Goal: Task Accomplishment & Management: Use online tool/utility

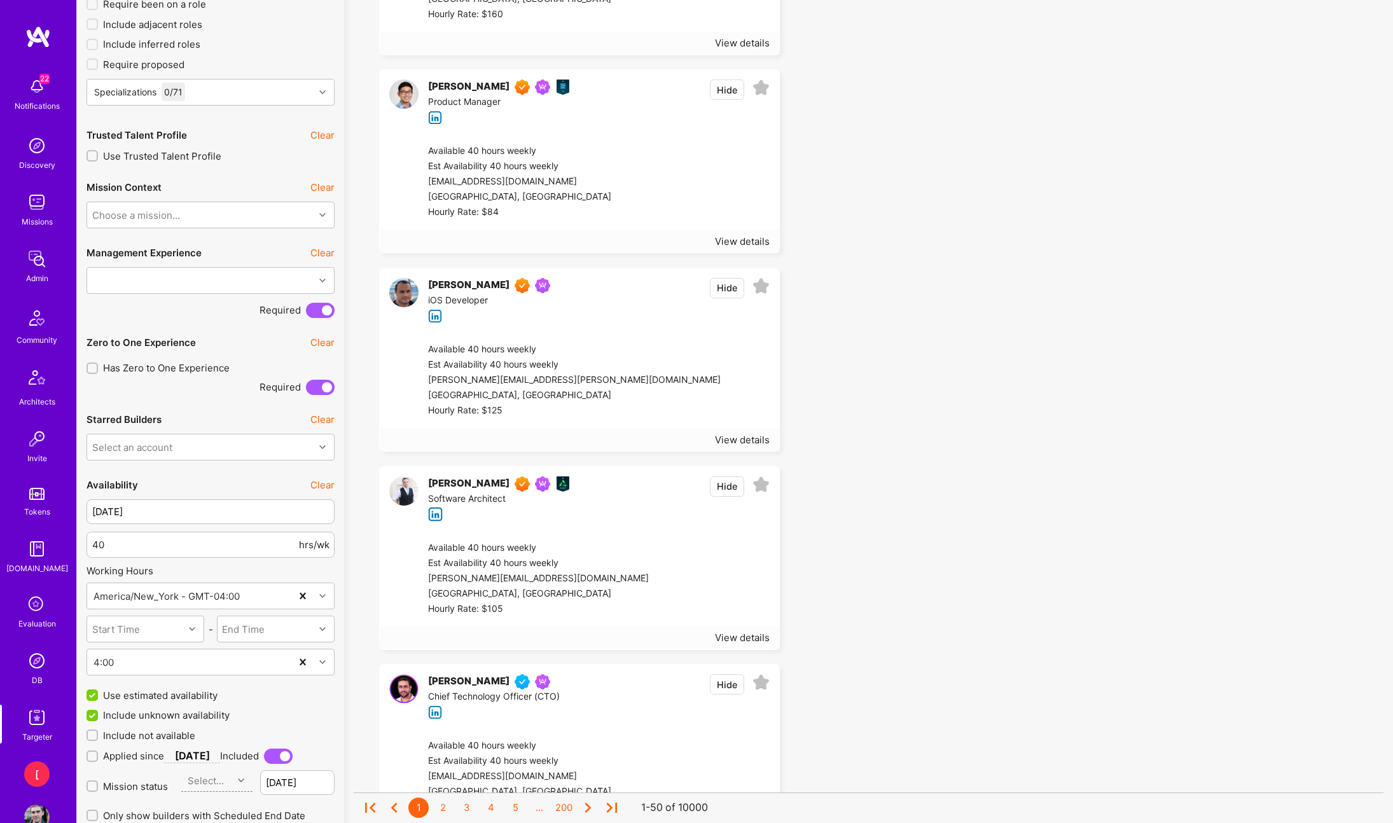
scroll to position [487, 0]
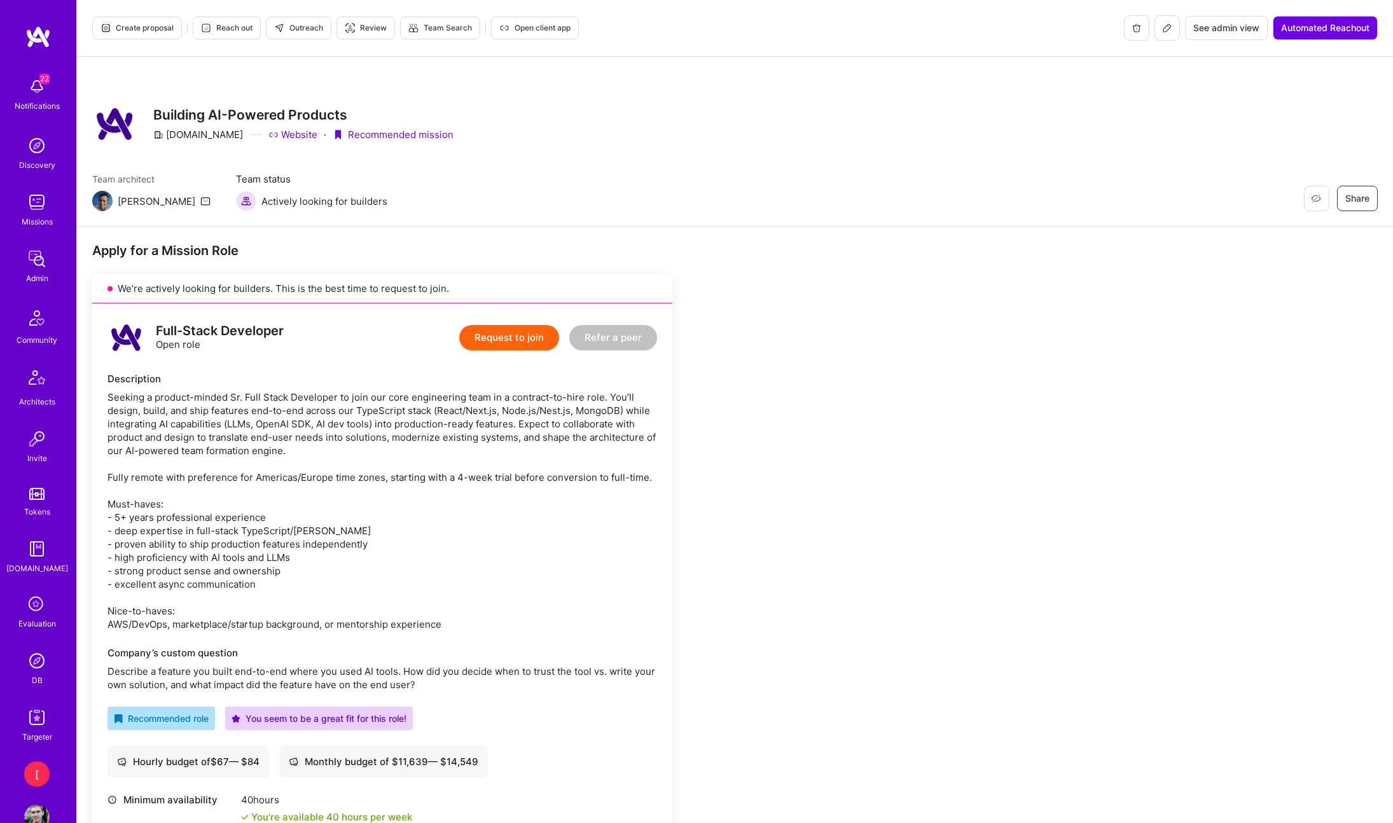
scroll to position [674, 0]
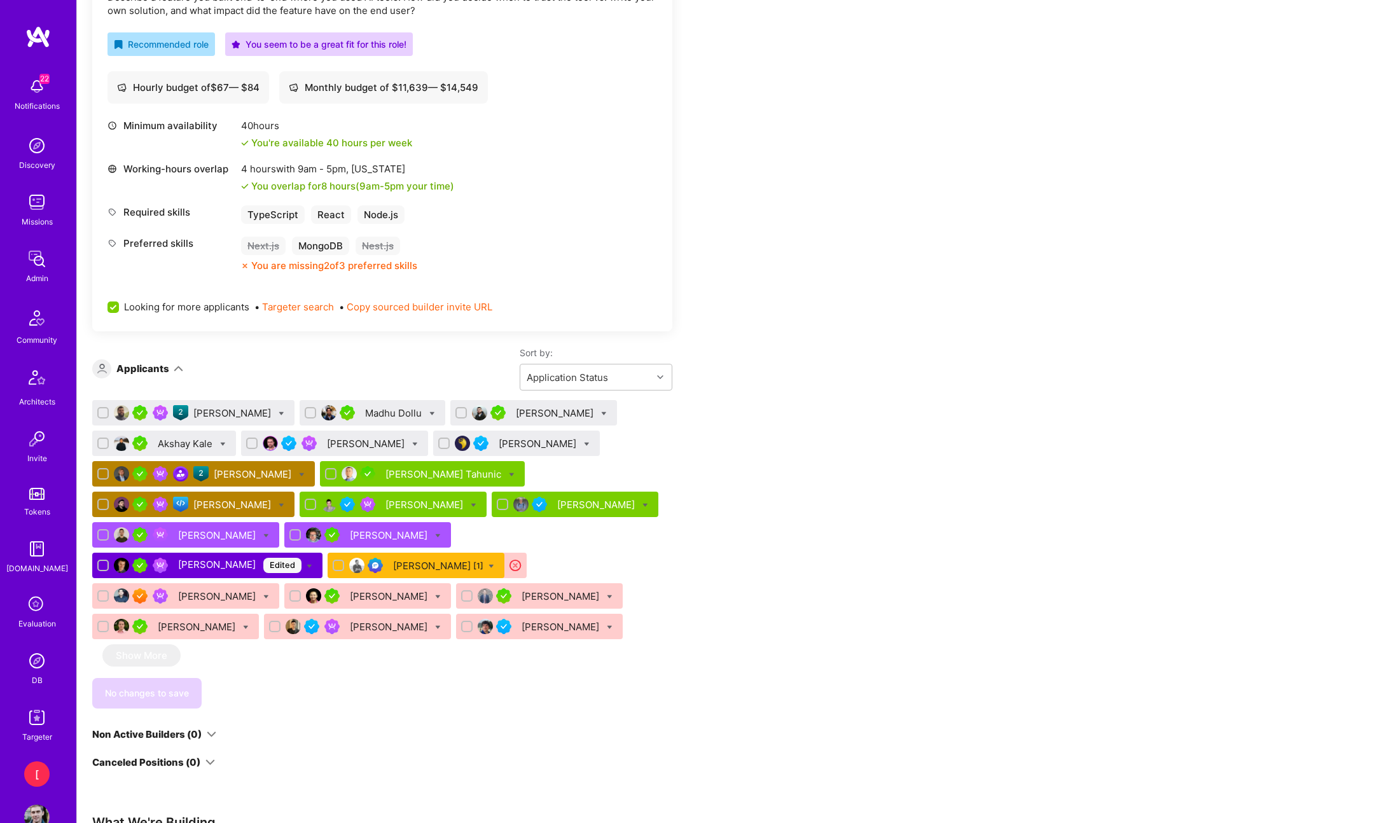
click at [805, 438] on div "Apply for a Mission Role We’re actively looking for builders. This is the best …" at bounding box center [473, 416] width 763 height 1697
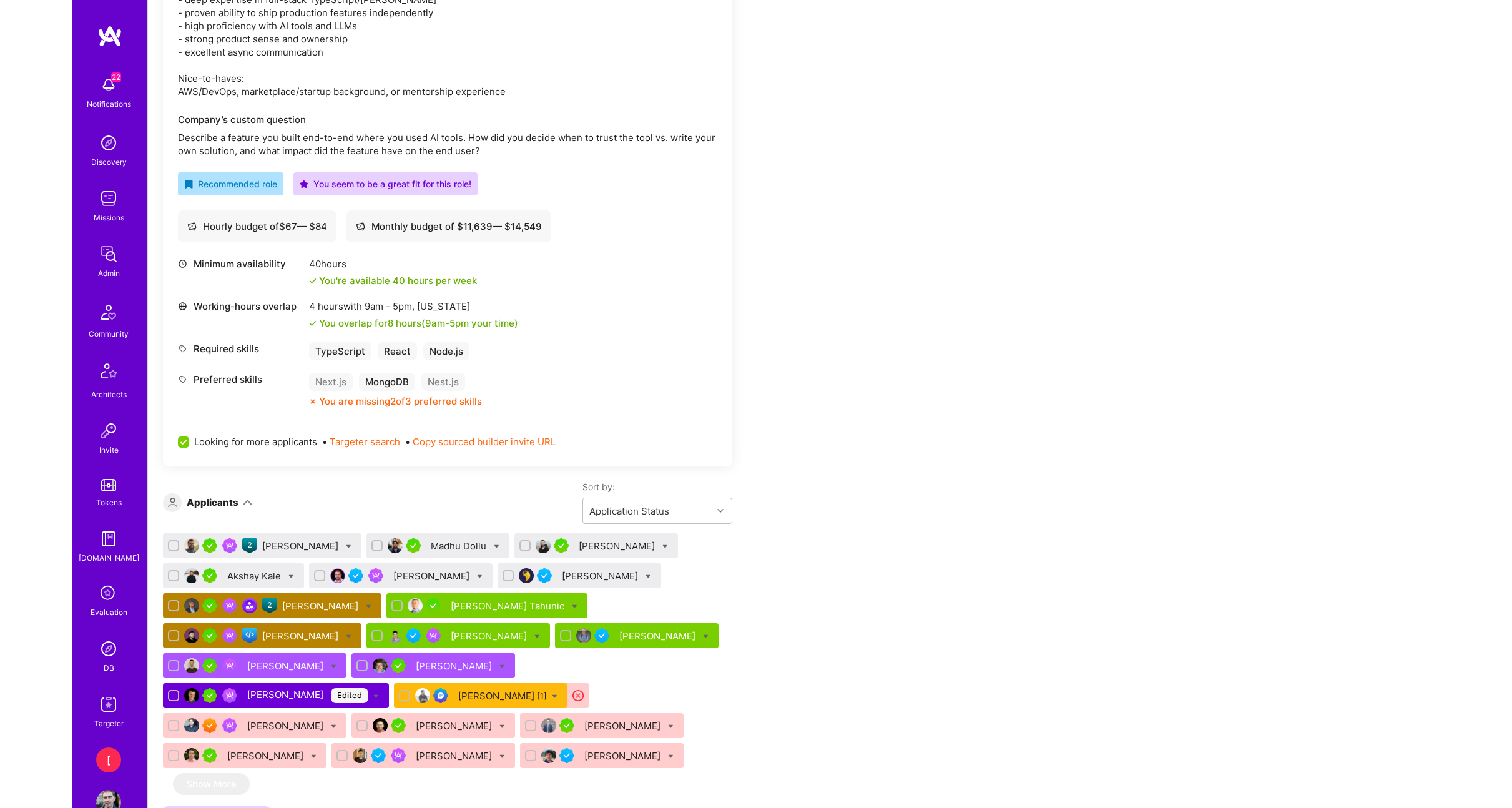
scroll to position [527, 0]
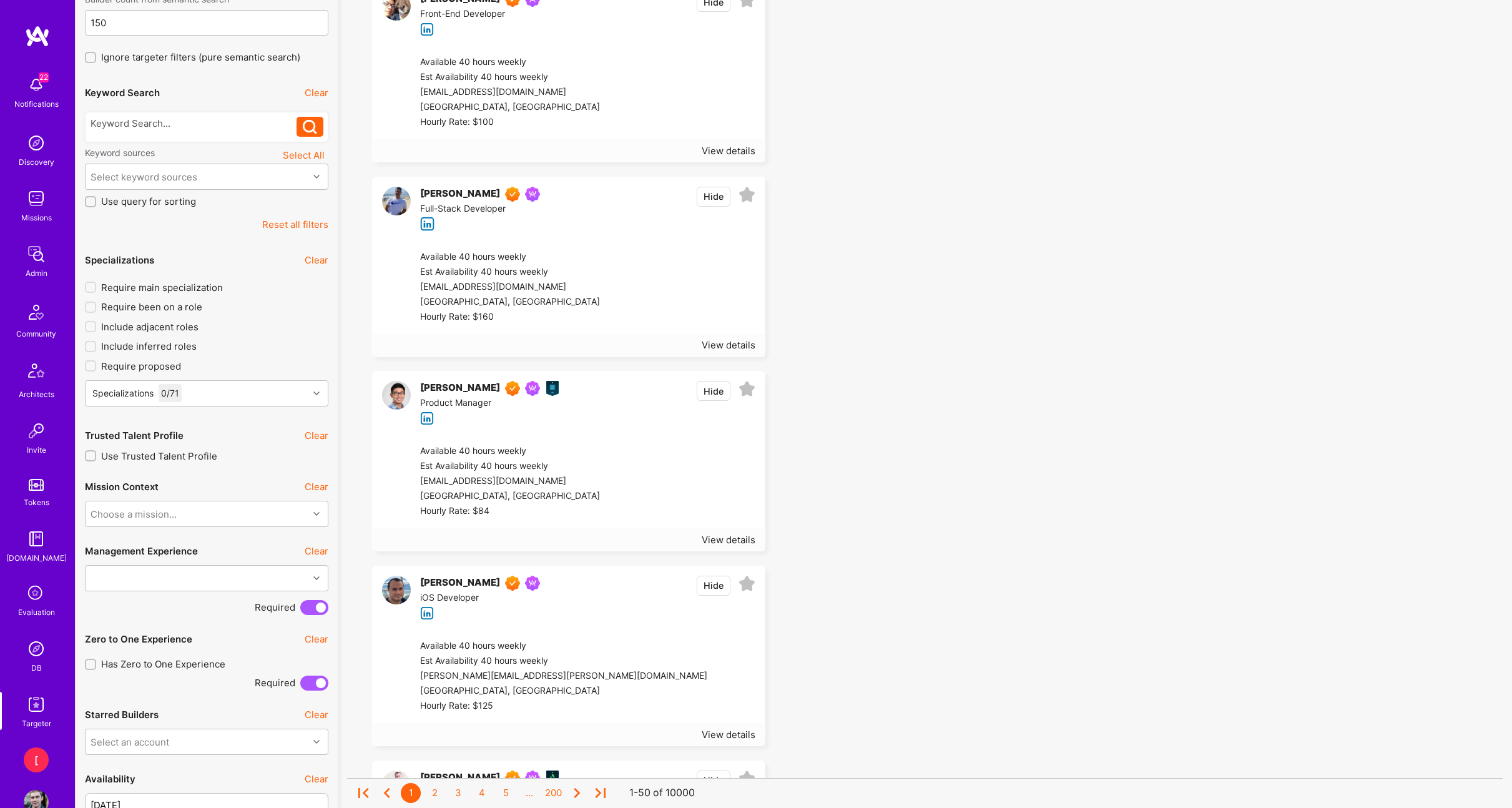
scroll to position [177, 0]
click at [268, 393] on div "Specializations 0 / 71" at bounding box center [196, 392] width 223 height 25
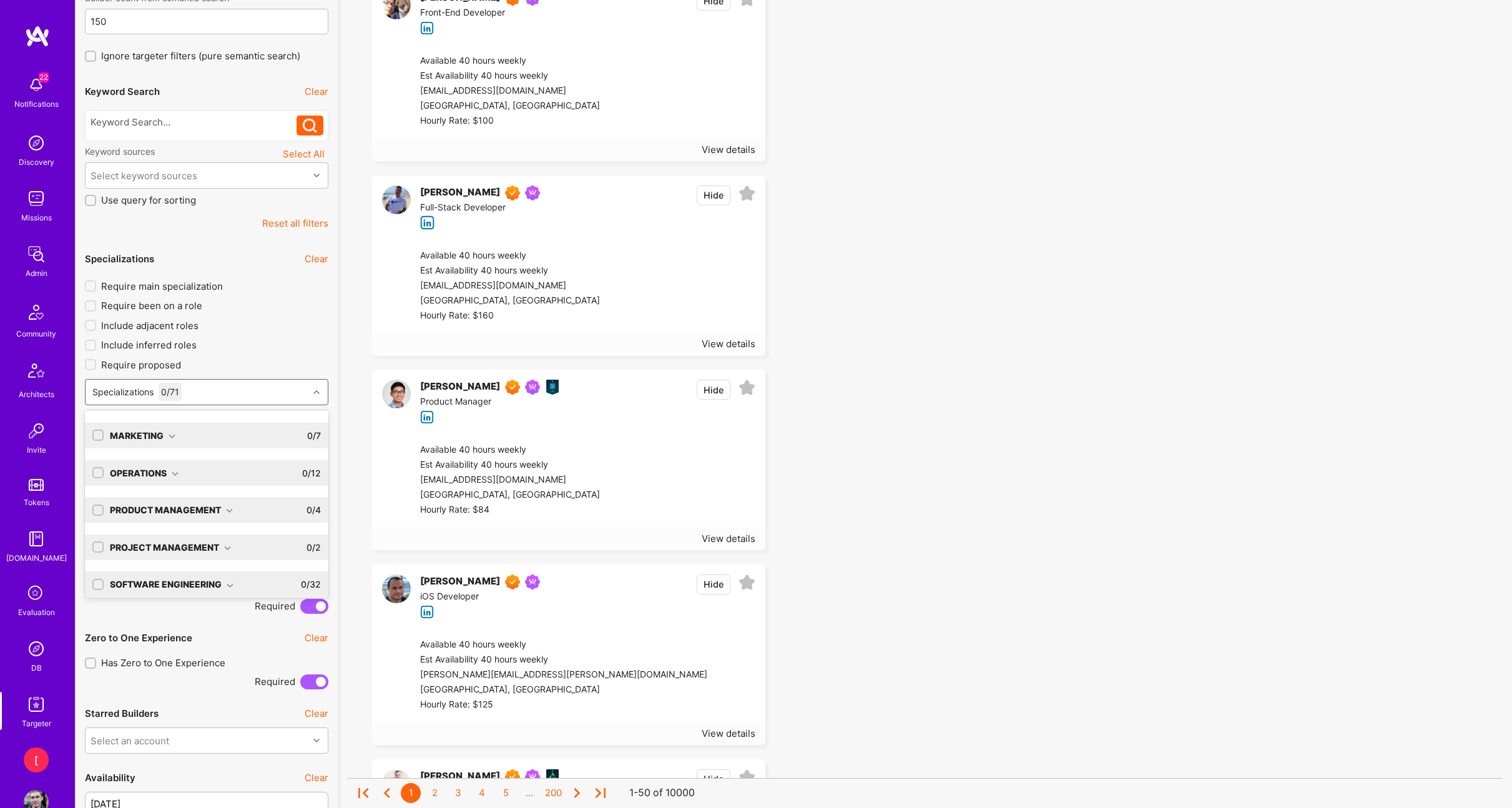
click at [223, 581] on div "Software Engineering" at bounding box center [172, 583] width 124 height 13
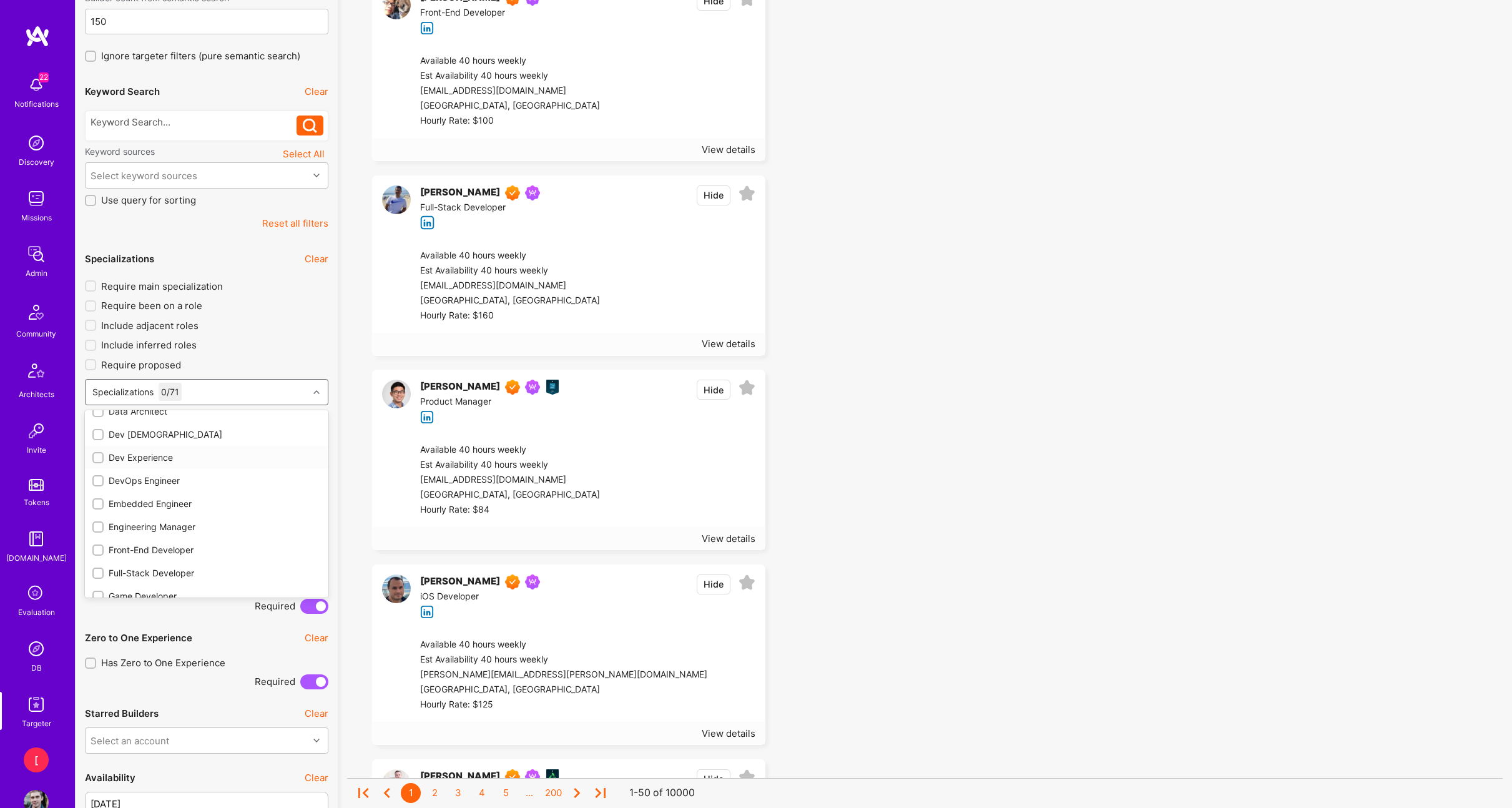
scroll to position [543, 0]
click at [176, 554] on div "Full-Stack Developer" at bounding box center [206, 553] width 229 height 13
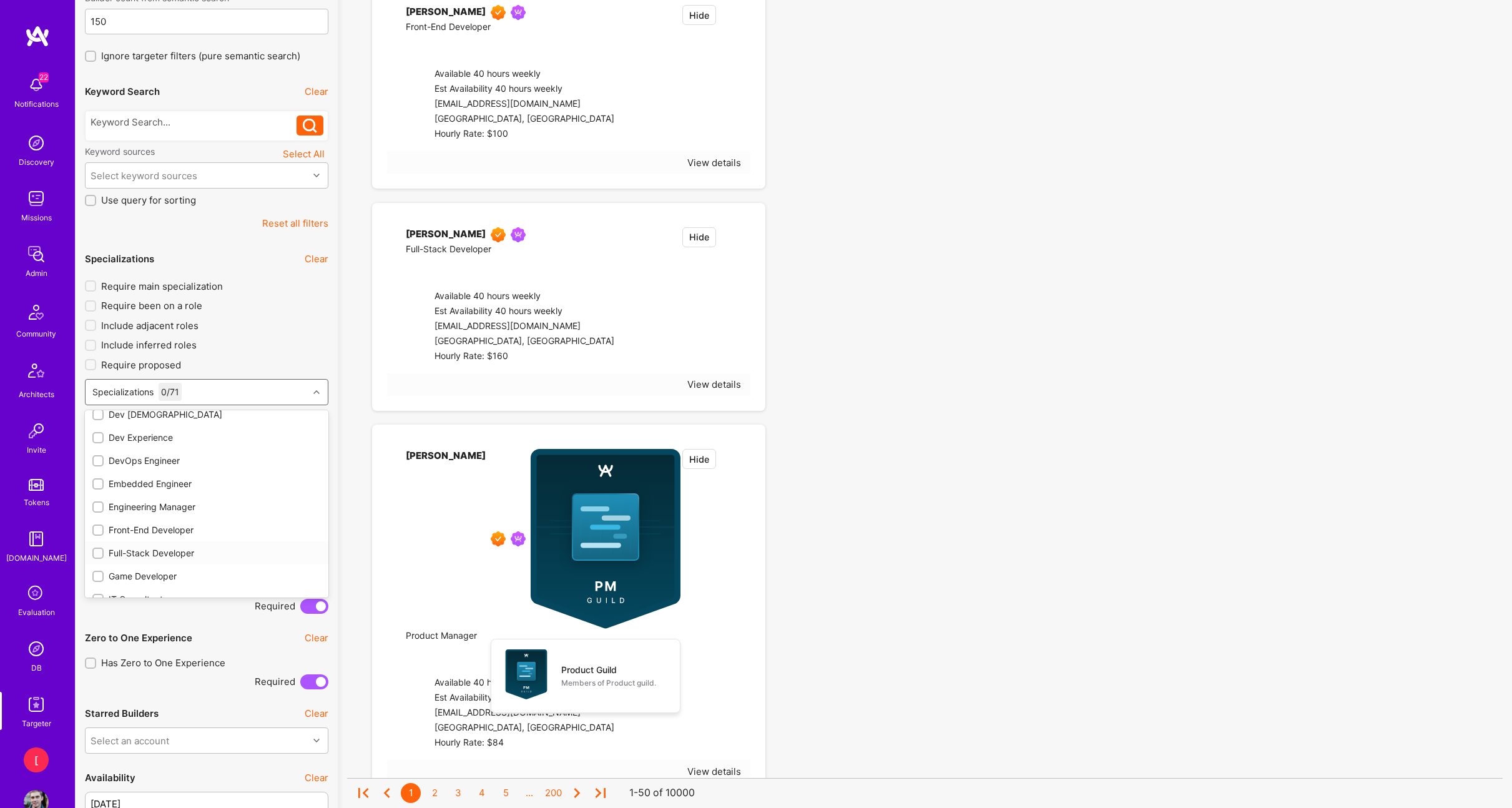
type input "[DATE]"
checkbox input "true"
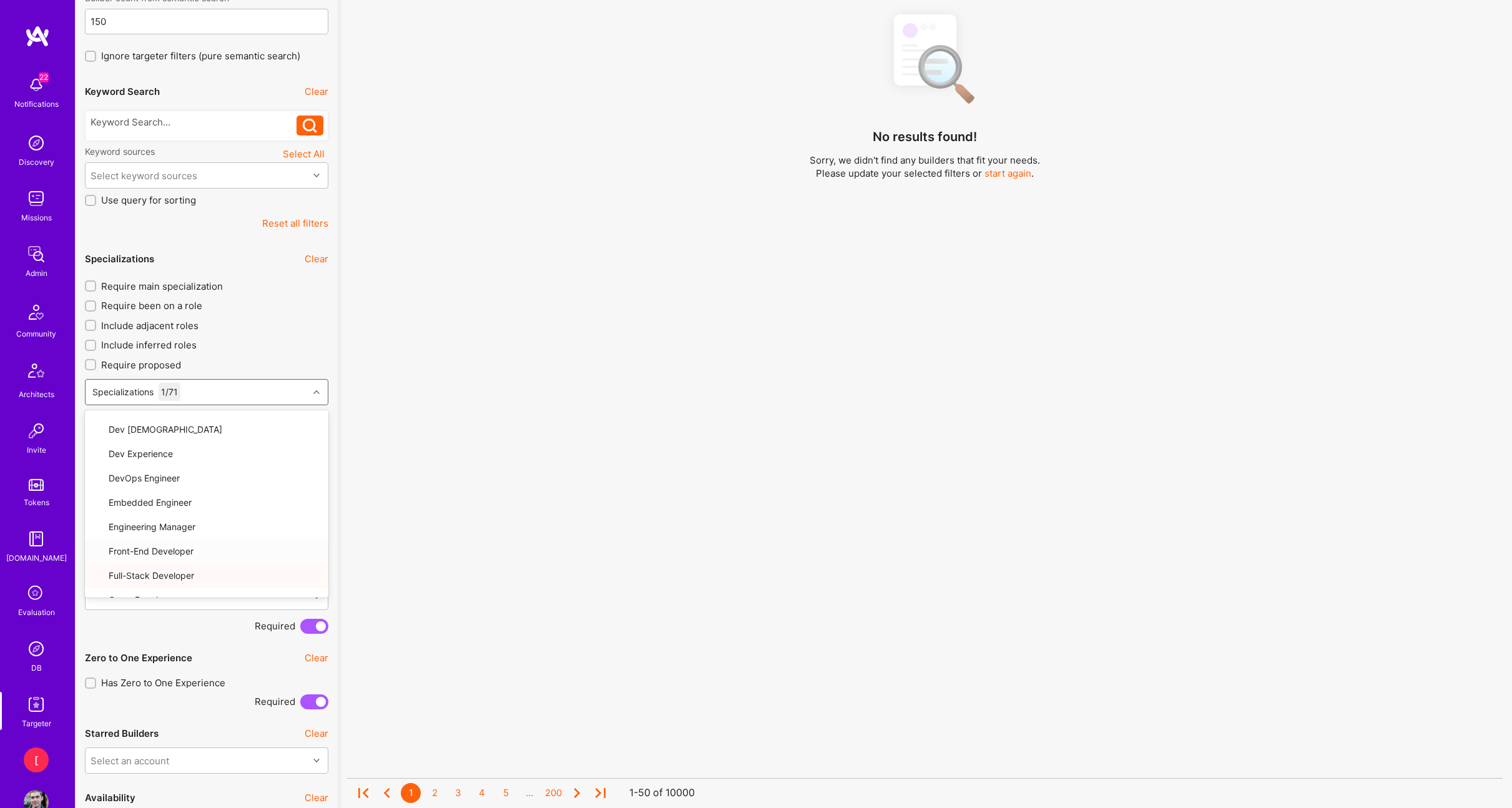
click at [442, 442] on div "No results found! Sorry, we didn't find any builders that fit your needs. Pleas…" at bounding box center [924, 326] width 1155 height 646
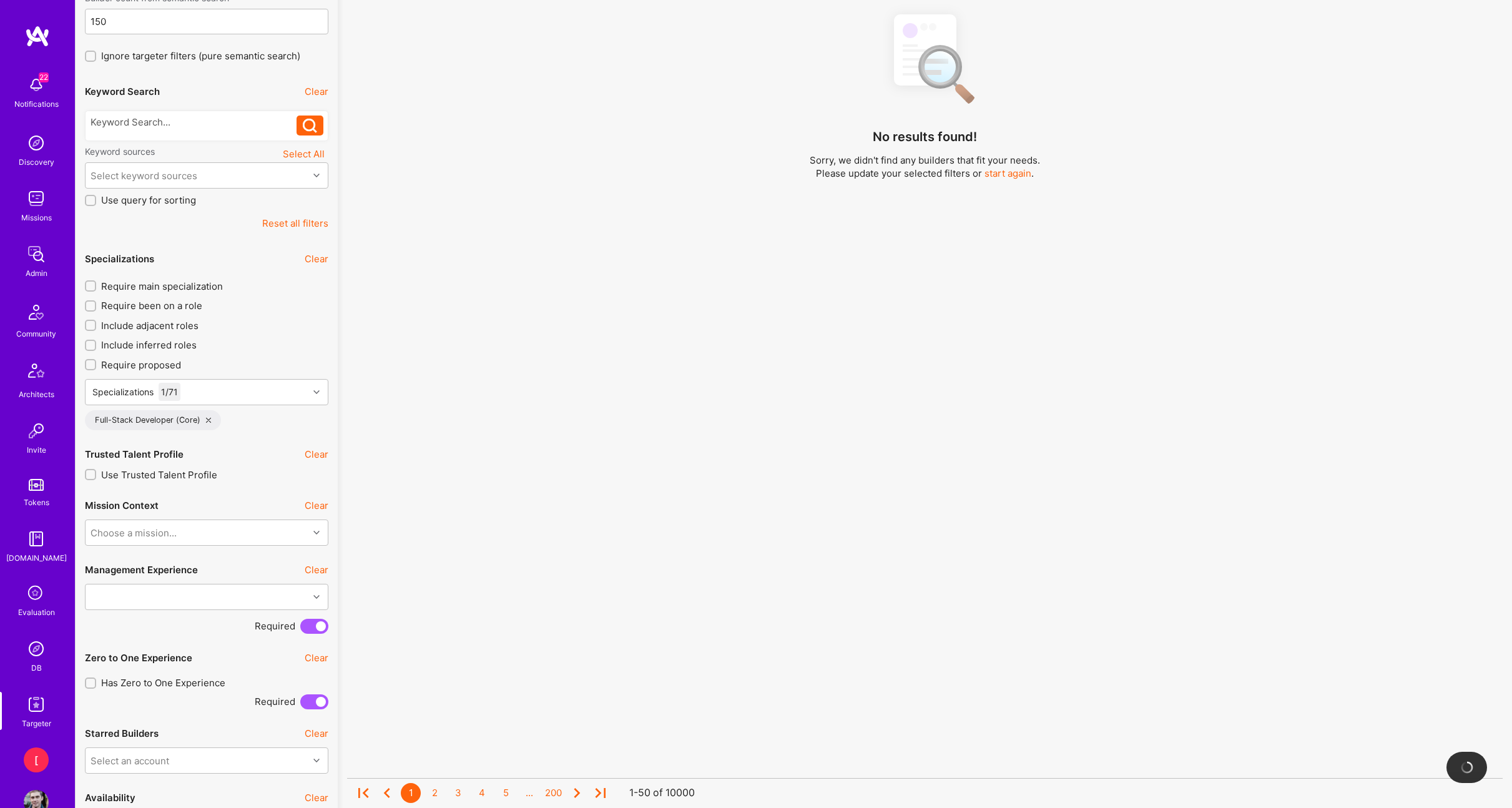
click at [152, 327] on span "Include adjacent roles" at bounding box center [149, 325] width 97 height 13
click at [96, 327] on input "Include adjacent roles" at bounding box center [91, 326] width 9 height 9
checkbox input "true"
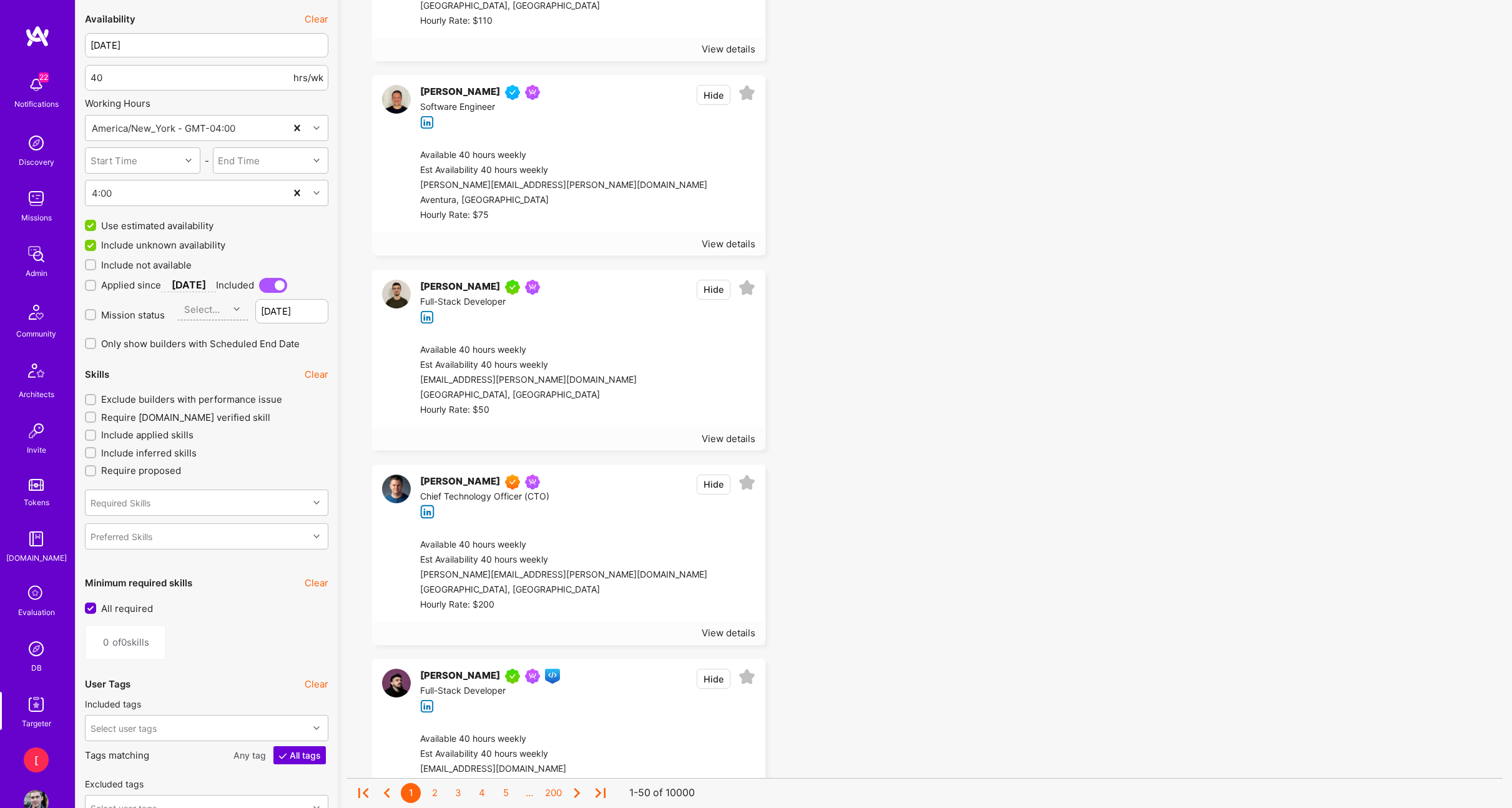
scroll to position [1056, 0]
click at [147, 399] on span "Exclude builders with performance issue" at bounding box center [191, 398] width 181 height 13
click at [96, 399] on input "Exclude builders with performance issue" at bounding box center [91, 399] width 9 height 9
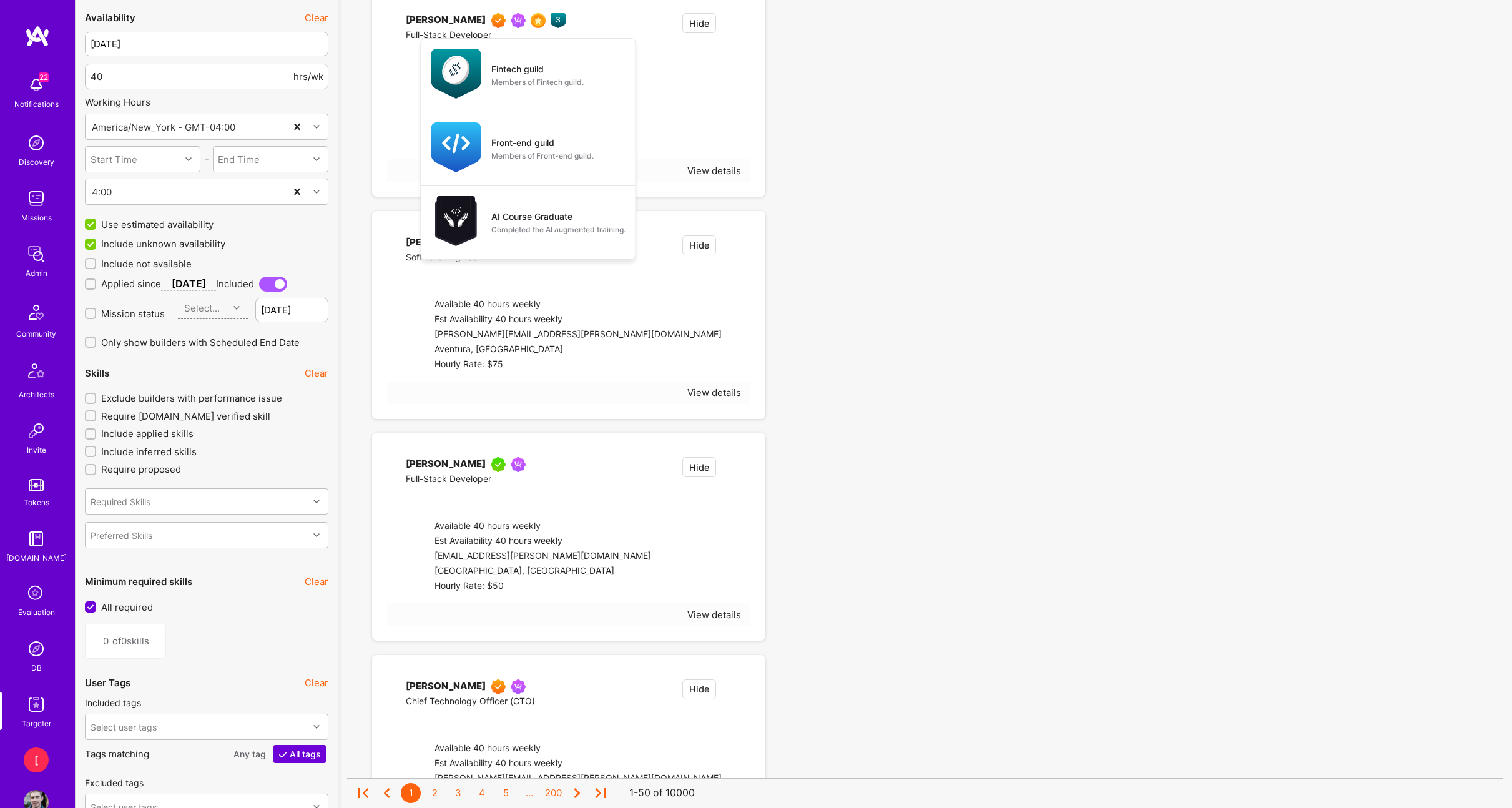
checkbox input "true"
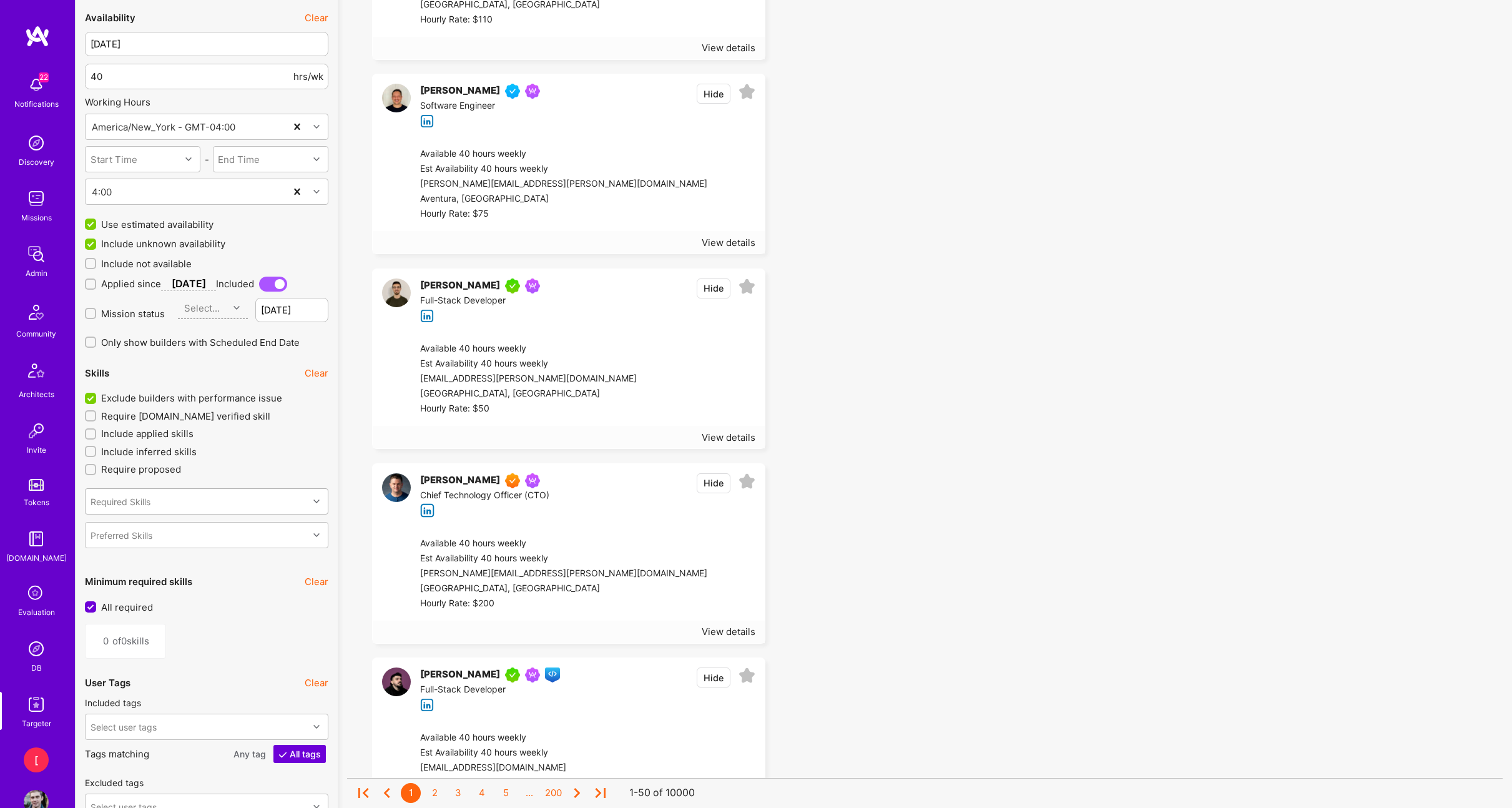
click at [207, 497] on div "Required Skills" at bounding box center [196, 501] width 223 height 25
type input "react"
click at [174, 559] on div "React" at bounding box center [206, 556] width 229 height 13
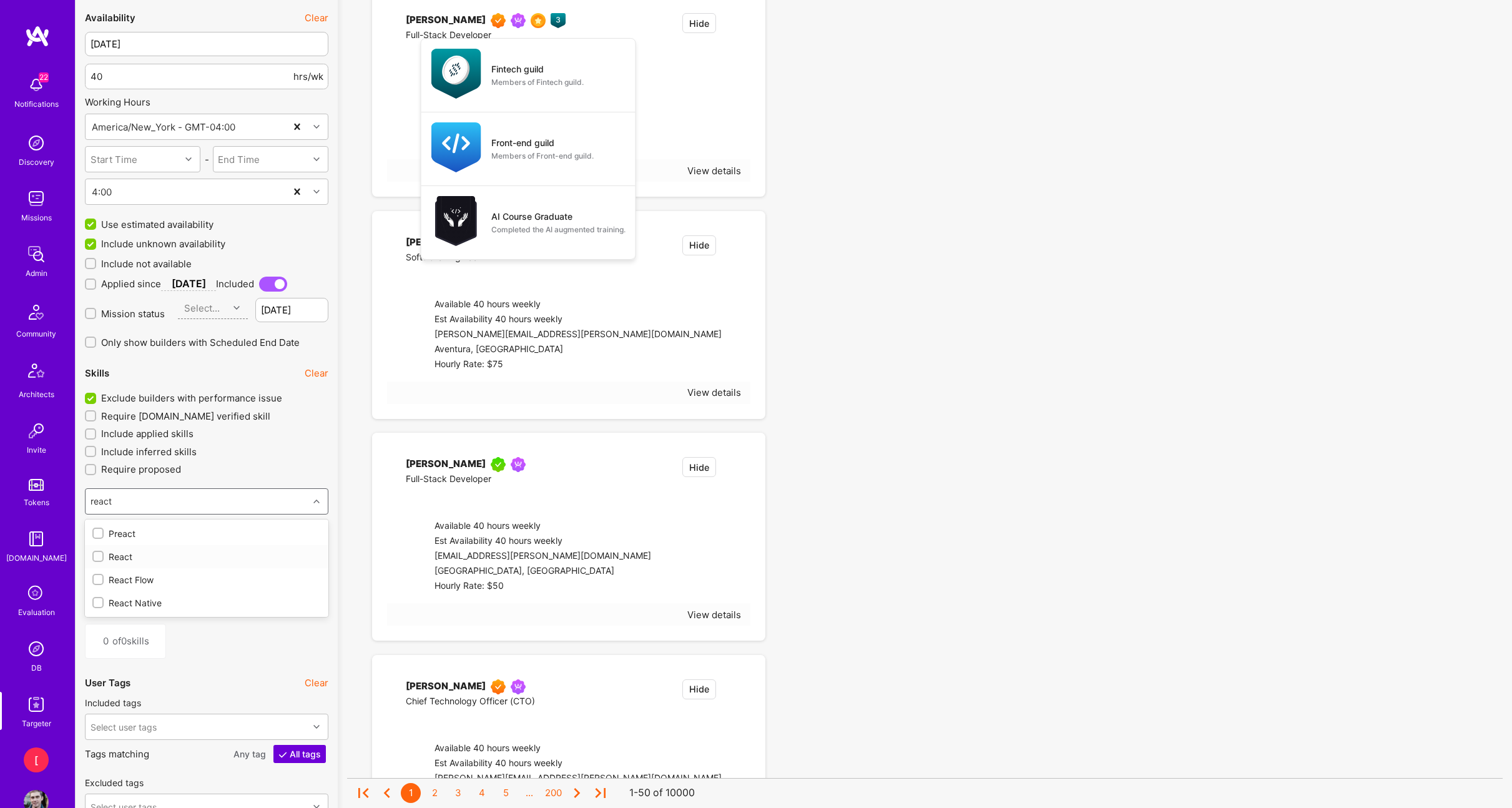
type input "1"
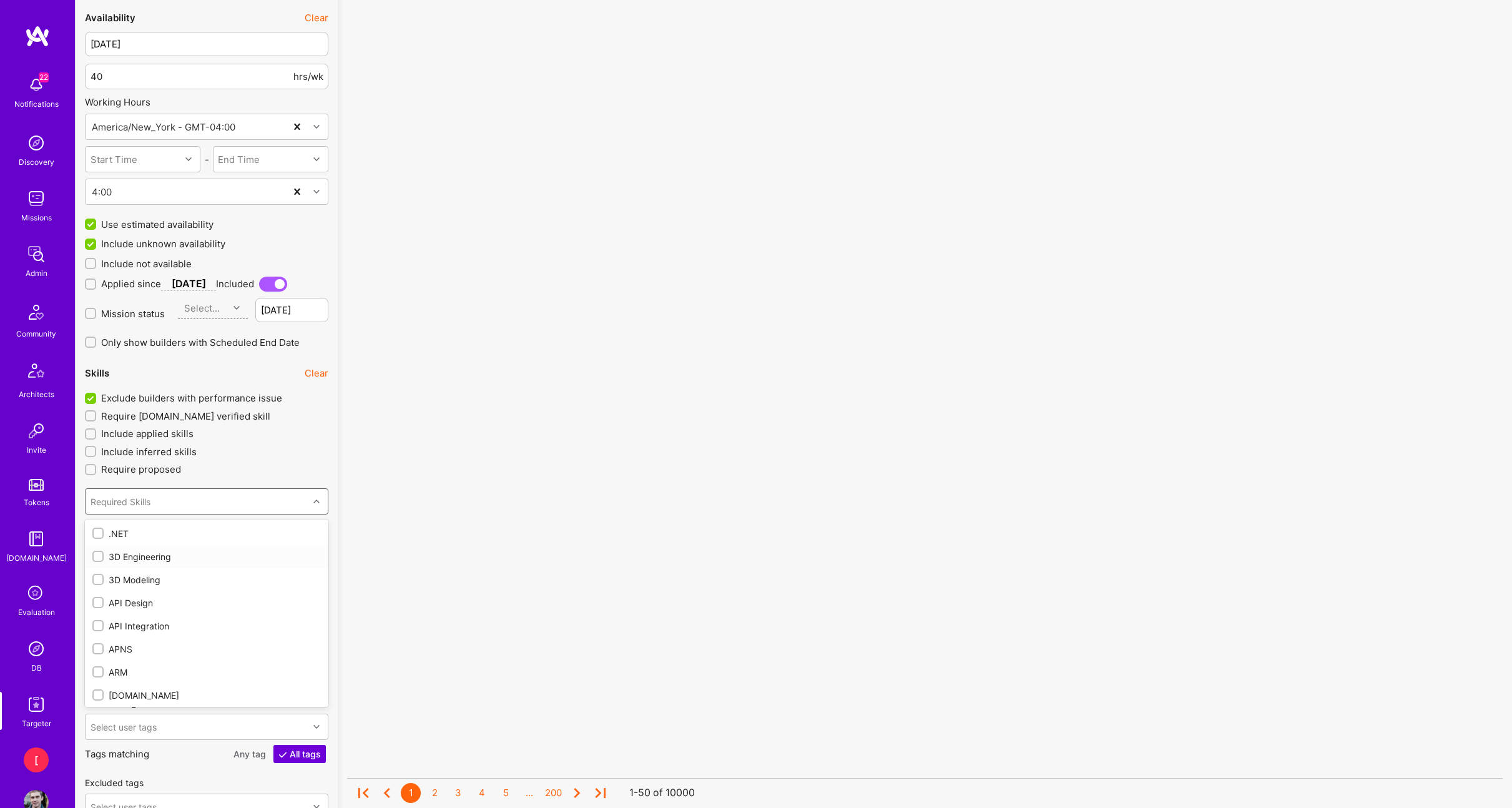
checkbox input "true"
click at [259, 469] on label "Require proposed" at bounding box center [207, 468] width 243 height 13
click at [96, 469] on input "Require proposed" at bounding box center [91, 470] width 9 height 9
checkbox input "true"
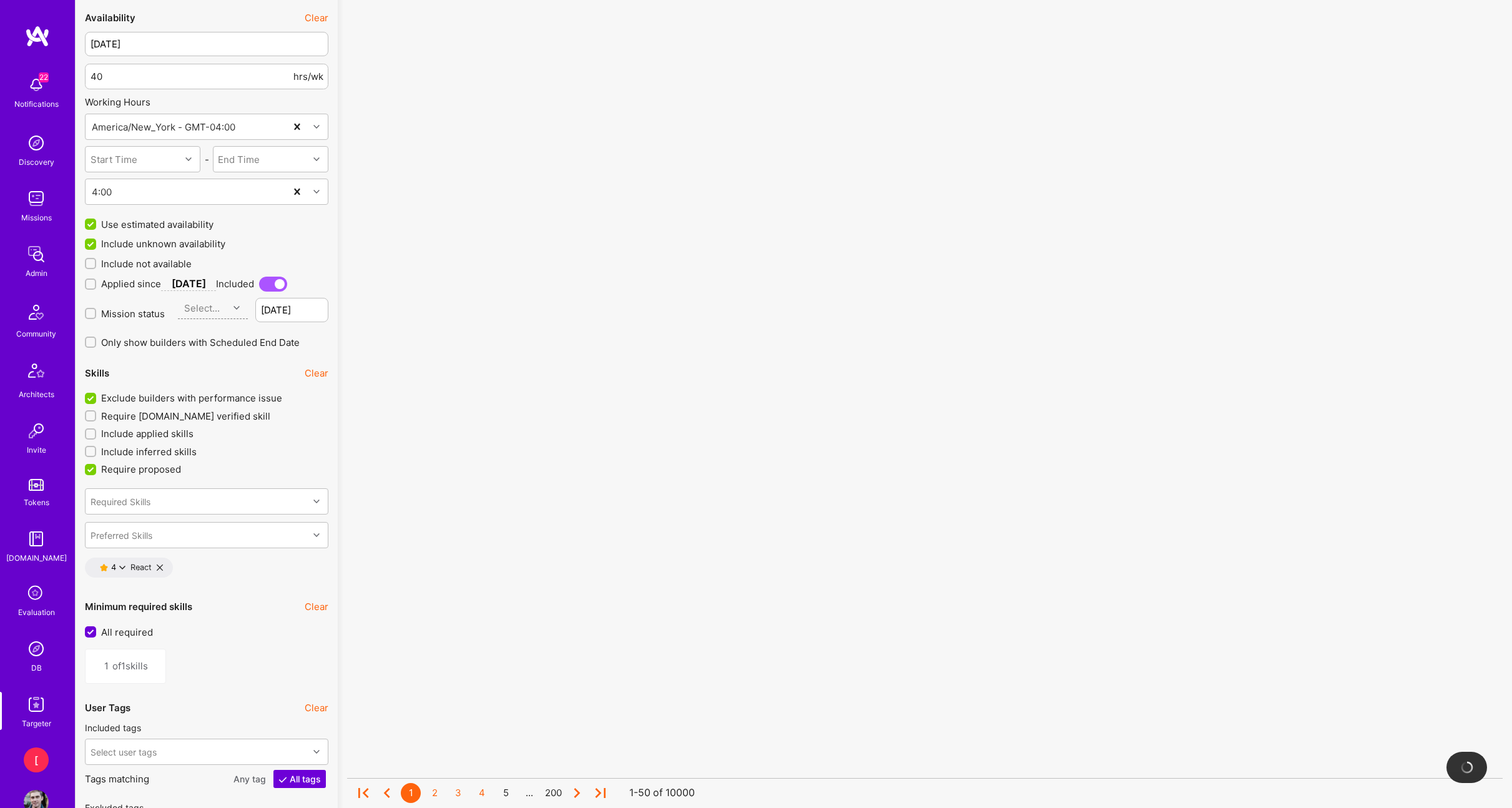
click at [123, 569] on icon at bounding box center [123, 567] width 6 height 6
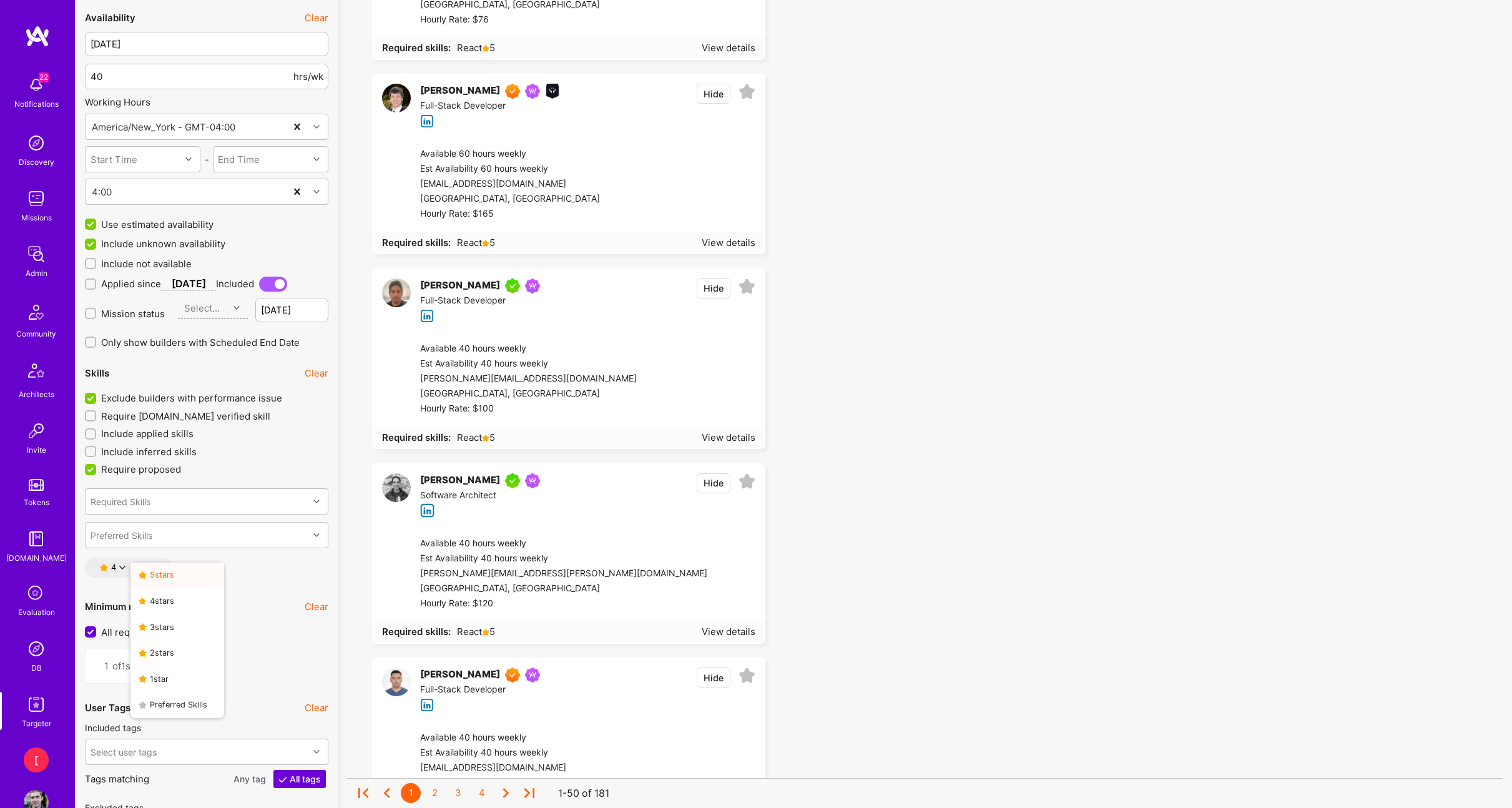
click at [157, 577] on button "5 star s" at bounding box center [177, 575] width 93 height 27
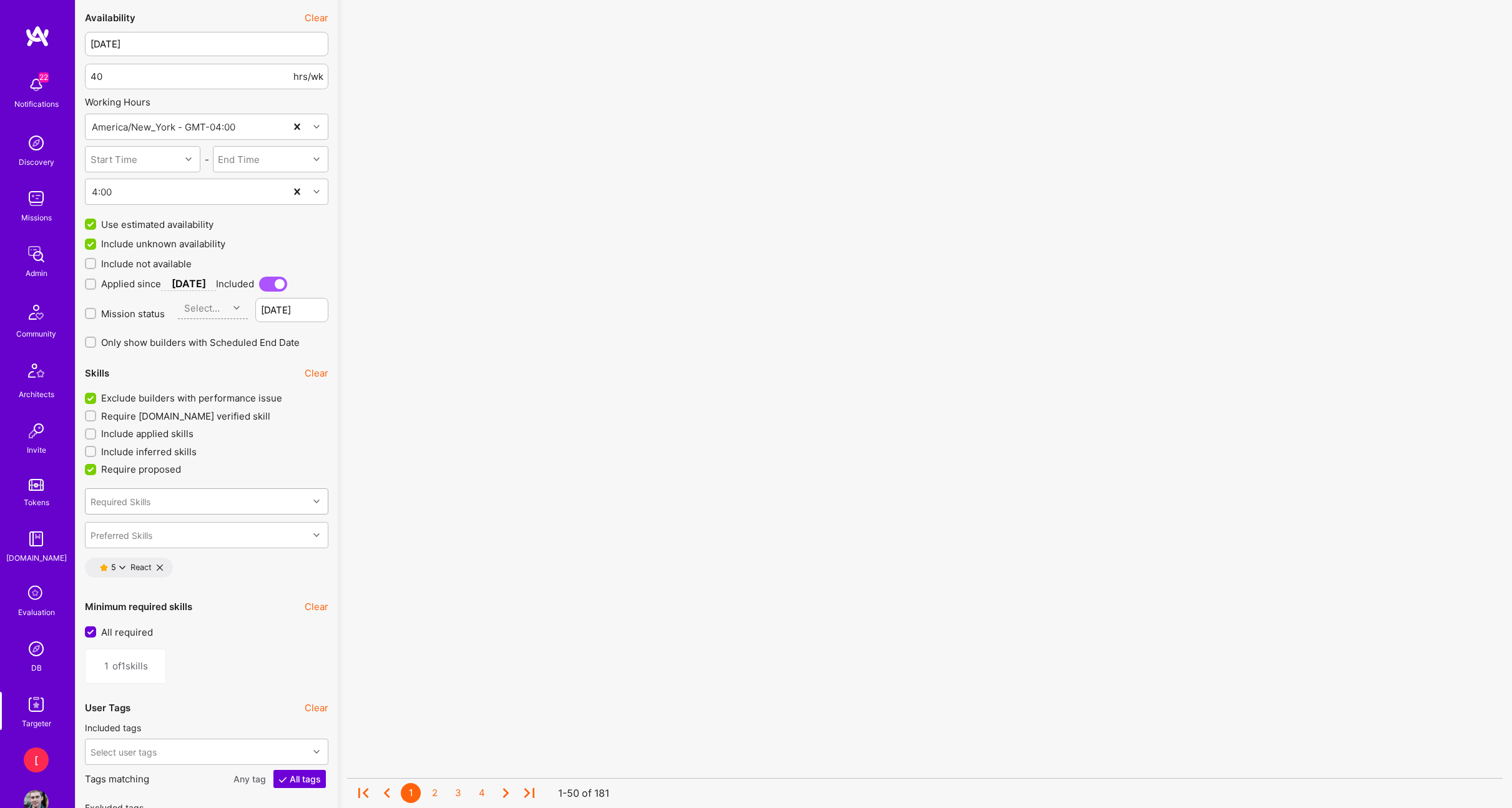
click at [176, 499] on div "Required Skills" at bounding box center [196, 501] width 223 height 25
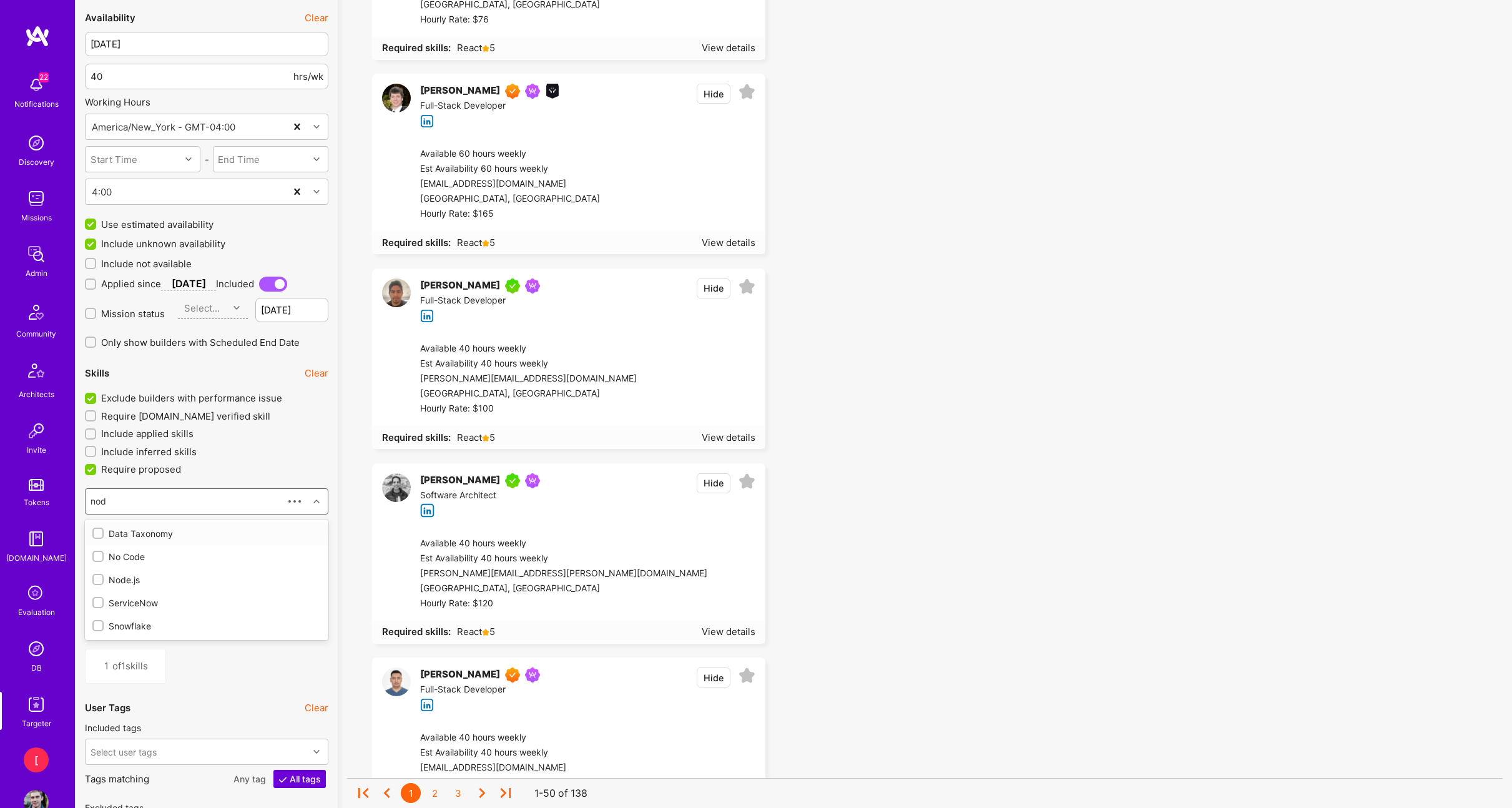
type input "node"
click at [154, 533] on div "Node.js" at bounding box center [206, 533] width 229 height 13
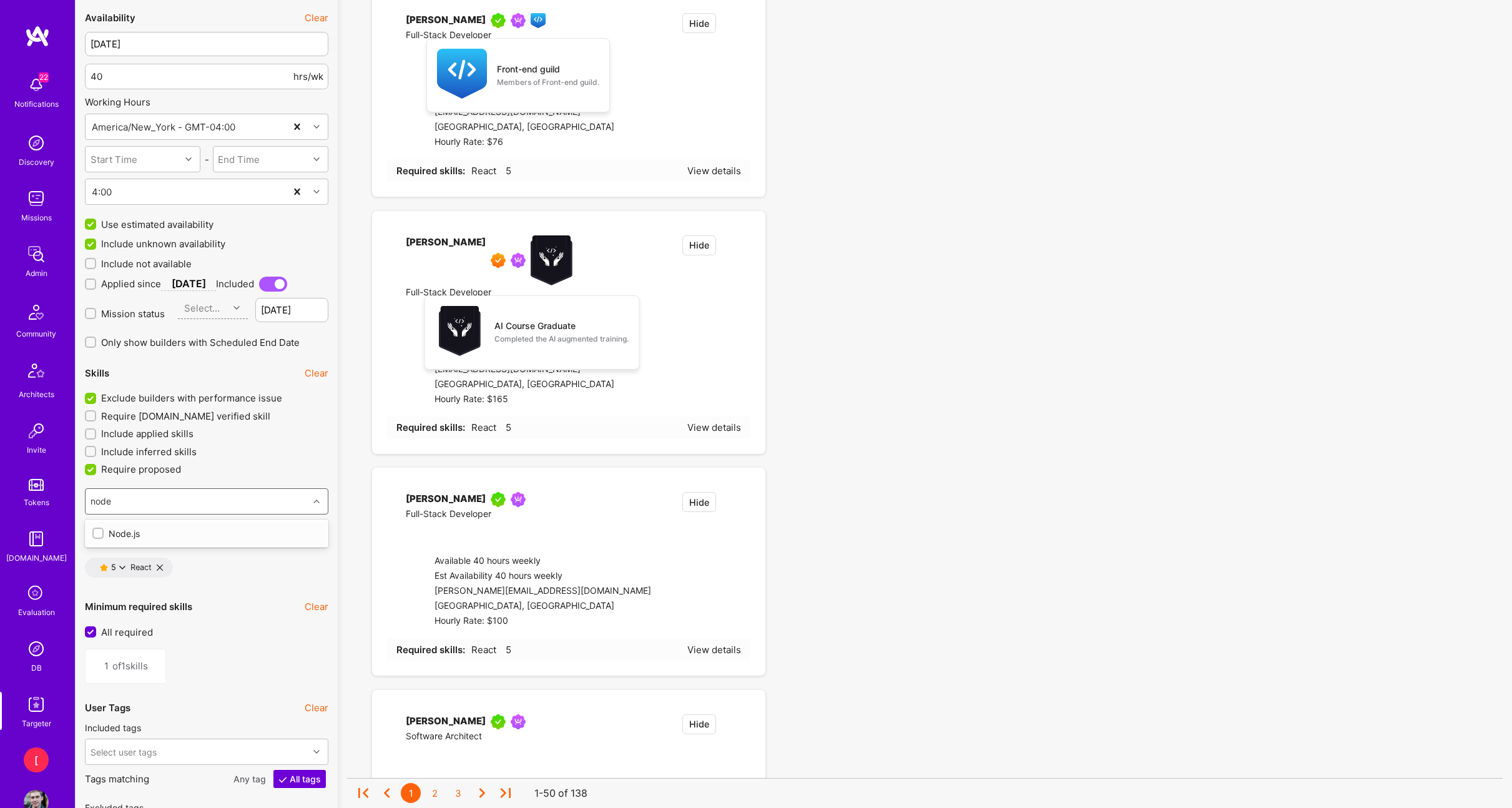
type input "2"
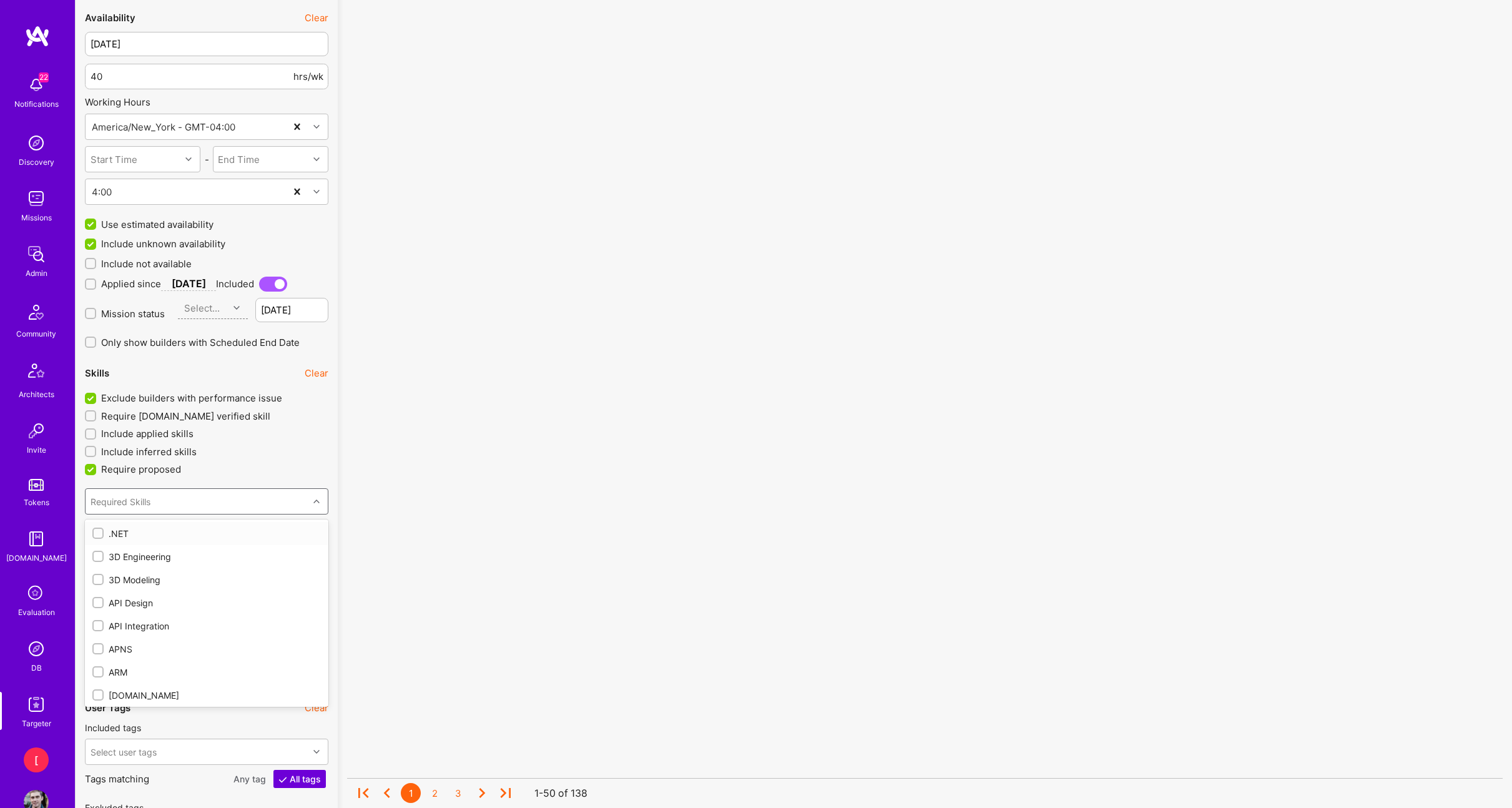
checkbox input "true"
click at [256, 470] on label "Require proposed" at bounding box center [207, 468] width 243 height 13
click at [97, 470] on input "Require proposed" at bounding box center [91, 469] width 11 height 11
checkbox input "false"
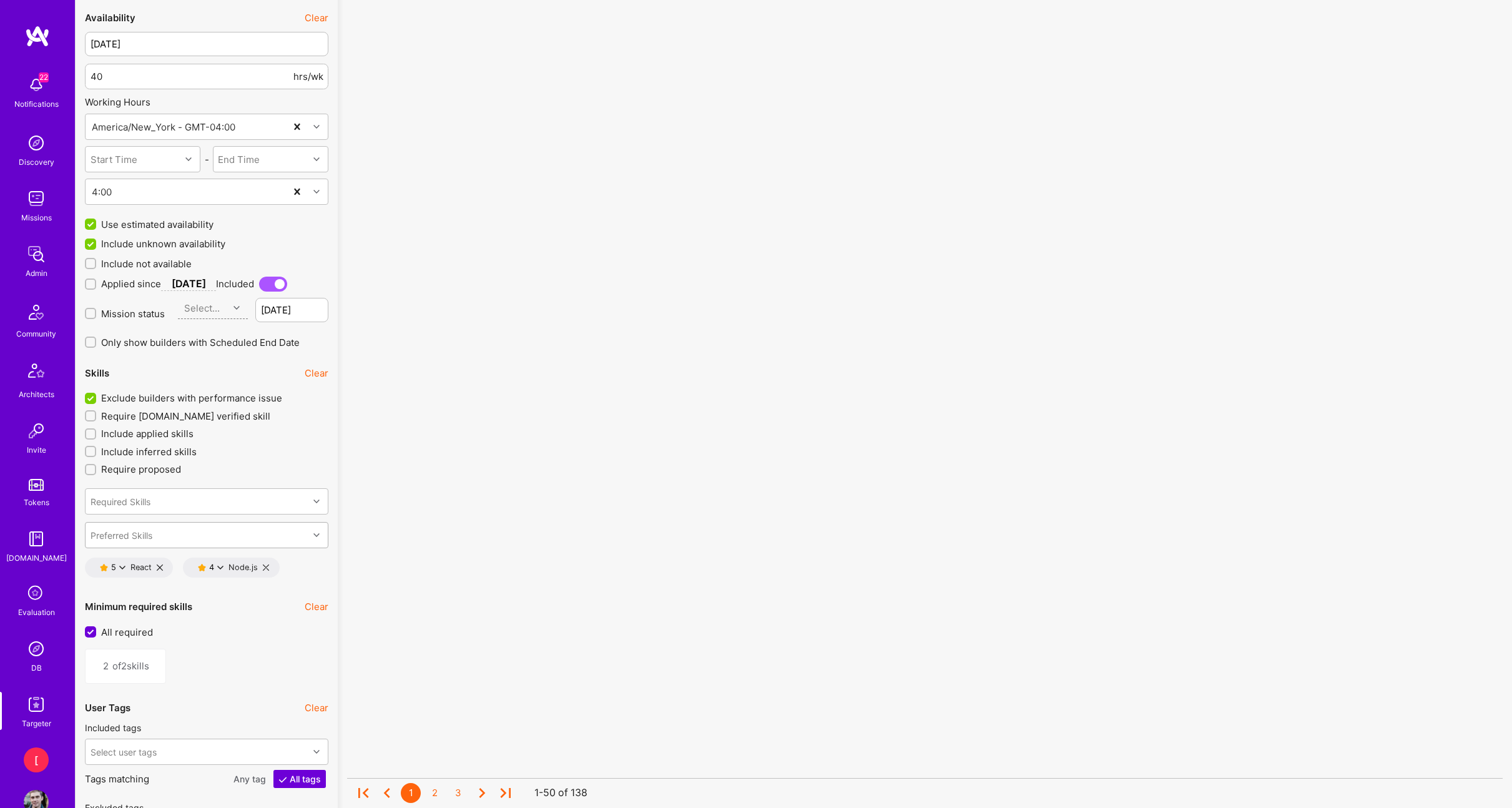
click at [236, 534] on div "Preferred Skills" at bounding box center [196, 534] width 223 height 25
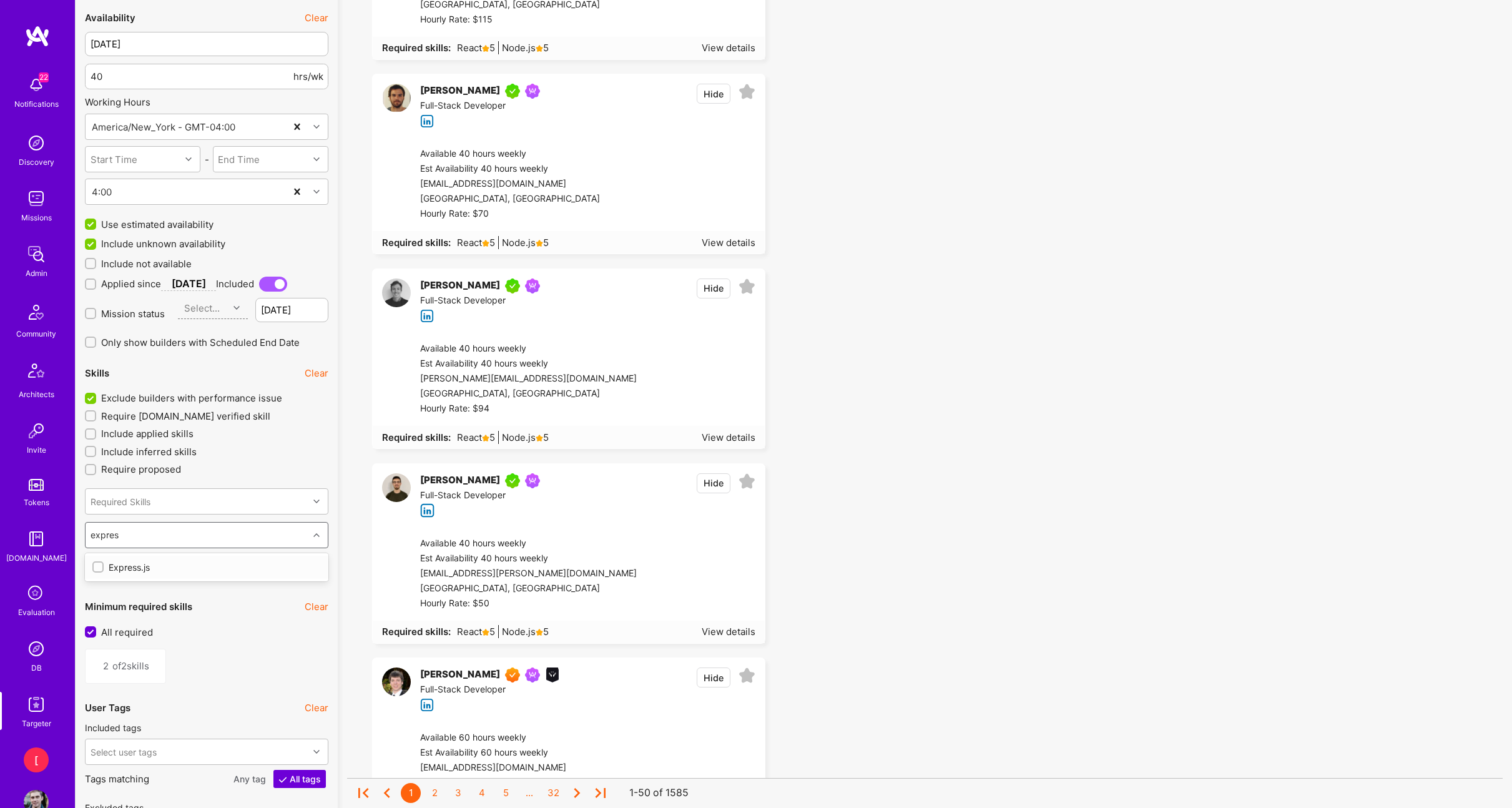
type input "express"
click at [218, 564] on div "Express.js" at bounding box center [206, 566] width 229 height 13
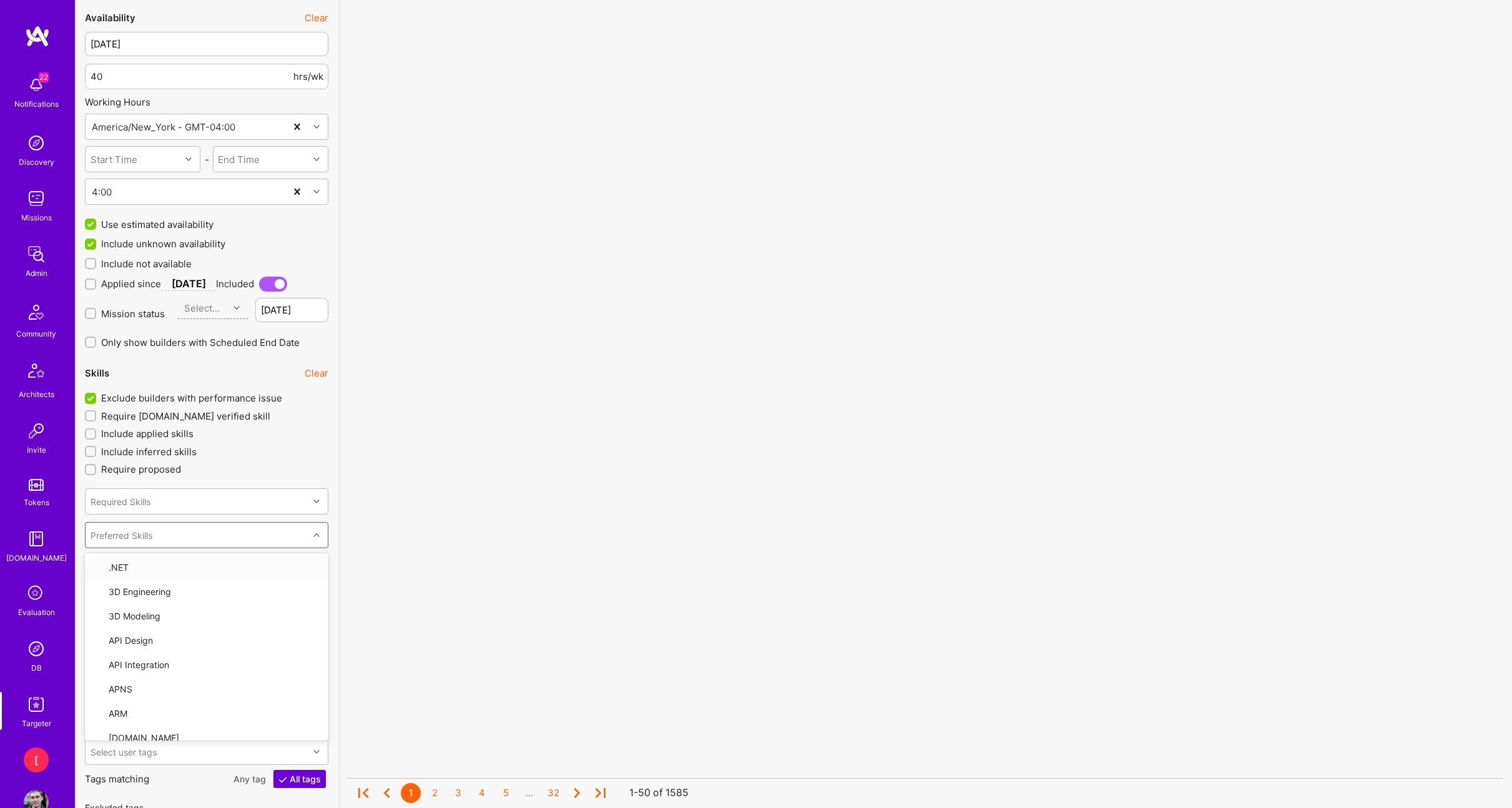
click at [215, 533] on div "Preferred Skills" at bounding box center [196, 534] width 223 height 25
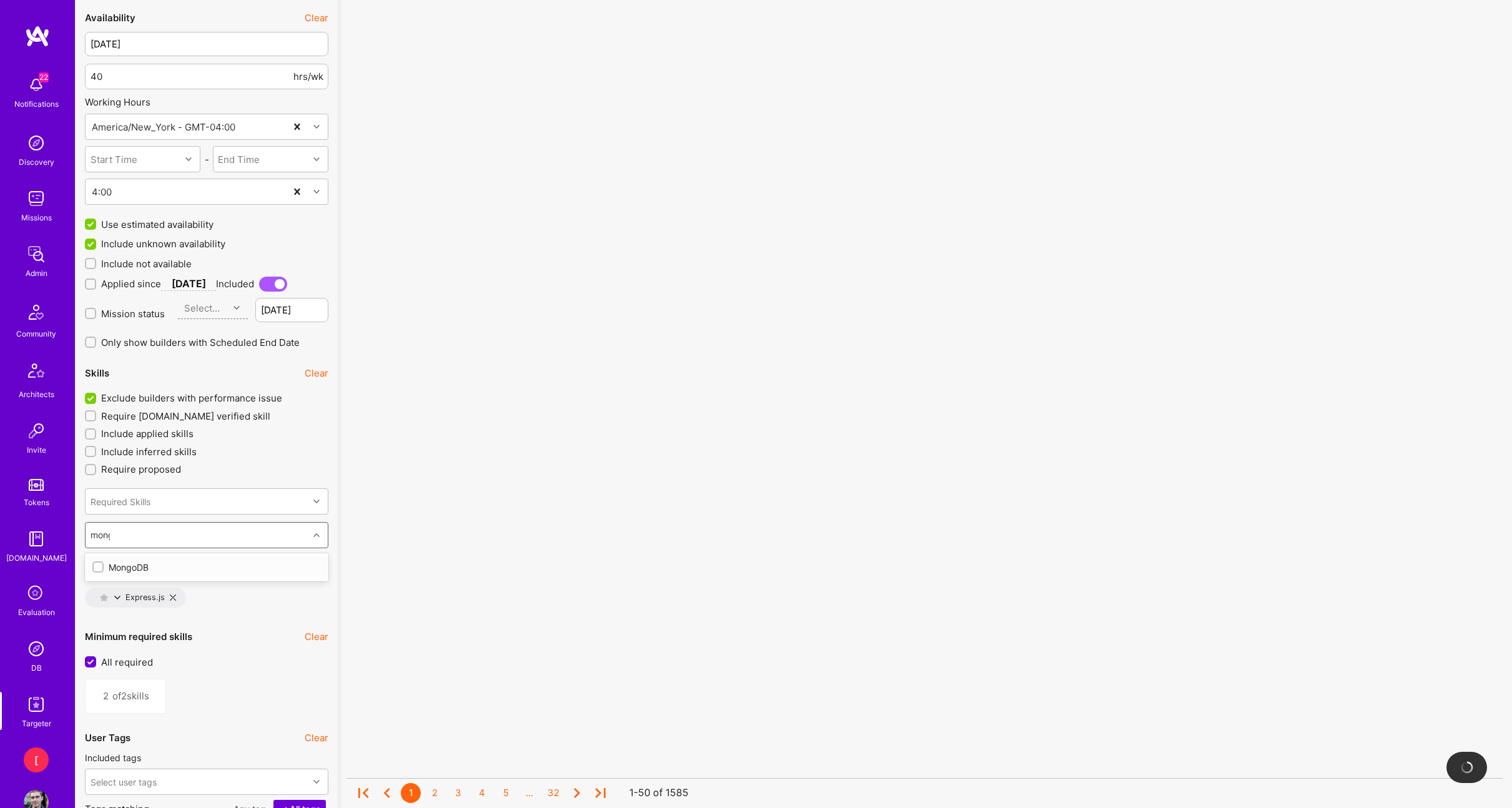
type input "mongo"
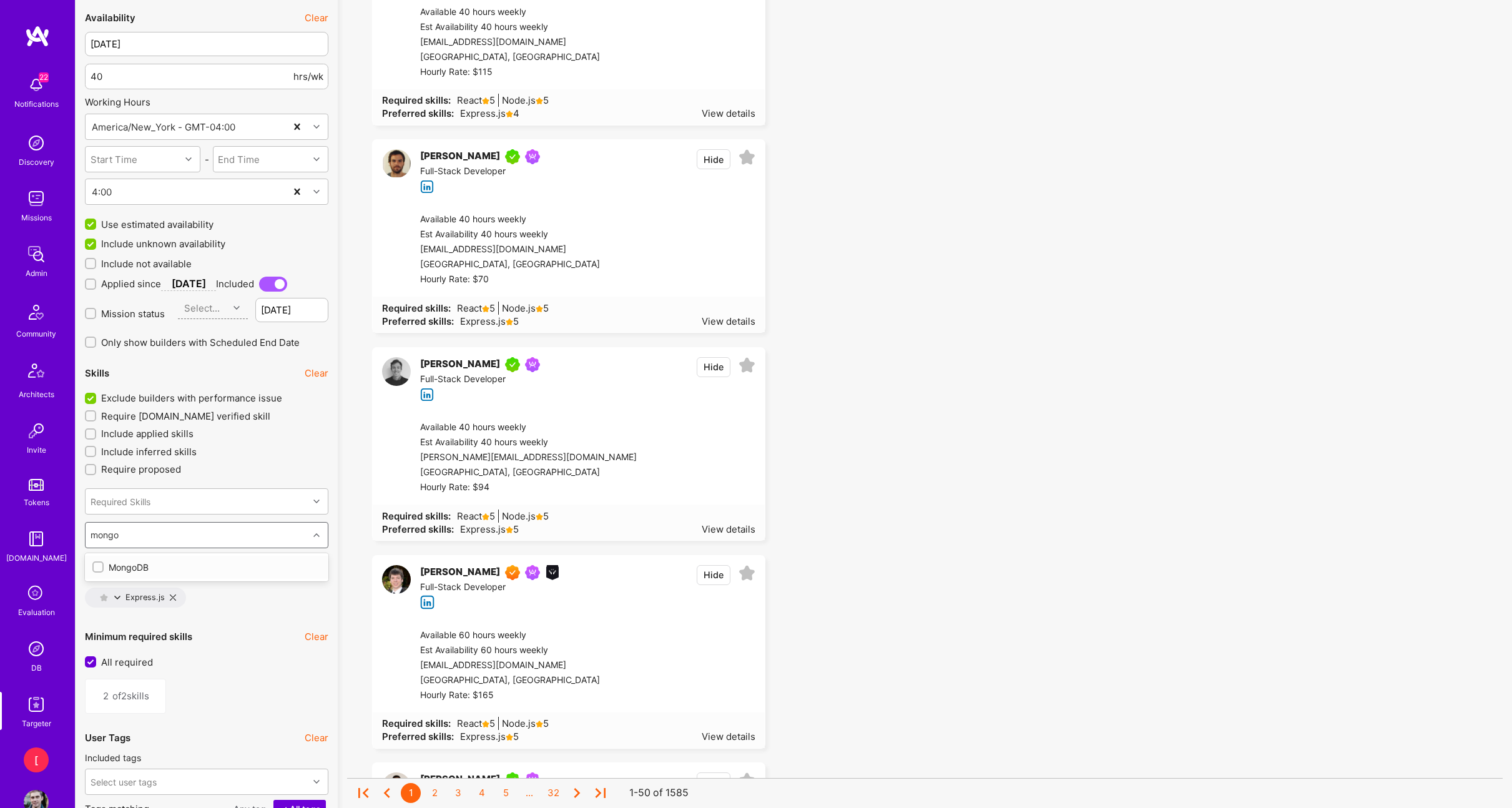
click at [221, 566] on div "MongoDB" at bounding box center [206, 566] width 229 height 13
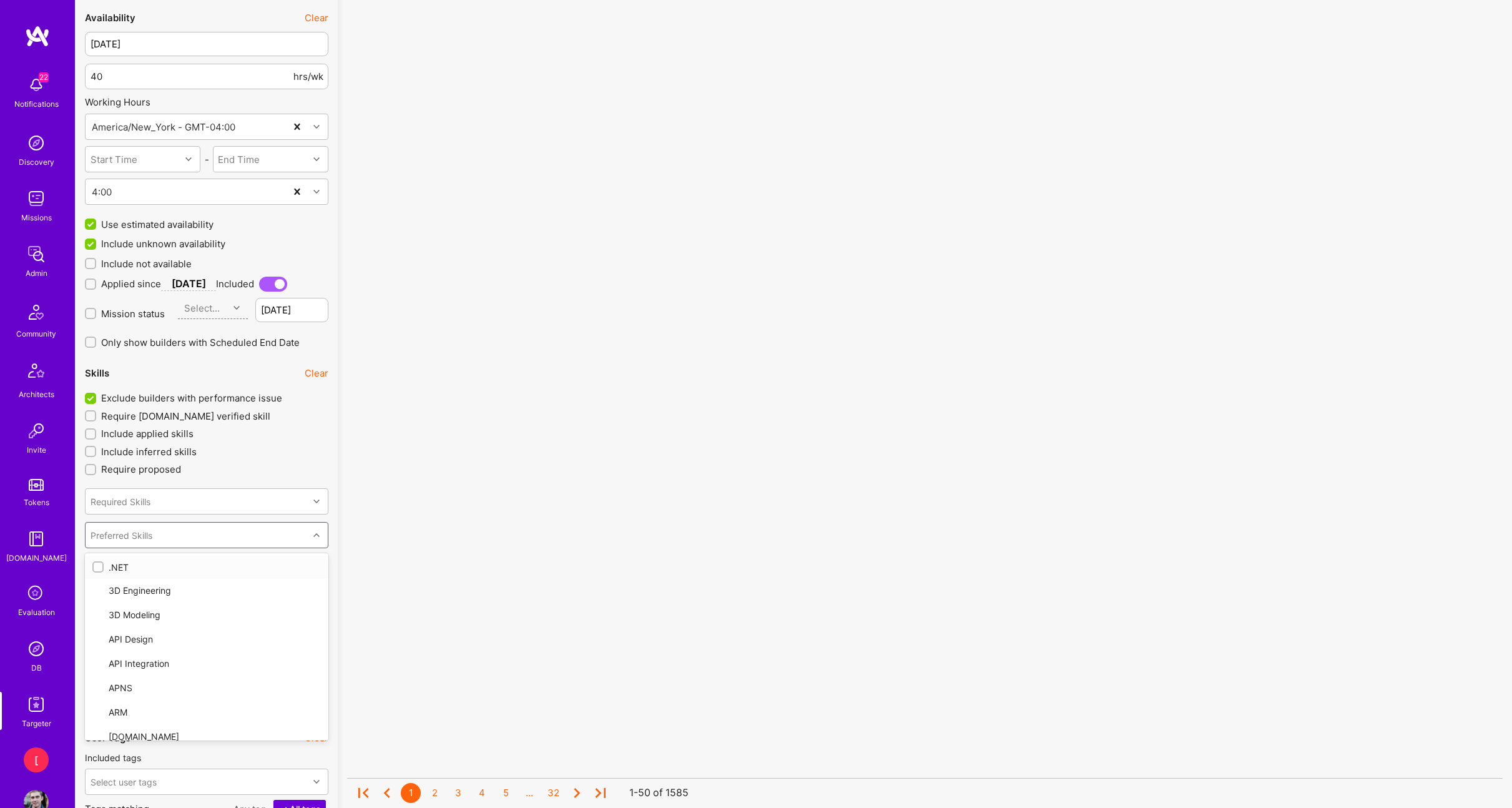
checkbox input "true"
click at [285, 468] on label "Require proposed" at bounding box center [207, 468] width 243 height 13
click at [96, 468] on input "Require proposed" at bounding box center [91, 469] width 9 height 9
checkbox input "true"
click at [221, 504] on div "Required Skills" at bounding box center [196, 501] width 223 height 25
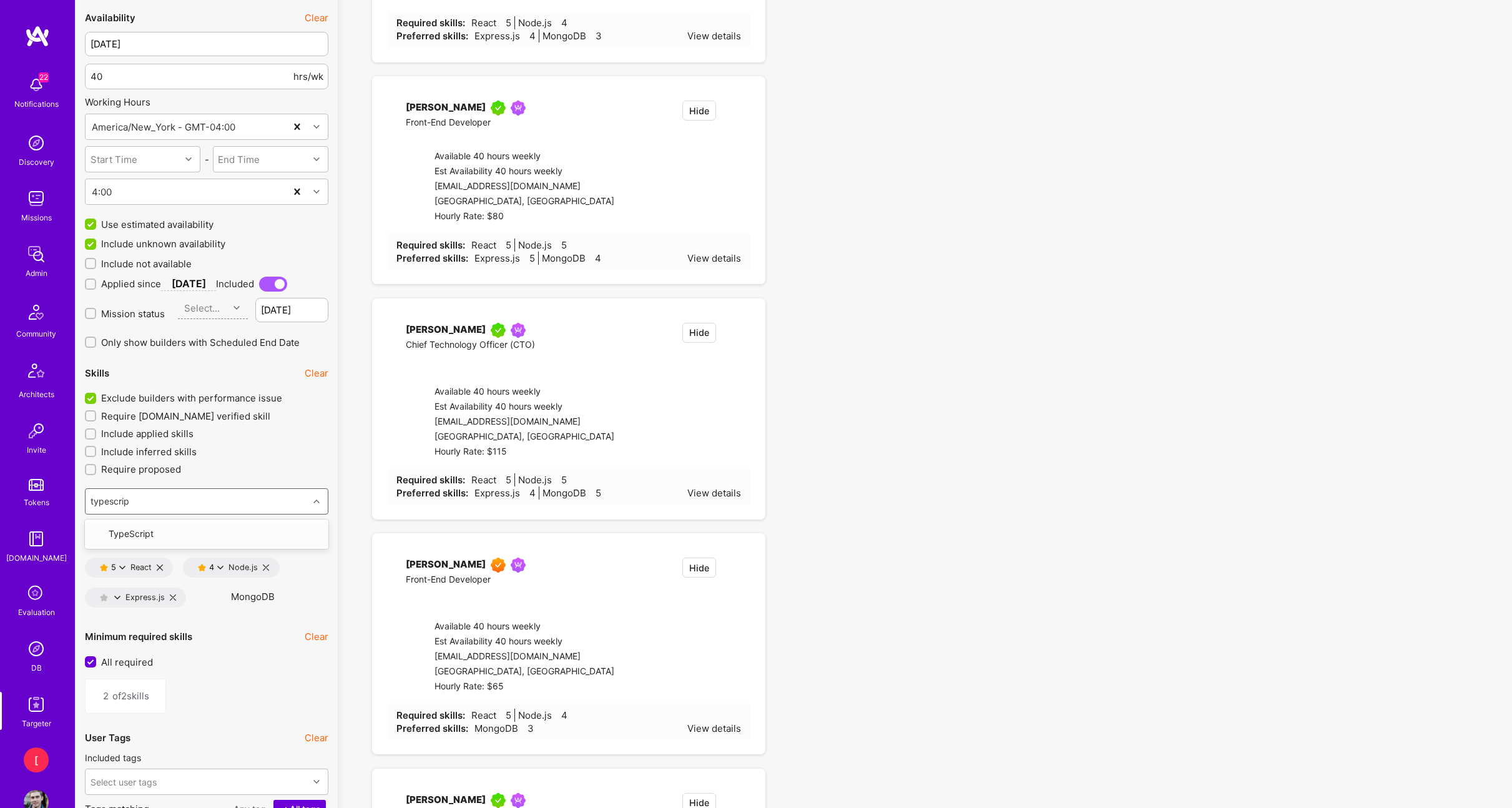
type input "typescript"
click at [164, 534] on div "TypeScript" at bounding box center [206, 534] width 229 height 15
type input "3"
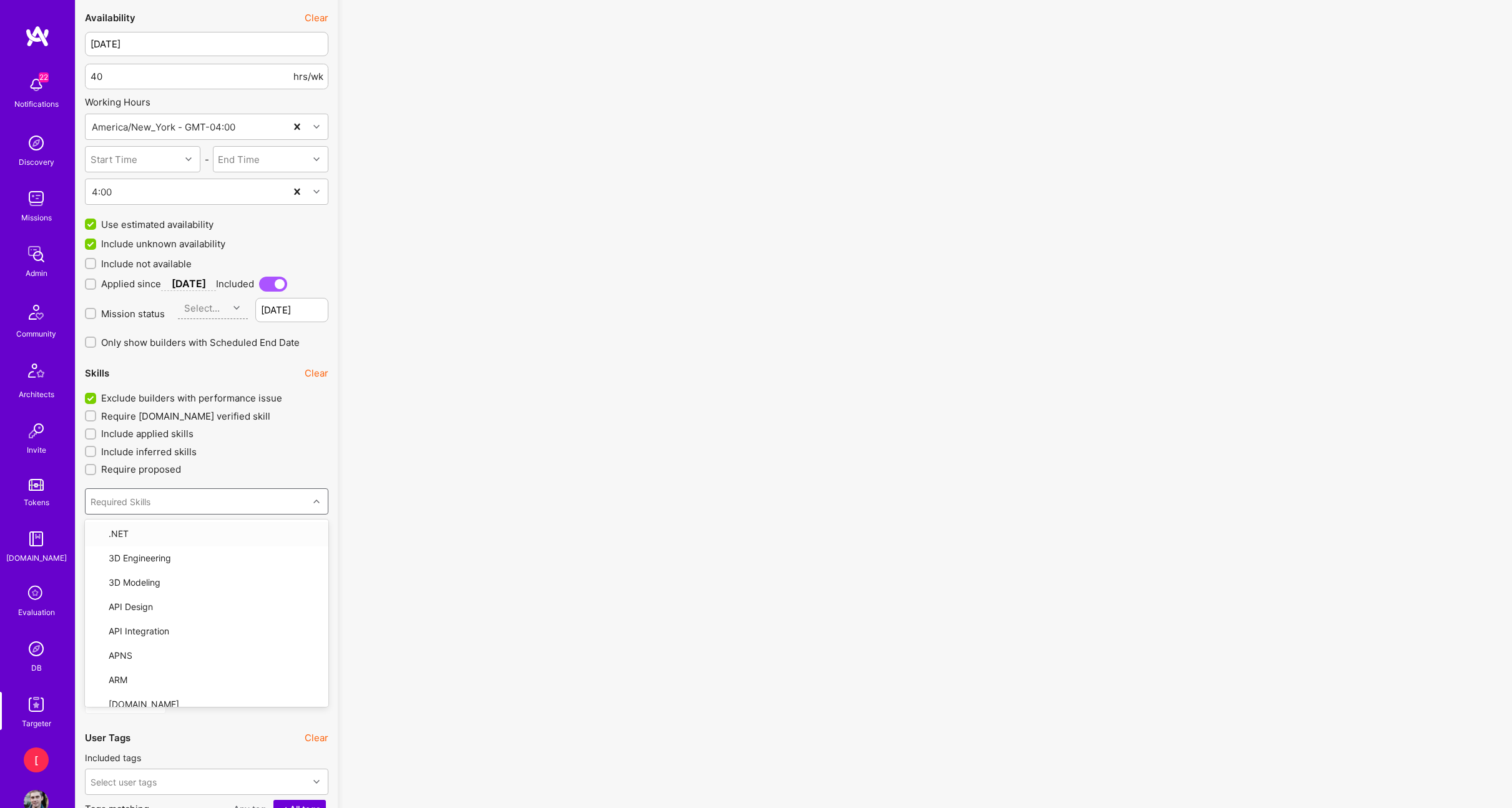
checkbox input "true"
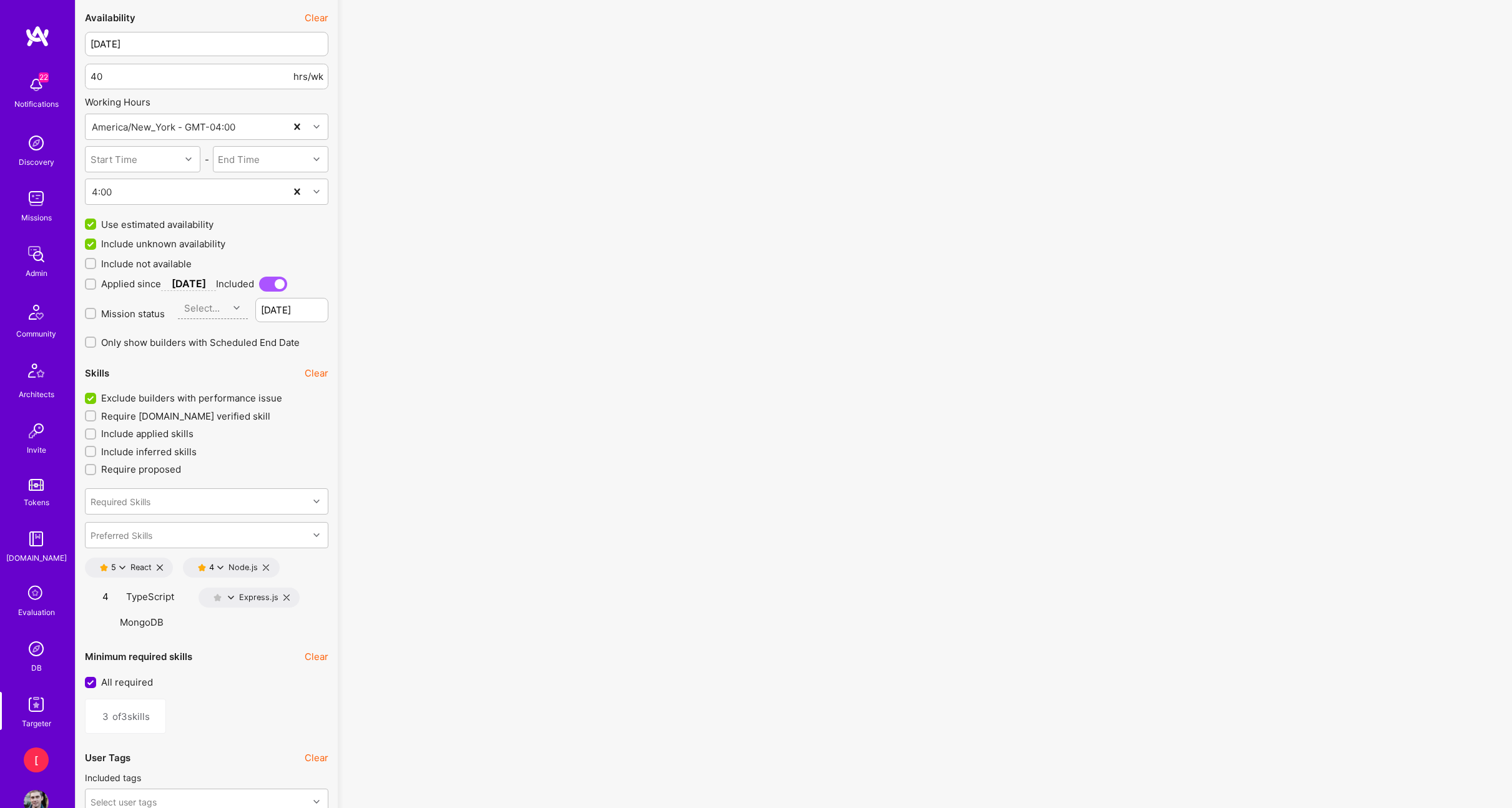
click at [289, 464] on label "Require proposed" at bounding box center [207, 468] width 243 height 13
click at [96, 466] on input "Require proposed" at bounding box center [91, 470] width 9 height 9
checkbox input "false"
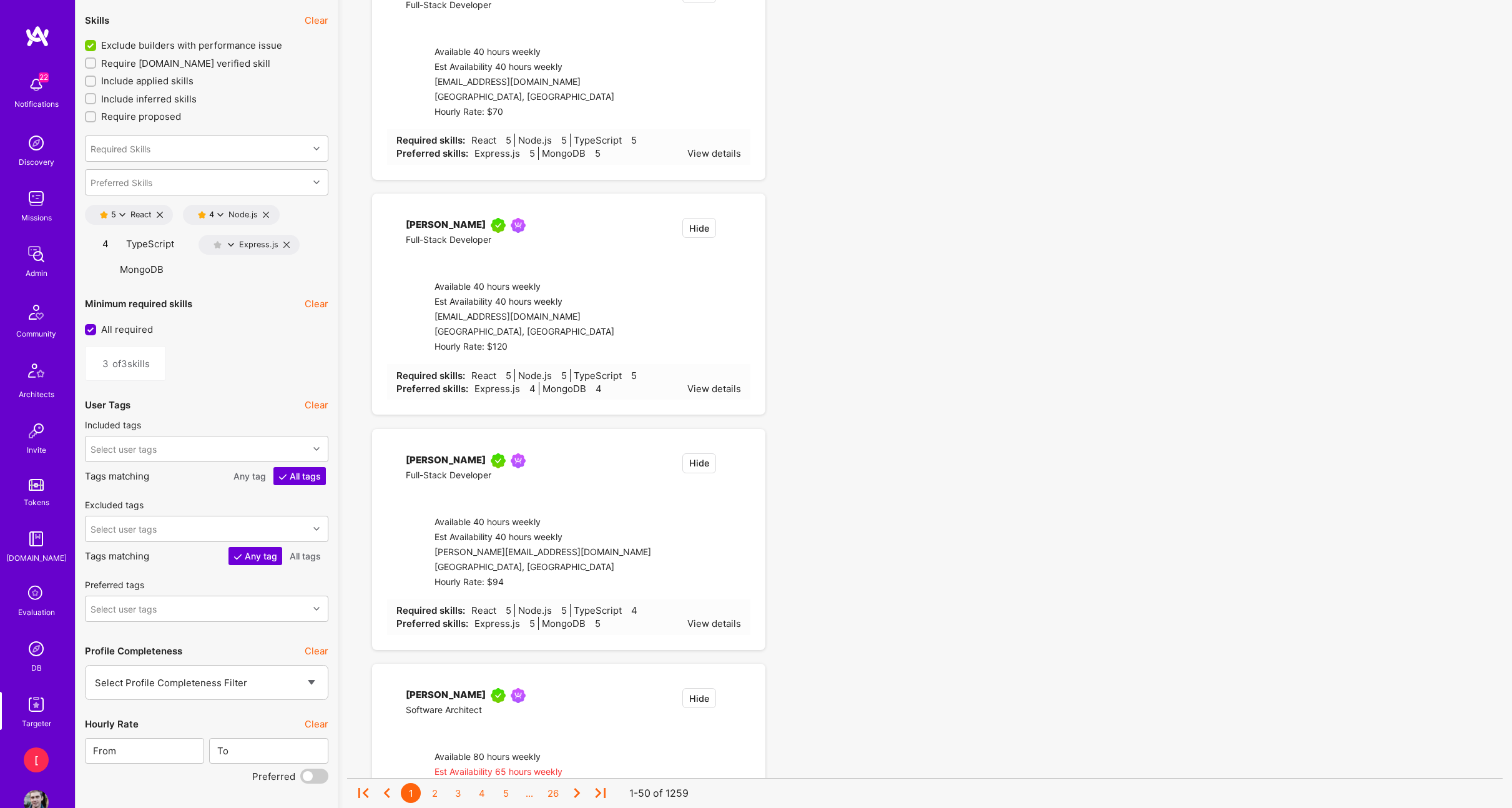
scroll to position [1417, 0]
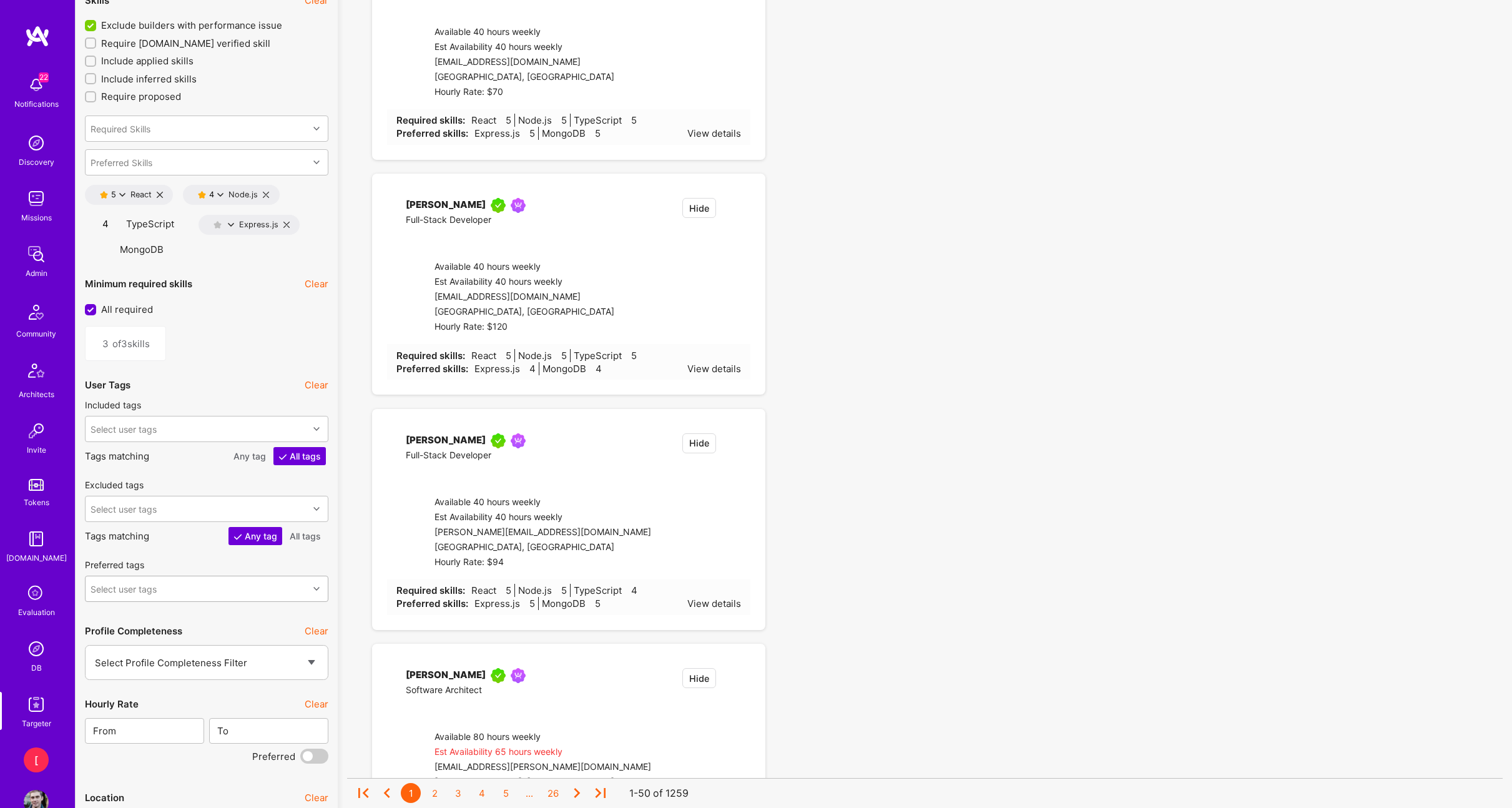
click at [266, 602] on div "Select user tags" at bounding box center [207, 589] width 243 height 27
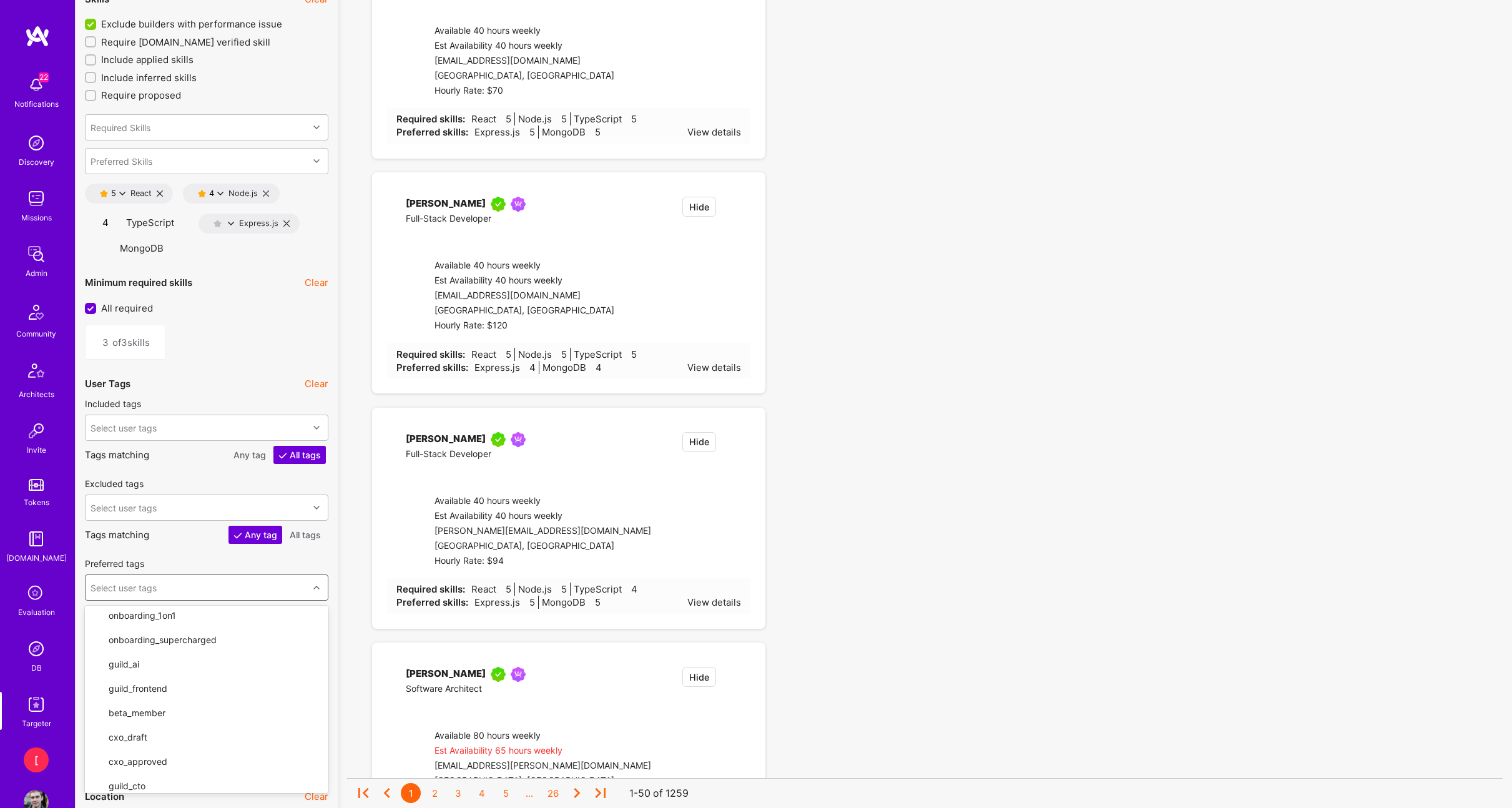
scroll to position [375, 0]
click at [97, 677] on input "checkbox" at bounding box center [98, 682] width 11 height 11
checkbox input "true"
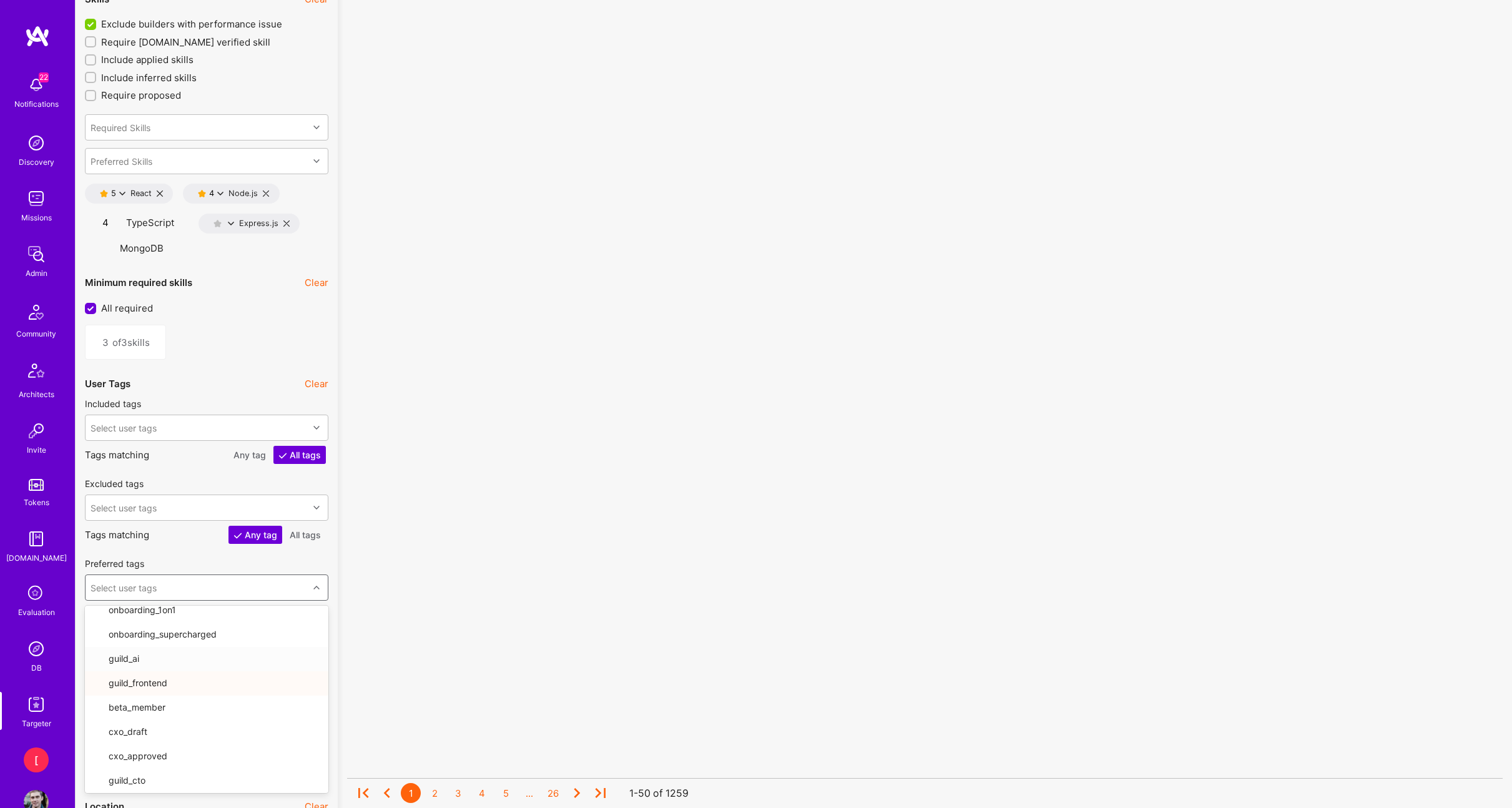
click at [99, 653] on input "checkbox" at bounding box center [98, 658] width 11 height 11
checkbox input "true"
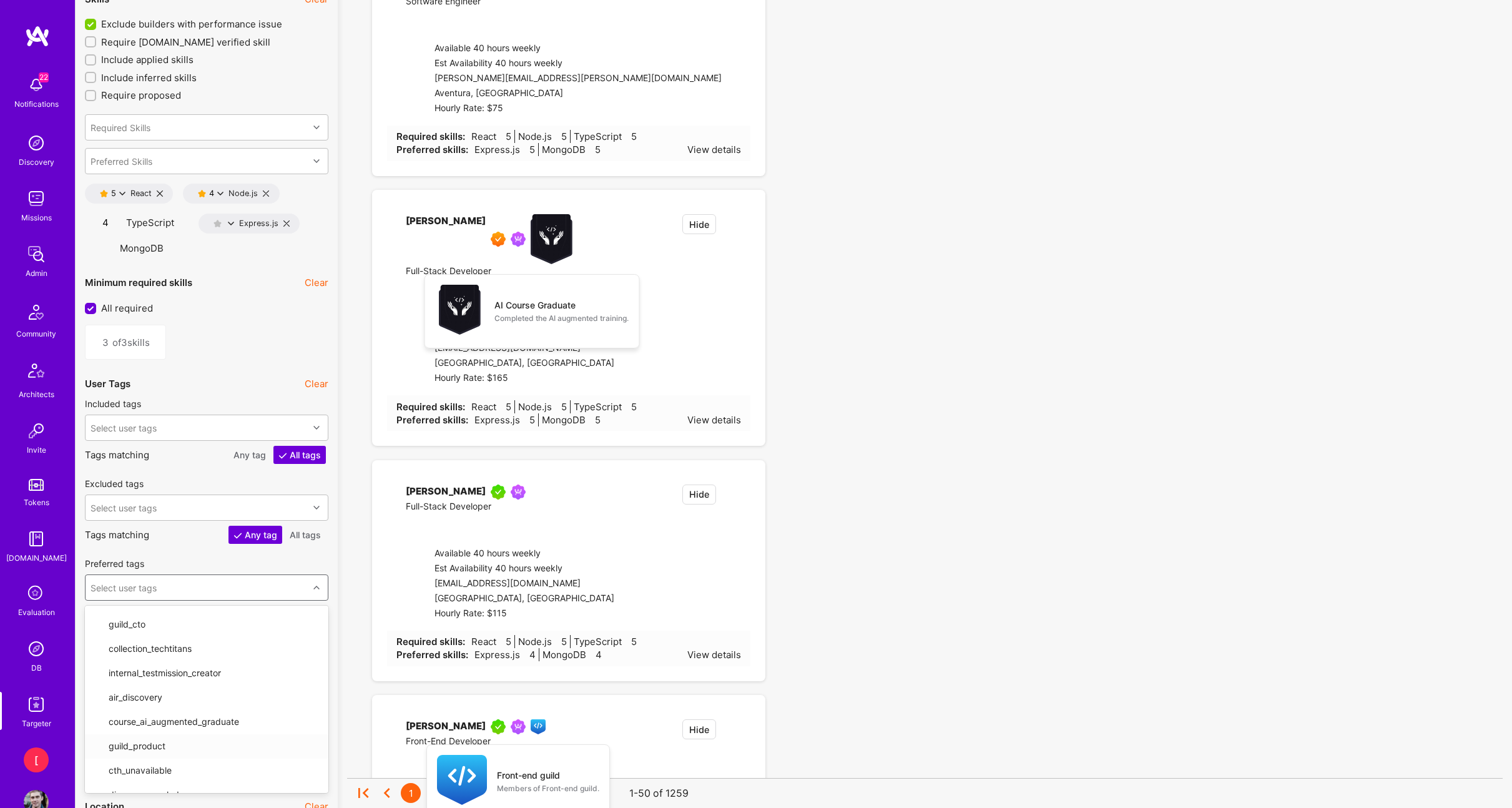
scroll to position [533, 0]
click at [102, 739] on input "checkbox" at bounding box center [98, 744] width 11 height 11
checkbox input "true"
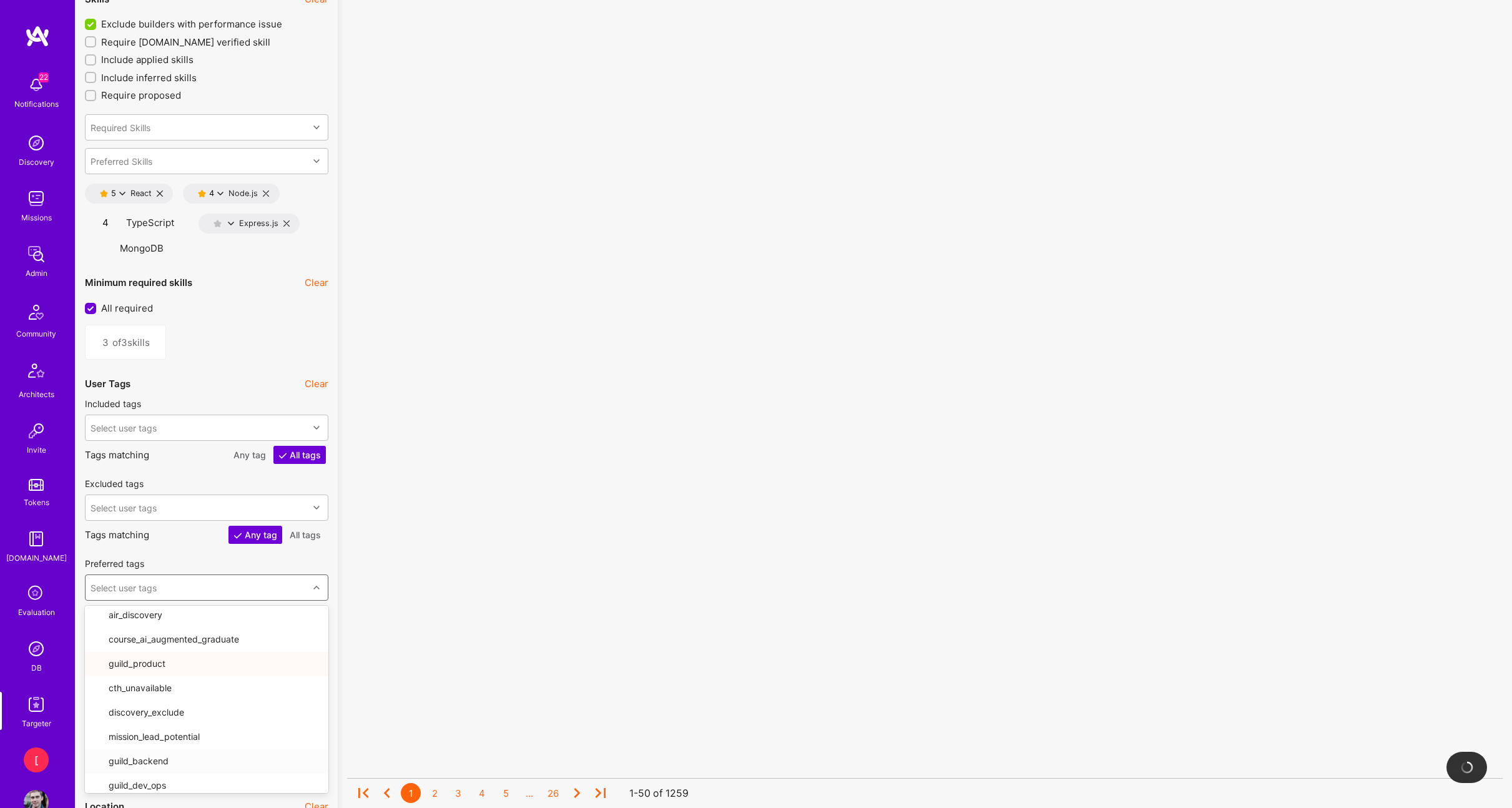
scroll to position [614, 0]
click at [99, 756] on input "checkbox" at bounding box center [98, 761] width 11 height 11
checkbox input "true"
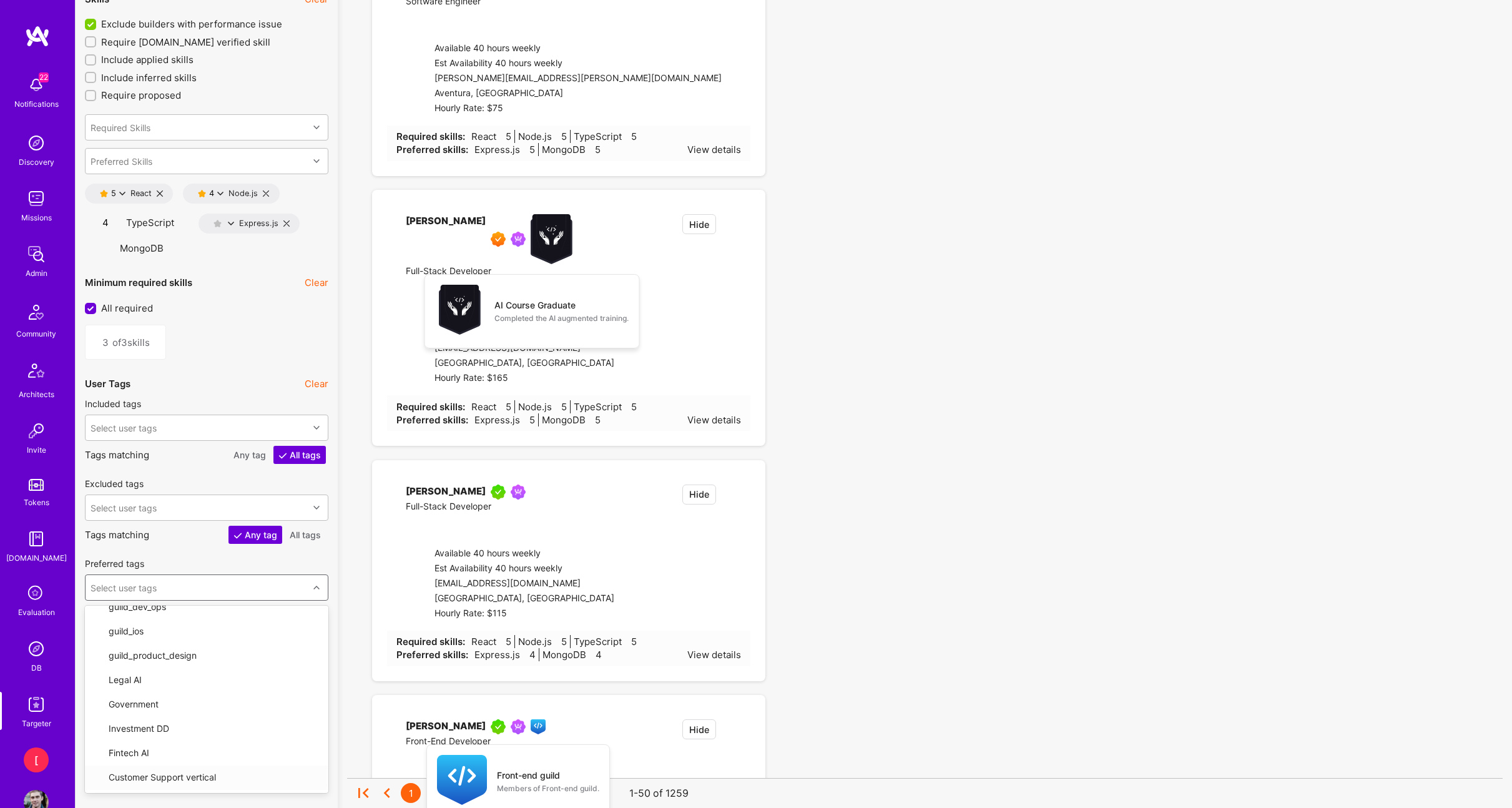
scroll to position [811, 0]
click at [98, 801] on input "checkbox" at bounding box center [98, 806] width 11 height 11
checkbox input "true"
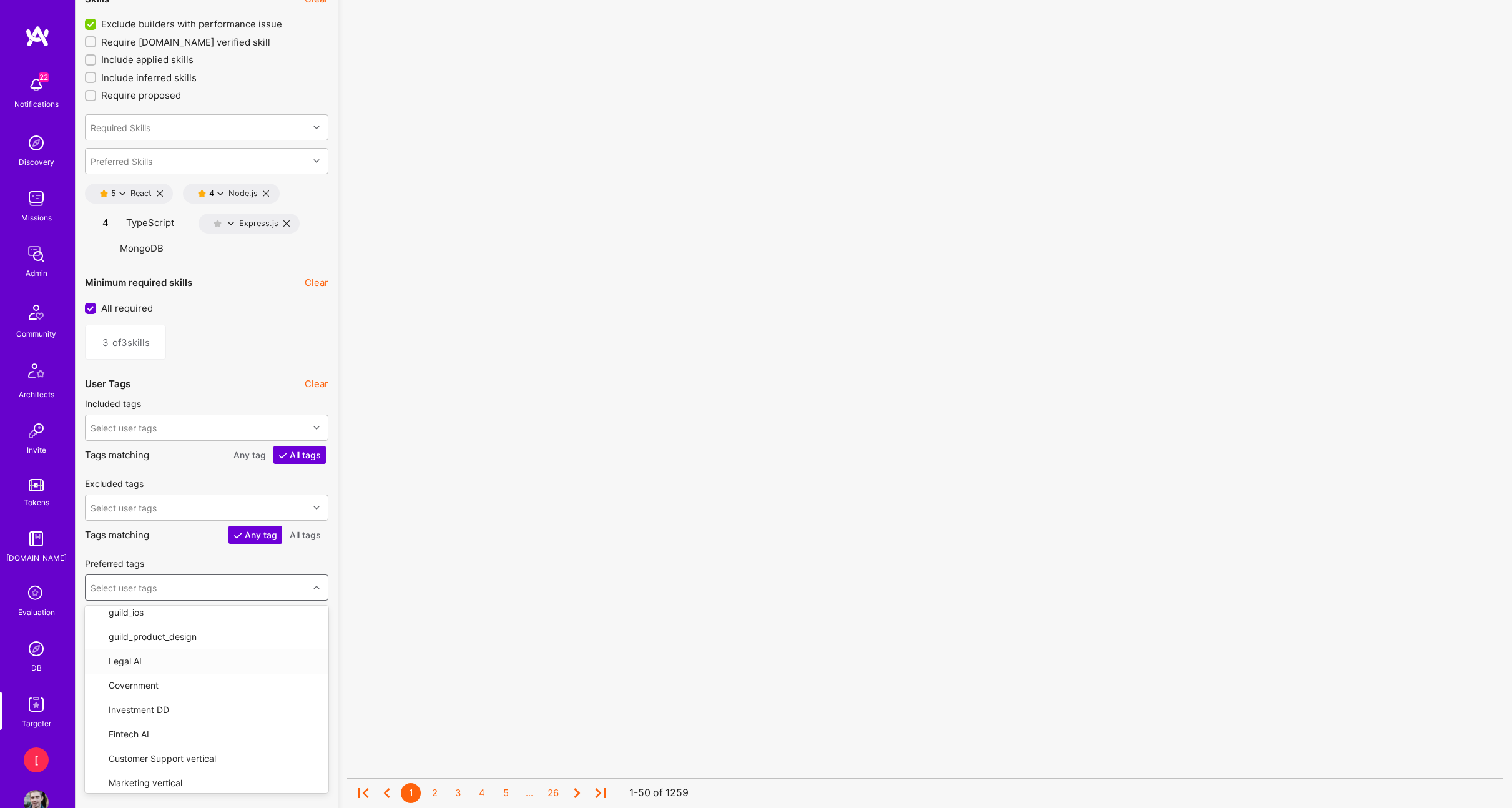
click at [310, 593] on div at bounding box center [318, 587] width 20 height 17
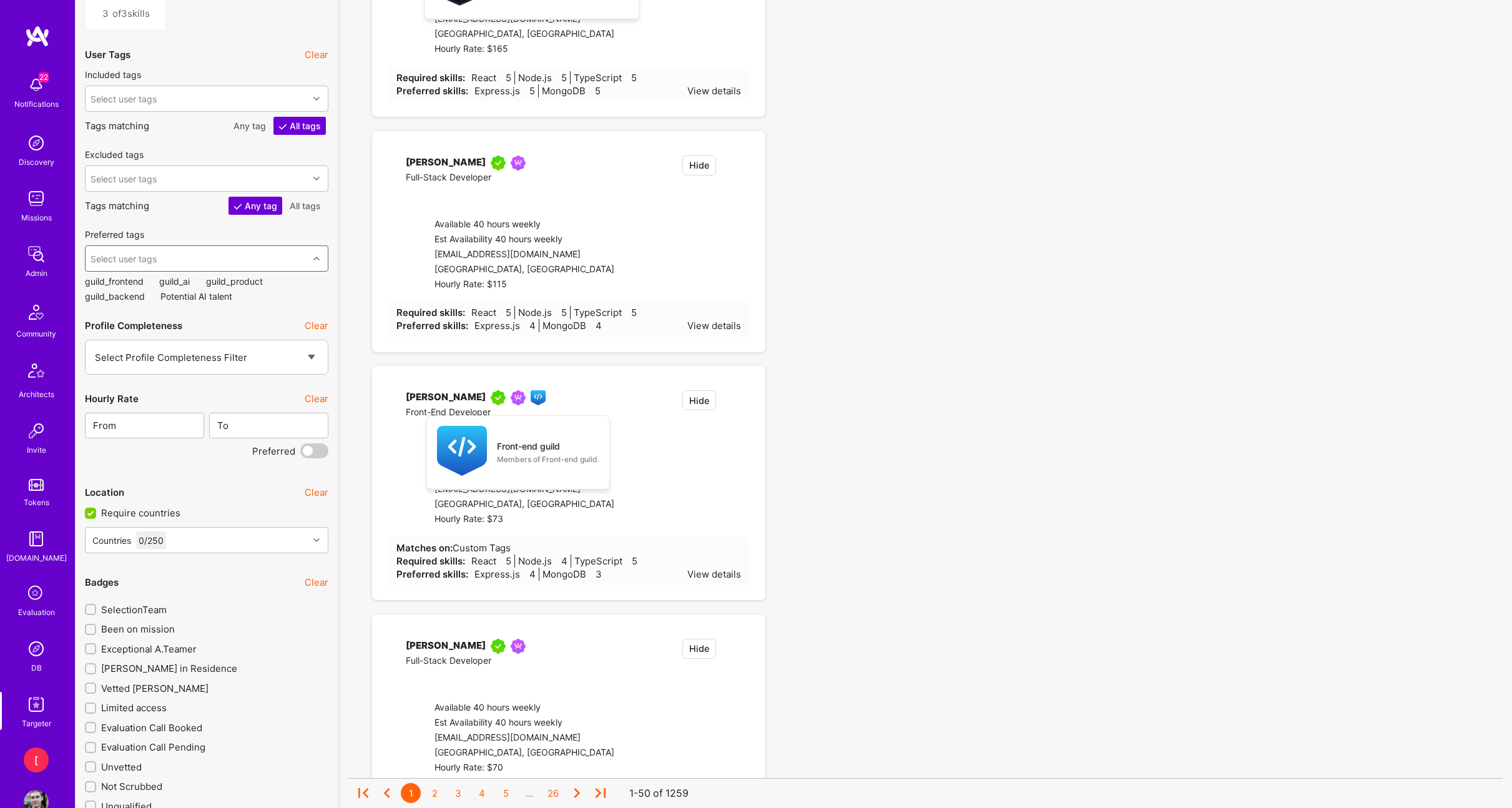
scroll to position [1761, 0]
click at [90, 518] on input "Require countries" at bounding box center [91, 512] width 11 height 11
checkbox input "false"
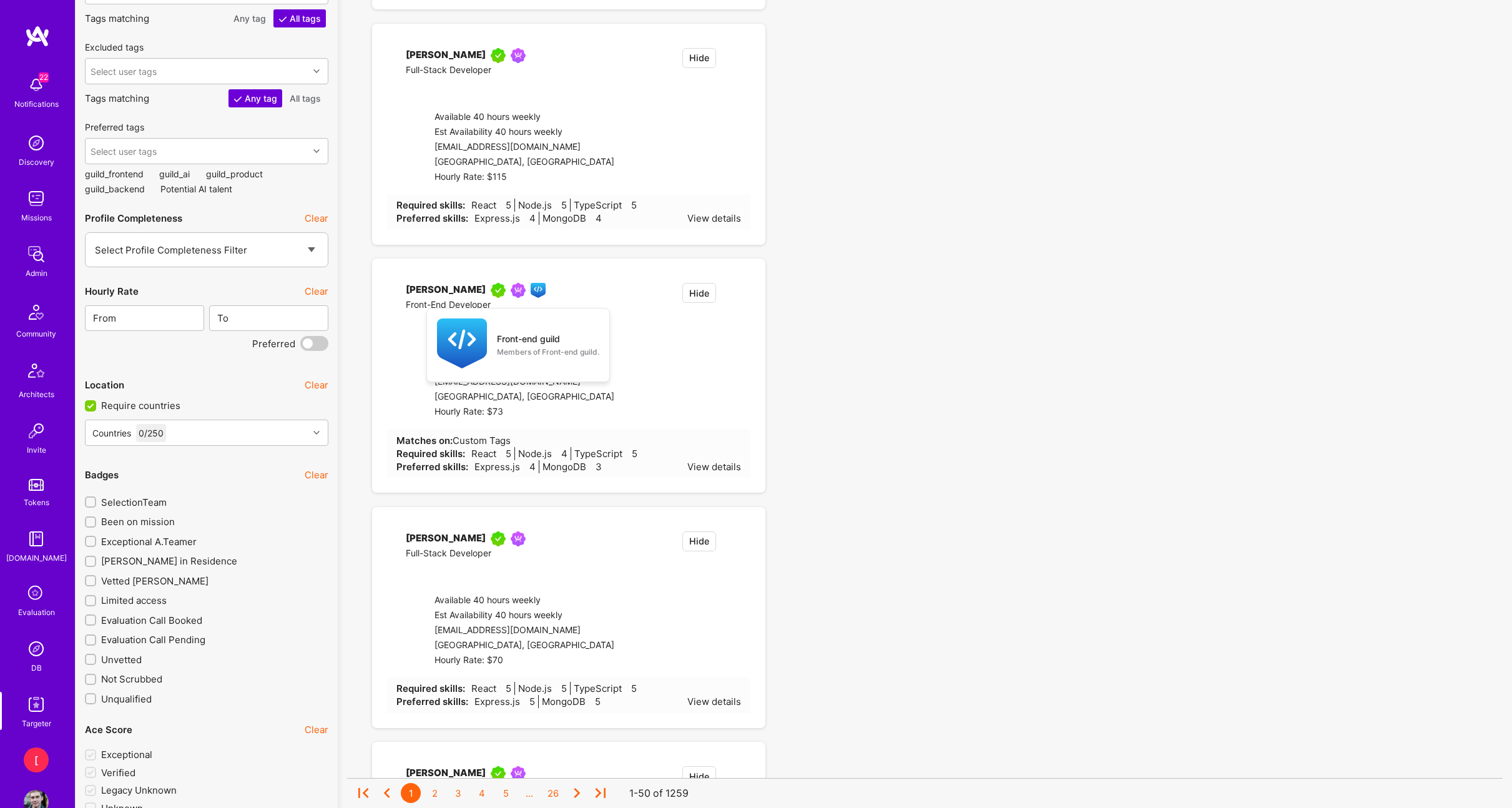
scroll to position [1864, 0]
click at [93, 549] on input "Exceptional A.Teamer" at bounding box center [91, 544] width 9 height 9
checkbox input "true"
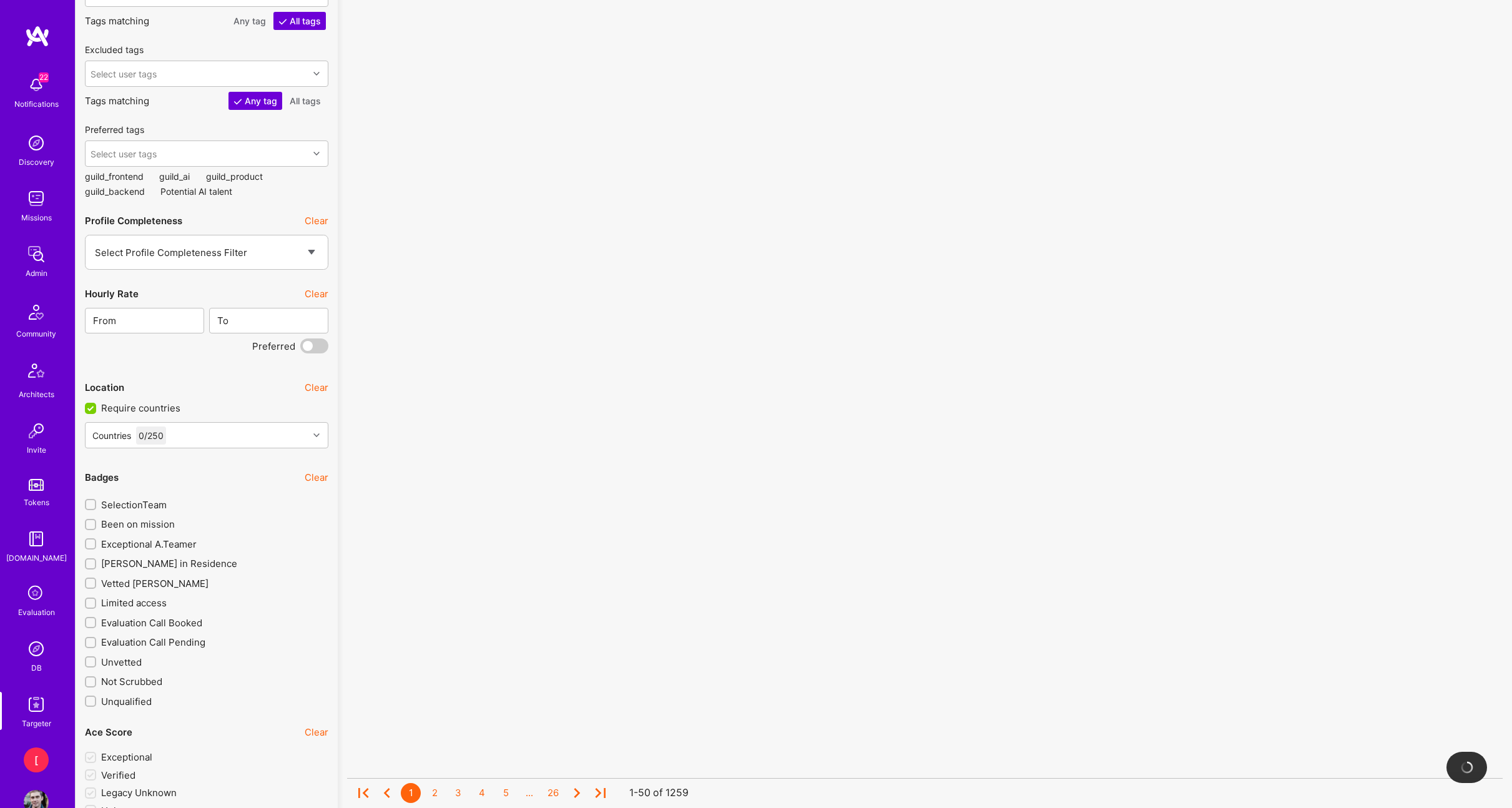
click at [92, 569] on input "[PERSON_NAME] in Residence" at bounding box center [91, 565] width 9 height 9
checkbox input "true"
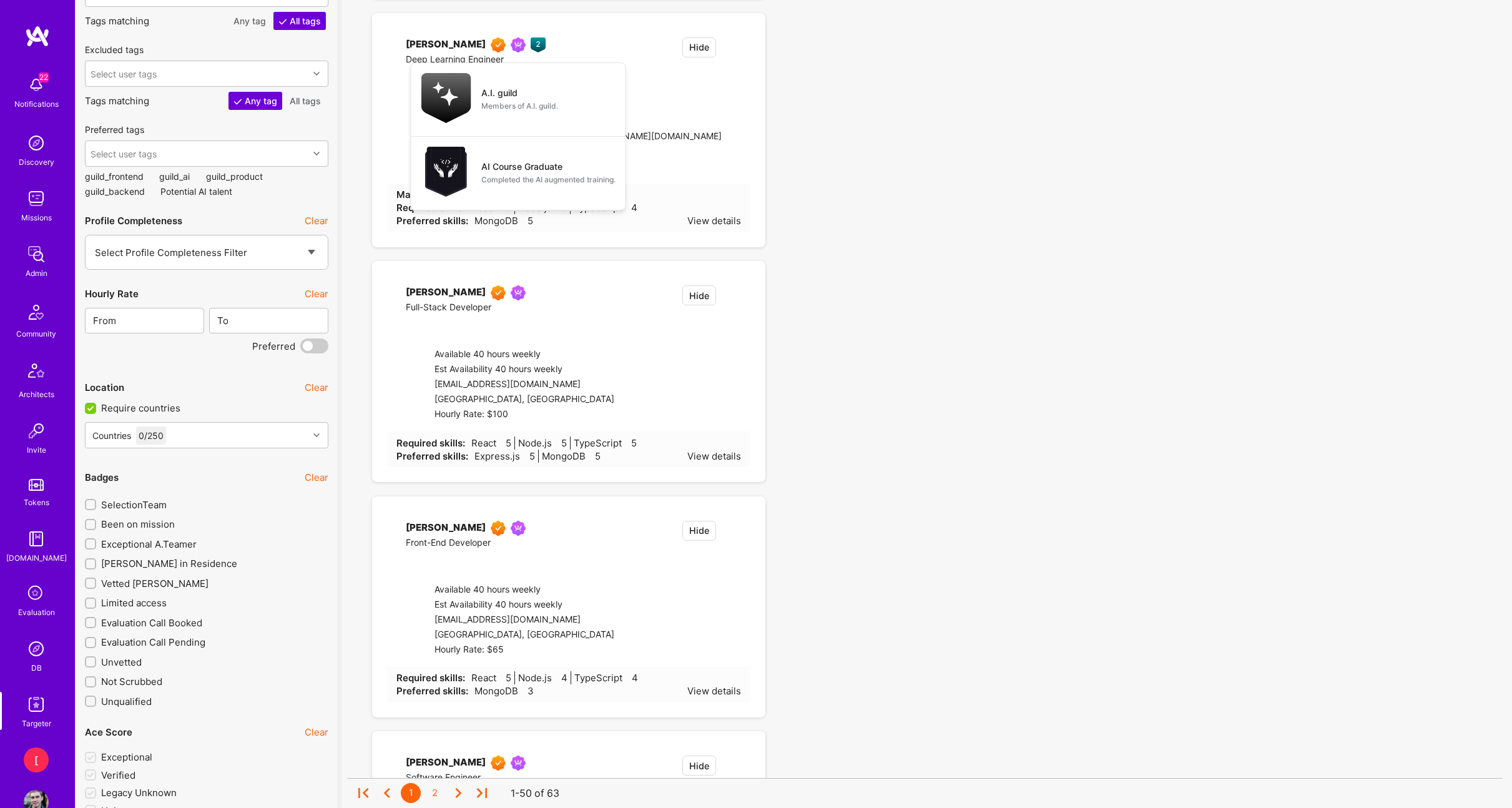
click at [93, 588] on input "Vetted [PERSON_NAME]" at bounding box center [91, 583] width 9 height 9
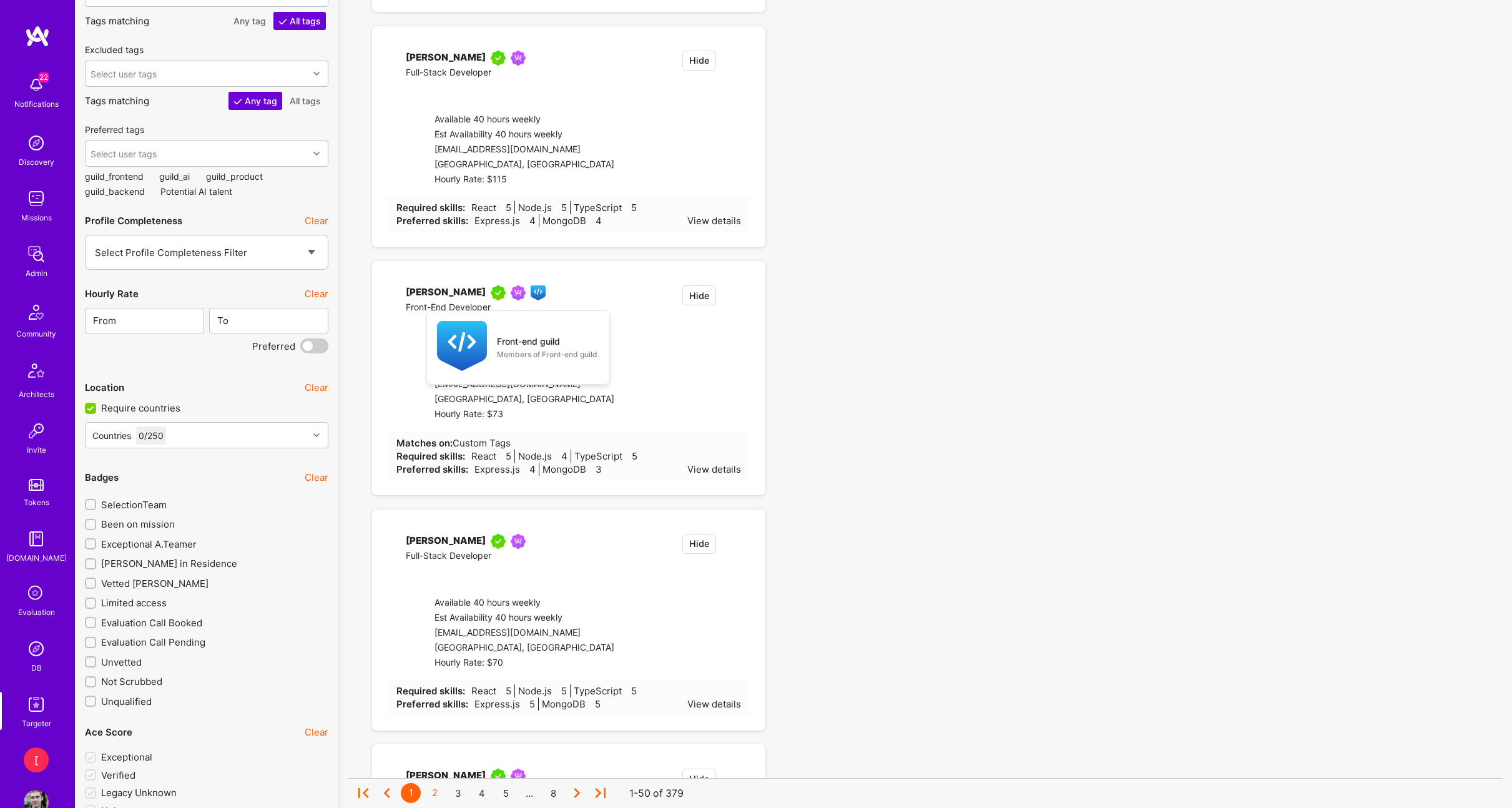
drag, startPoint x: 93, startPoint y: 612, endPoint x: 94, endPoint y: 599, distance: 13.0
click at [93, 588] on input "Vetted [PERSON_NAME]" at bounding box center [91, 583] width 9 height 9
checkbox input "false"
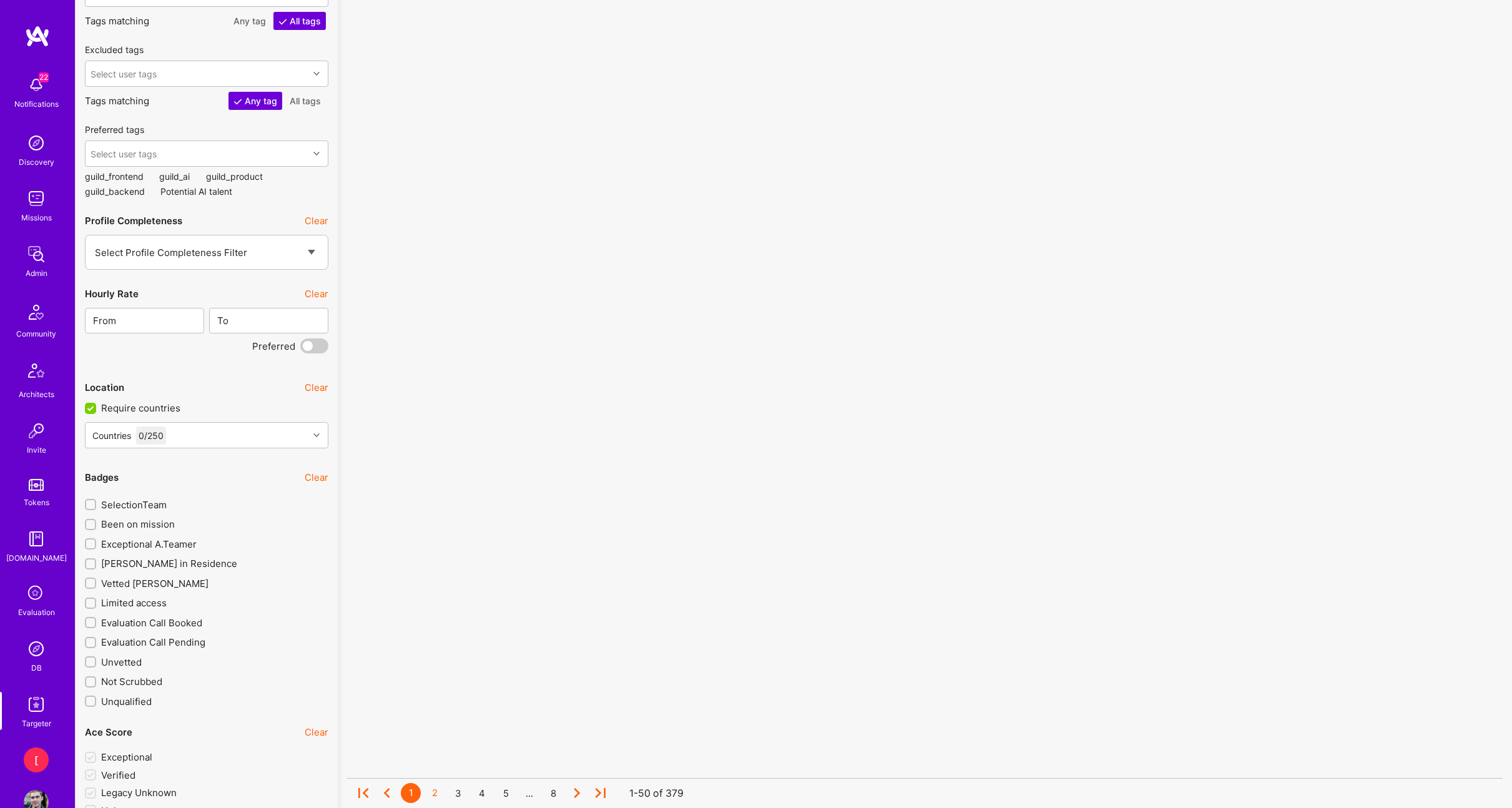
click at [94, 569] on input "[PERSON_NAME] in Residence" at bounding box center [91, 565] width 9 height 9
checkbox input "false"
click at [92, 549] on input "Exceptional A.Teamer" at bounding box center [91, 544] width 9 height 9
checkbox input "false"
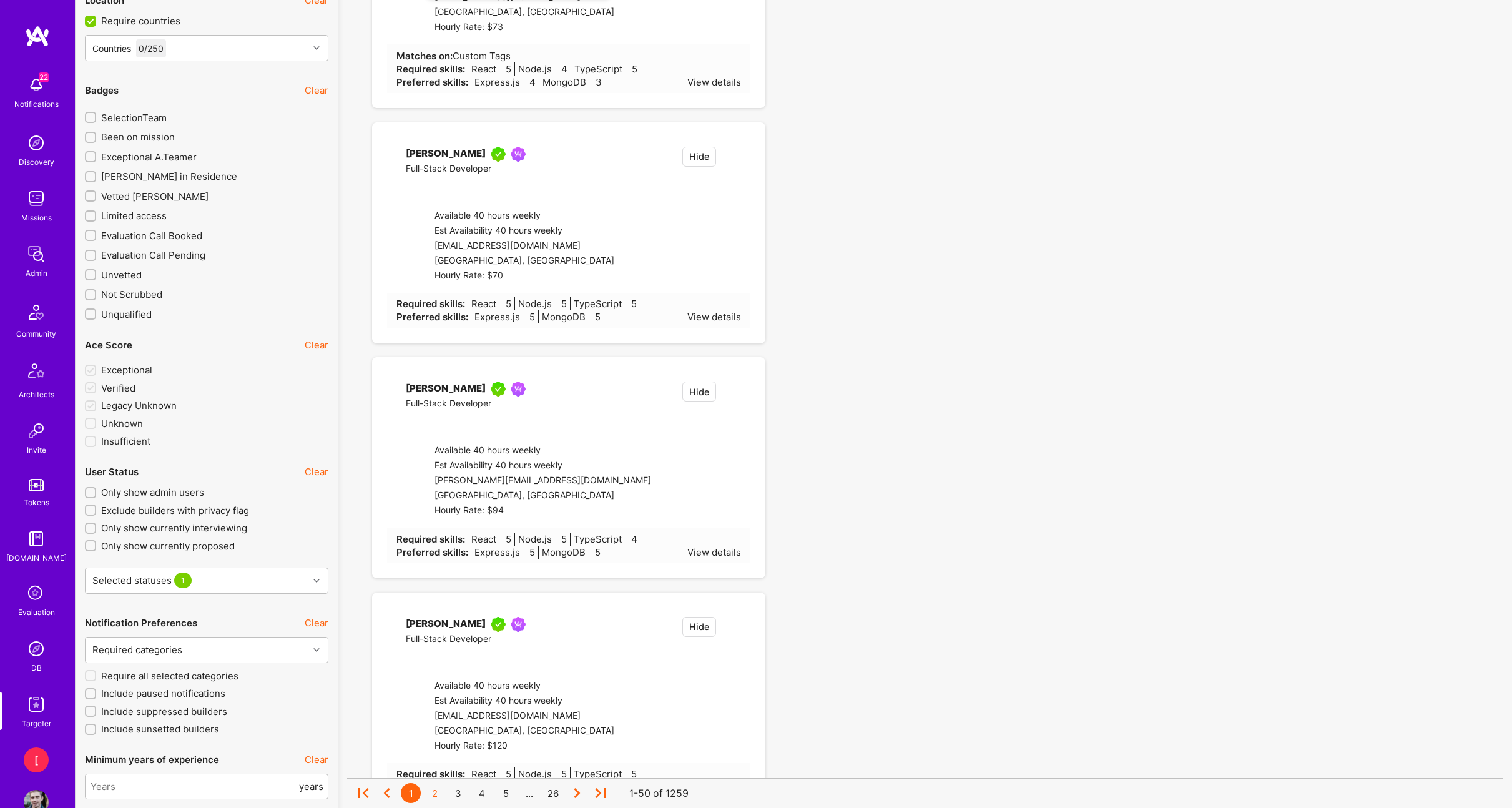
scroll to position [2255, 0]
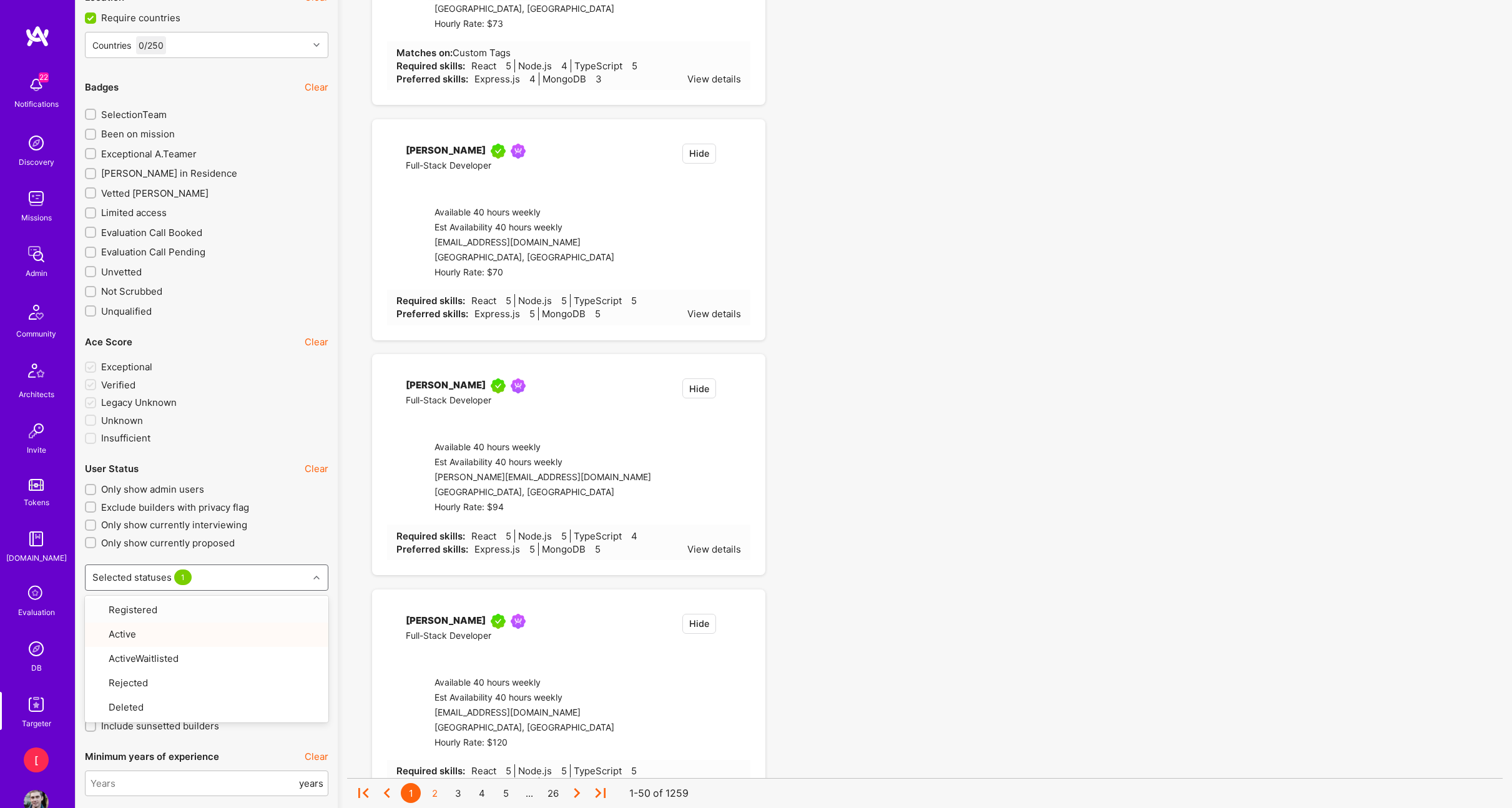
click at [309, 586] on div at bounding box center [318, 577] width 20 height 17
drag, startPoint x: 304, startPoint y: 570, endPoint x: 274, endPoint y: 641, distance: 77.1
click at [304, 550] on label "Only show currently proposed" at bounding box center [207, 542] width 243 height 13
click at [96, 548] on input "Only show currently proposed" at bounding box center [91, 543] width 9 height 9
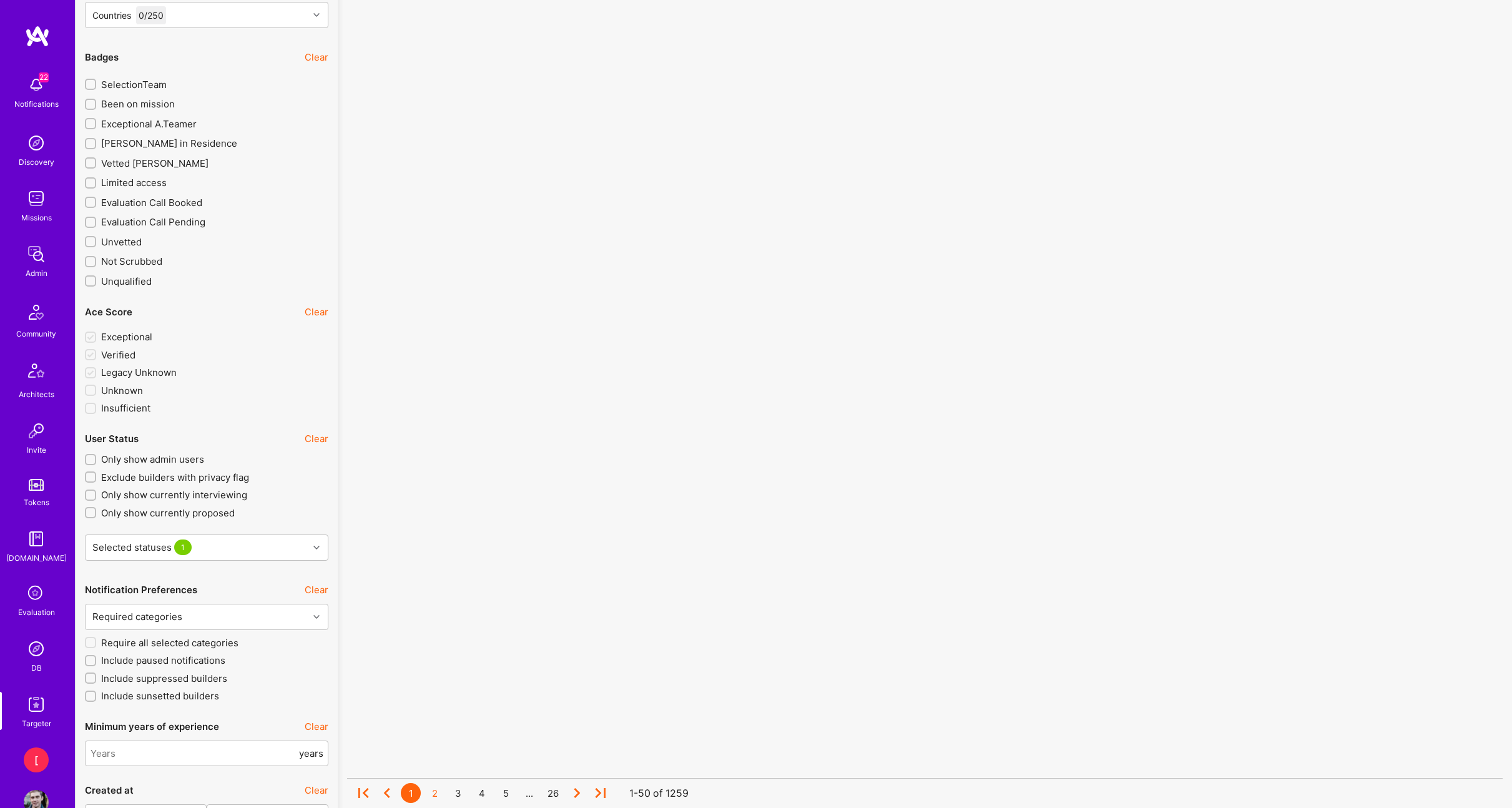
scroll to position [2287, 0]
click at [89, 516] on input "Only show currently proposed" at bounding box center [91, 512] width 9 height 9
checkbox input "false"
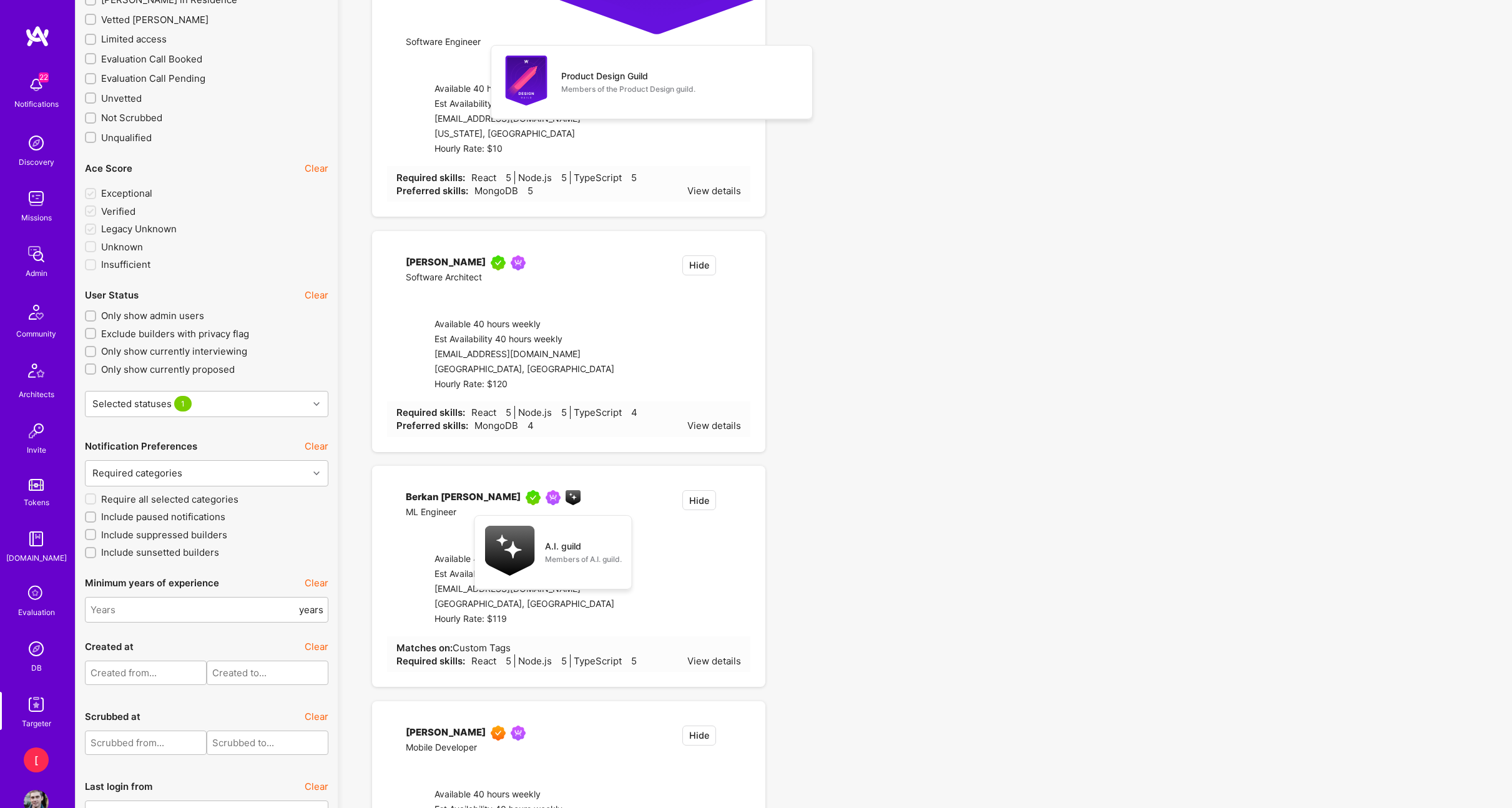
scroll to position [2490, 0]
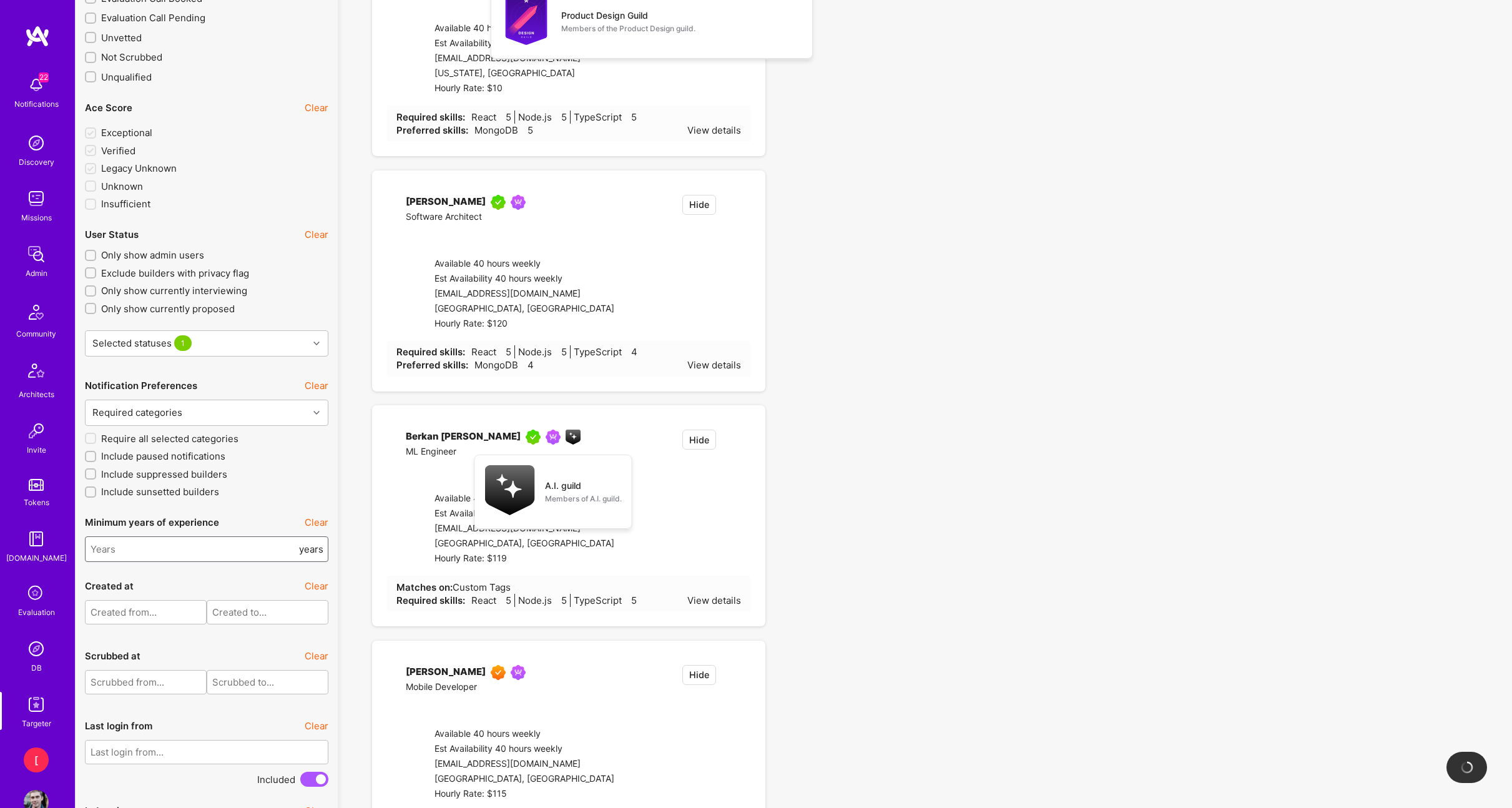
click at [206, 566] on input "number" at bounding box center [193, 549] width 206 height 31
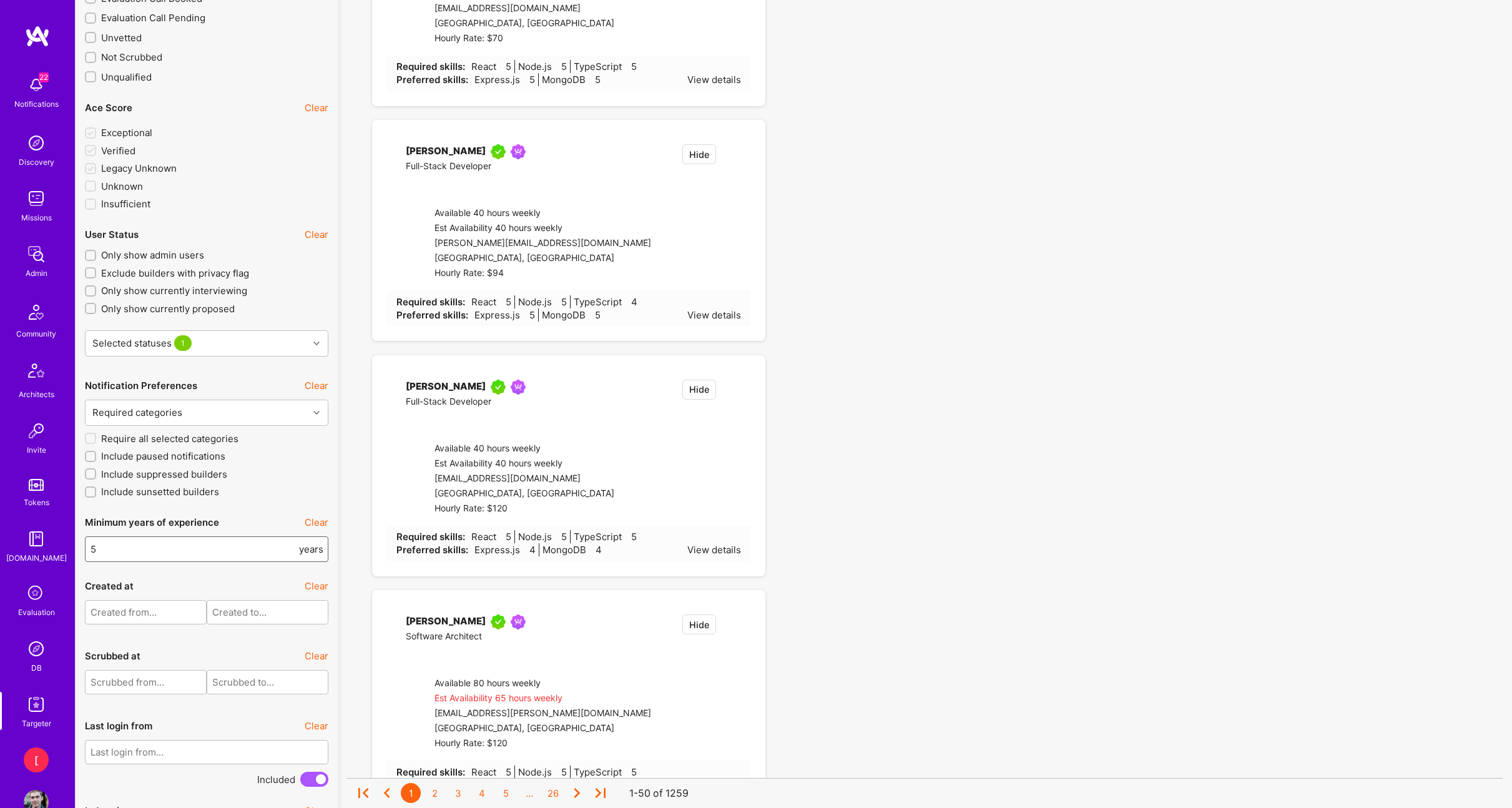
type input "5"
click at [287, 499] on label "Include sunsetted builders" at bounding box center [207, 491] width 243 height 13
click at [96, 497] on input "Include sunsetted builders" at bounding box center [91, 492] width 9 height 9
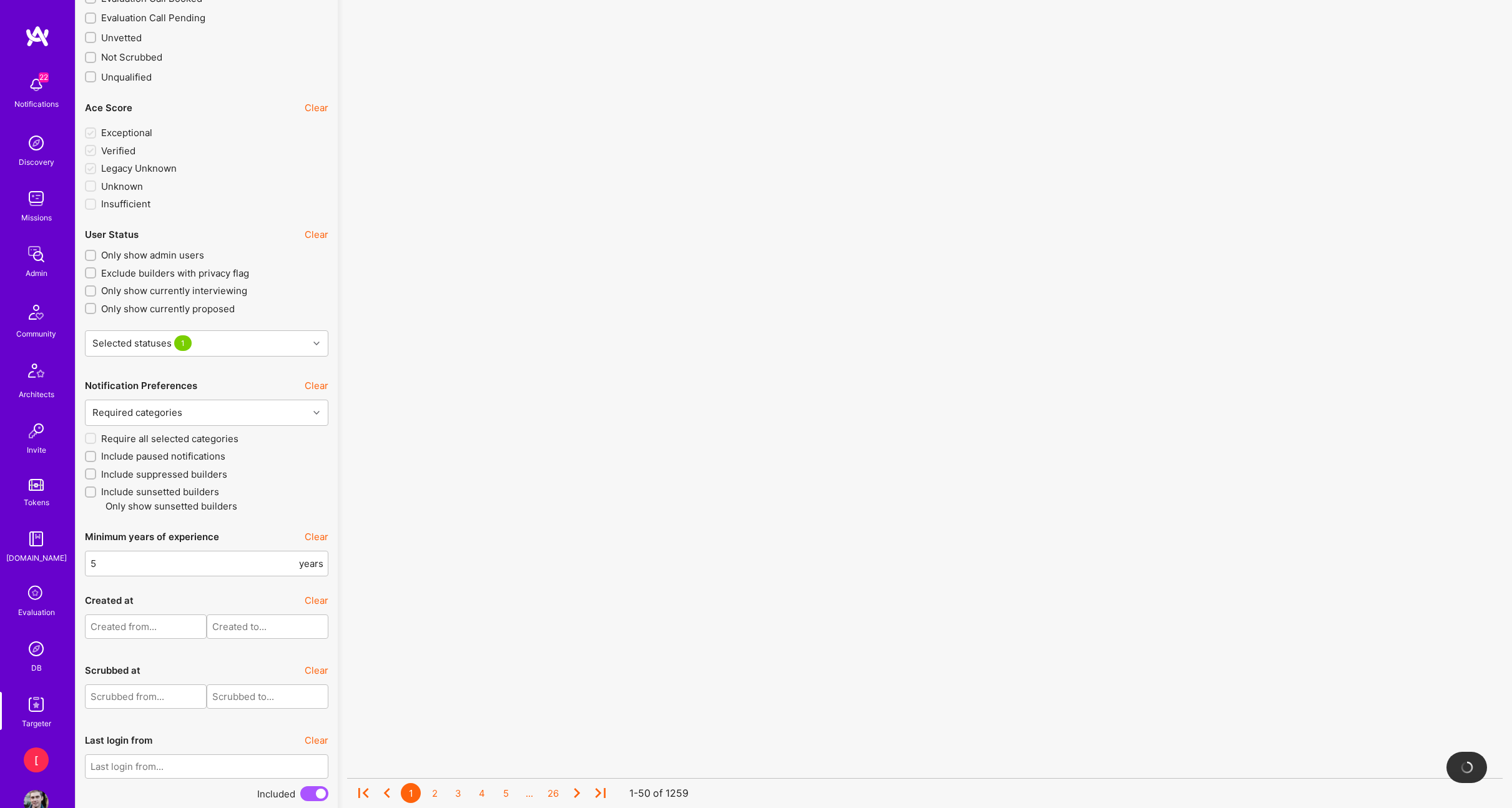
click at [88, 497] on input "Include sunsetted builders" at bounding box center [91, 492] width 9 height 9
checkbox input "false"
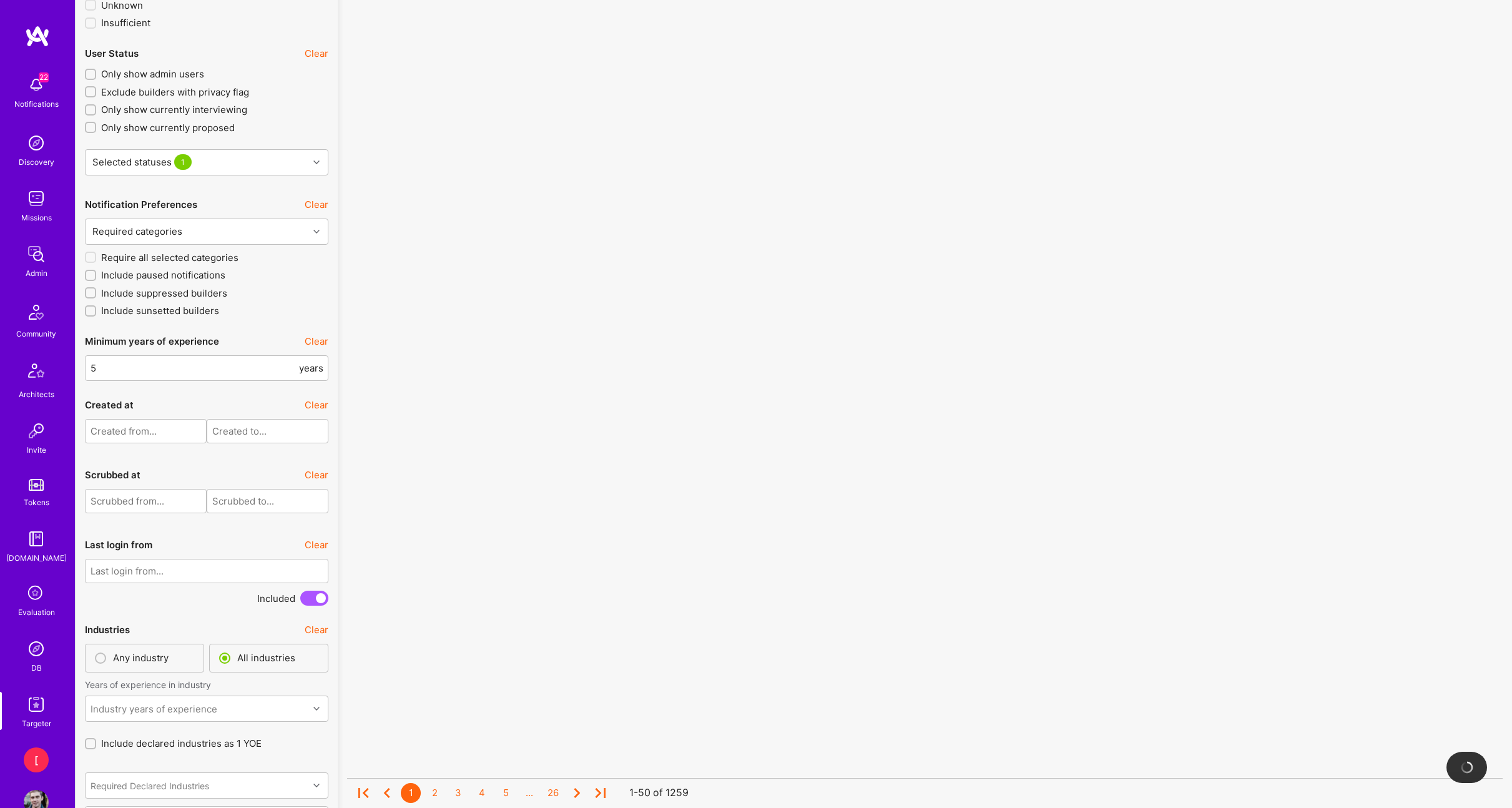
scroll to position [2671, 0]
click at [182, 583] on input "text" at bounding box center [207, 570] width 243 height 25
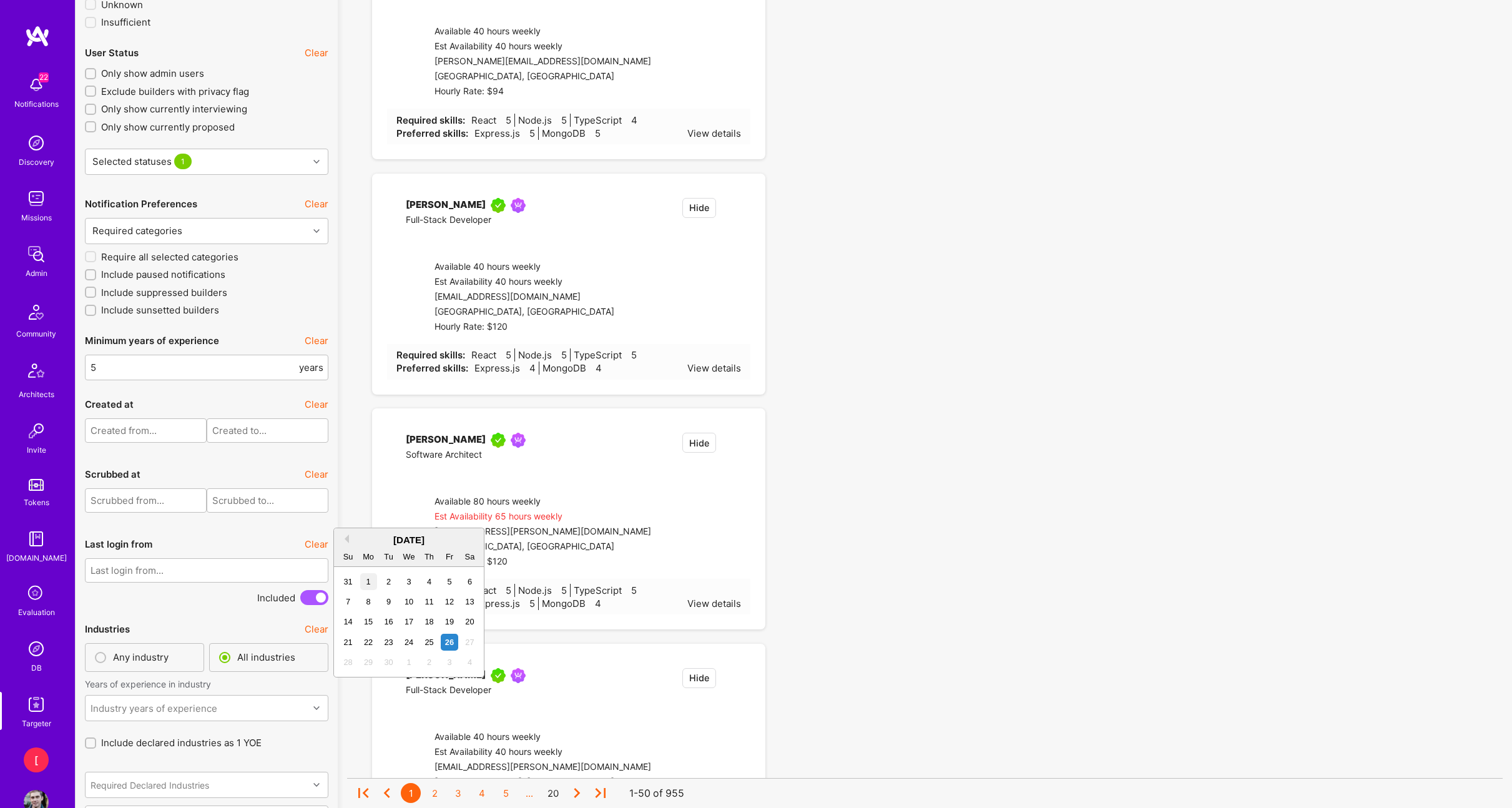
click at [364, 583] on div "1" at bounding box center [368, 581] width 17 height 17
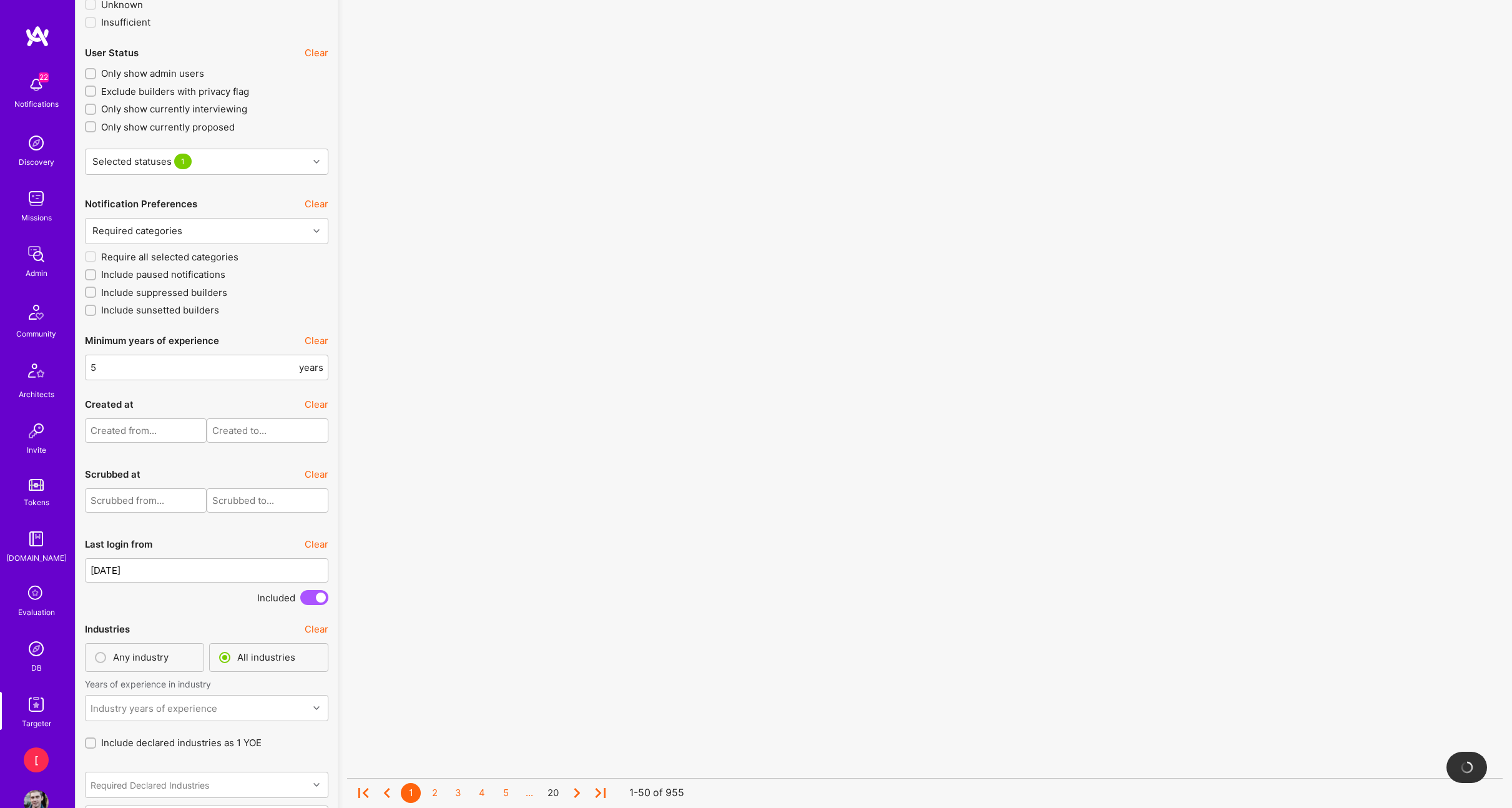
drag, startPoint x: 114, startPoint y: 600, endPoint x: 118, endPoint y: 612, distance: 12.6
click at [114, 583] on input "31/08/2025" at bounding box center [207, 570] width 243 height 25
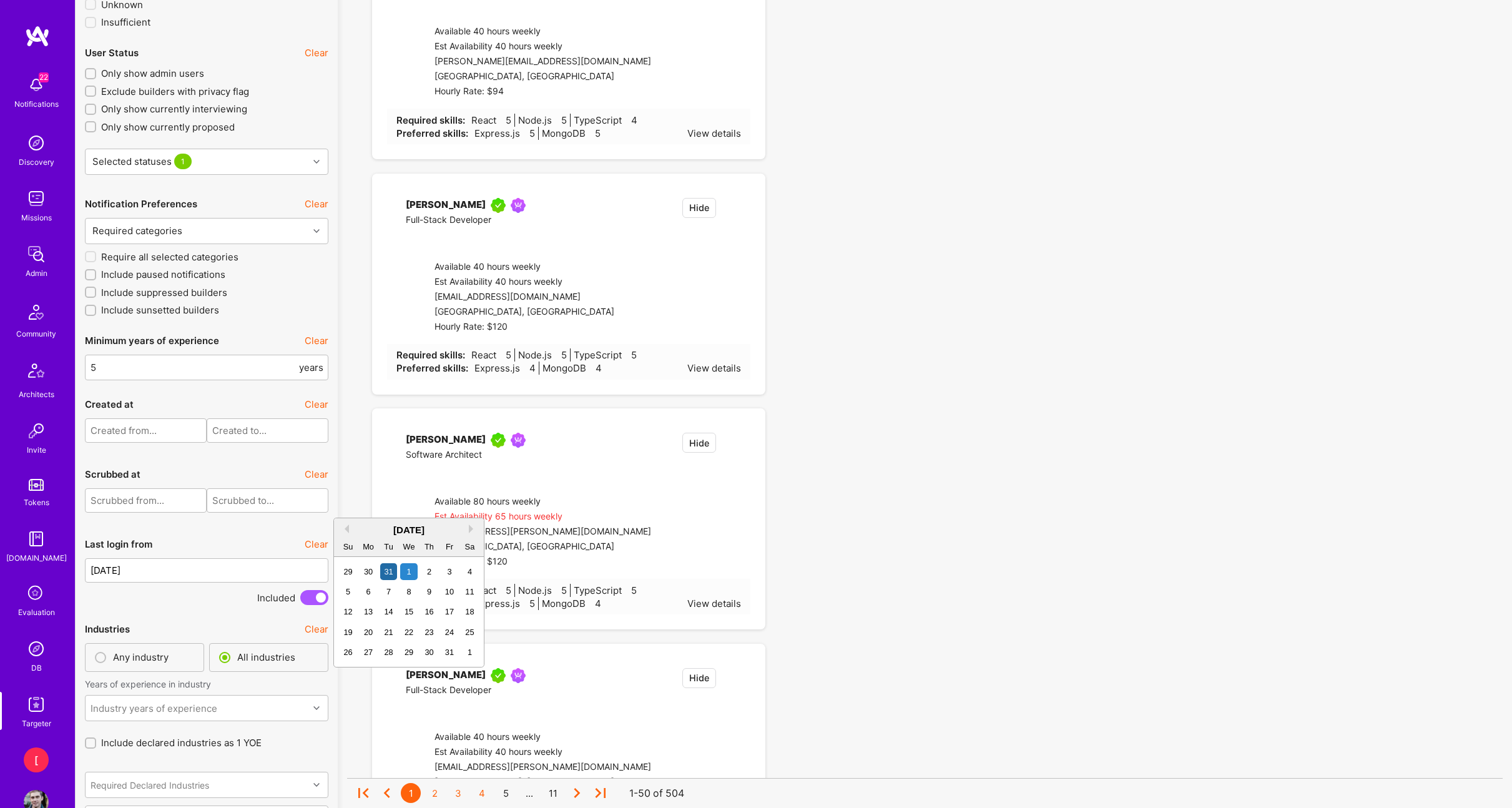
click at [412, 574] on div "1" at bounding box center [408, 571] width 17 height 17
type input "[DATE]"
click at [241, 559] on div "Last login from Clear" at bounding box center [207, 544] width 243 height 28
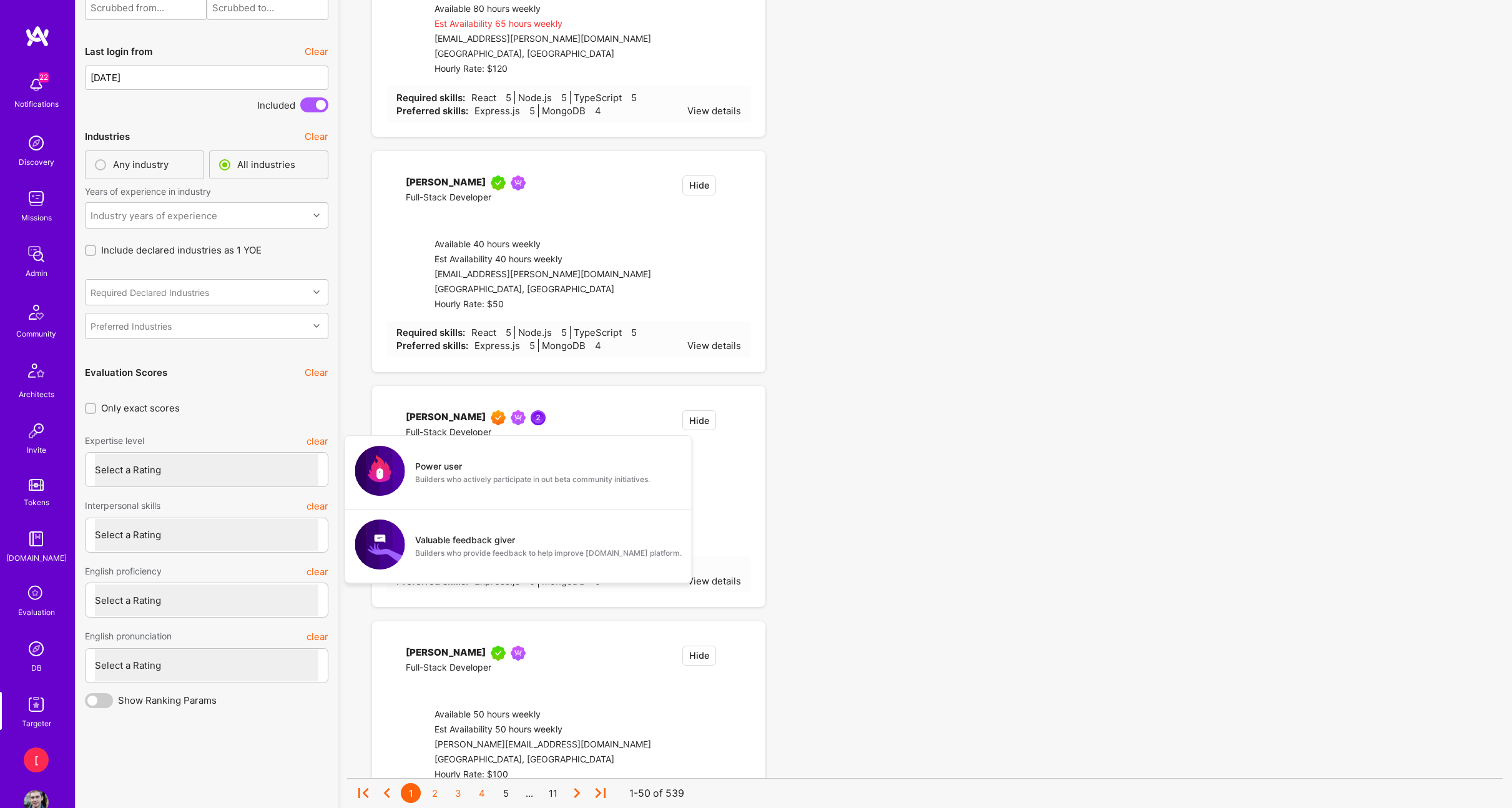
scroll to position [3165, 0]
click at [217, 485] on select "Select a Rating Unqualified Junior Adequate Good Very good Superstar" at bounding box center [207, 468] width 224 height 31
click at [236, 616] on select "Select a Rating None Limited Good Native or functionally native" at bounding box center [207, 599] width 224 height 31
click at [95, 613] on select "Select a Rating None Limited Good Native or functionally native" at bounding box center [207, 599] width 224 height 31
select select "6"
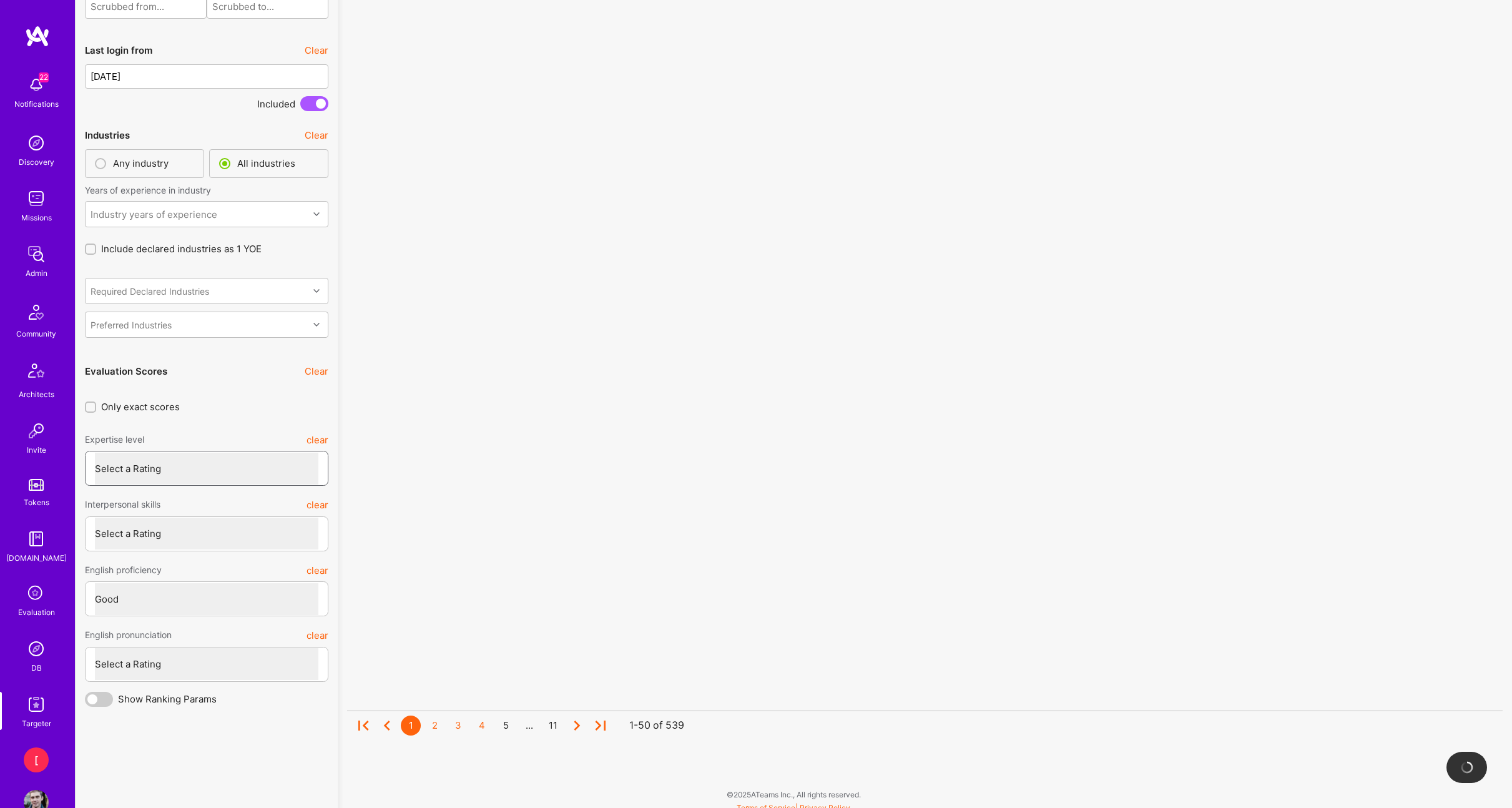
click at [256, 485] on select "Select a Rating Unqualified Junior Adequate Good Very good Superstar" at bounding box center [207, 468] width 224 height 31
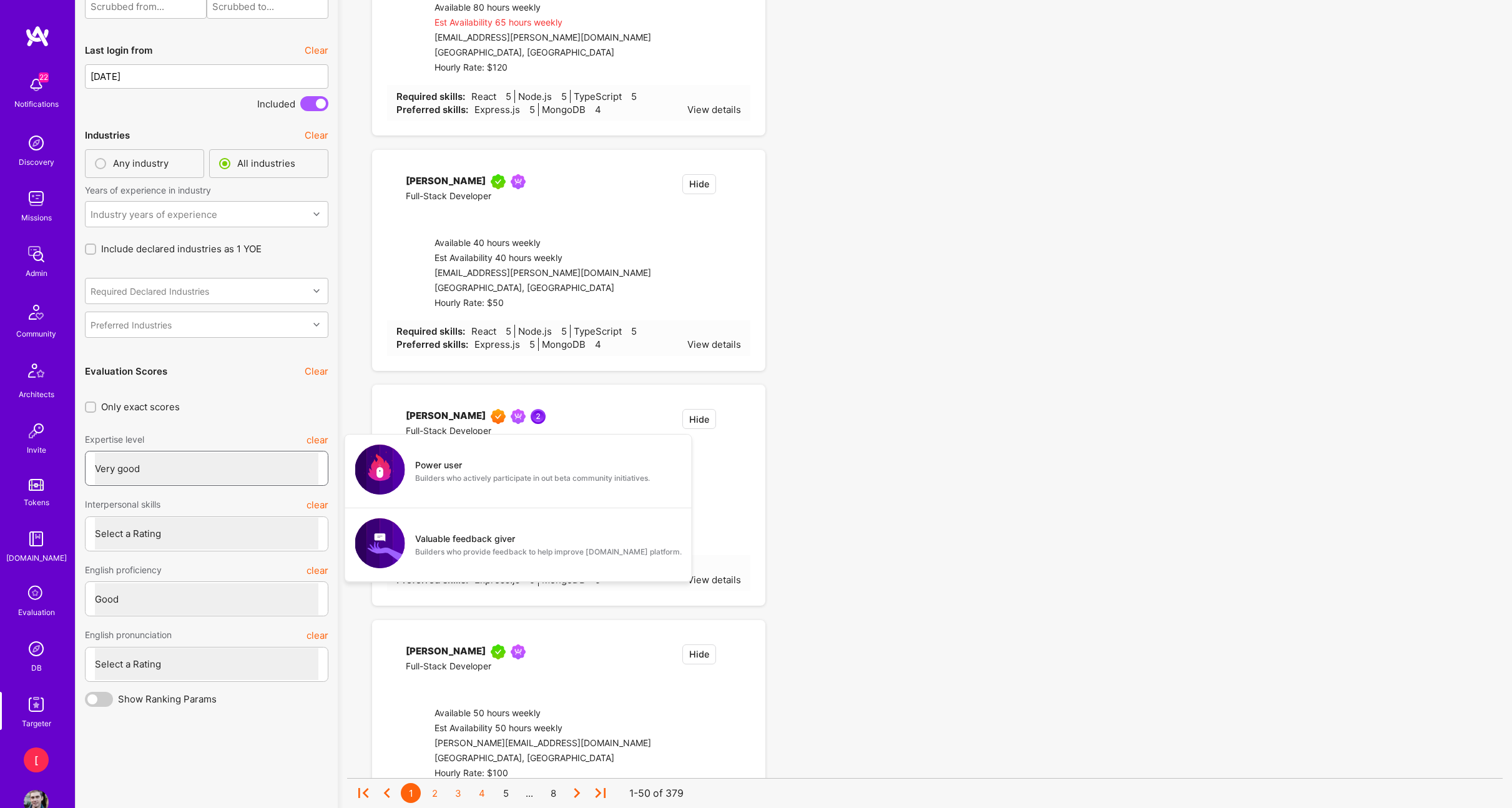
click at [95, 482] on select "Select a Rating Unqualified Junior Adequate Good Very good Superstar" at bounding box center [207, 468] width 224 height 31
select select "5"
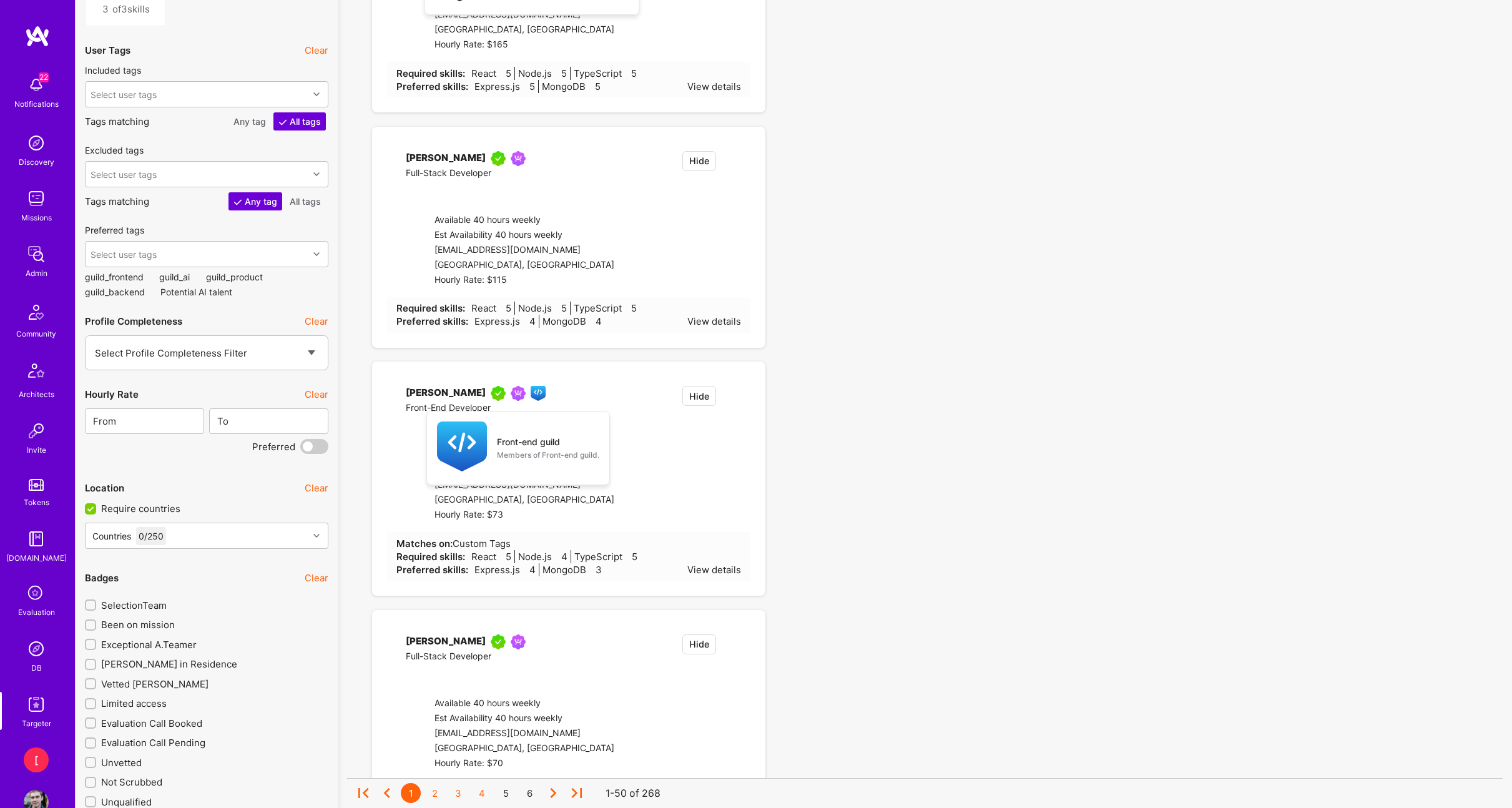
scroll to position [1763, 0]
click at [241, 439] on input "text" at bounding box center [276, 422] width 94 height 31
type input "100"
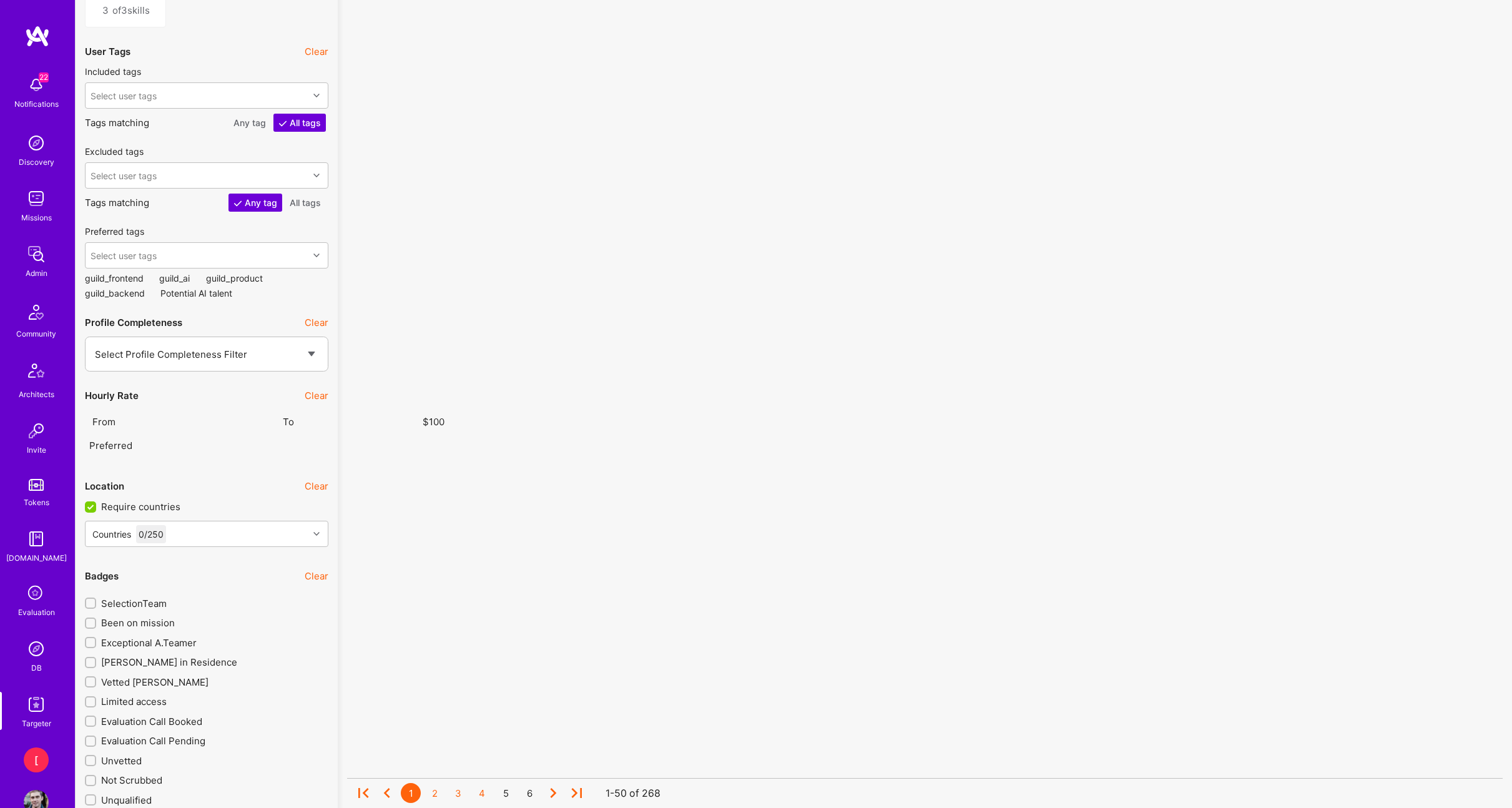
click at [216, 501] on div "Location Clear" at bounding box center [207, 486] width 243 height 28
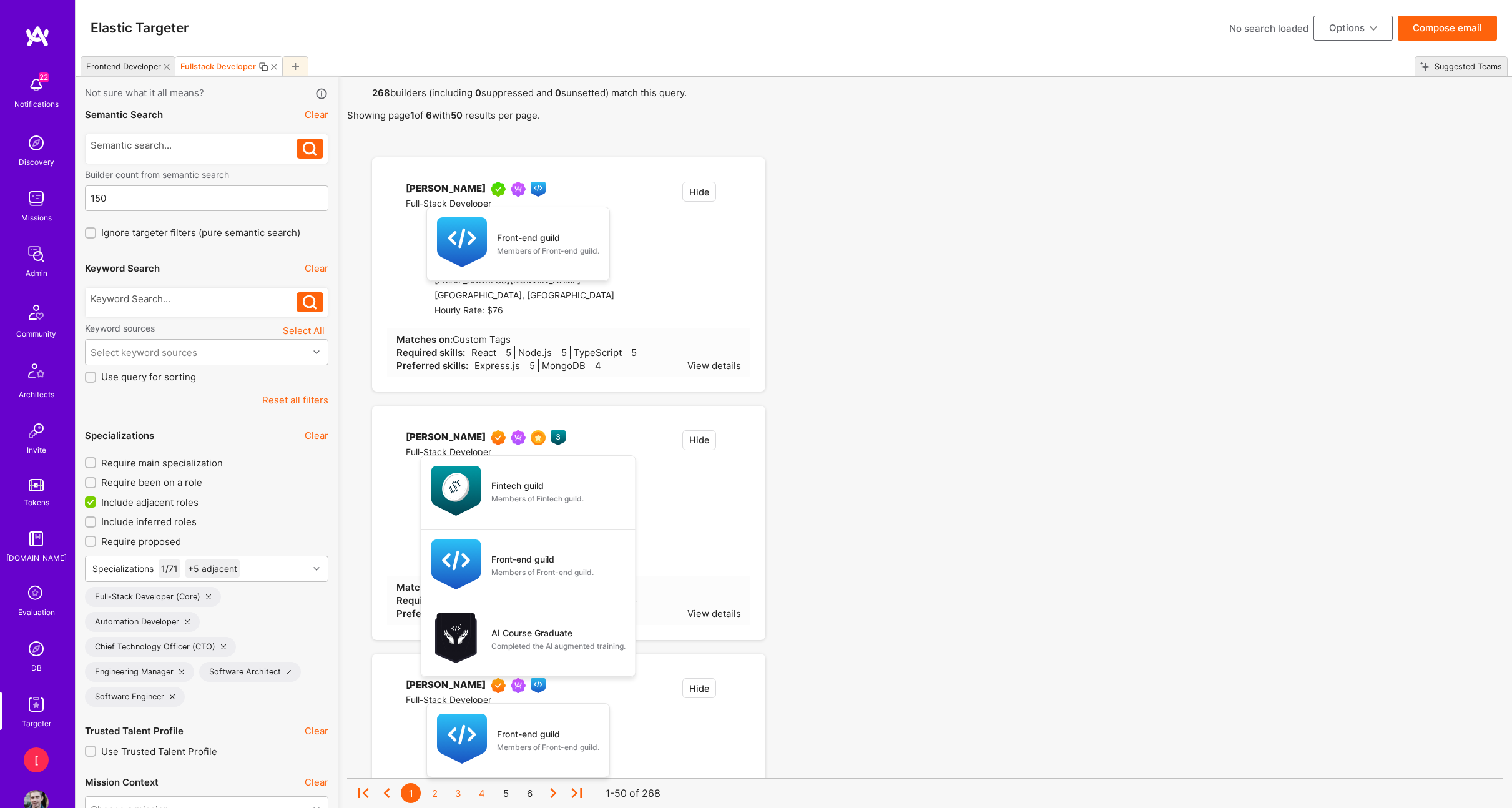
click at [1372, 27] on icon at bounding box center [1374, 28] width 8 height 8
click at [1339, 125] on button "Save Search" at bounding box center [1335, 120] width 114 height 31
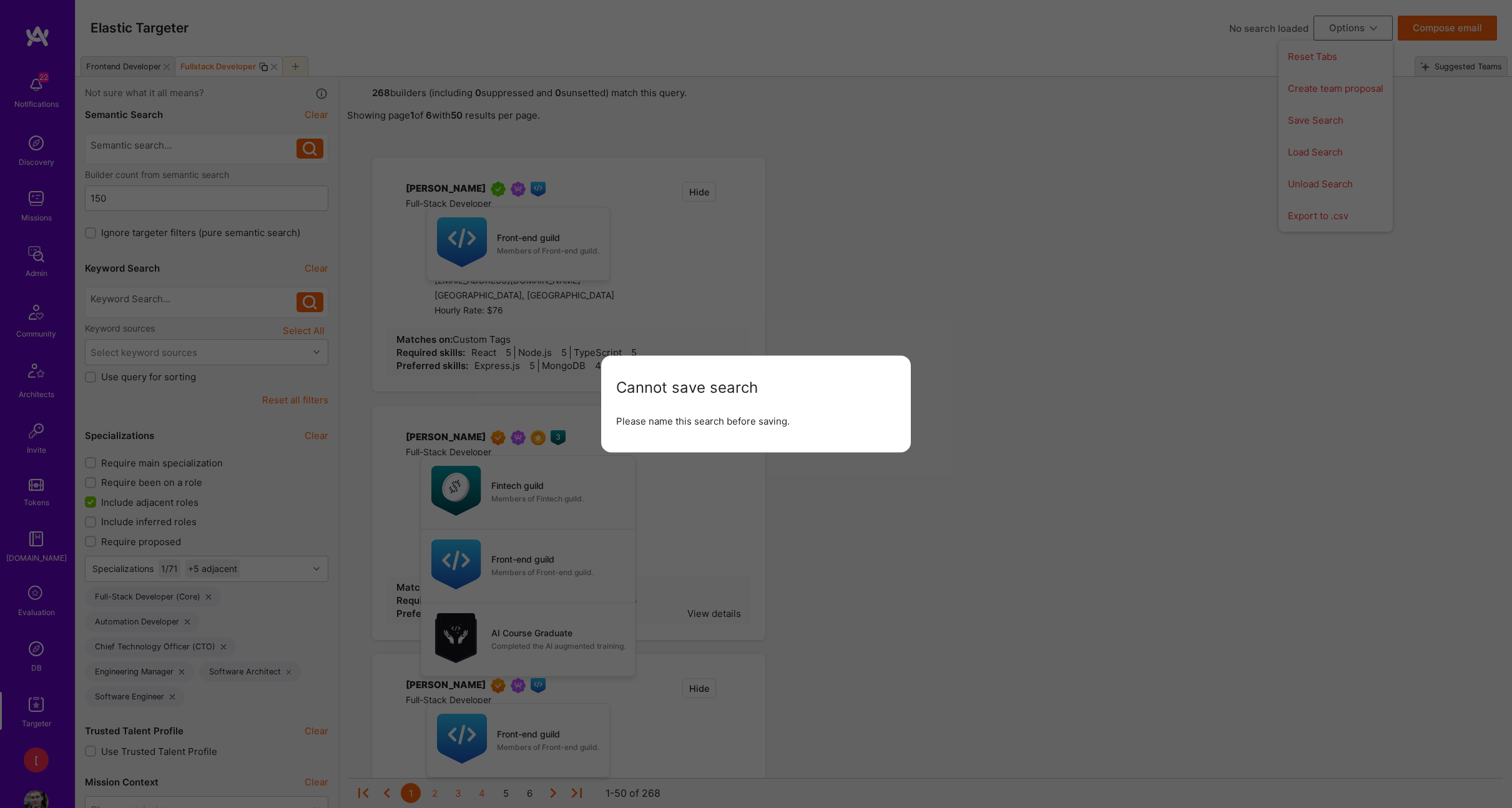
drag, startPoint x: 950, startPoint y: 290, endPoint x: 592, endPoint y: 135, distance: 390.1
click at [950, 290] on div "Cannot save search Please name this search before saving." at bounding box center [756, 404] width 1512 height 808
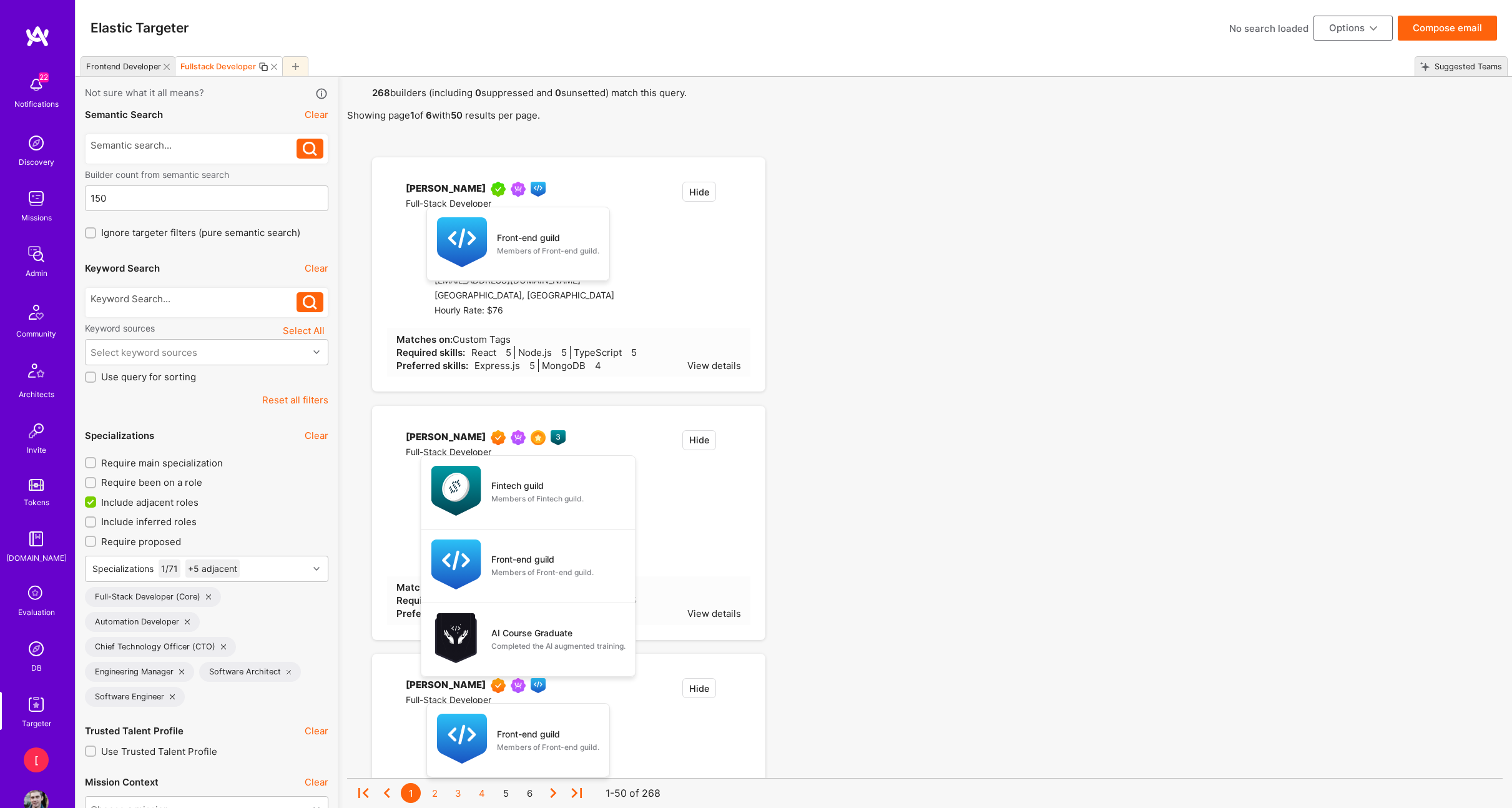
drag, startPoint x: 1302, startPoint y: 210, endPoint x: 1377, endPoint y: 42, distance: 184.0
click at [1356, 22] on button "Options" at bounding box center [1352, 27] width 79 height 25
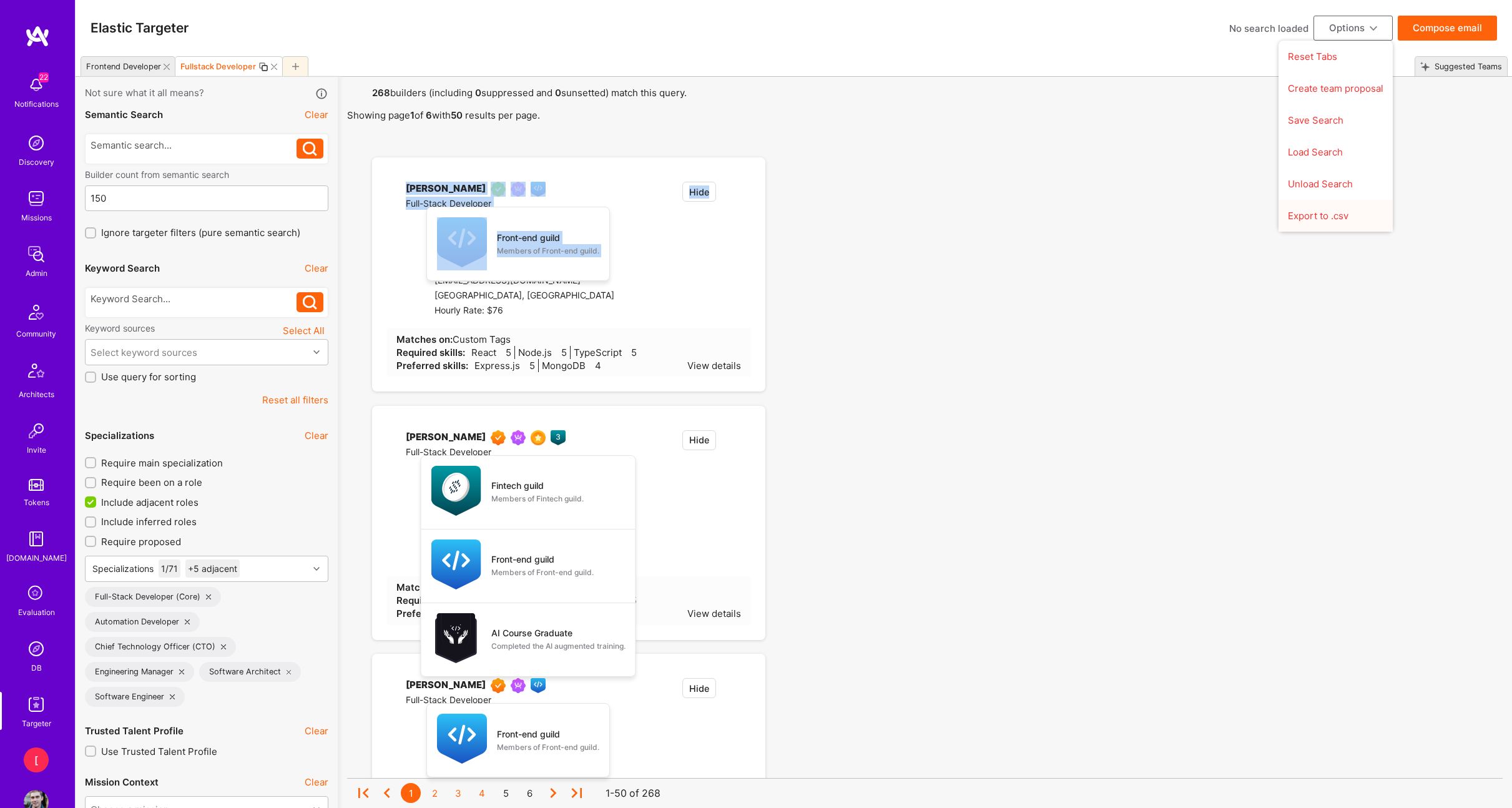
click at [1322, 221] on button "Export to .csv" at bounding box center [1335, 216] width 114 height 31
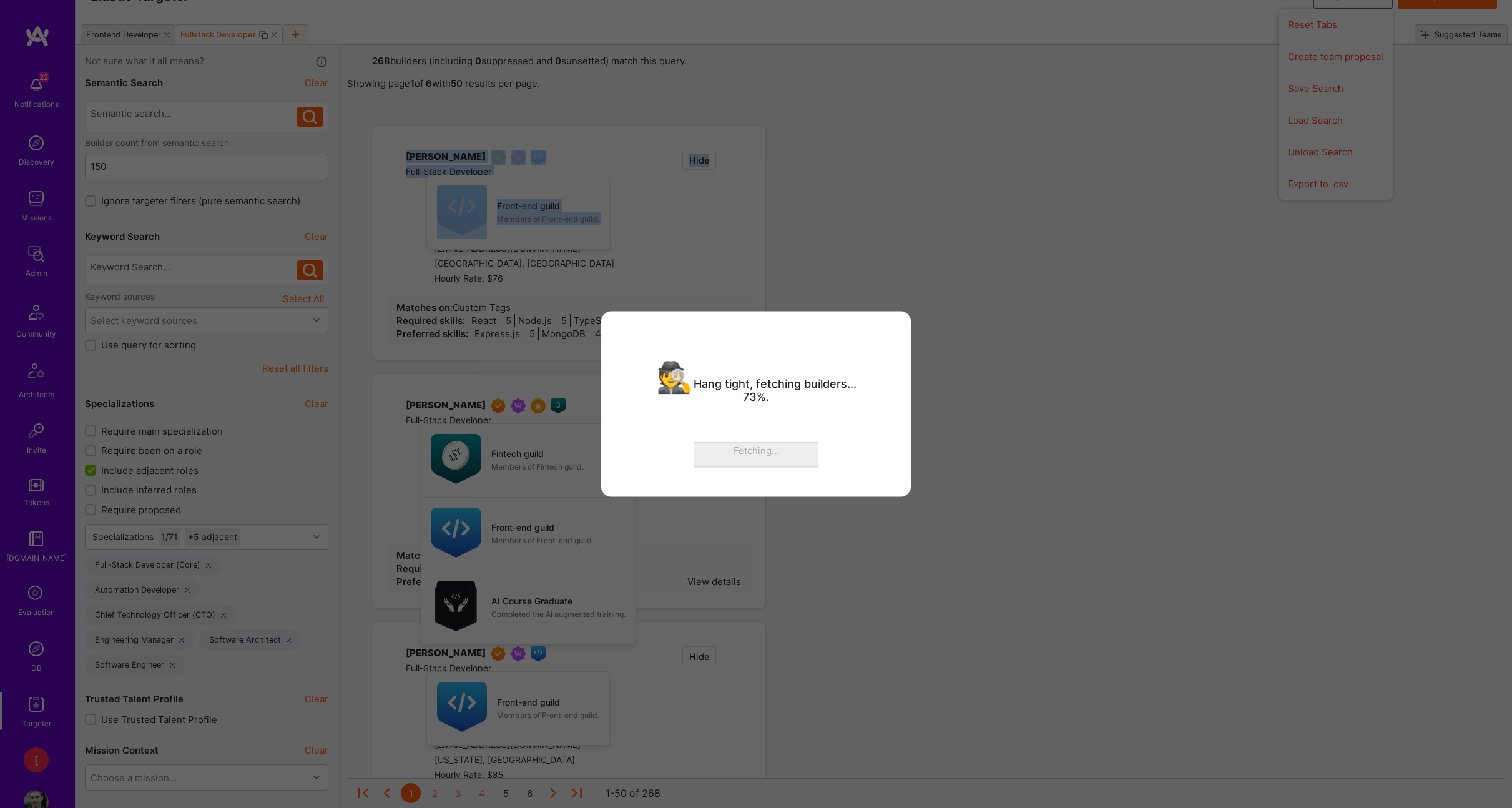
scroll to position [26, 0]
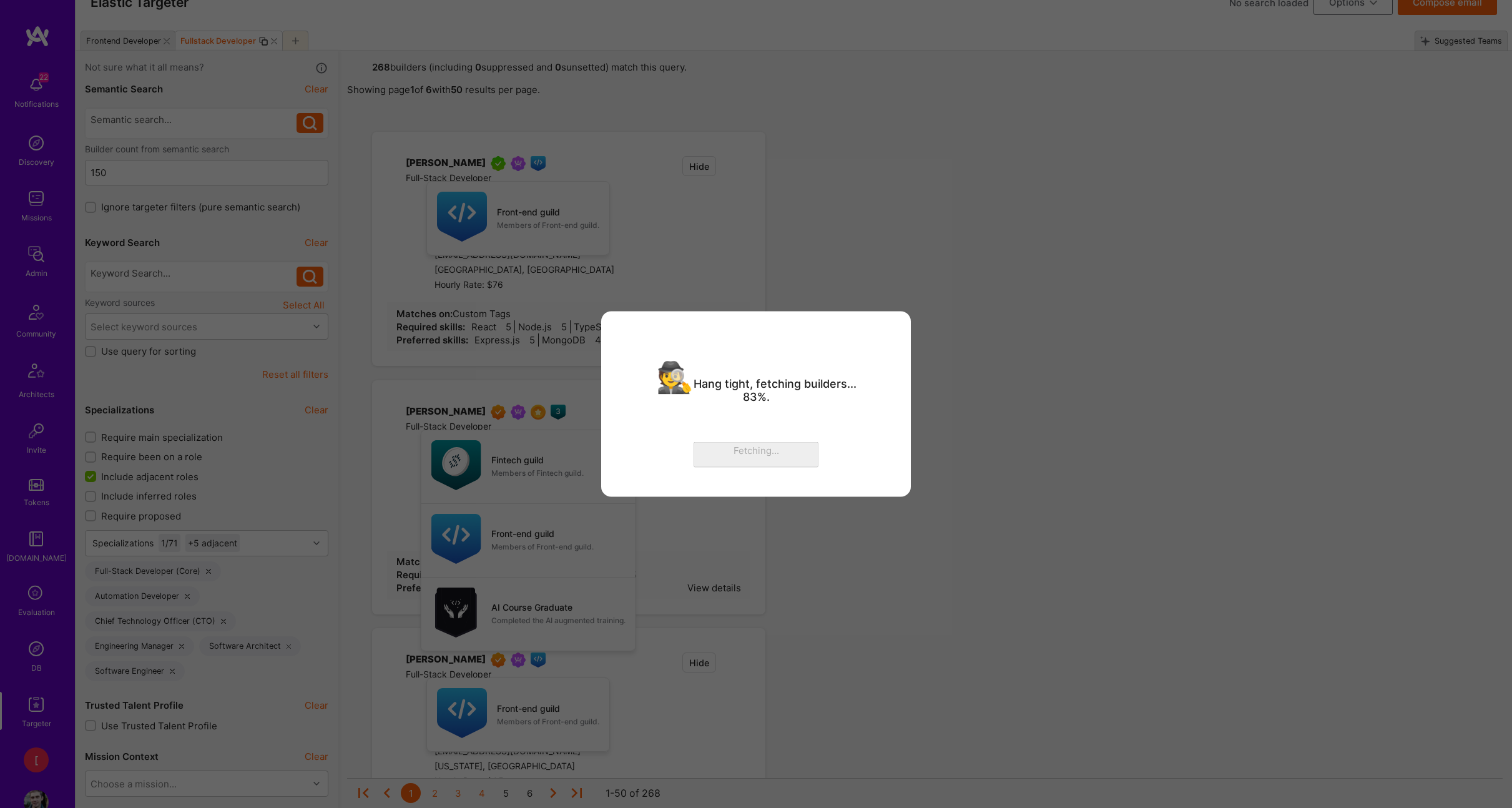
click at [951, 408] on div "🕵 Hang tight, fetching builders... 83%. Fetching..." at bounding box center [756, 404] width 1512 height 808
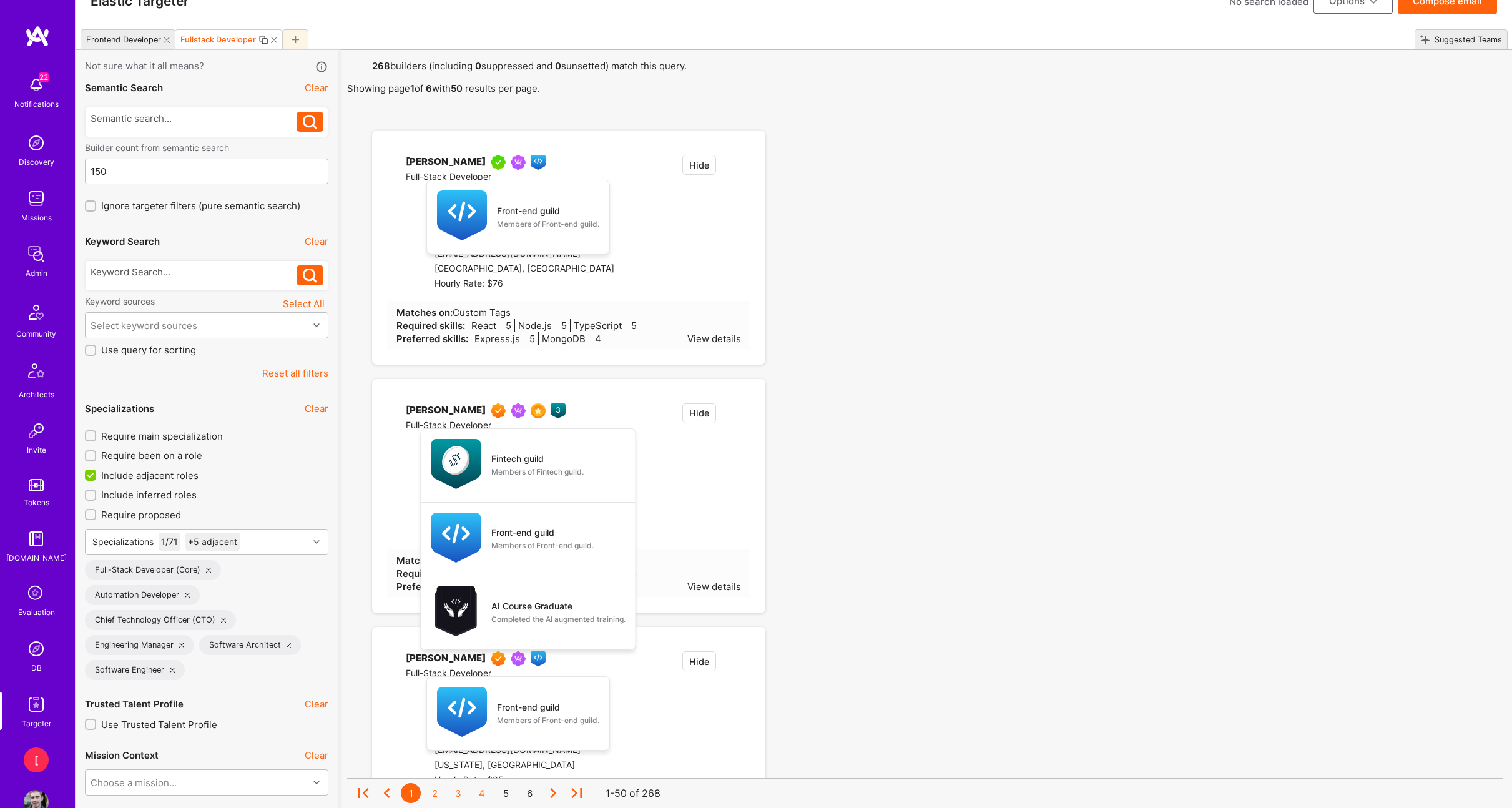
scroll to position [0, 0]
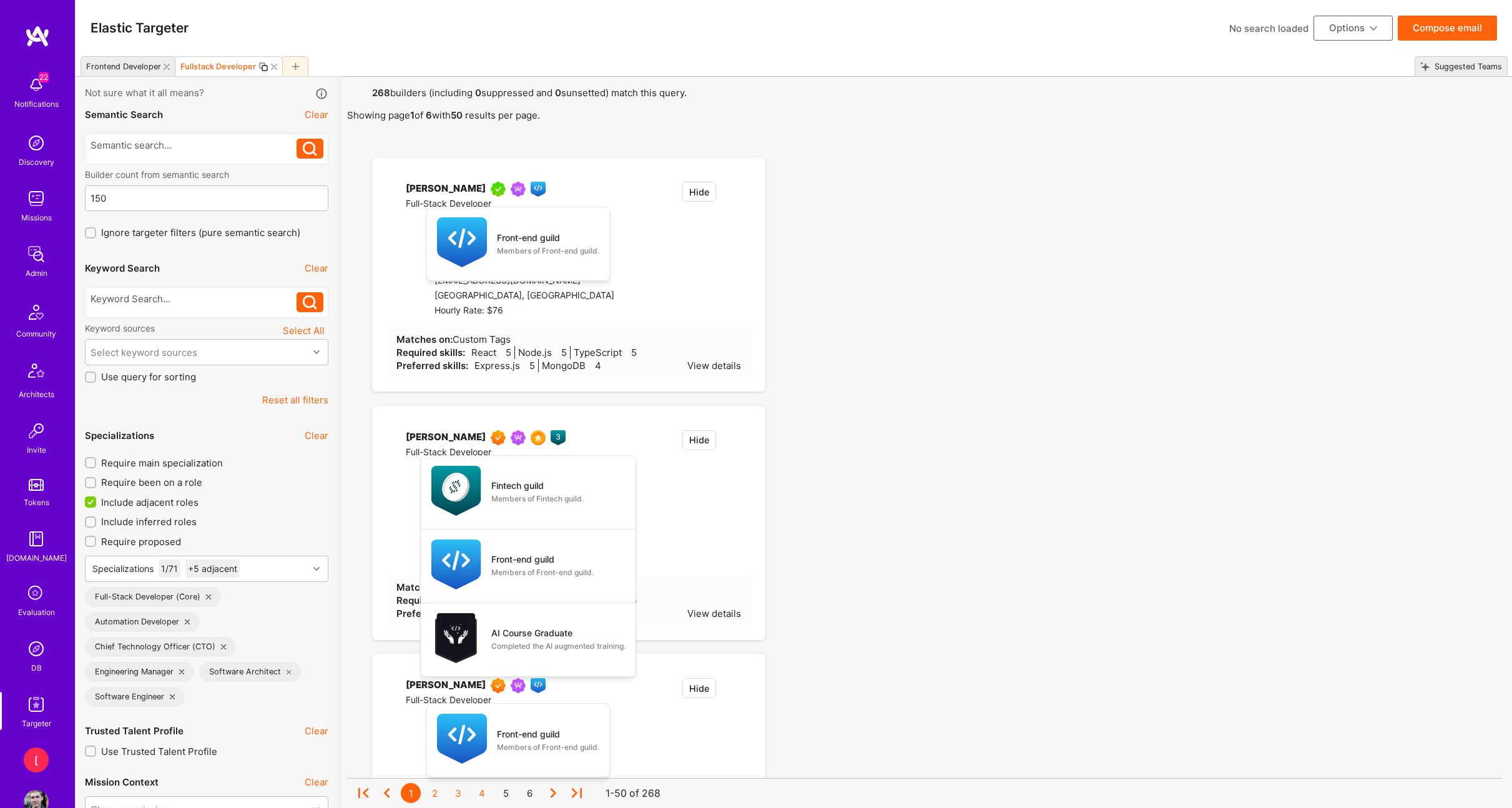
click at [1366, 30] on button "Options" at bounding box center [1352, 27] width 79 height 25
click at [1337, 215] on button "Export to .csv" at bounding box center [1335, 216] width 114 height 31
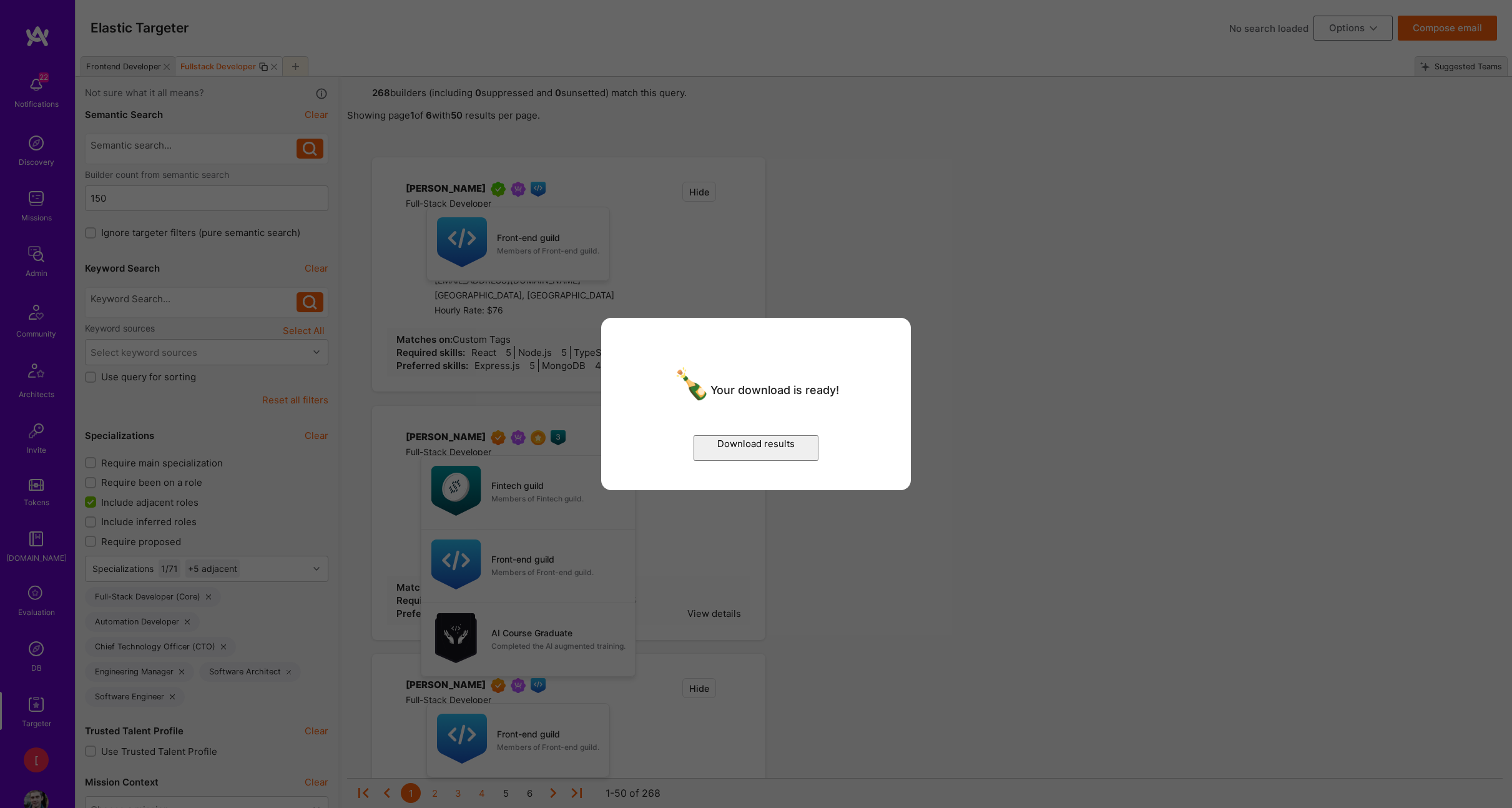
click at [771, 450] on button "Download results" at bounding box center [756, 448] width 125 height 26
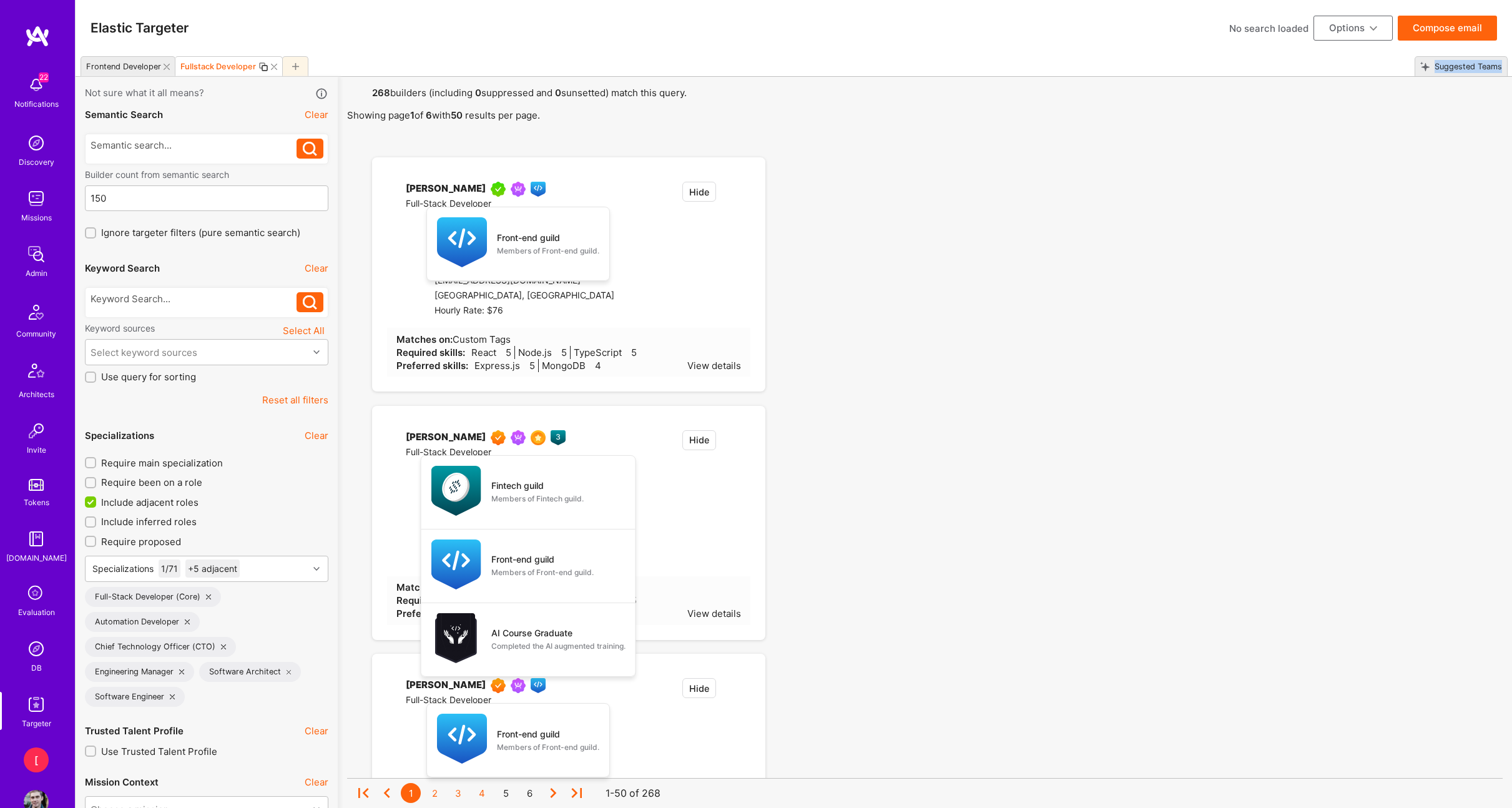
click at [139, 70] on div "Frontend Developer" at bounding box center [124, 67] width 75 height 10
type input "15"
checkbox input "false"
type input "[DATE]"
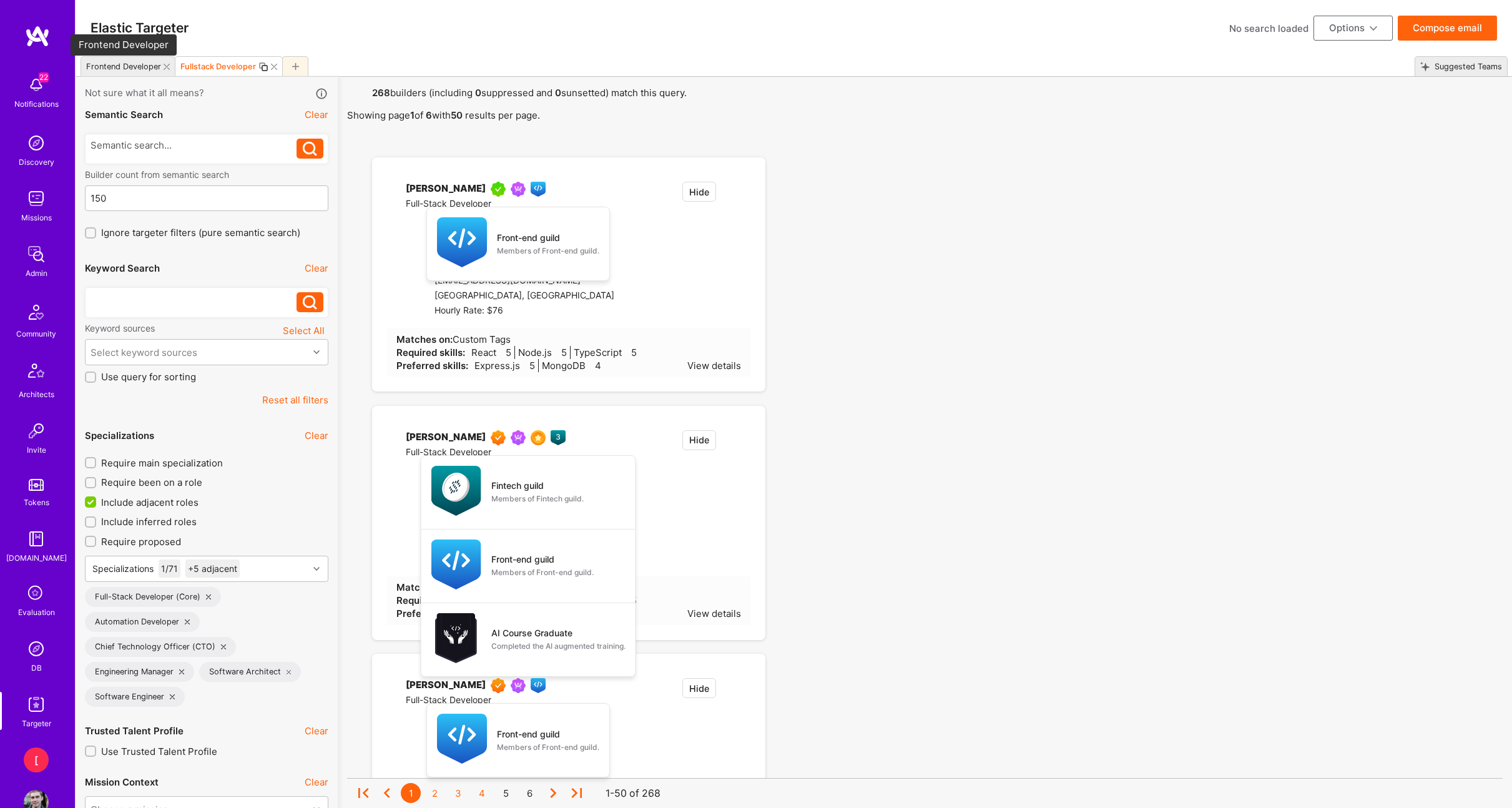
checkbox input "false"
checkbox input "true"
select select
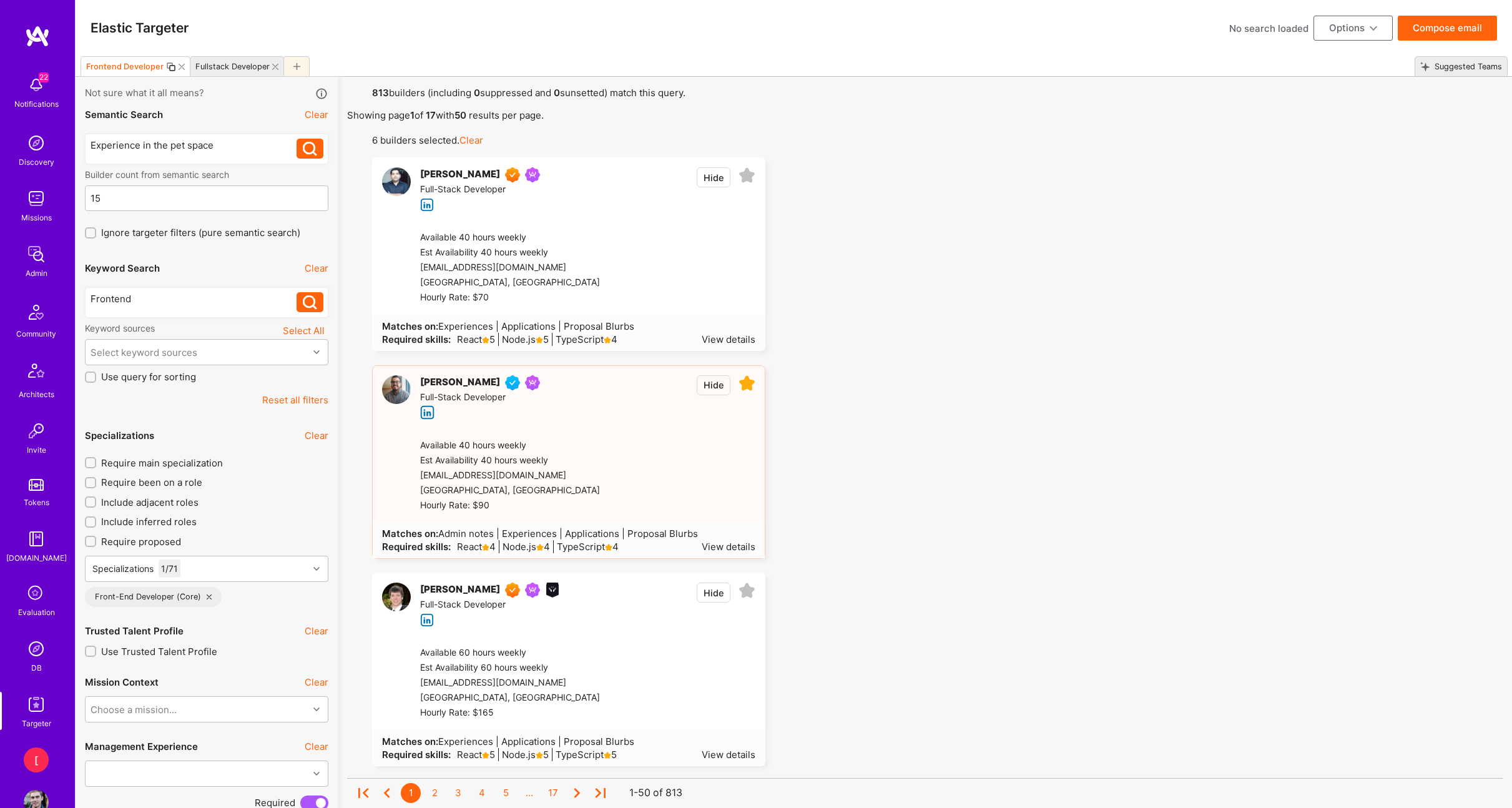
scroll to position [1, 0]
click at [223, 71] on div "Fullstack Developer" at bounding box center [230, 67] width 79 height 18
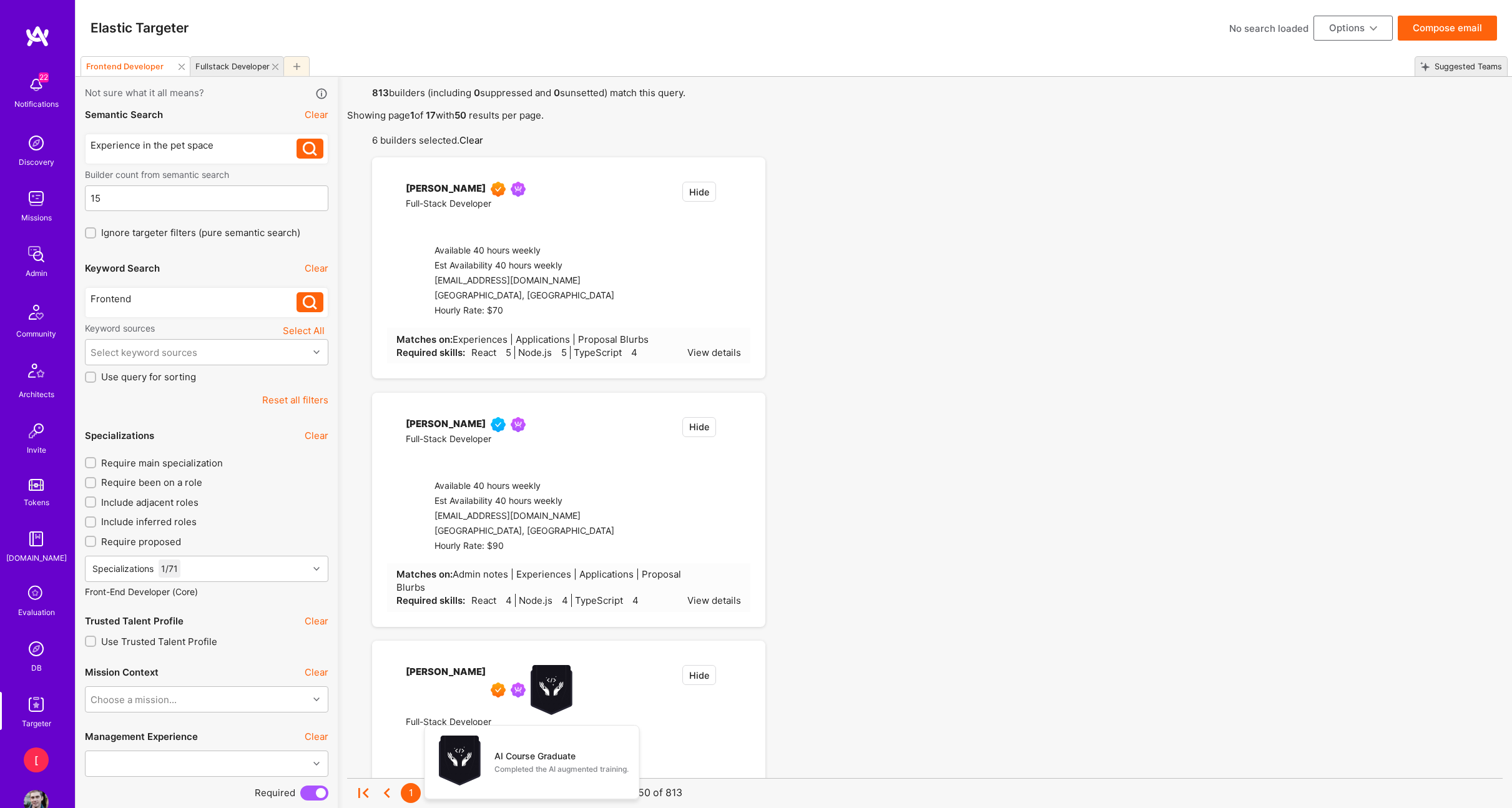
type input "150"
checkbox input "true"
type input "[DATE]"
checkbox input "true"
checkbox input "false"
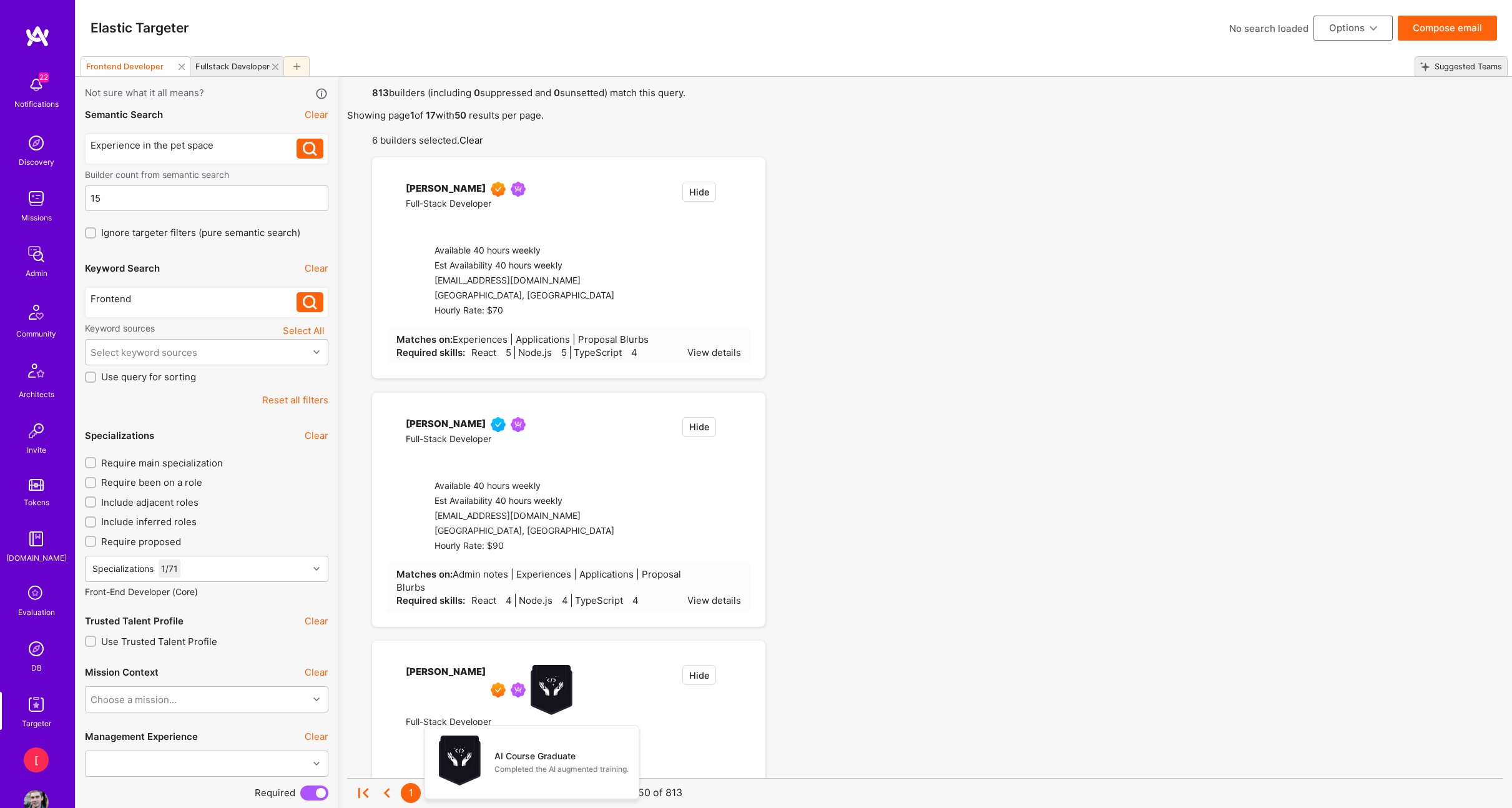
type input "5"
type input "[DATE]"
select select "5"
select select "6"
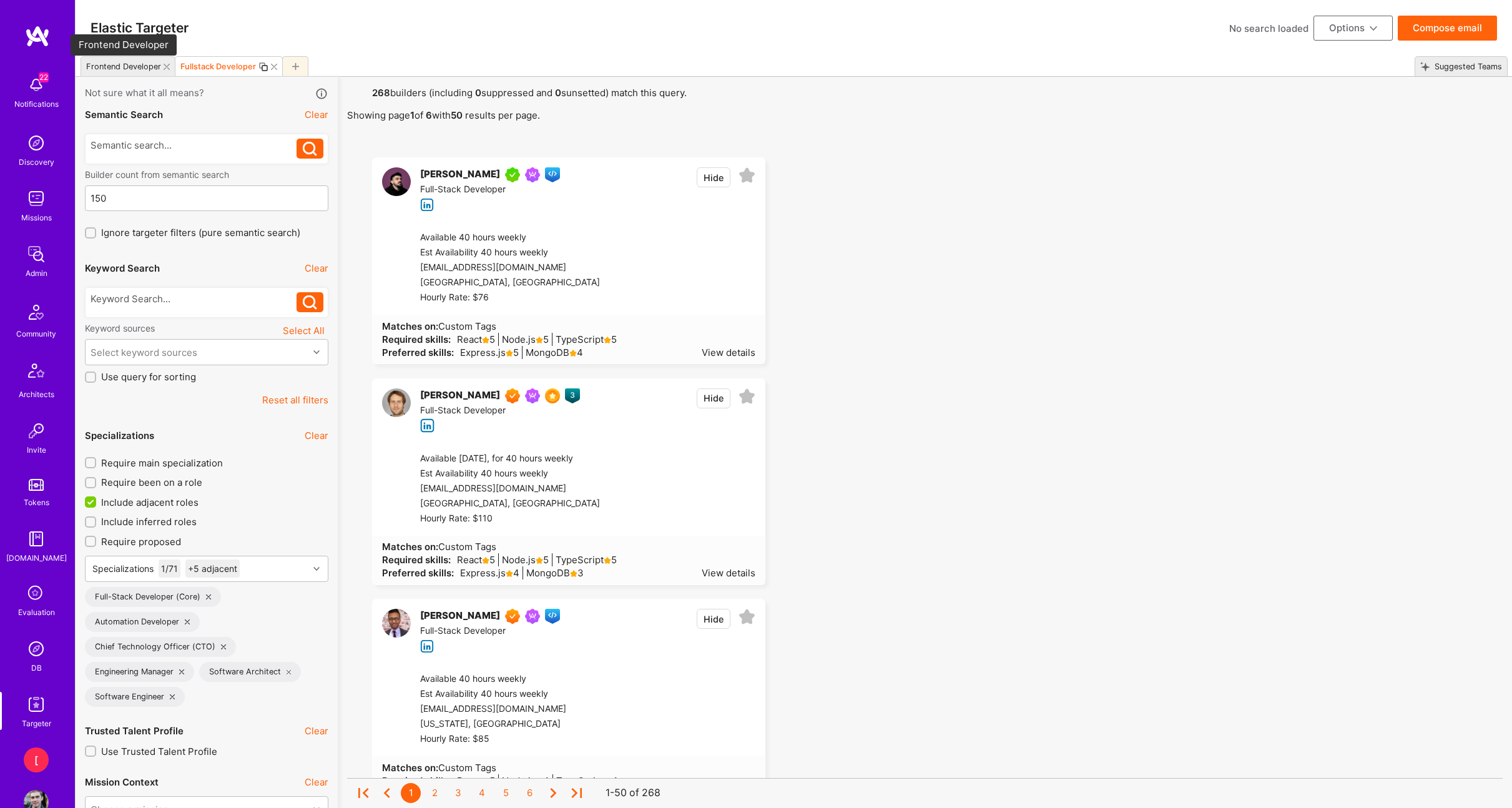
click at [133, 69] on div "Frontend Developer" at bounding box center [124, 67] width 75 height 10
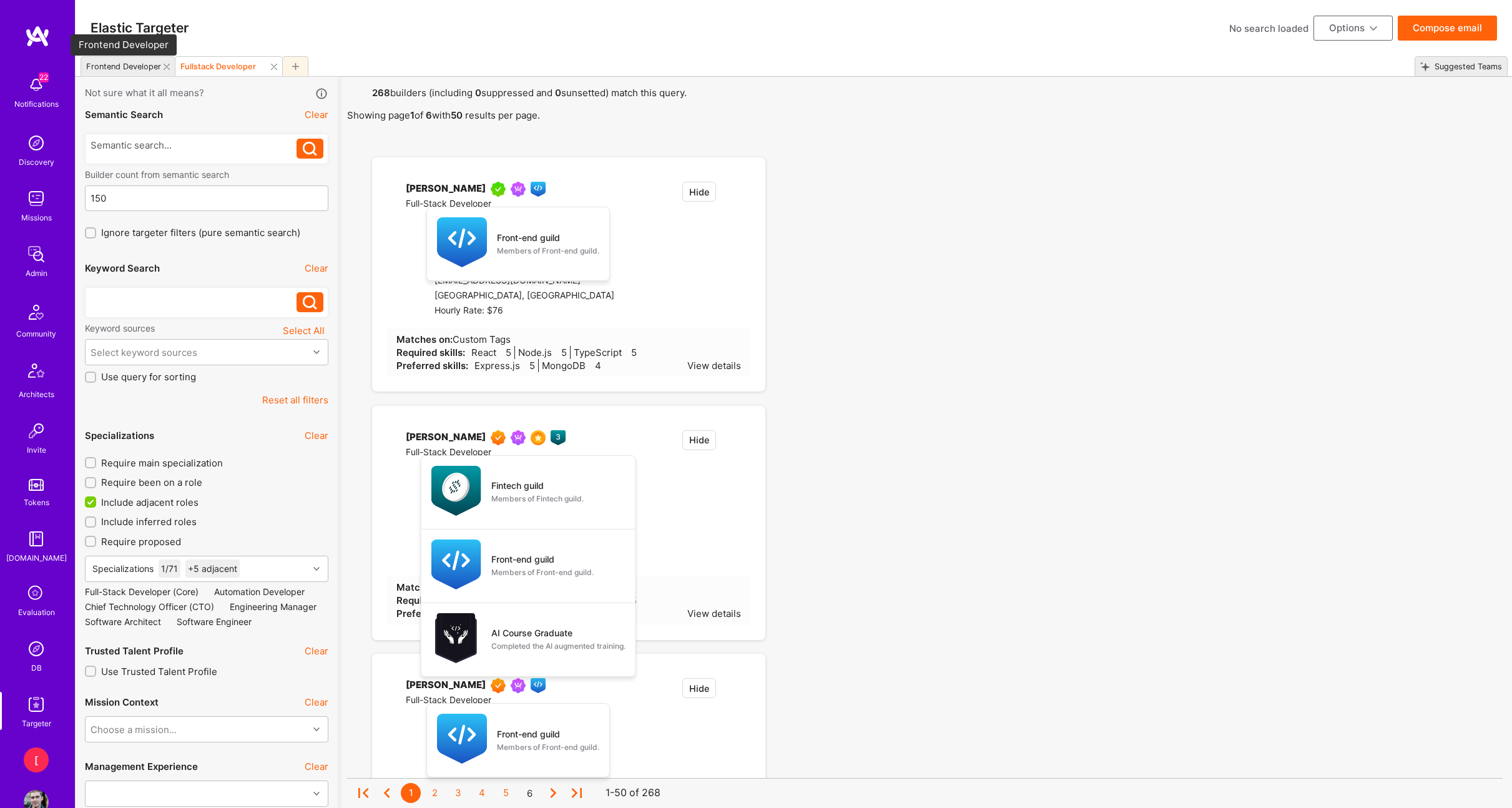
type input "15"
checkbox input "false"
type input "[DATE]"
checkbox input "false"
checkbox input "true"
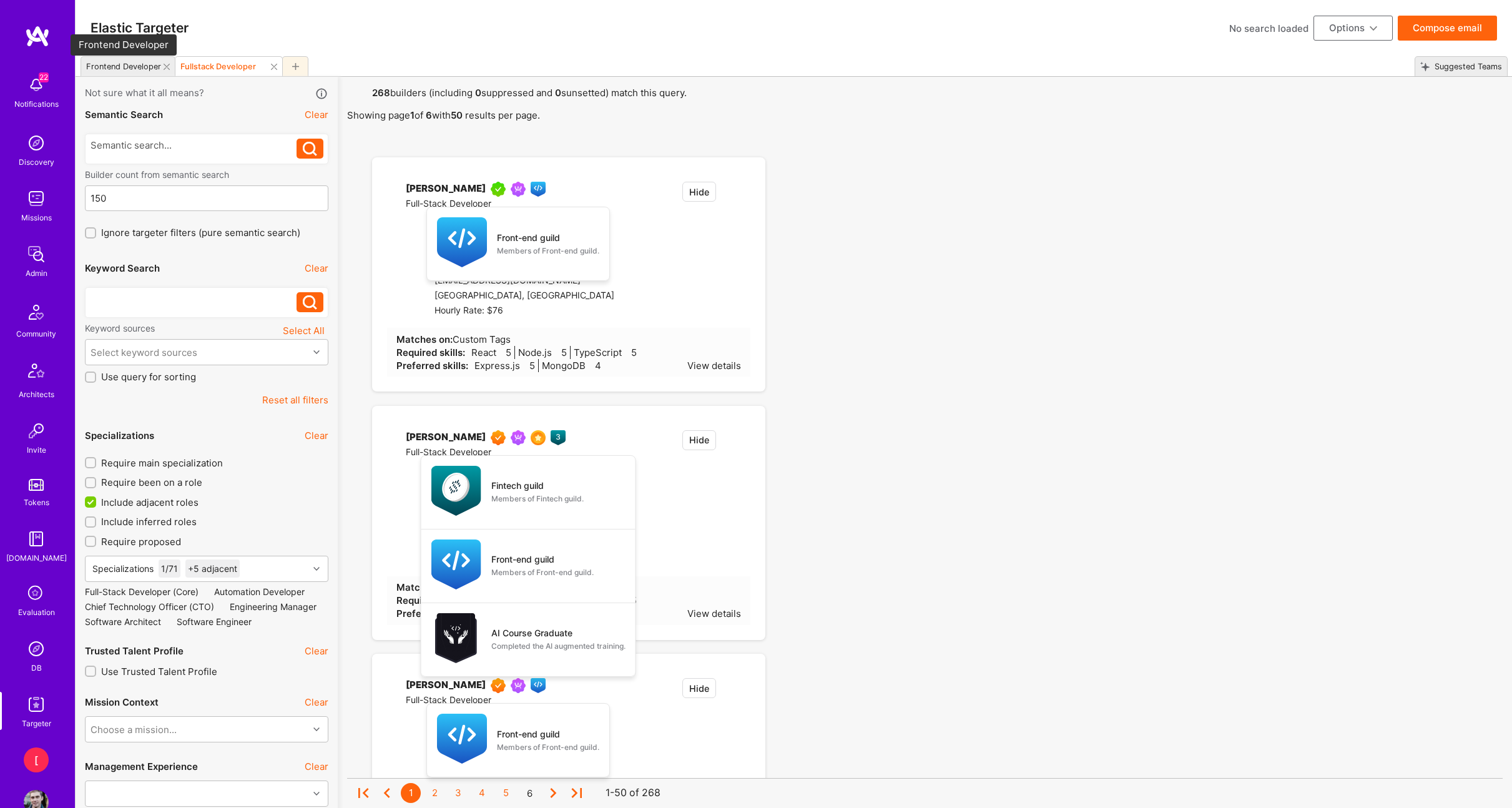
select select
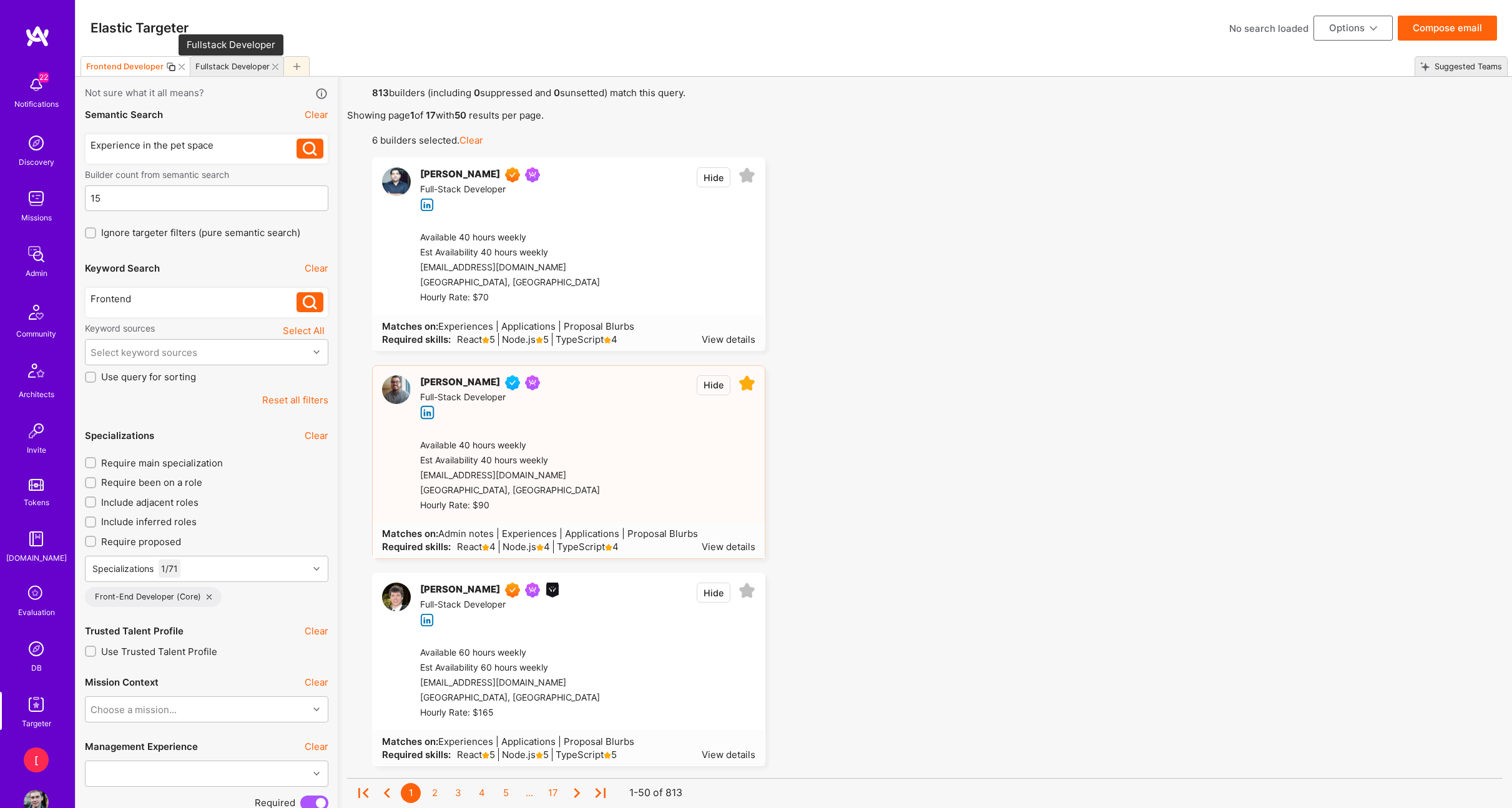
click at [238, 69] on div "Fullstack Developer" at bounding box center [233, 67] width 75 height 10
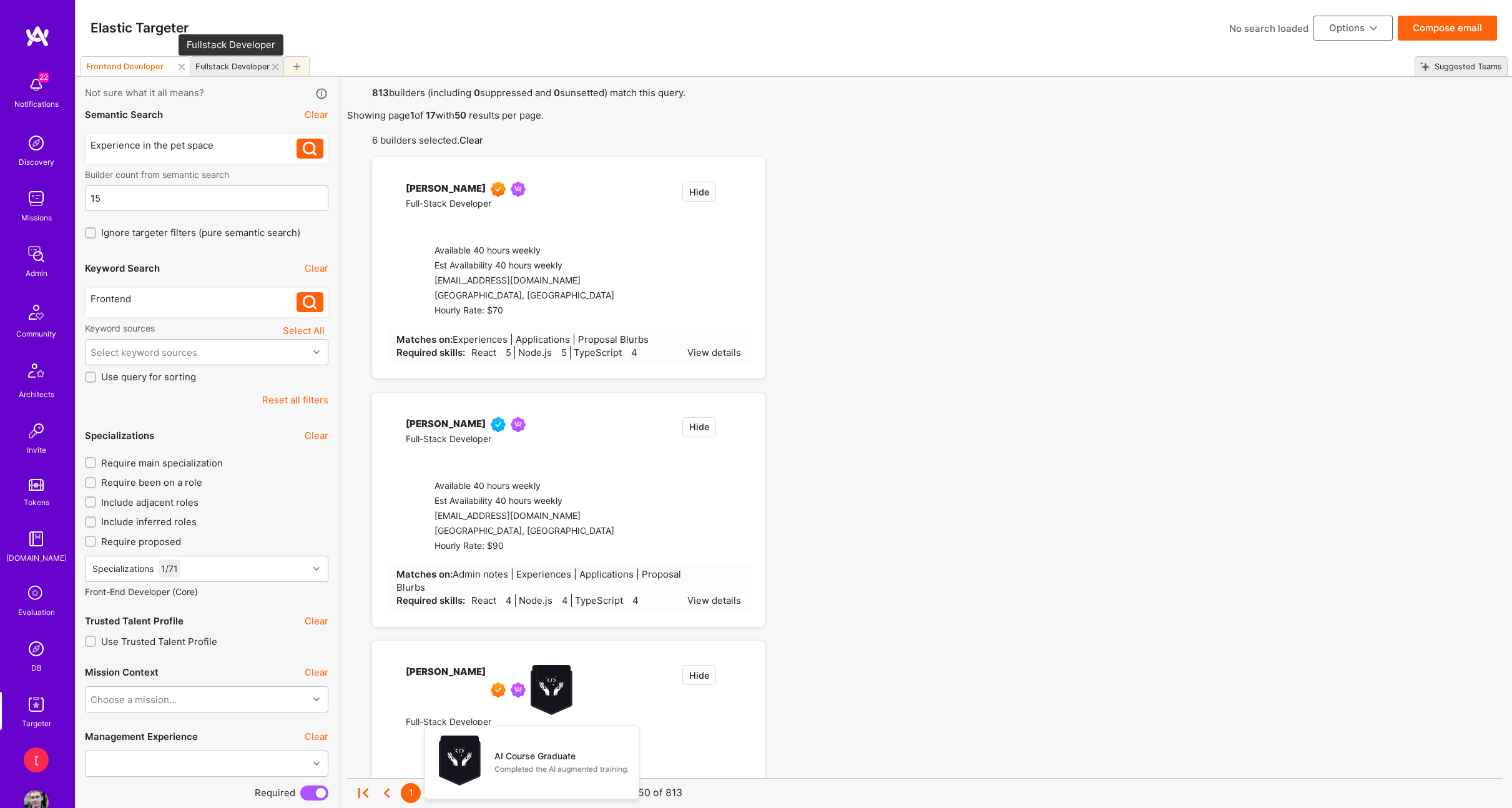
type input "150"
checkbox input "true"
type input "[DATE]"
checkbox input "true"
checkbox input "false"
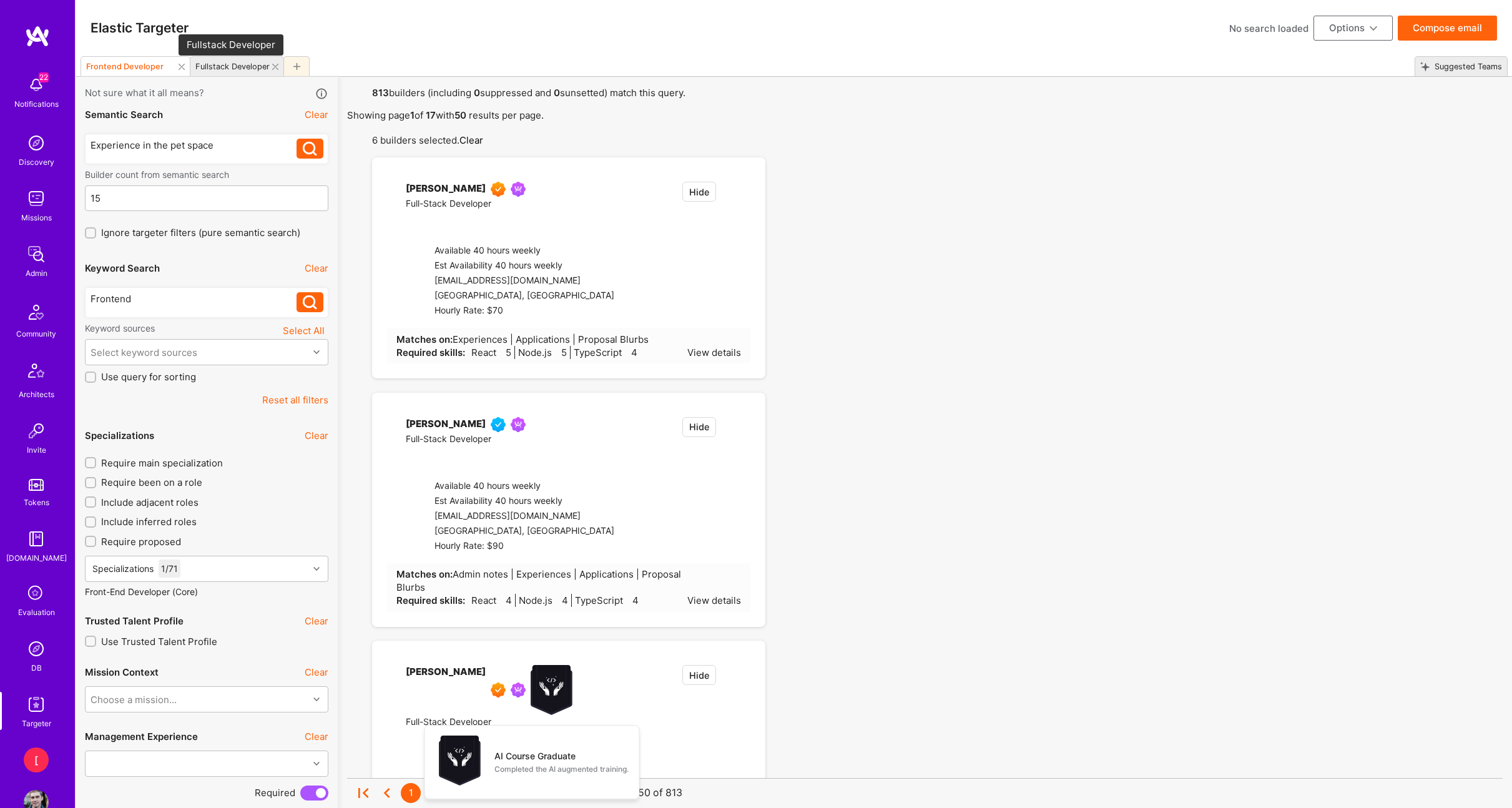
type input "5"
type input "[DATE]"
select select "5"
select select "6"
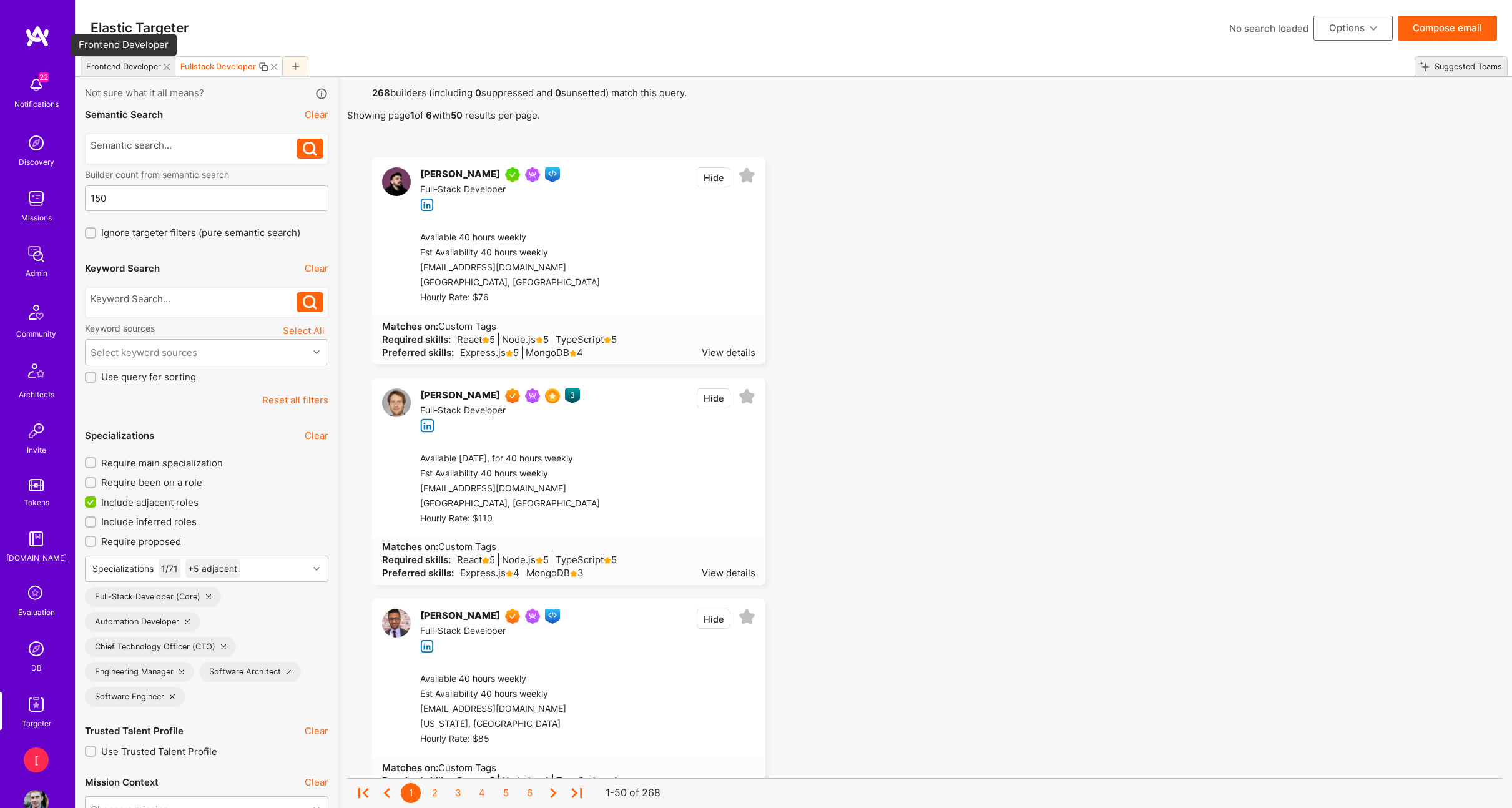
click at [128, 70] on div "Frontend Developer" at bounding box center [124, 67] width 75 height 10
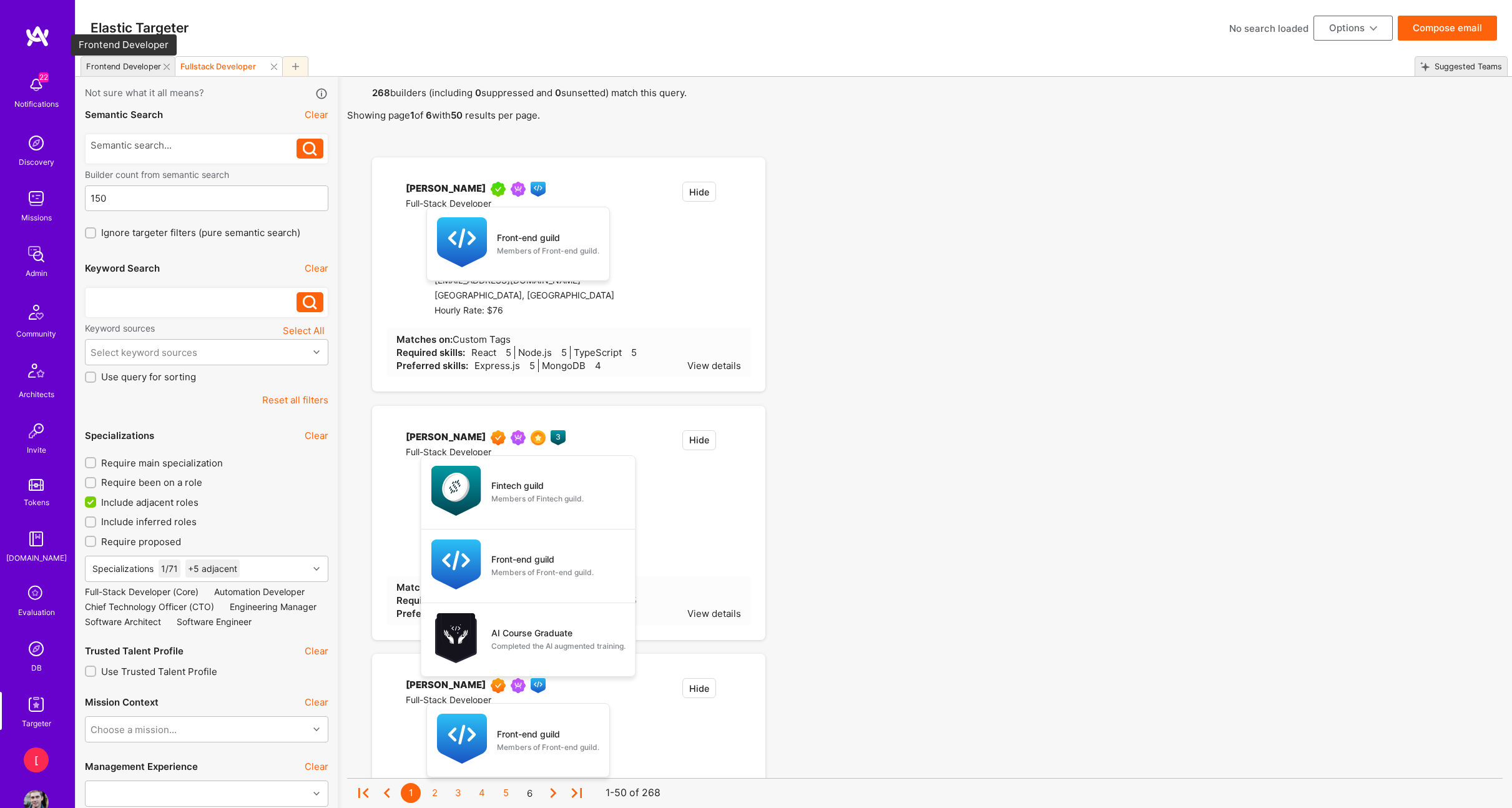
type input "15"
checkbox input "false"
type input "[DATE]"
checkbox input "false"
checkbox input "true"
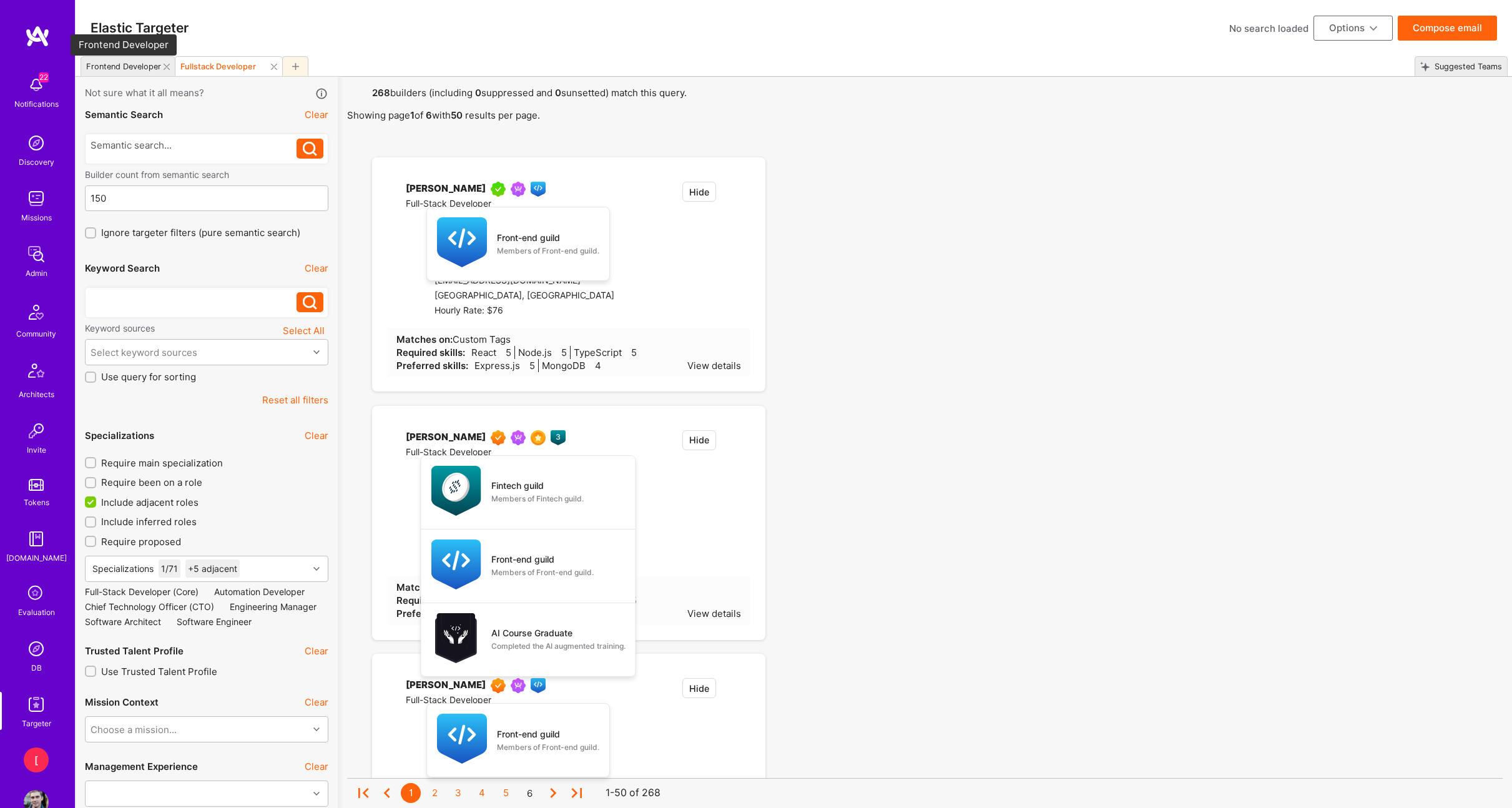
select select
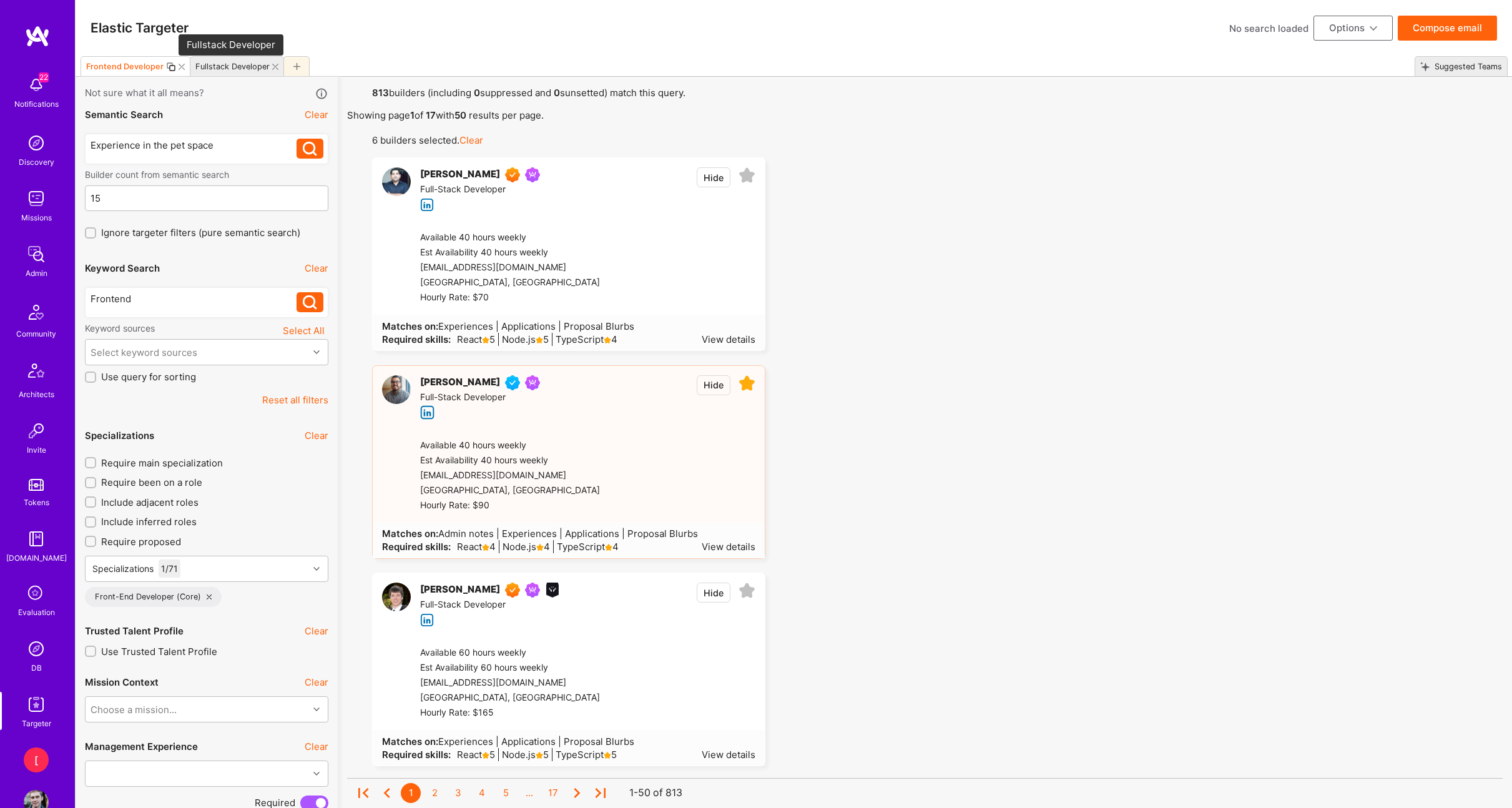
click at [219, 68] on div "Fullstack Developer" at bounding box center [233, 67] width 75 height 10
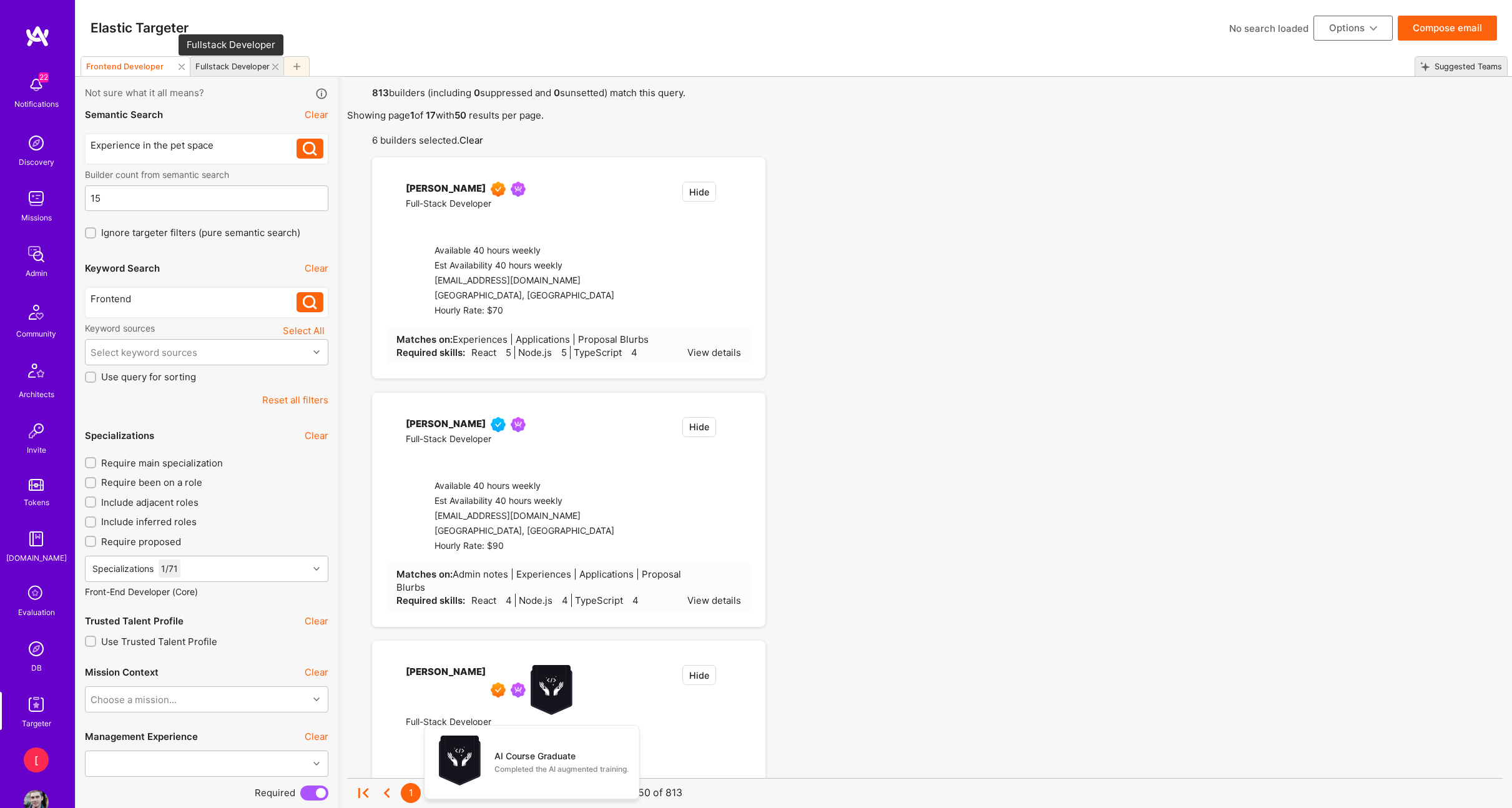
type input "150"
checkbox input "true"
type input "[DATE]"
checkbox input "true"
checkbox input "false"
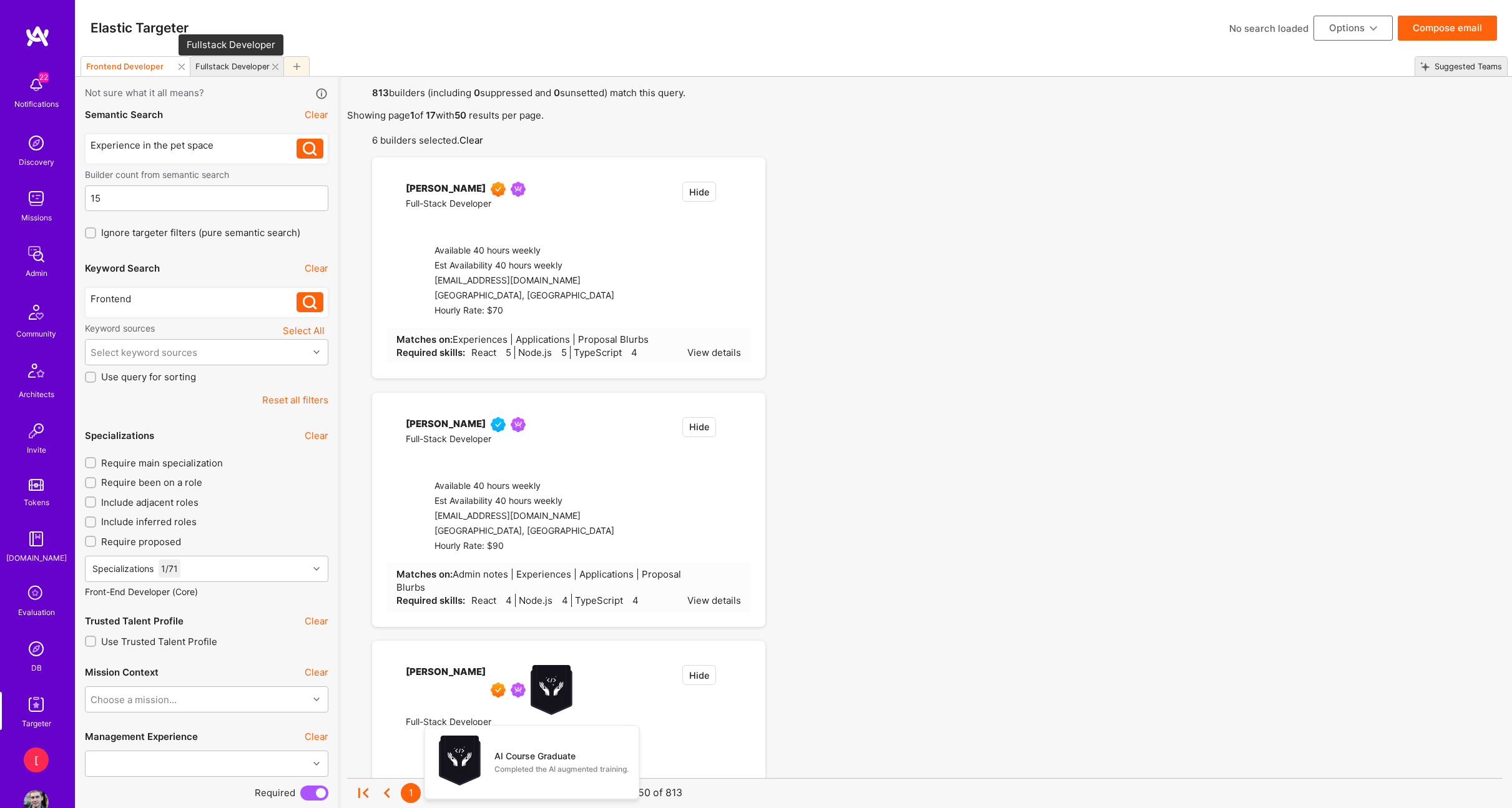
type input "5"
type input "[DATE]"
select select "5"
select select "6"
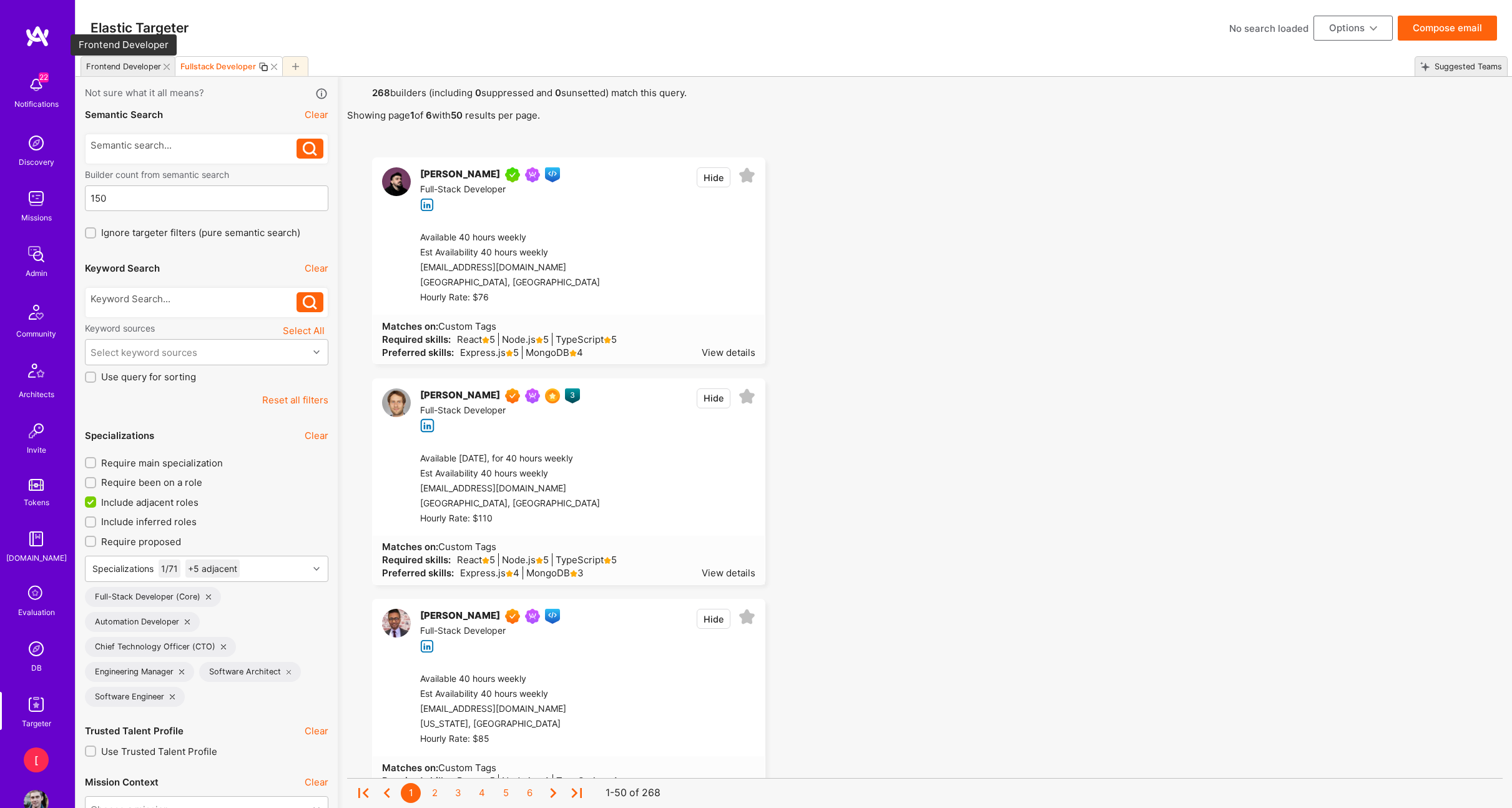
click at [125, 65] on div "Frontend Developer" at bounding box center [124, 67] width 75 height 10
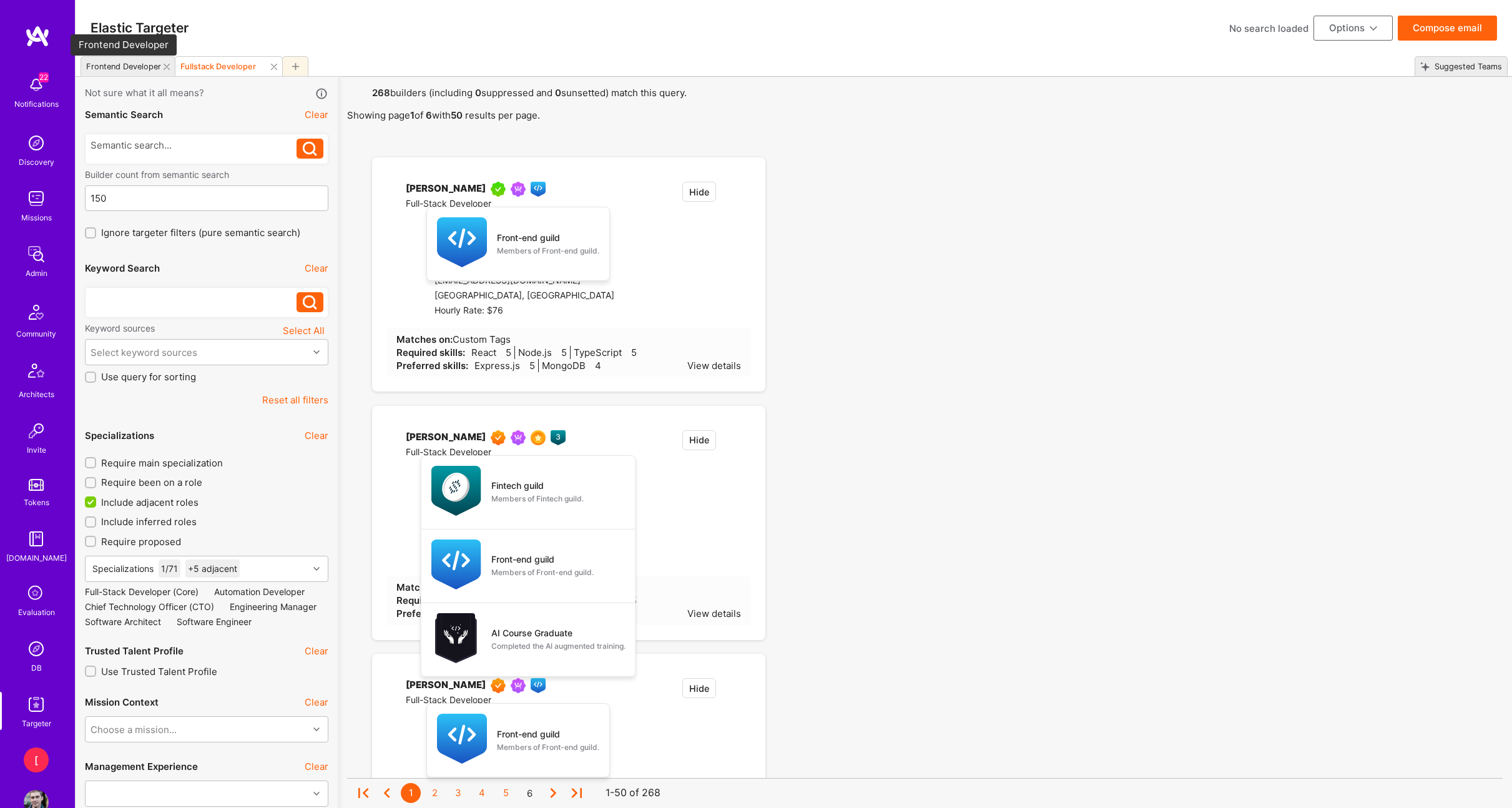
type input "15"
checkbox input "false"
type input "[DATE]"
checkbox input "false"
checkbox input "true"
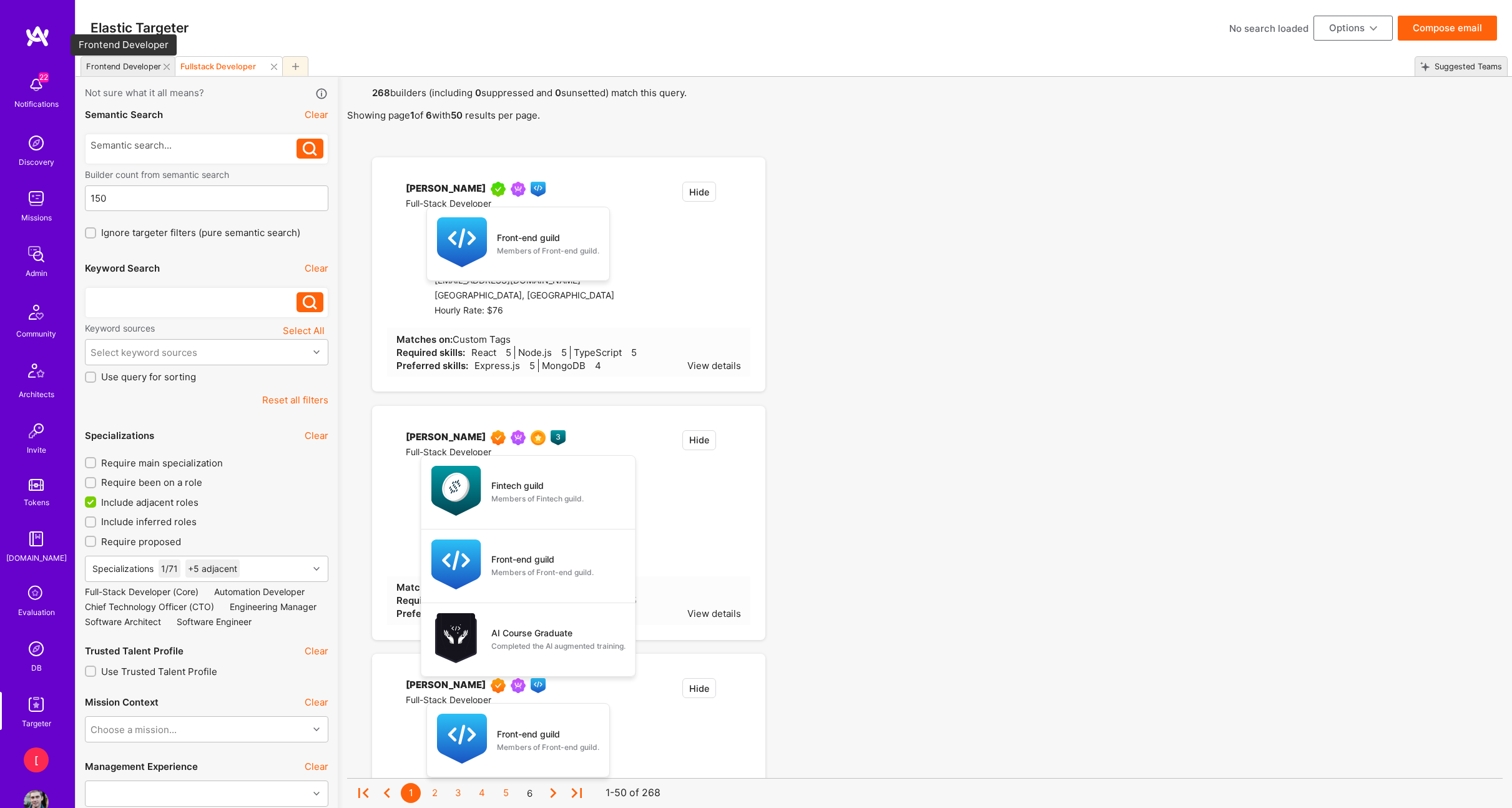
select select
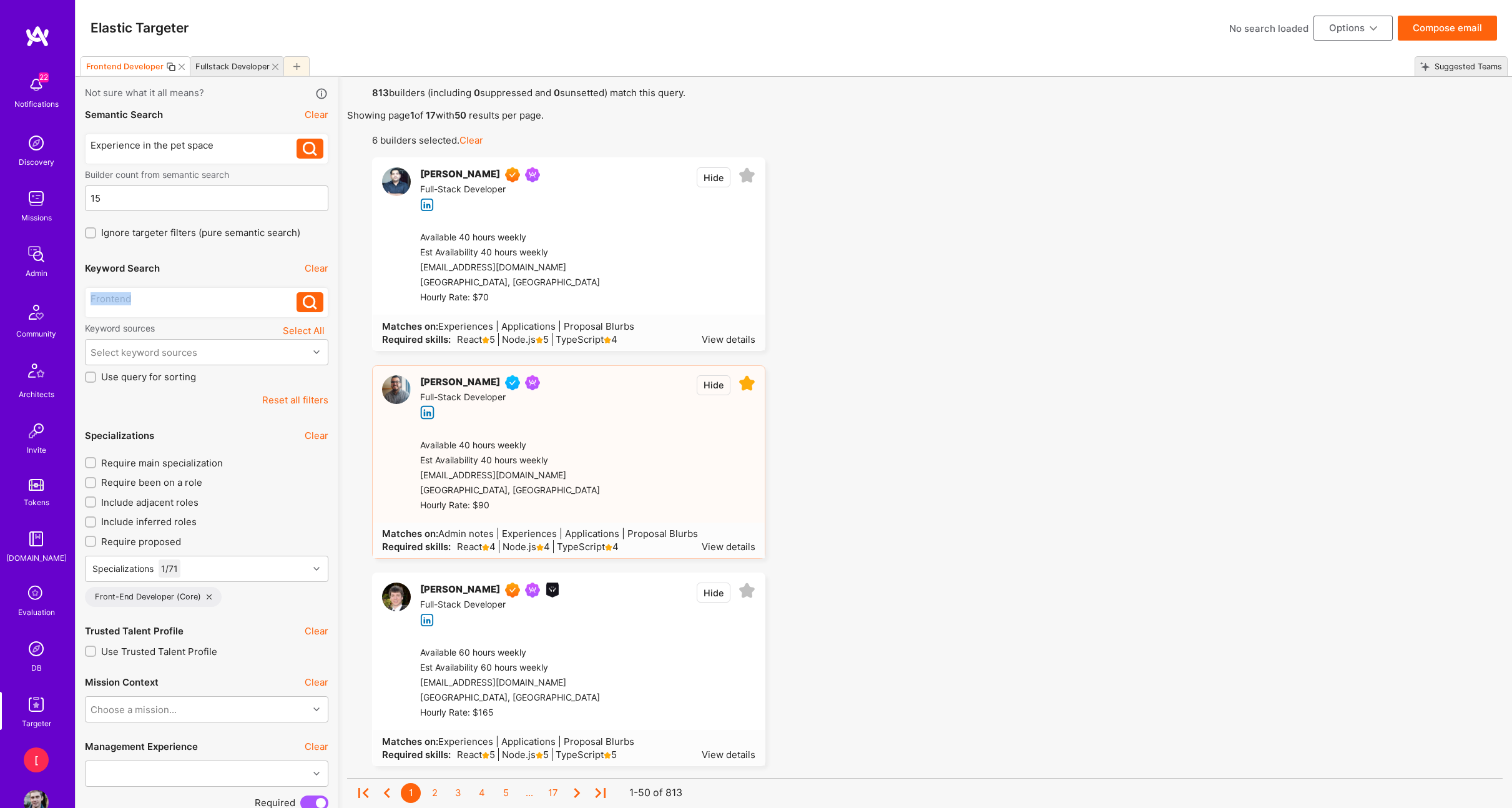
drag, startPoint x: 161, startPoint y: 296, endPoint x: 58, endPoint y: 290, distance: 103.2
click at [169, 199] on input "15" at bounding box center [206, 198] width 233 height 31
drag, startPoint x: 166, startPoint y: 199, endPoint x: 64, endPoint y: 199, distance: 102.0
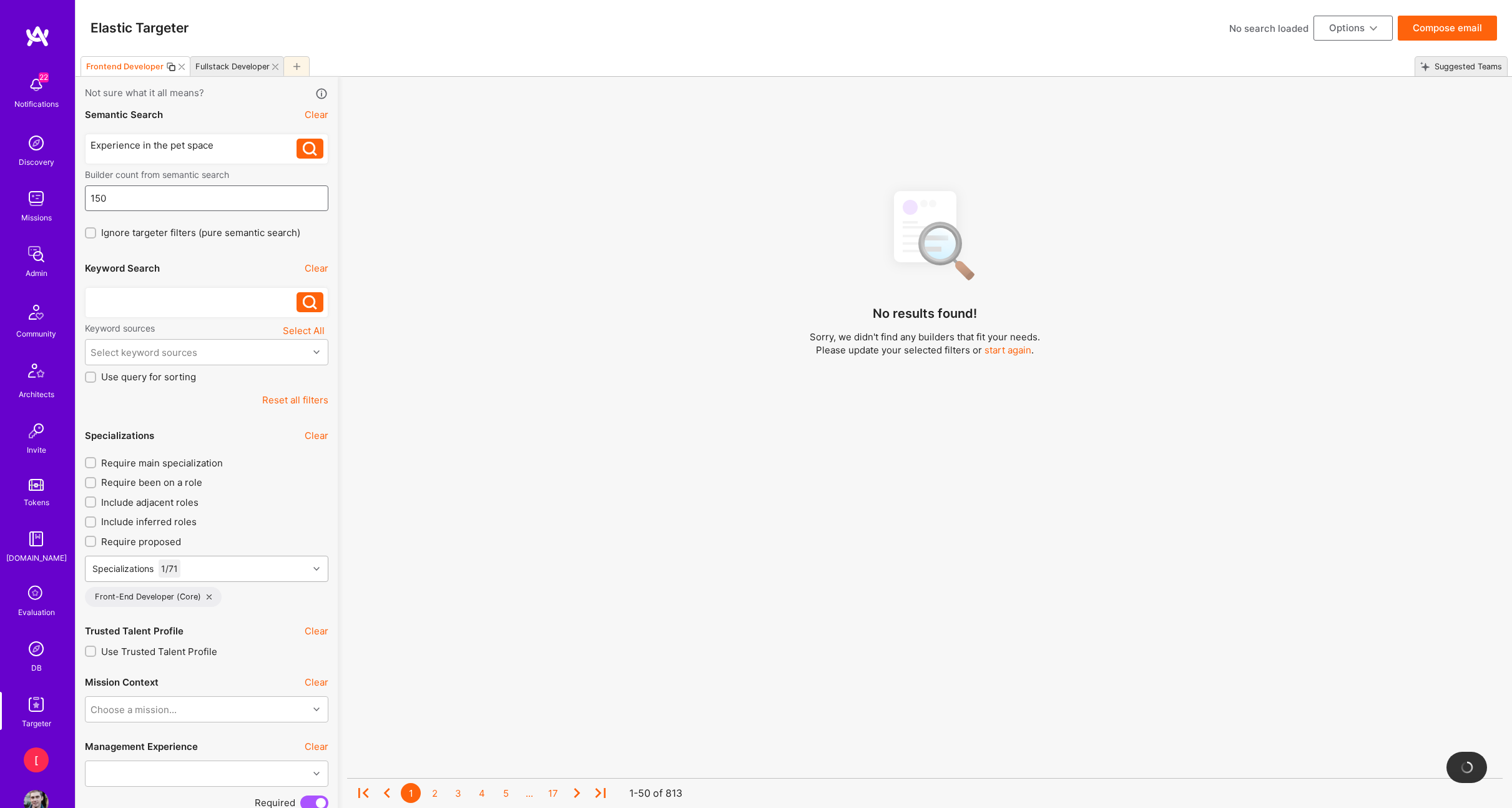
type input "150"
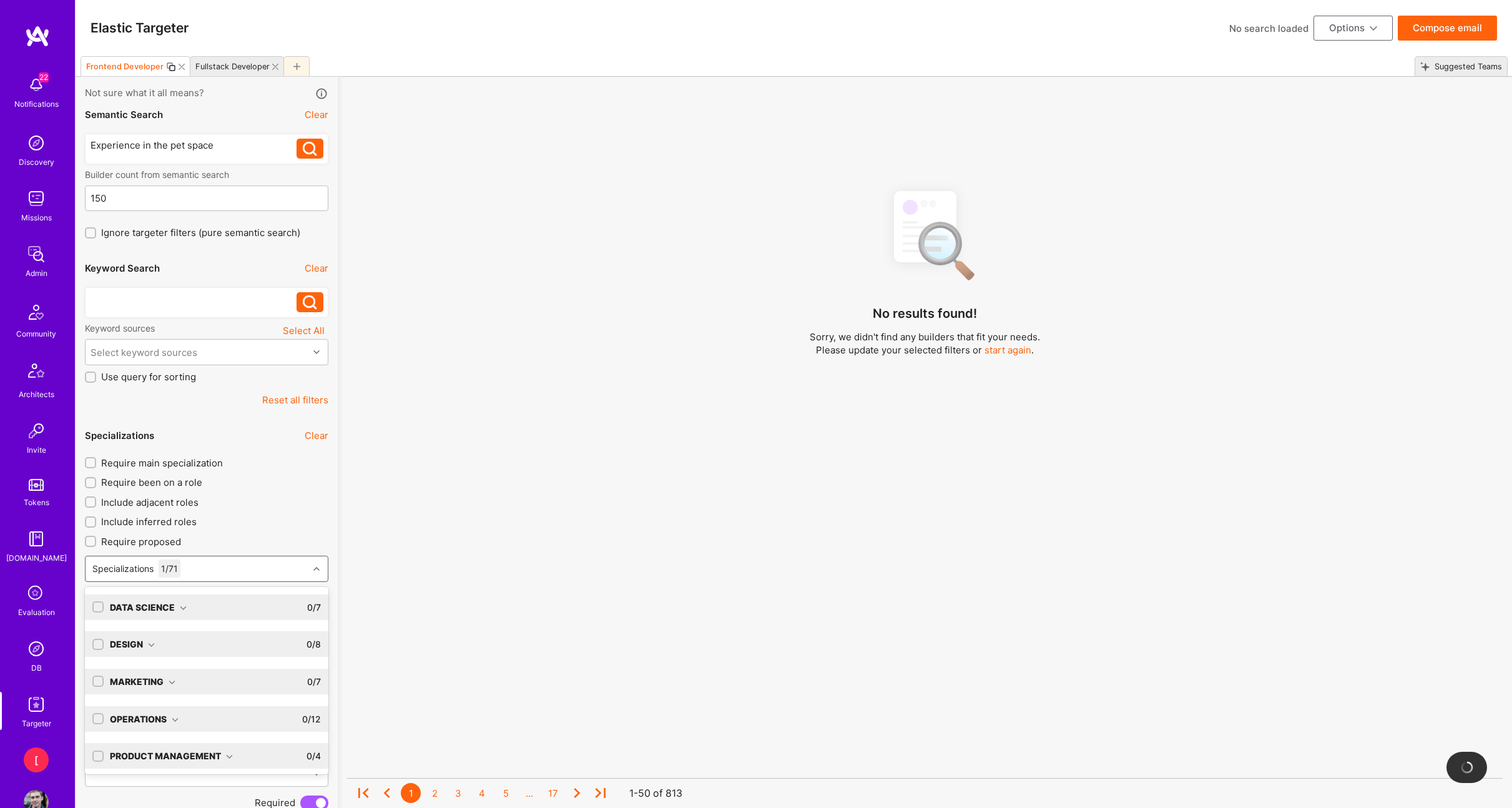
click at [226, 569] on div "Specializations 1 / 71" at bounding box center [196, 568] width 223 height 25
click at [224, 754] on div "Software Engineering" at bounding box center [172, 752] width 124 height 13
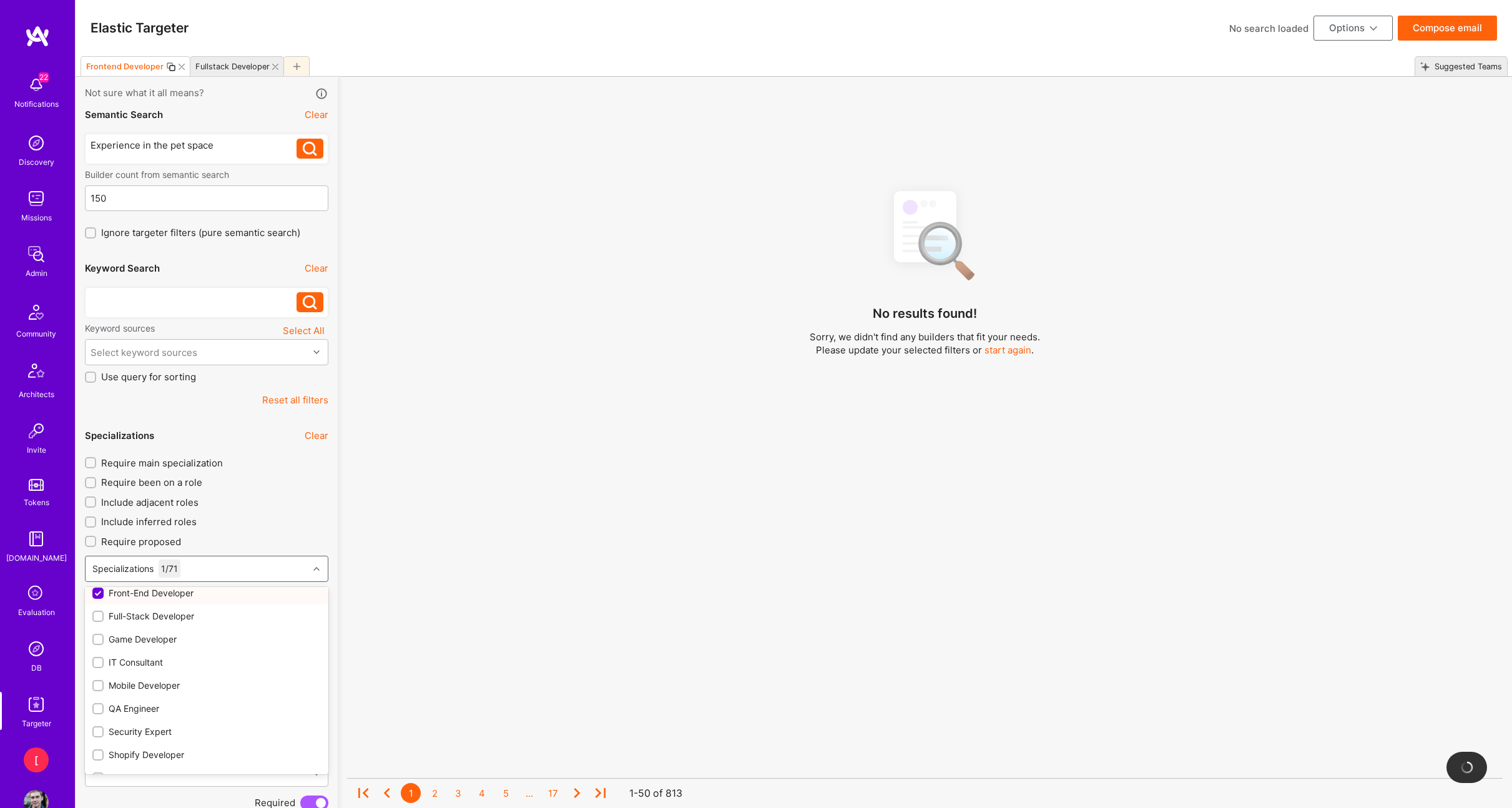
scroll to position [641, 0]
click at [99, 613] on input "checkbox" at bounding box center [98, 609] width 11 height 11
checkbox input "false"
click at [99, 632] on input "checkbox" at bounding box center [99, 631] width 9 height 9
checkbox input "true"
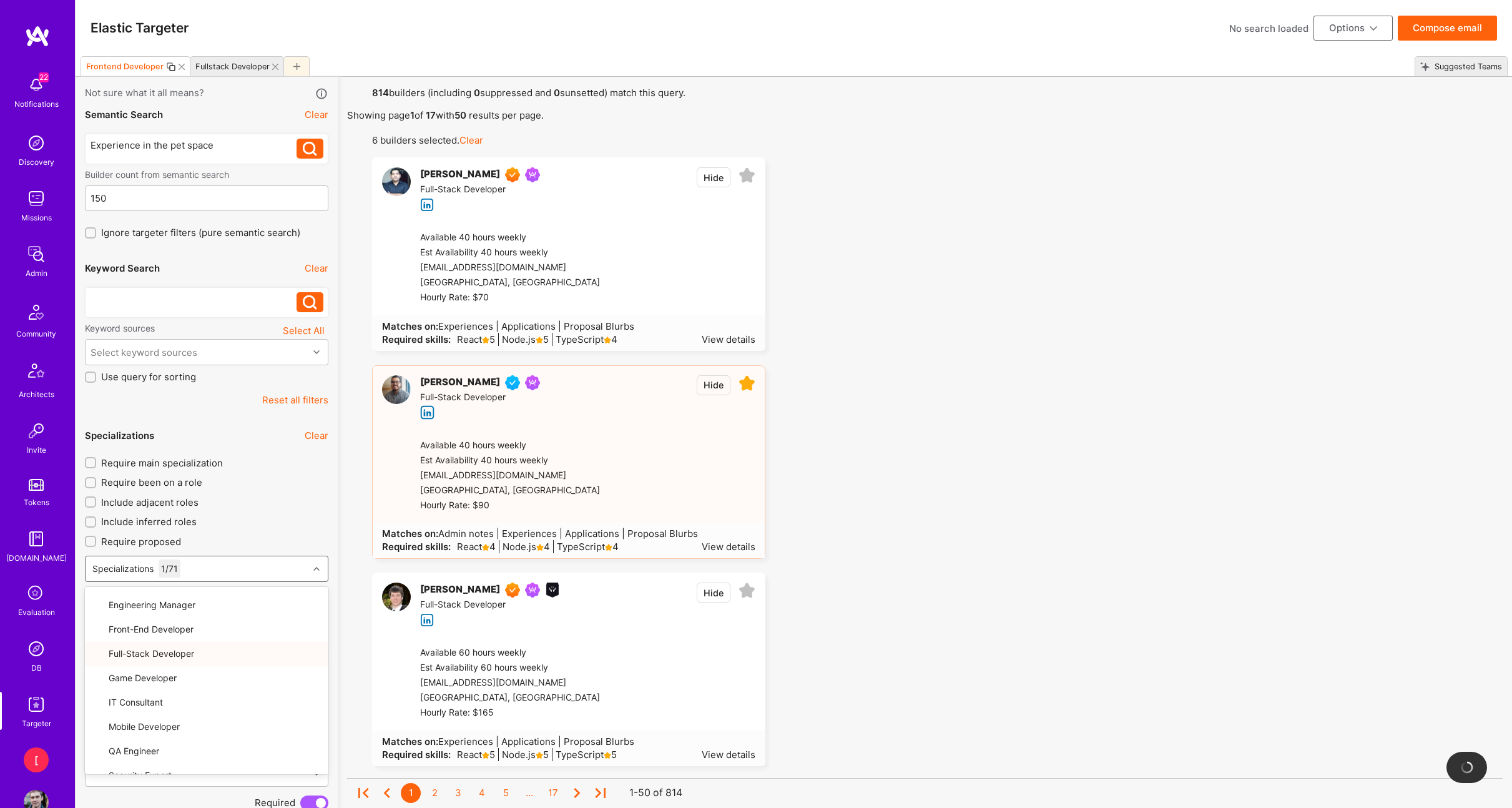
click at [292, 531] on div "Require main specialization Require been on a role Include adjacent roles Inclu…" at bounding box center [207, 531] width 243 height 150
click at [92, 503] on input "Include adjacent roles" at bounding box center [91, 503] width 9 height 9
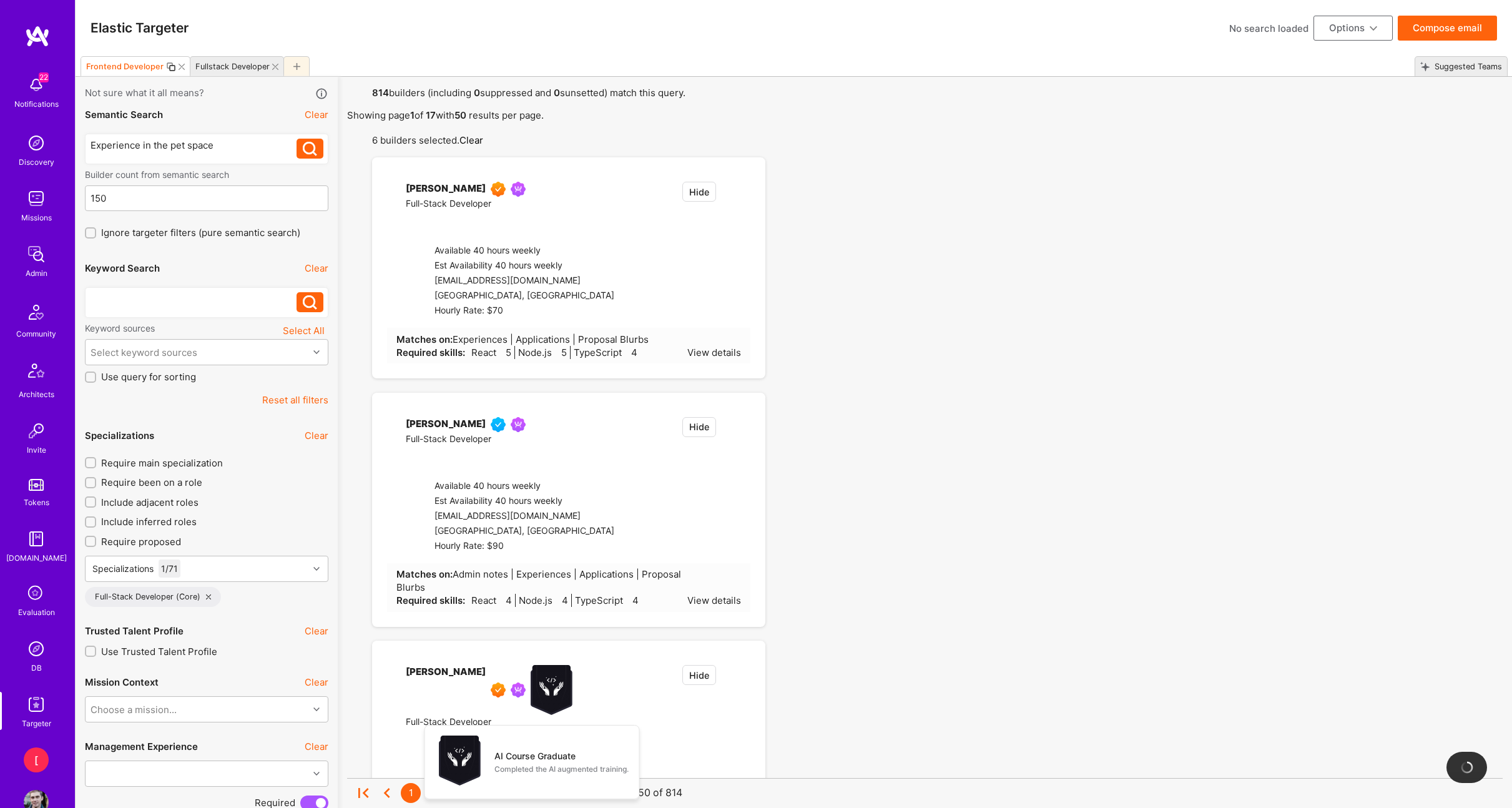
checkbox input "true"
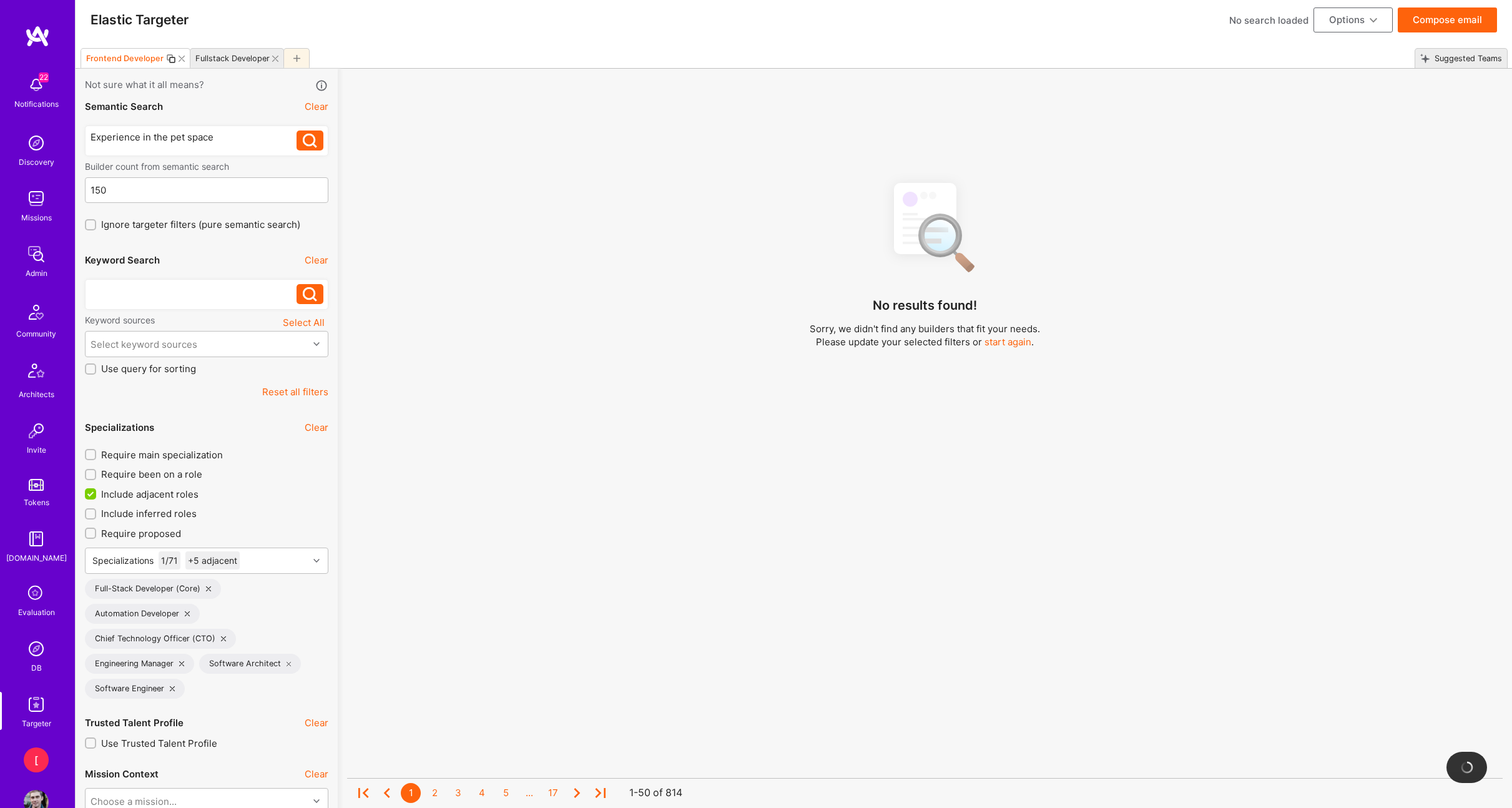
scroll to position [9, 0]
click at [224, 139] on div "Experience in the pet space" at bounding box center [193, 135] width 207 height 13
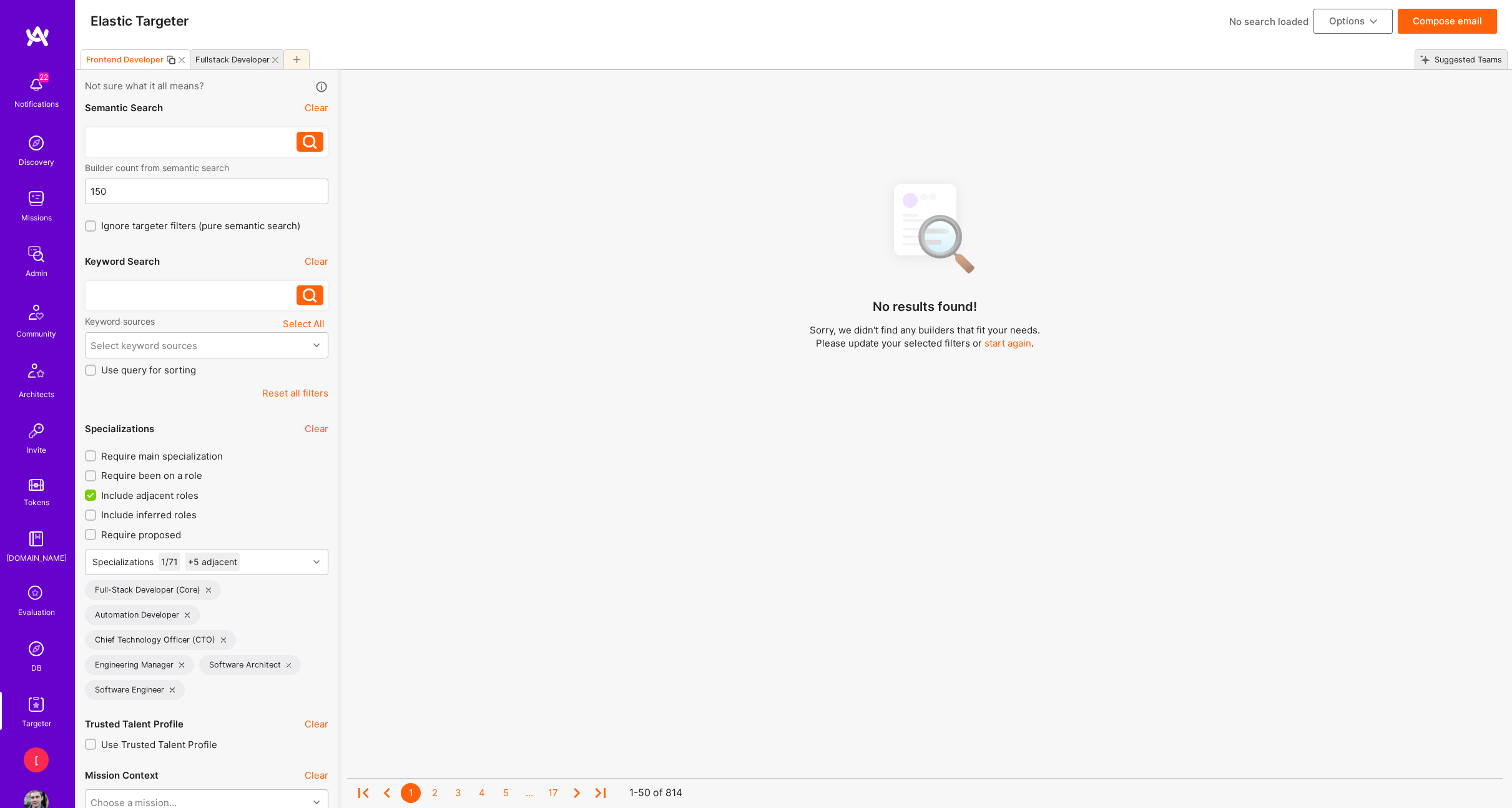
scroll to position [4, 0]
click at [318, 111] on button "Clear" at bounding box center [316, 110] width 24 height 13
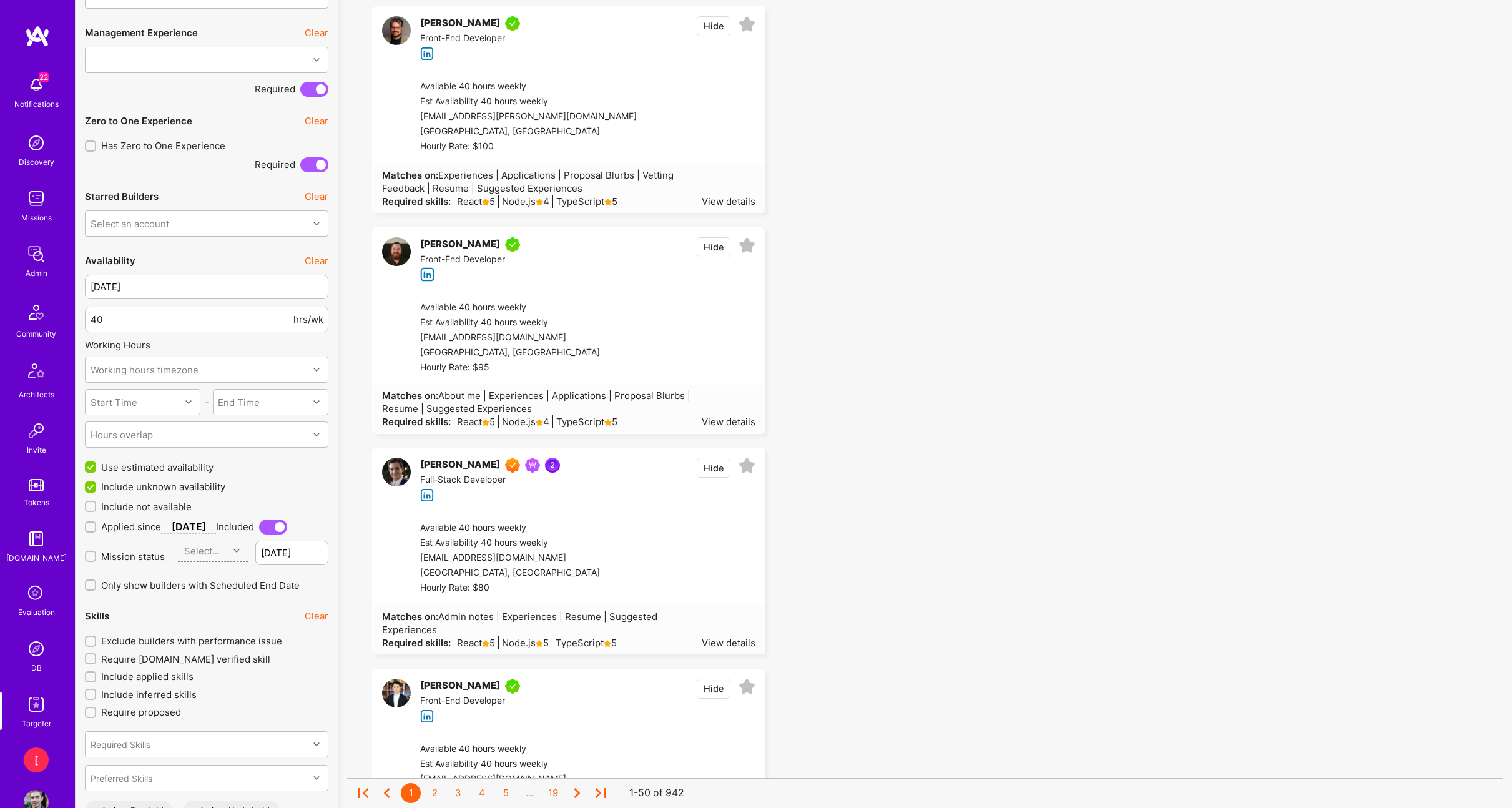
scroll to position [816, 0]
click at [187, 288] on input "[DATE]" at bounding box center [207, 285] width 243 height 25
drag, startPoint x: 150, startPoint y: 282, endPoint x: 86, endPoint y: 279, distance: 64.1
click at [86, 279] on input "[DATE]" at bounding box center [207, 286] width 243 height 25
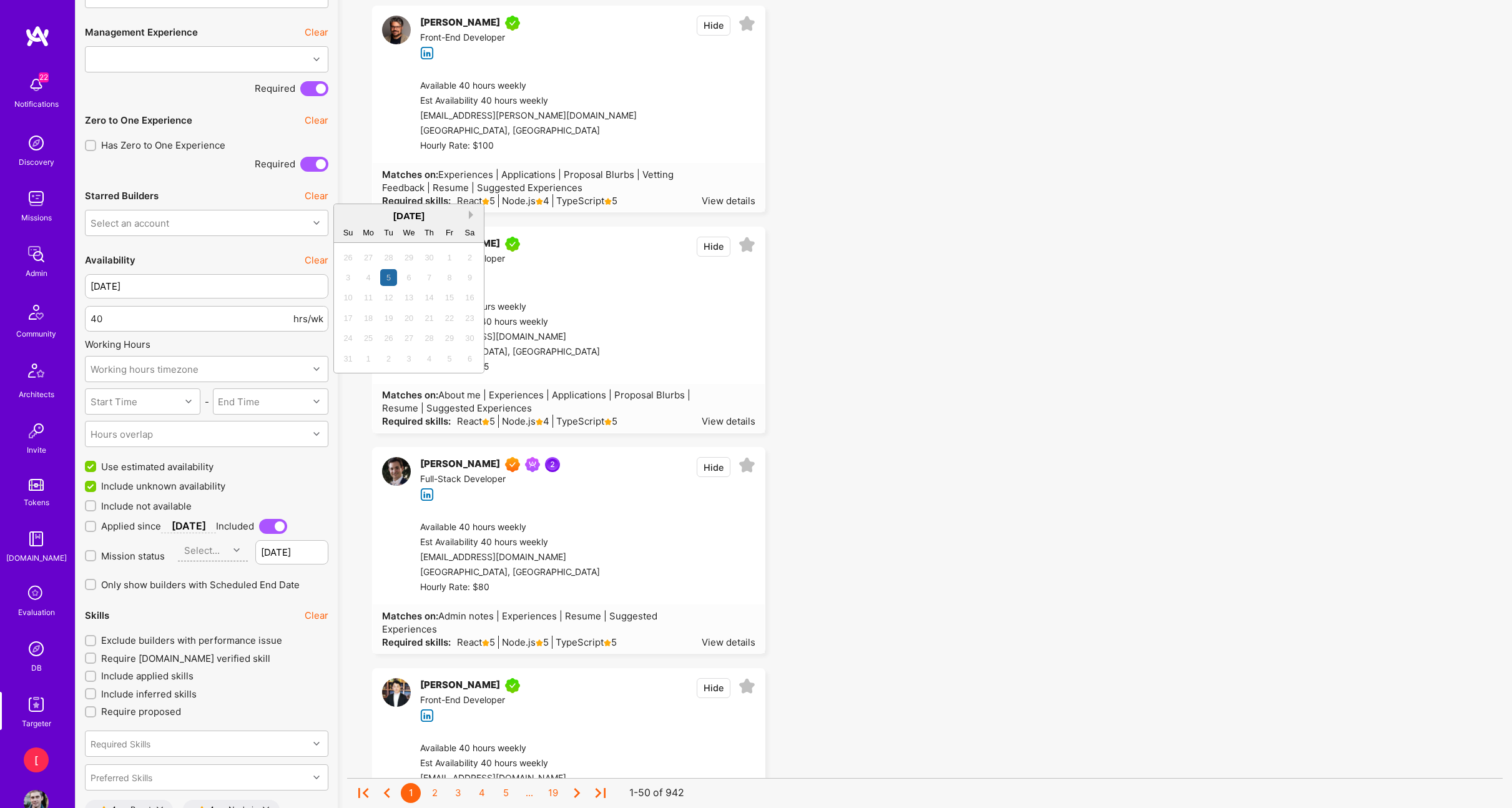
click at [472, 215] on button "Next Month" at bounding box center [473, 214] width 9 height 9
click at [471, 215] on button "Next Month" at bounding box center [473, 214] width 9 height 9
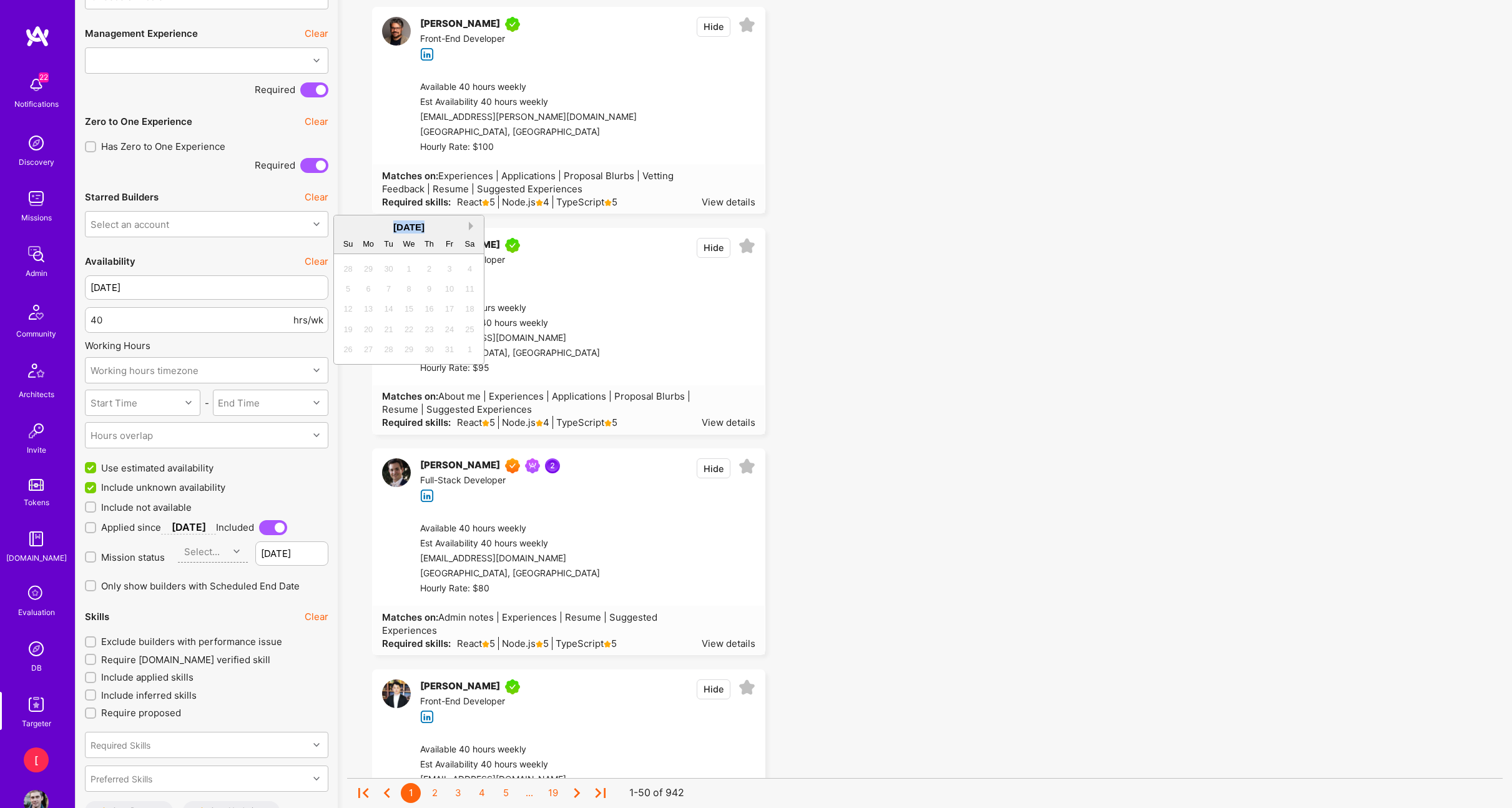
click at [471, 215] on div "[DATE] Su Mo Tu We Th Fr Sa" at bounding box center [408, 234] width 150 height 38
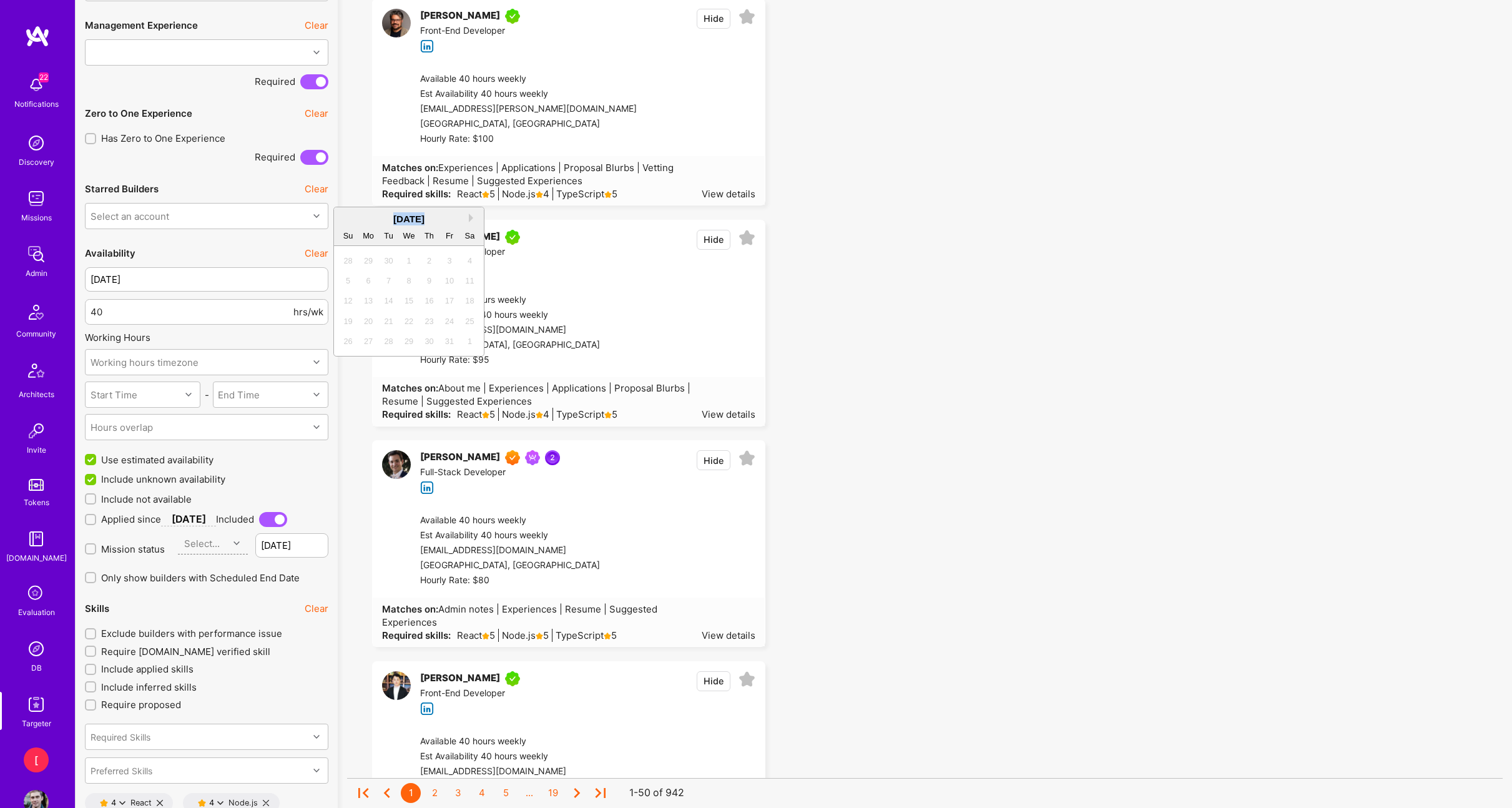
scroll to position [823, 0]
click at [468, 222] on div "[DATE]" at bounding box center [408, 216] width 150 height 13
click at [471, 217] on button "Next Month" at bounding box center [473, 216] width 9 height 9
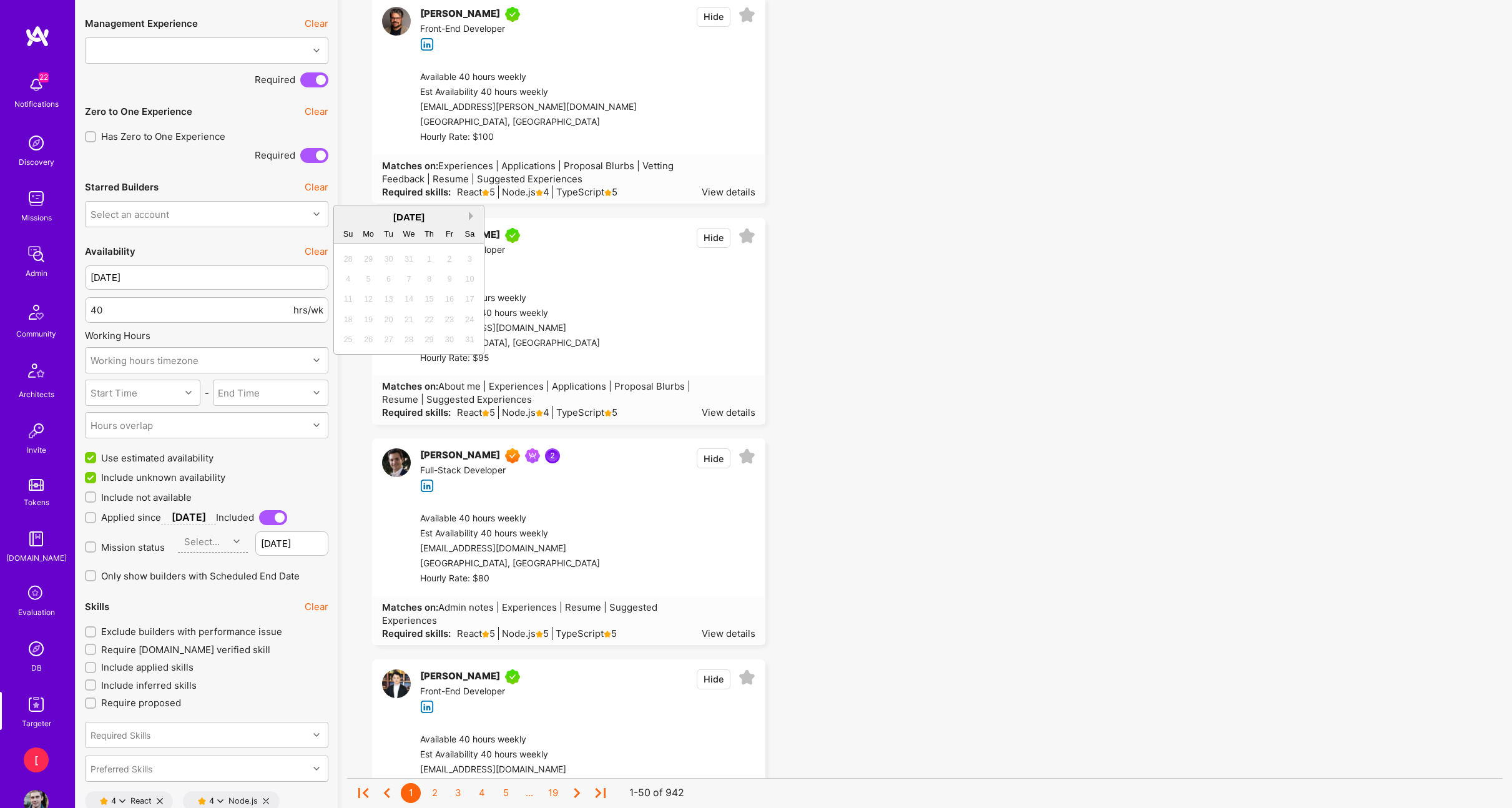
click at [471, 217] on button "Next Month" at bounding box center [473, 216] width 9 height 9
click at [469, 215] on button "Next Month" at bounding box center [473, 216] width 9 height 9
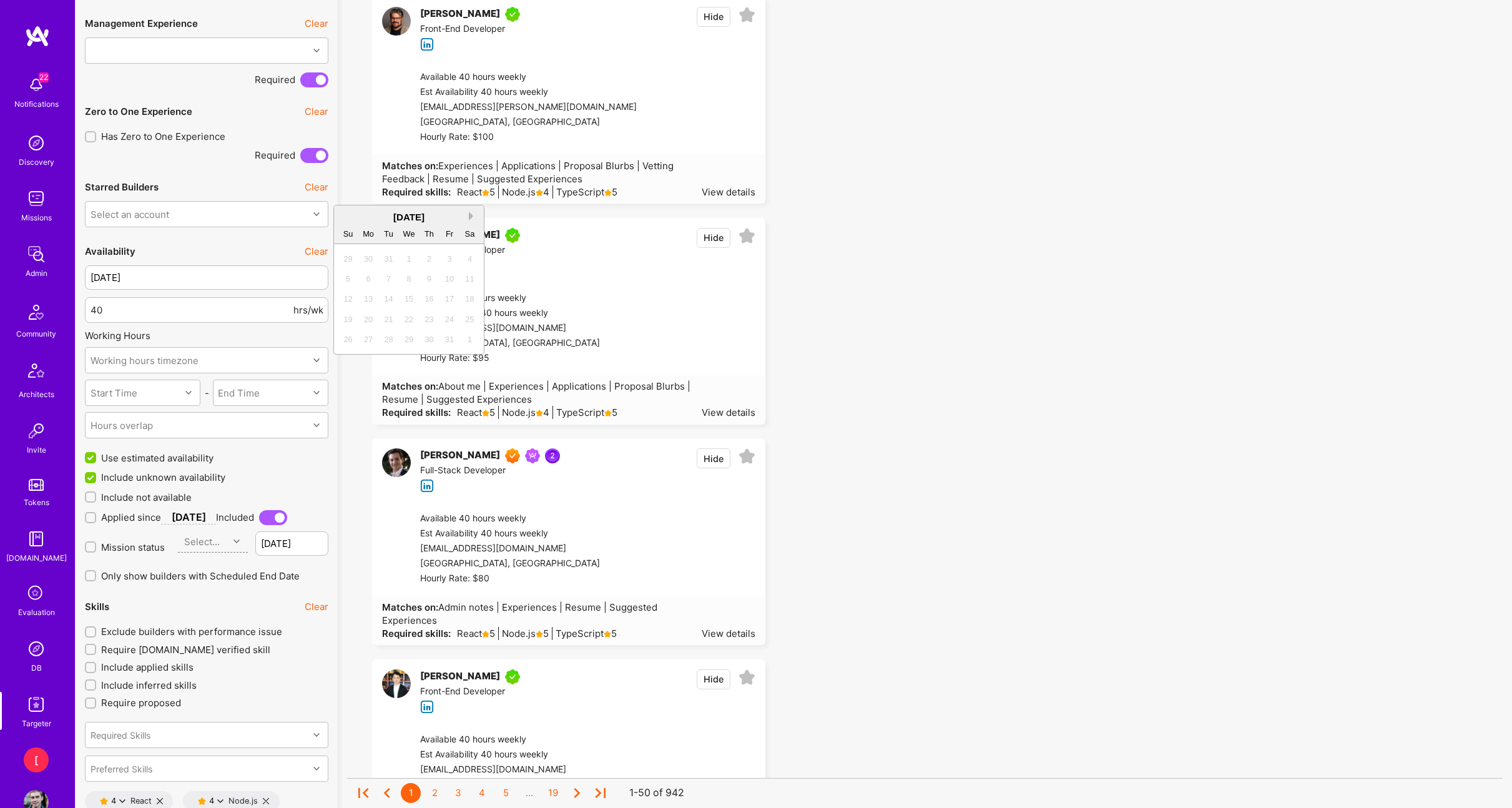
click at [469, 215] on button "Next Month" at bounding box center [473, 216] width 9 height 9
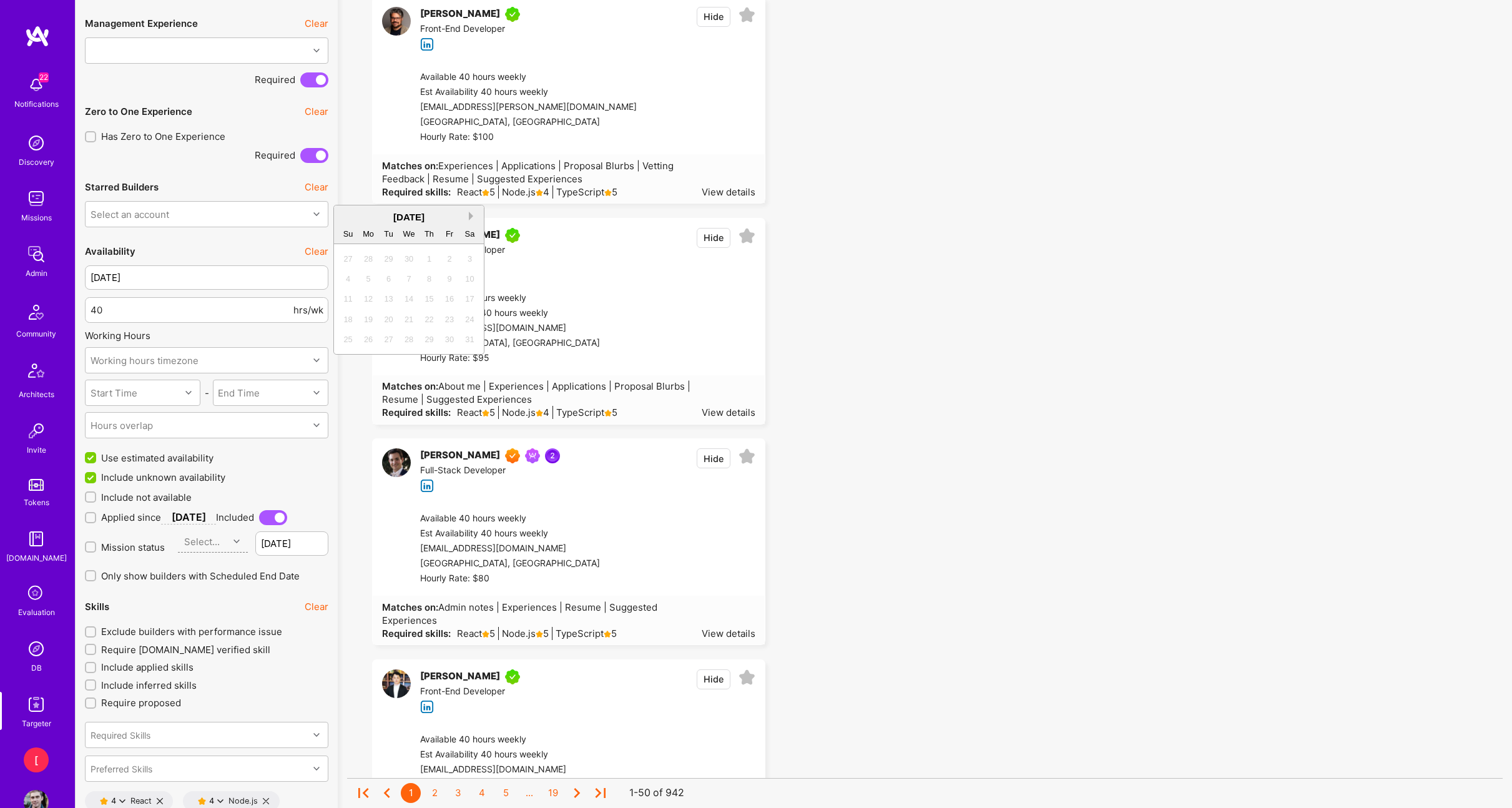
click at [469, 215] on button "Next Month" at bounding box center [473, 216] width 9 height 9
click at [349, 281] on div "5" at bounding box center [347, 278] width 17 height 17
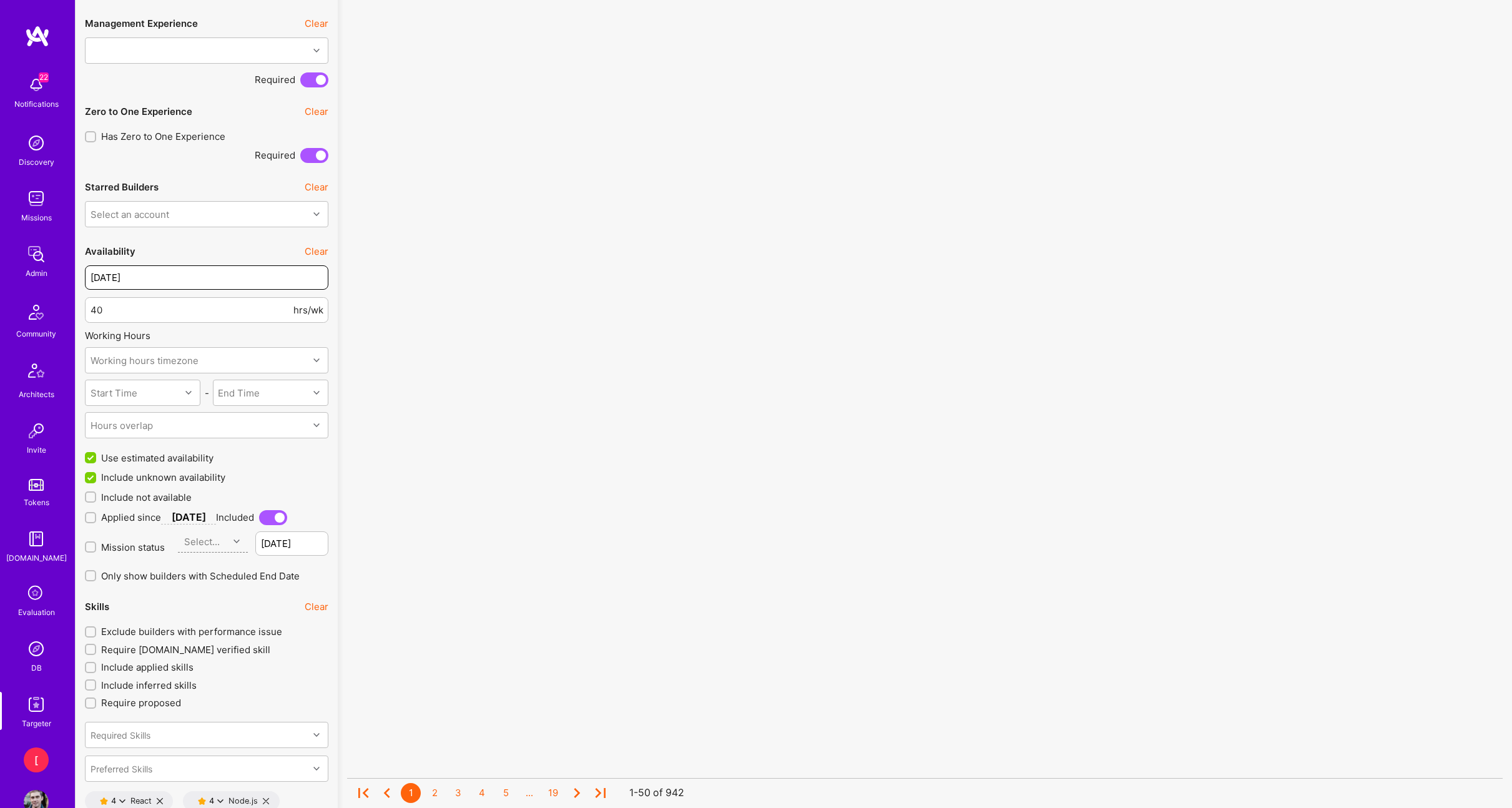
click at [260, 282] on input "[DATE]" at bounding box center [207, 277] width 243 height 25
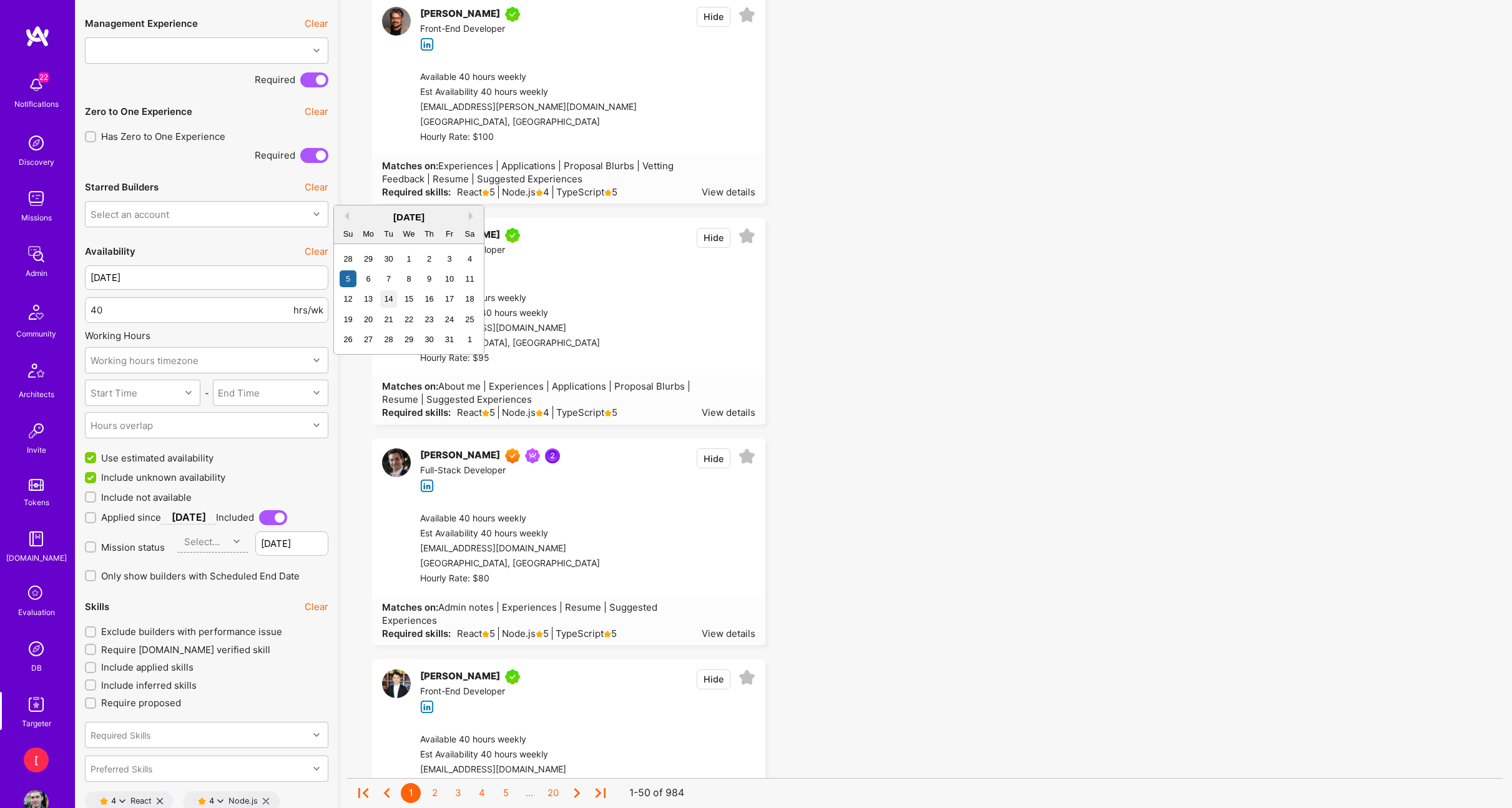
click at [388, 301] on div "14" at bounding box center [388, 298] width 17 height 17
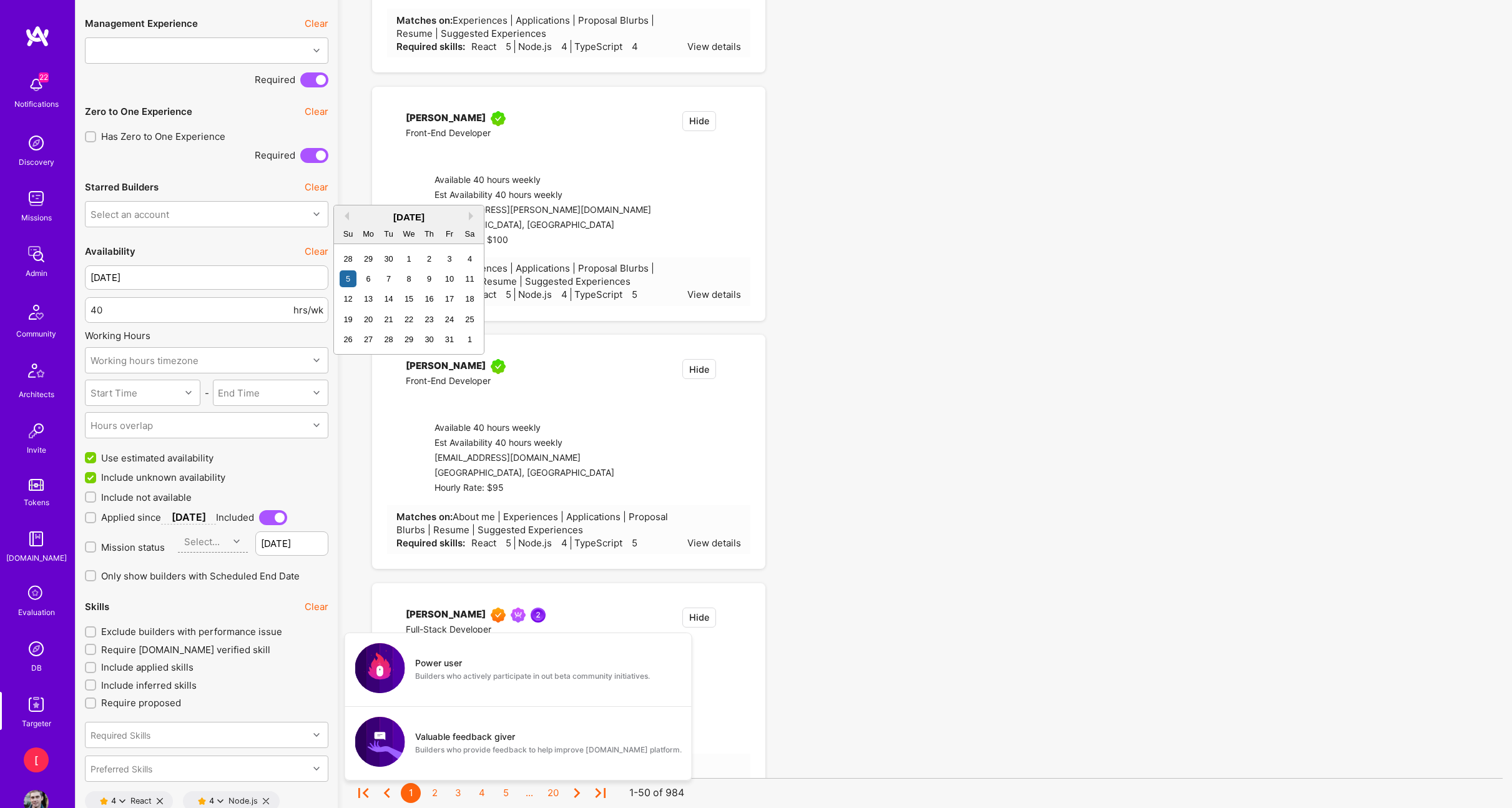
type input "[DATE]"
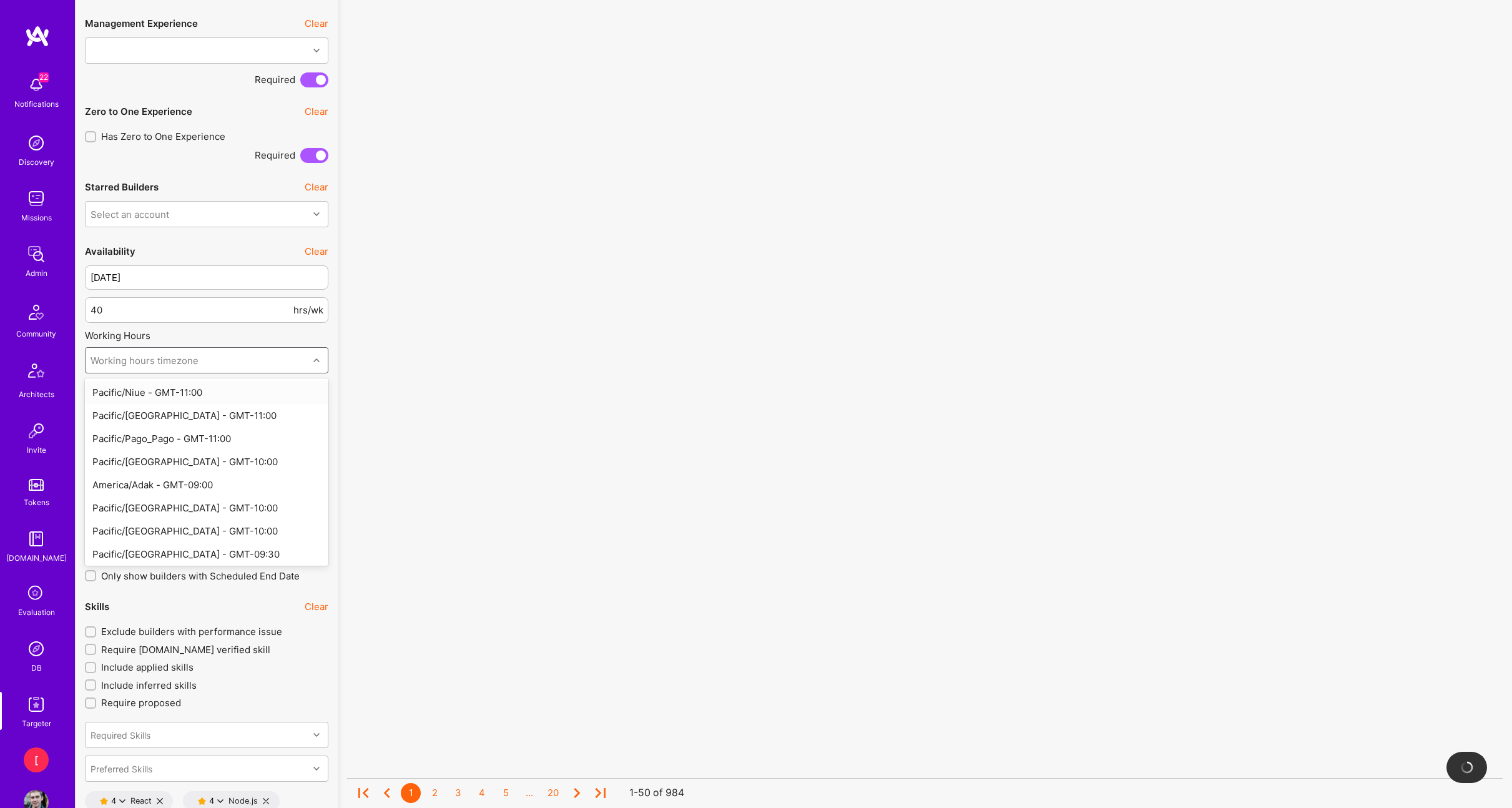
click at [231, 359] on div "Working hours timezone" at bounding box center [196, 359] width 223 height 25
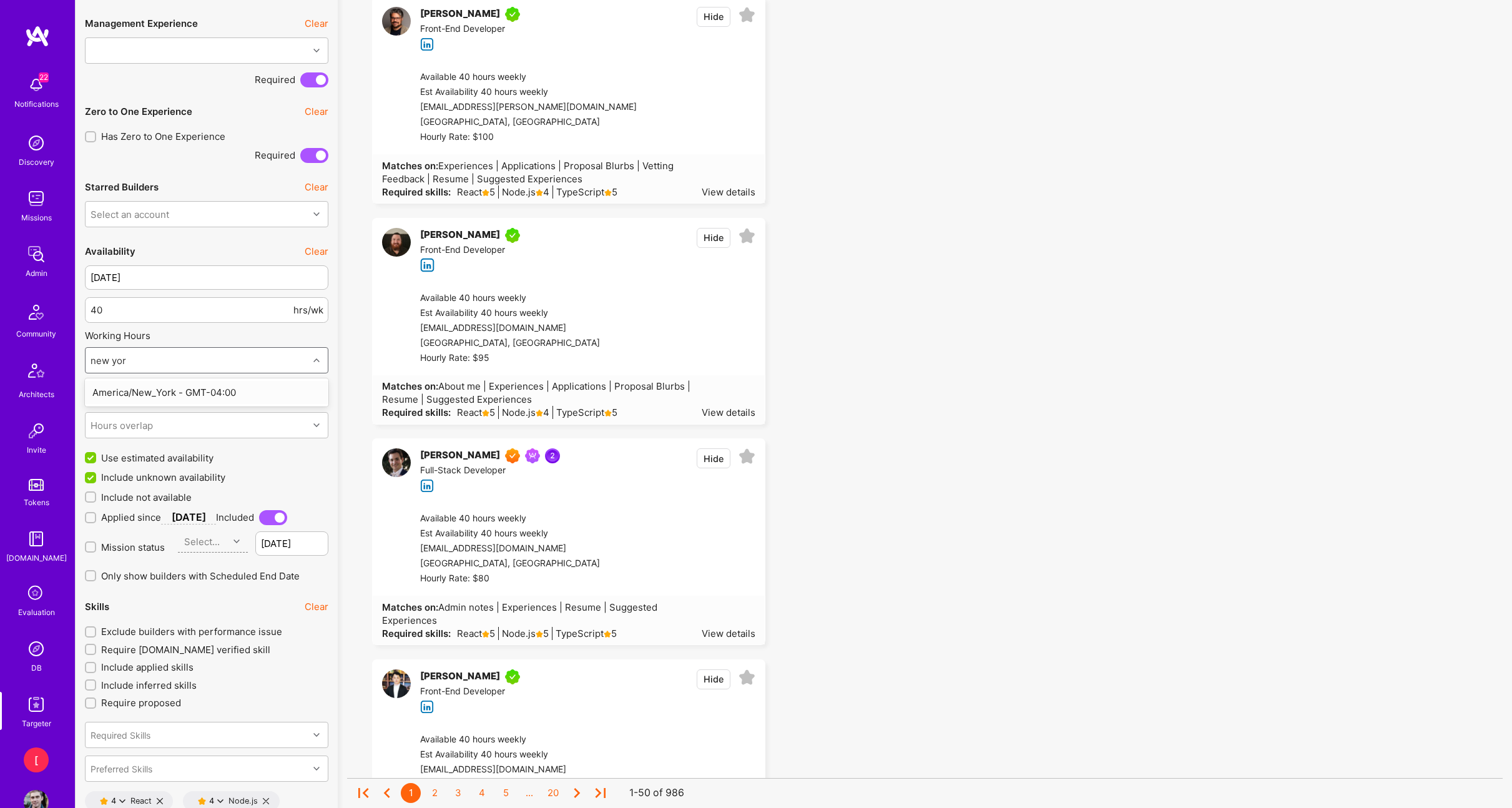
type input "[US_STATE]"
click at [246, 394] on div "America/New_York - GMT-04:00" at bounding box center [207, 393] width 243 height 24
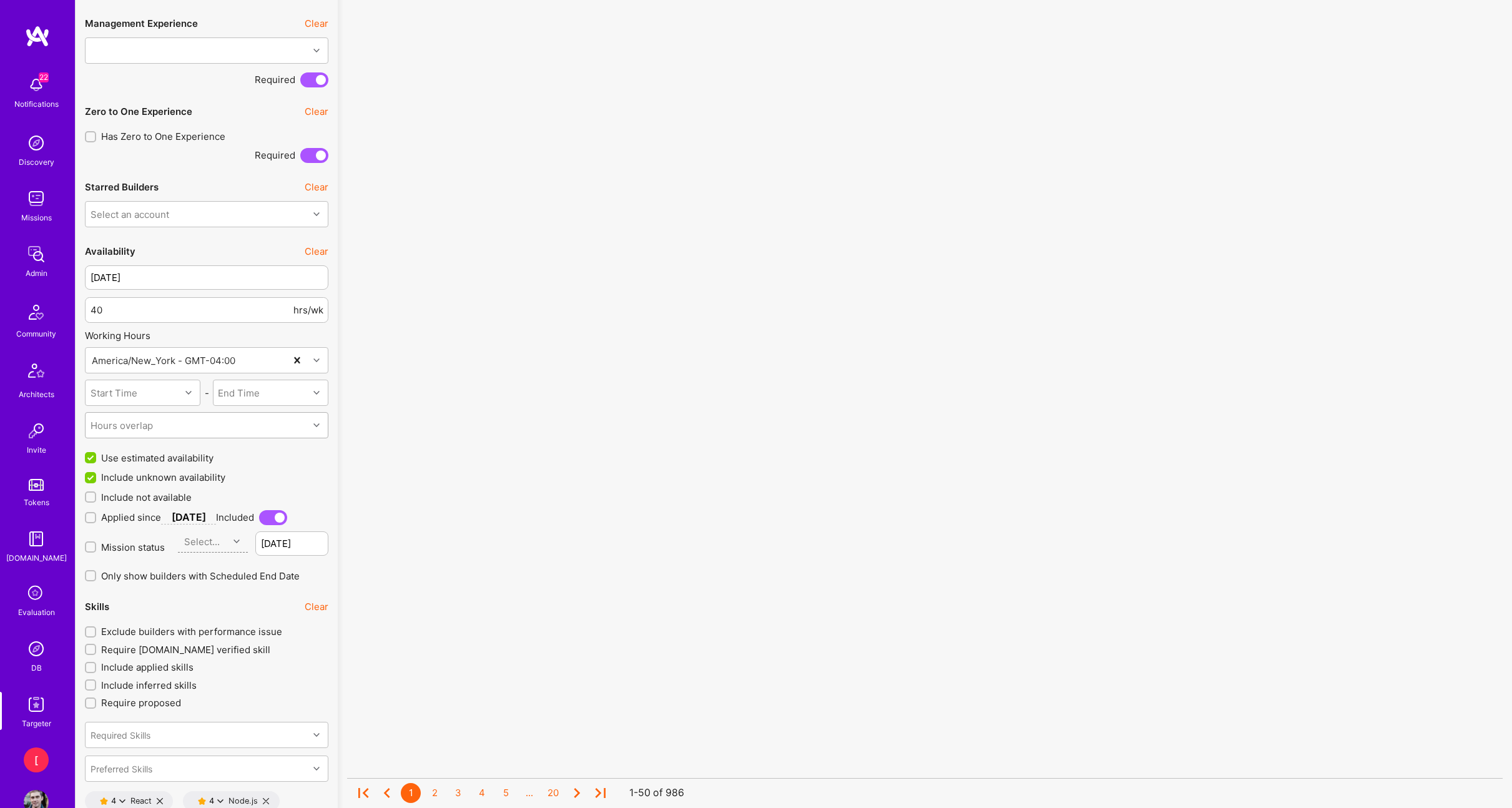
click at [164, 426] on div "Hours overlap" at bounding box center [196, 424] width 223 height 25
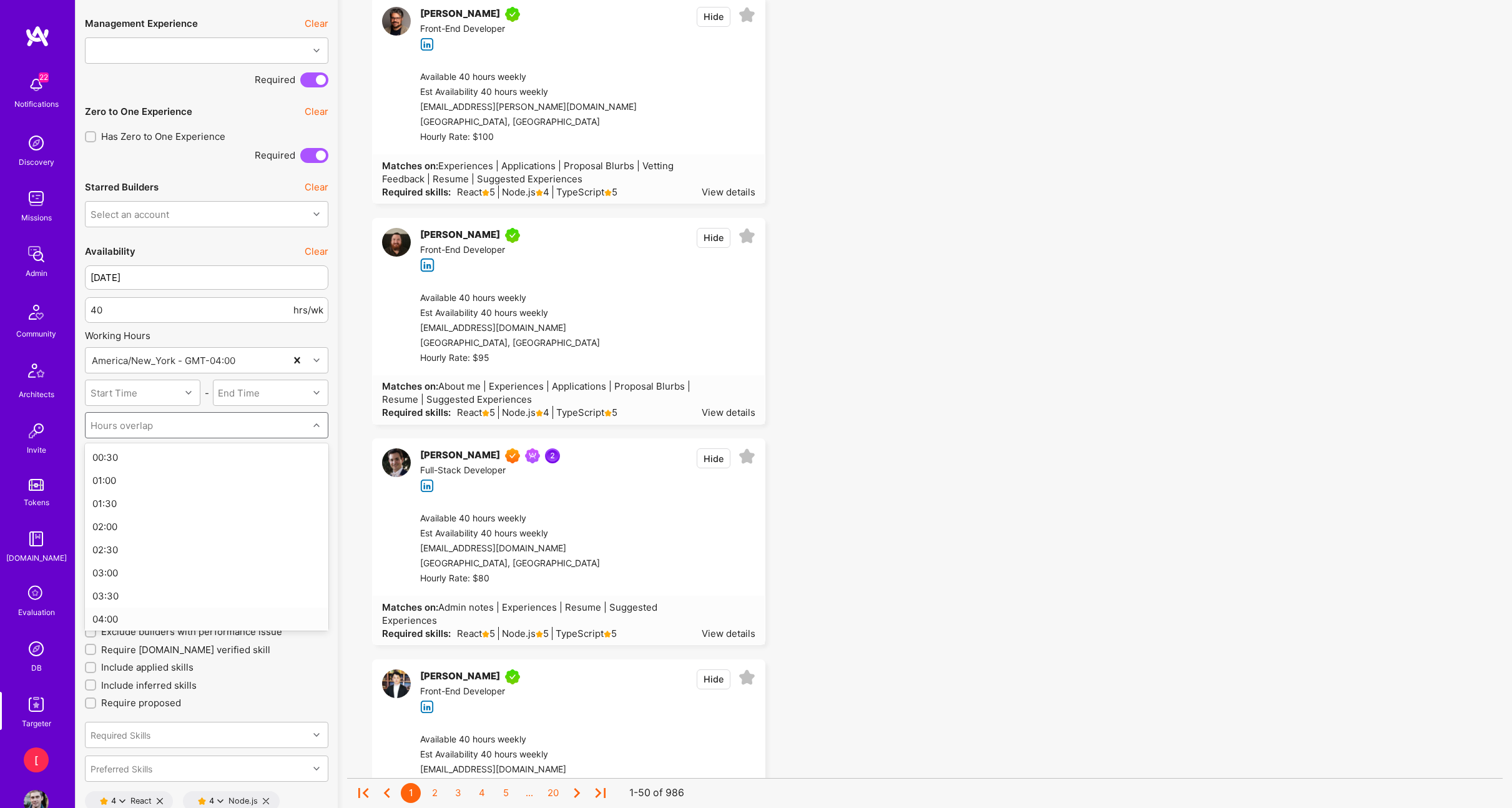
click at [170, 612] on div "04:00" at bounding box center [207, 619] width 243 height 24
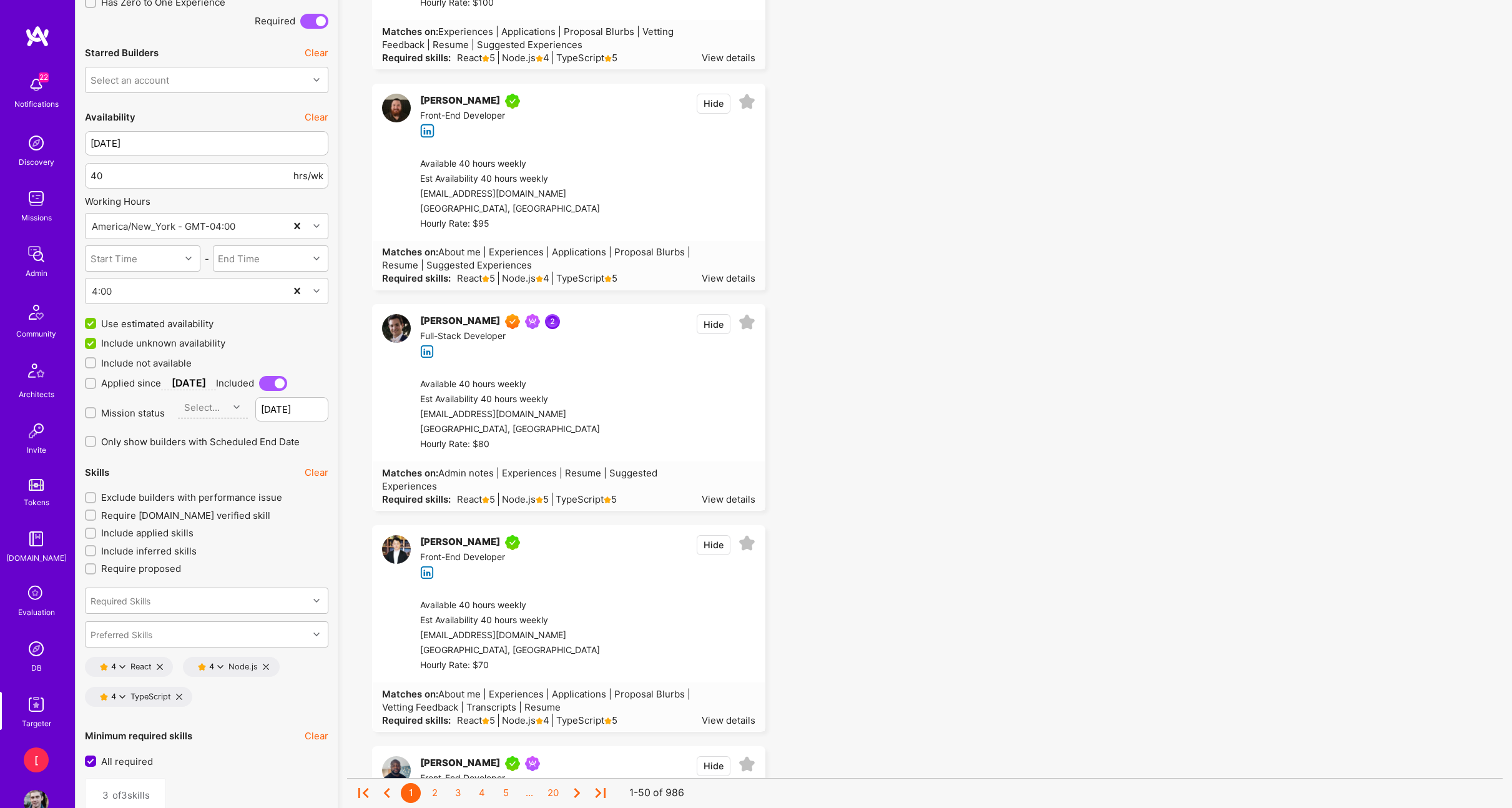
scroll to position [959, 0]
click at [215, 405] on div "Select..." at bounding box center [202, 404] width 35 height 13
click at [128, 413] on span "Mission status" at bounding box center [132, 410] width 64 height 13
click at [96, 413] on input "Mission status" at bounding box center [91, 411] width 9 height 9
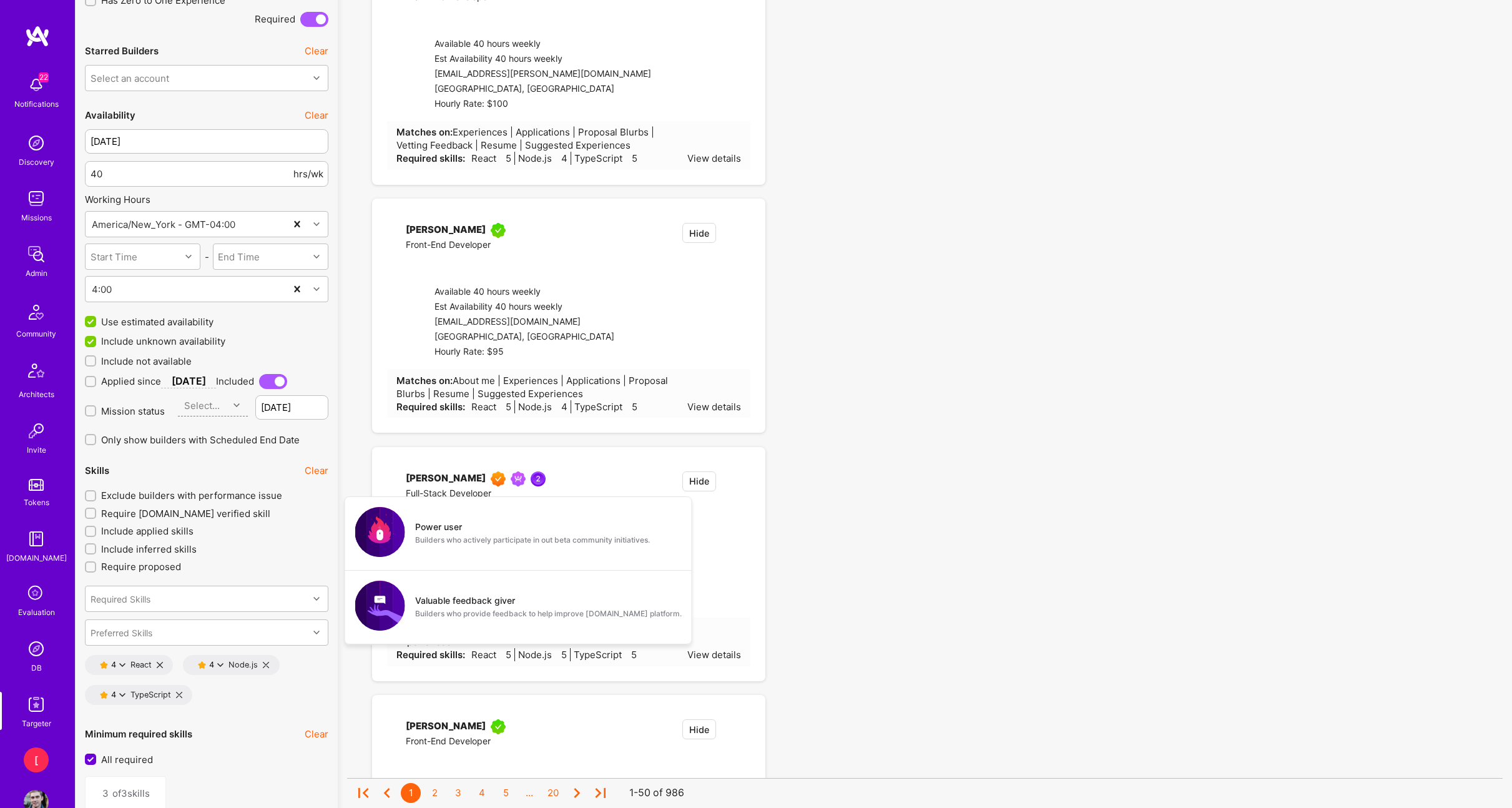
checkbox input "true"
type input "[DATE]"
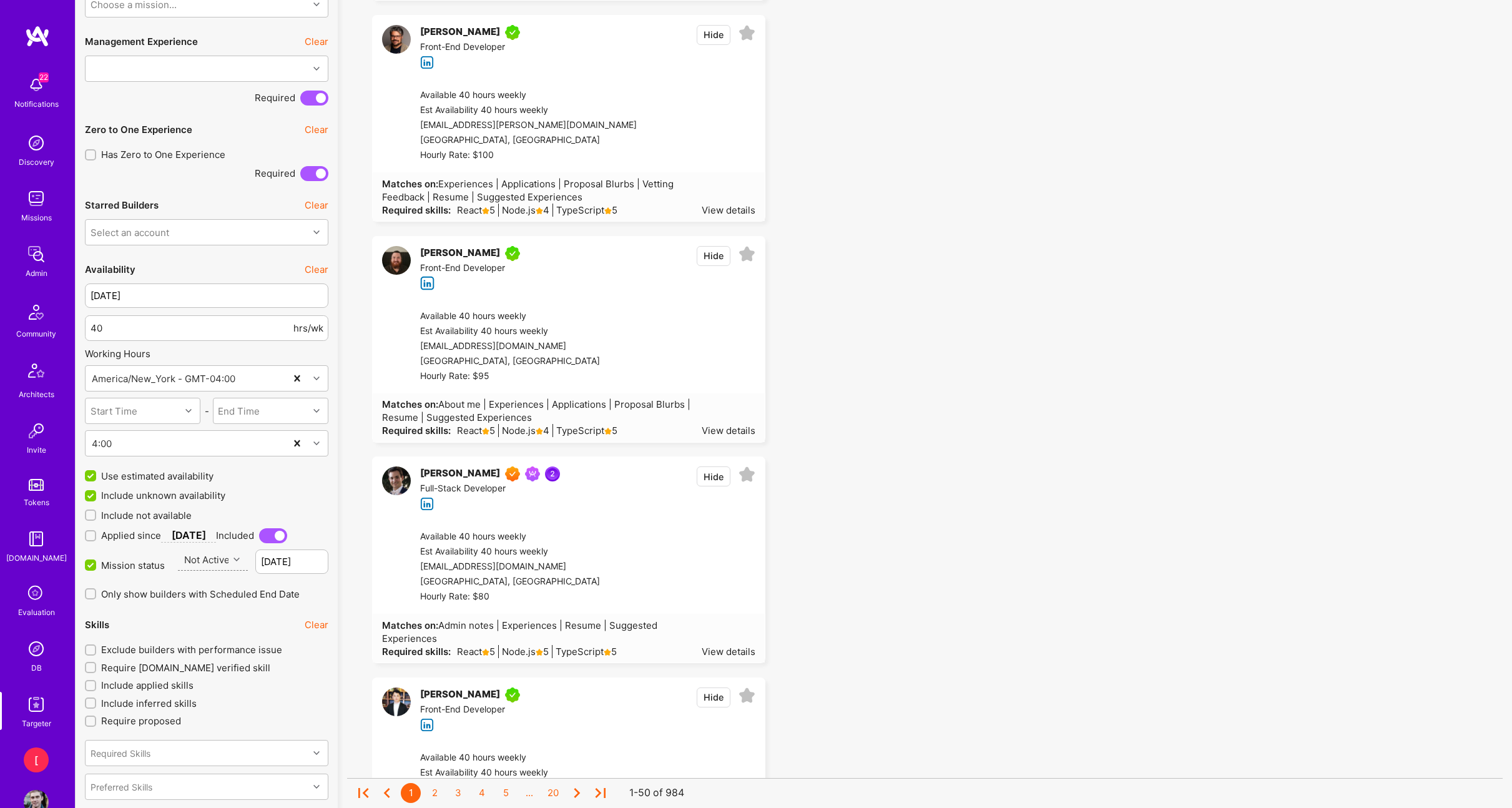
scroll to position [823, 0]
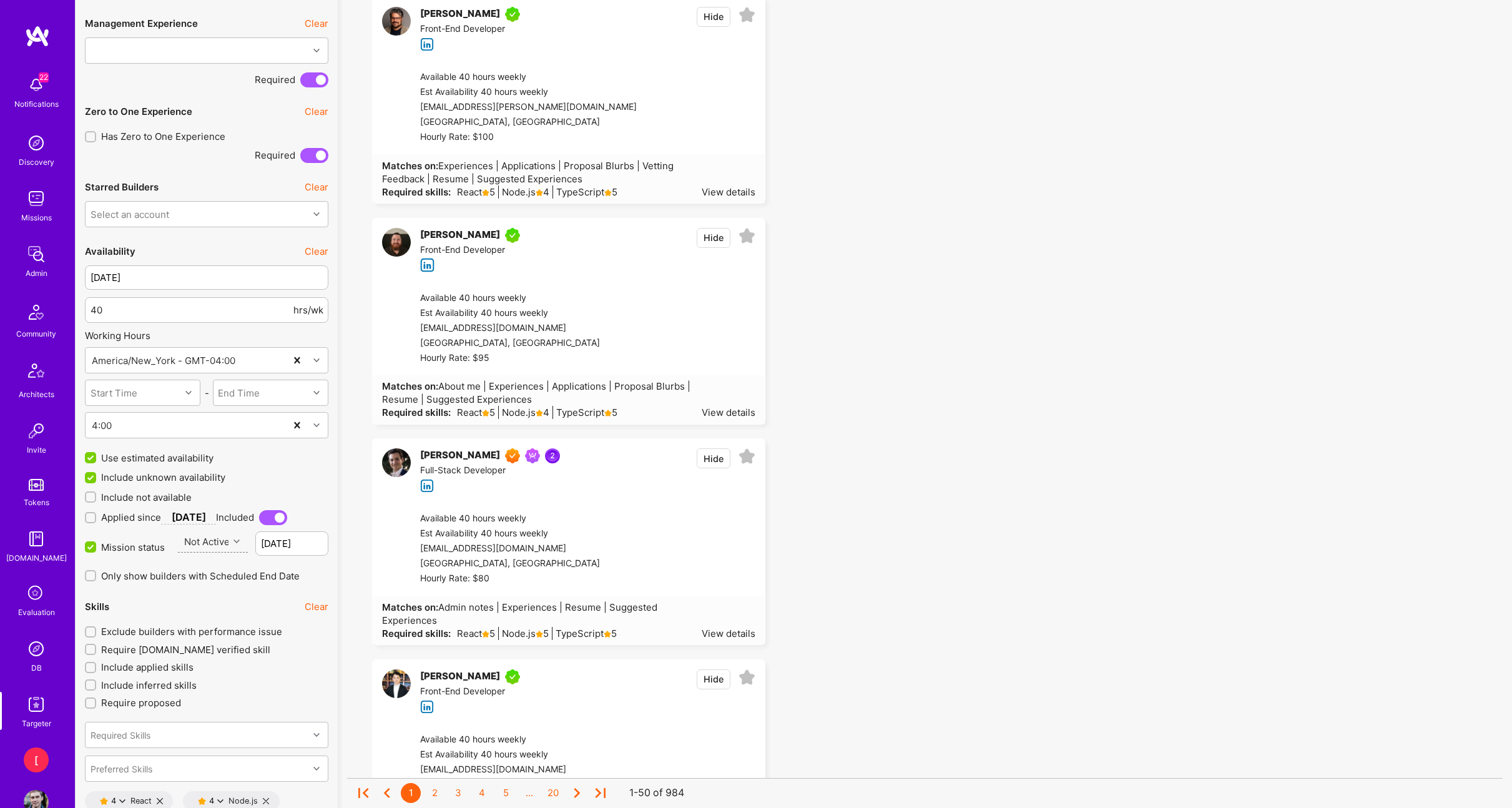
click at [88, 547] on input "Mission status" at bounding box center [91, 547] width 11 height 11
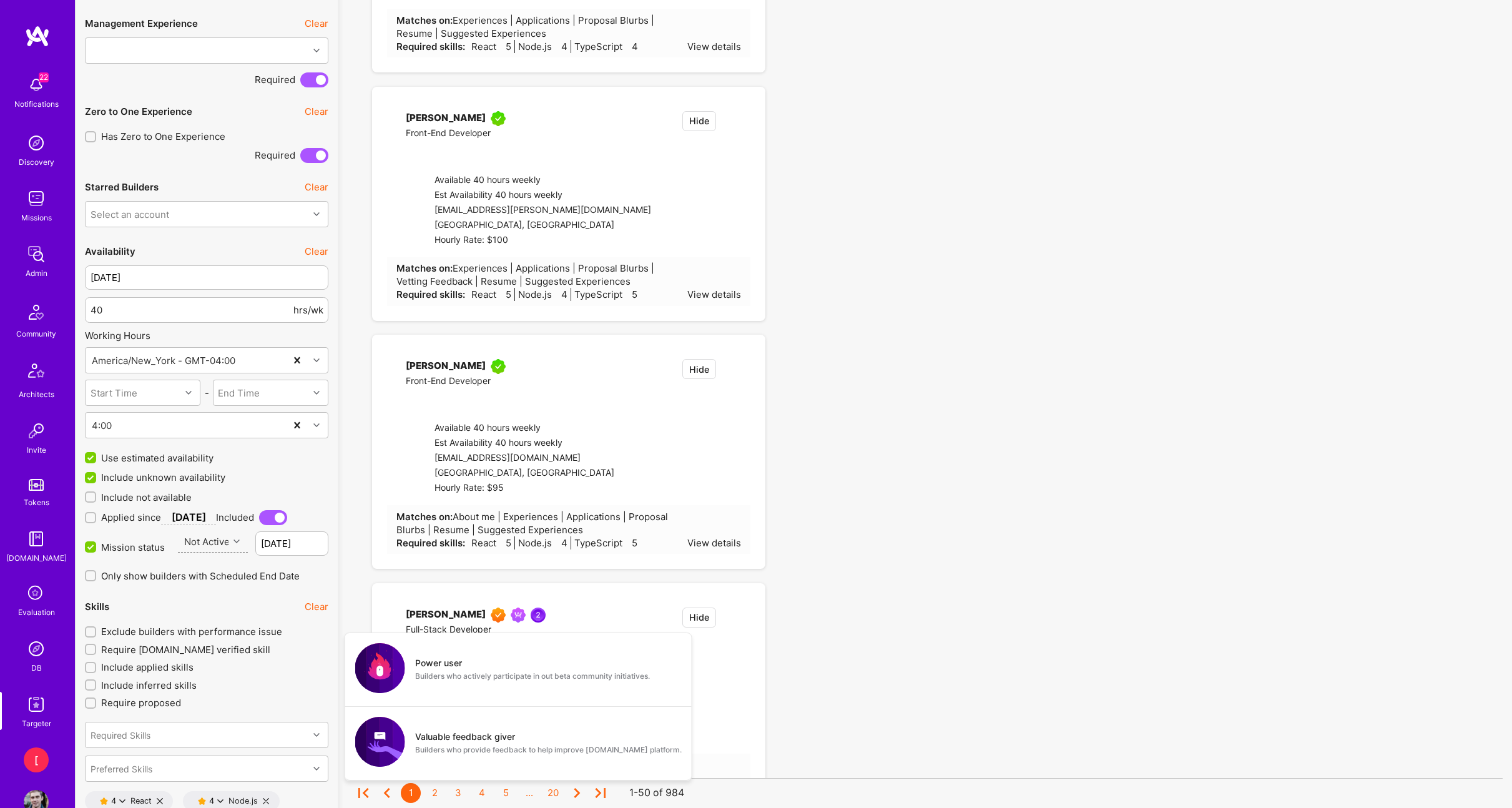
checkbox input "false"
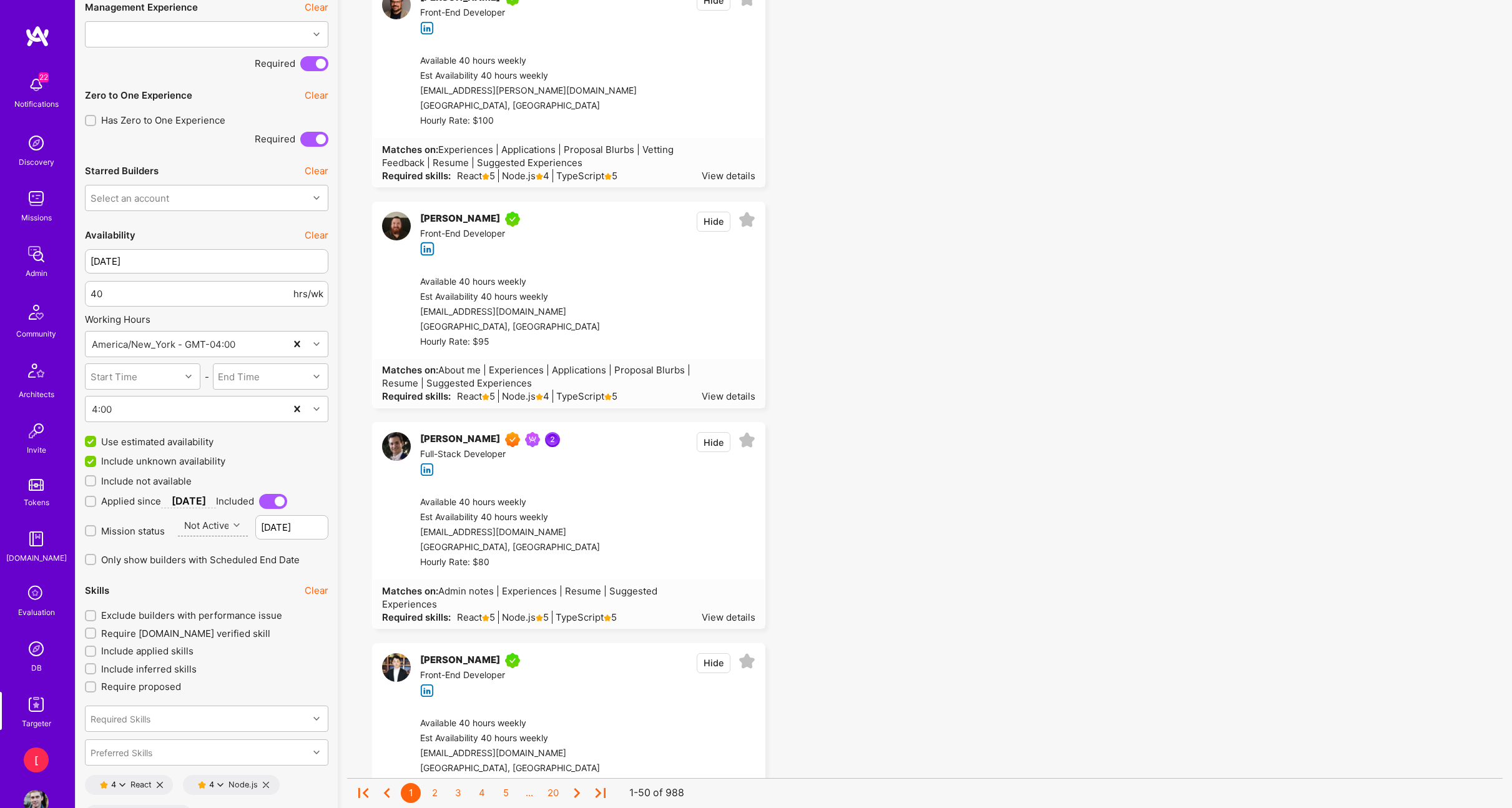
scroll to position [859, 0]
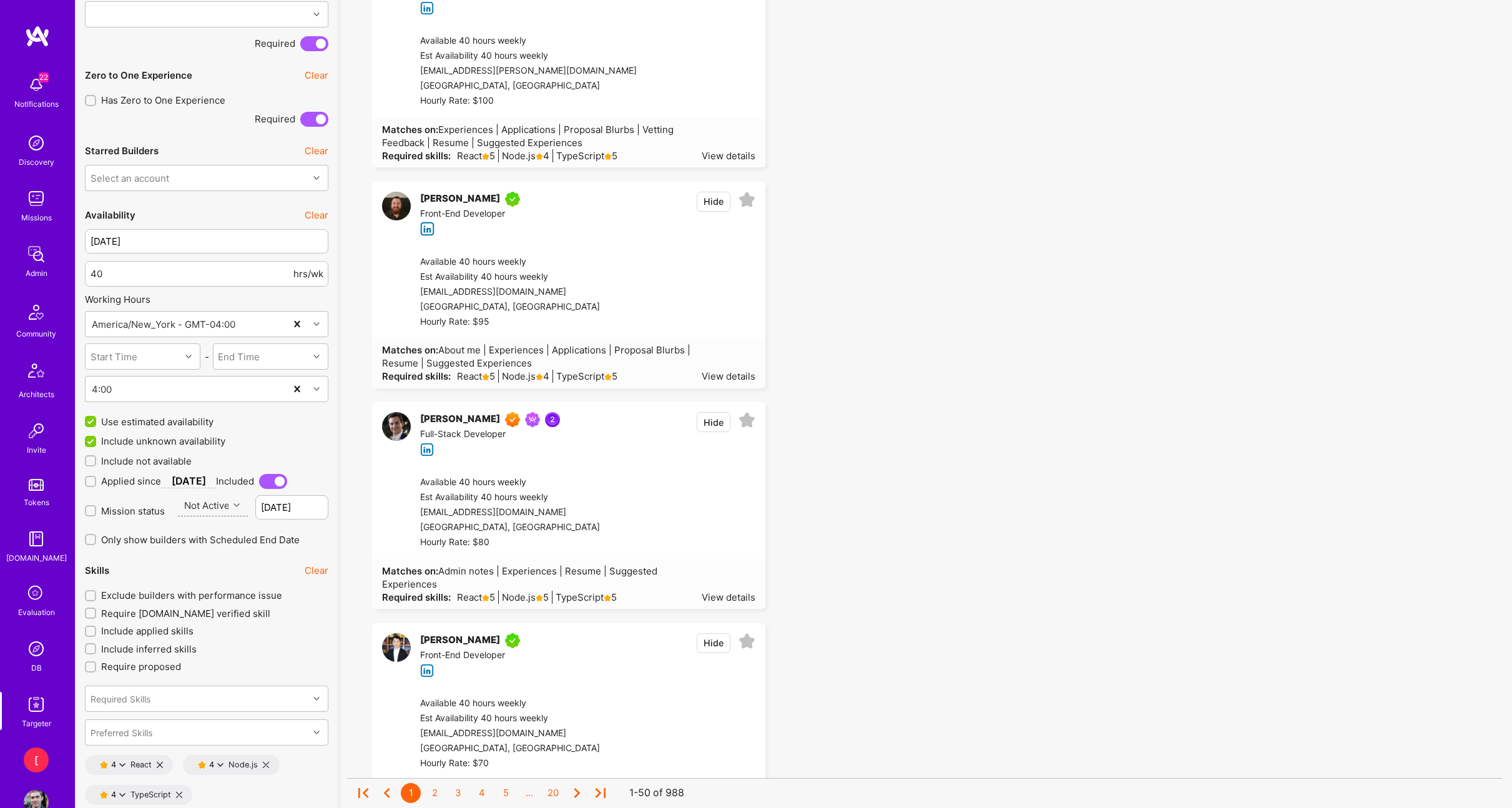
click at [92, 595] on input "Exclude builders with performance issue" at bounding box center [91, 596] width 9 height 9
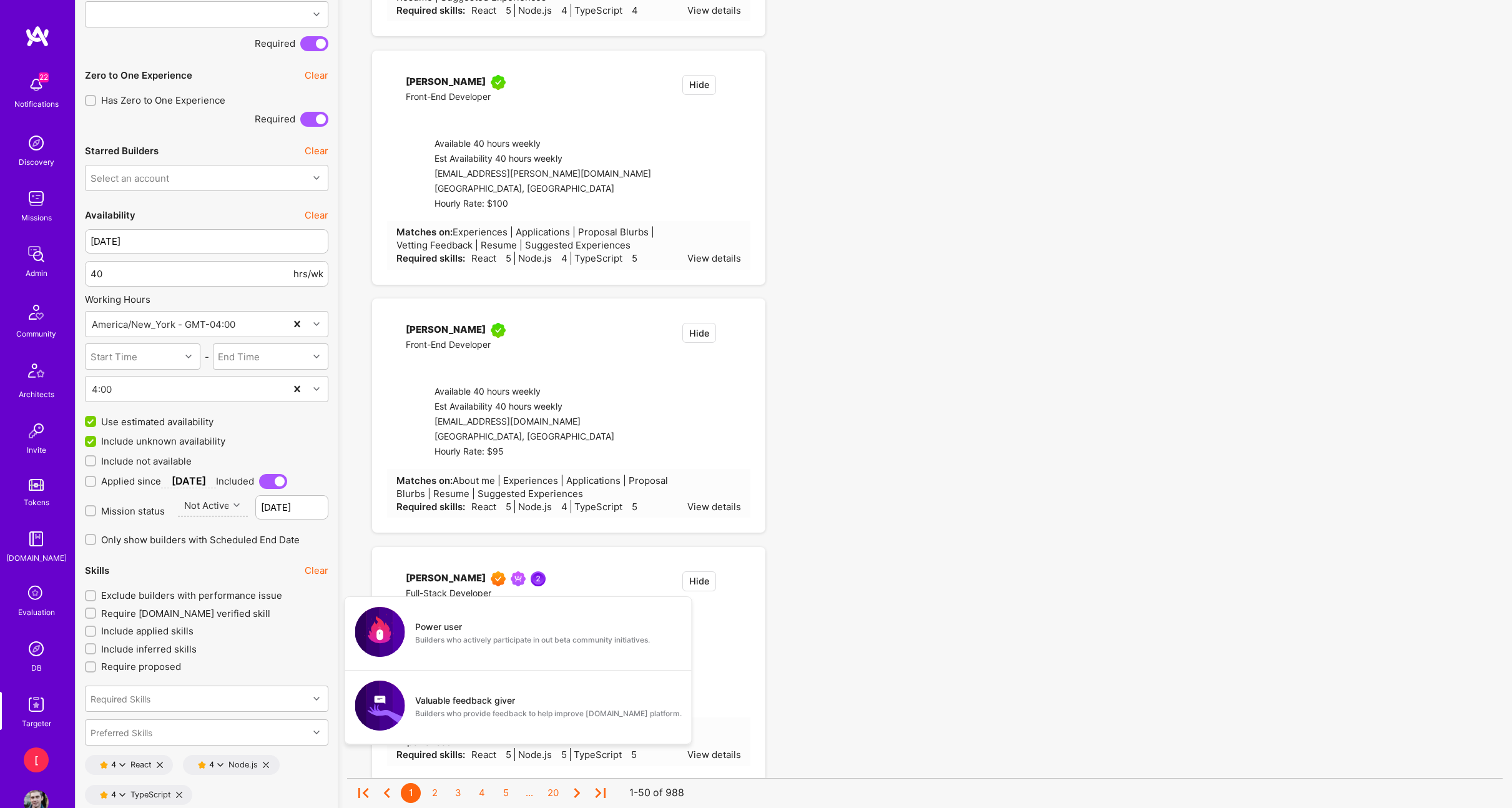
checkbox input "true"
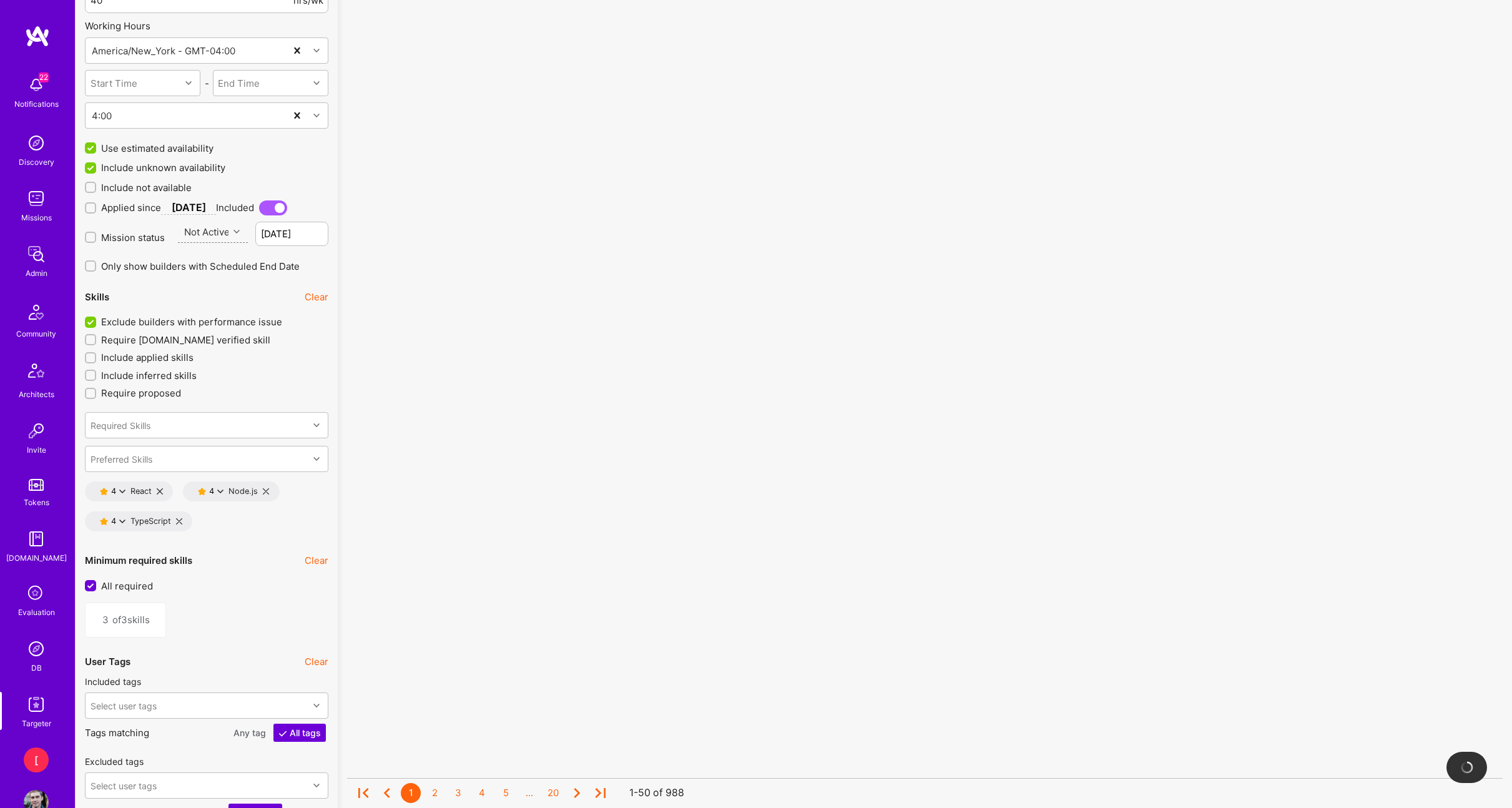
scroll to position [1135, 0]
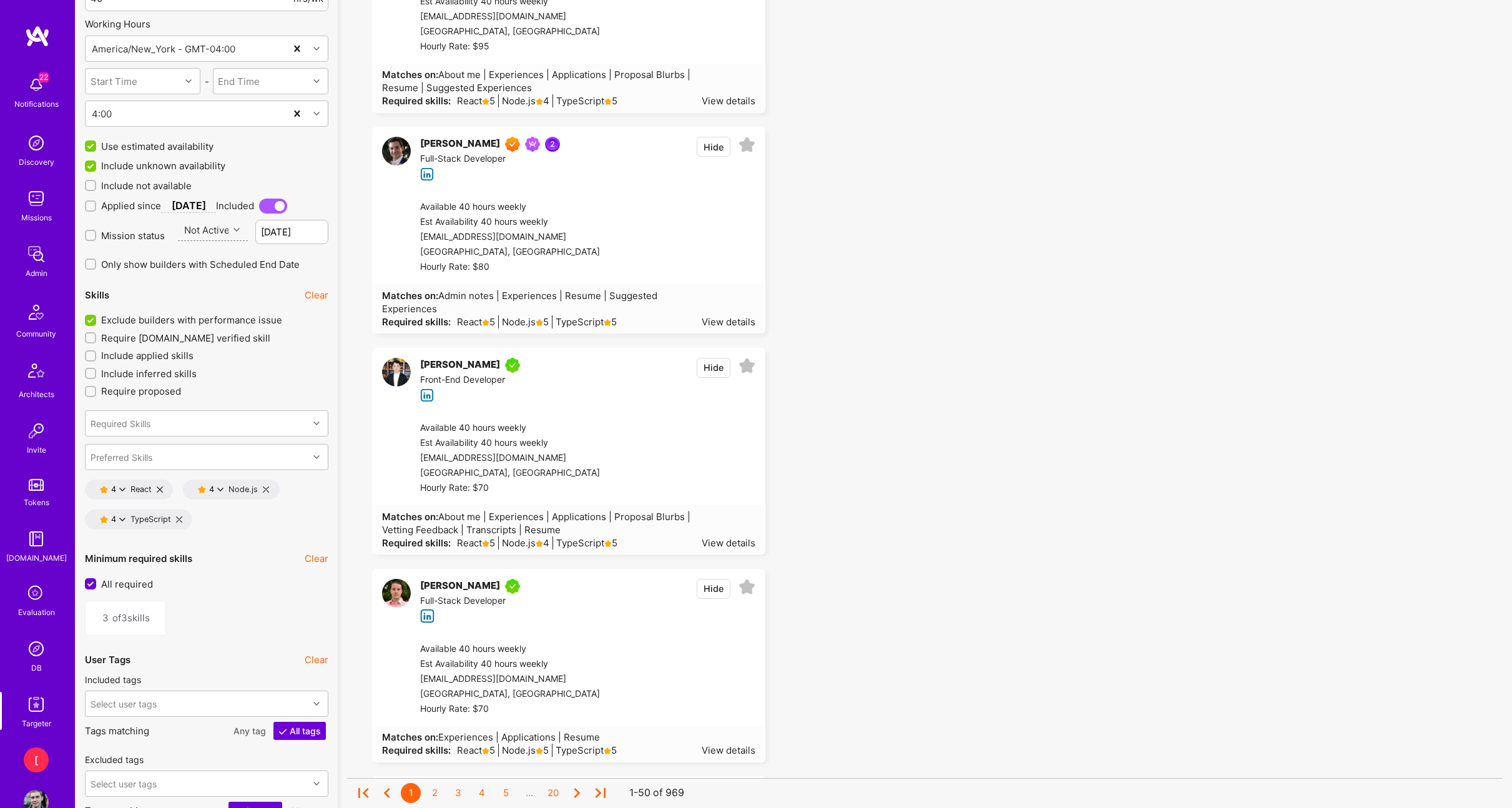
click at [117, 488] on div "4" at bounding box center [115, 490] width 8 height 10
click at [152, 499] on button "5 star s" at bounding box center [177, 498] width 93 height 27
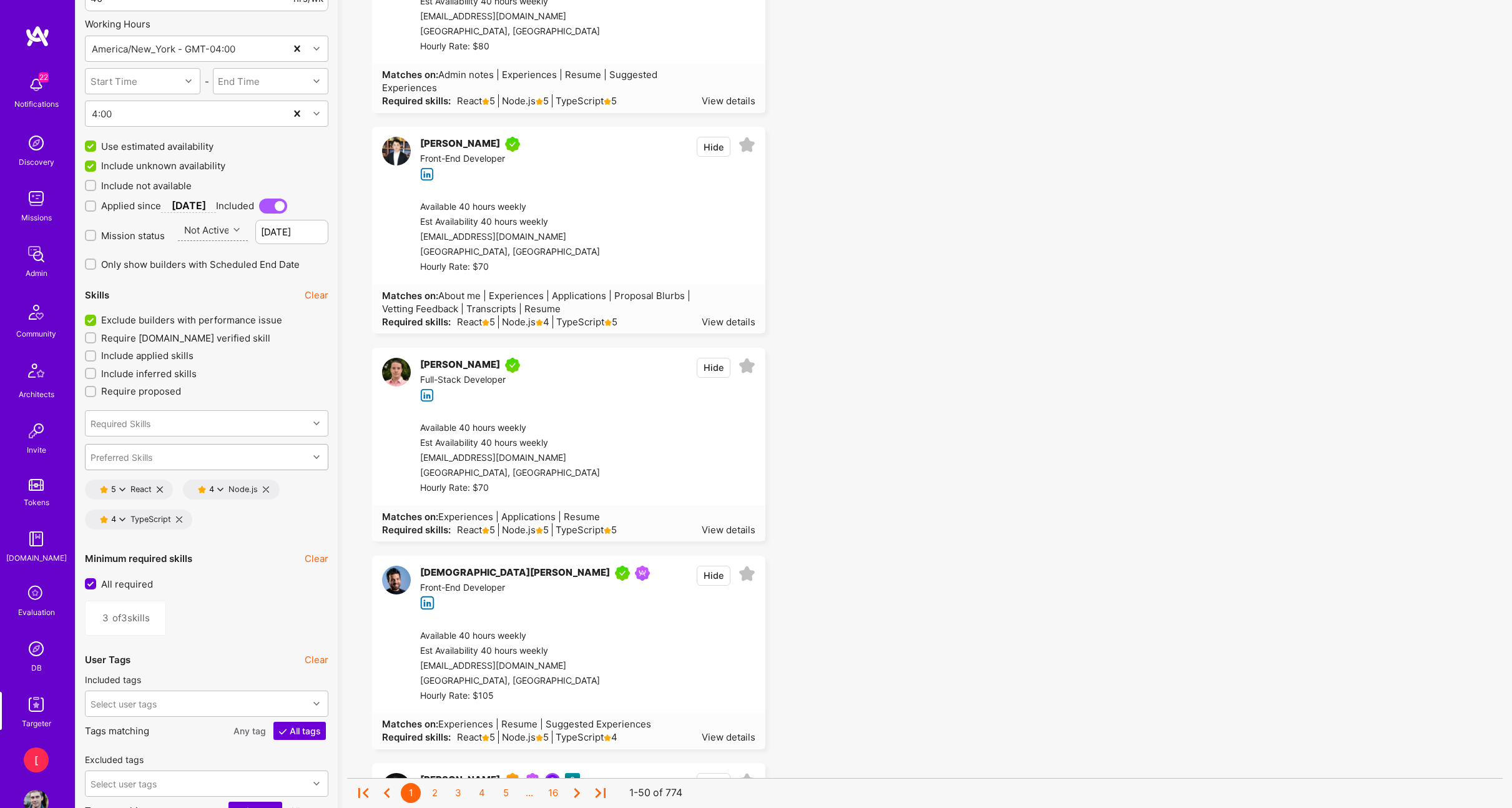
click at [201, 458] on div "Preferred Skills" at bounding box center [196, 457] width 223 height 25
type input "mongo"
click at [201, 487] on div "MongoDB" at bounding box center [206, 489] width 229 height 13
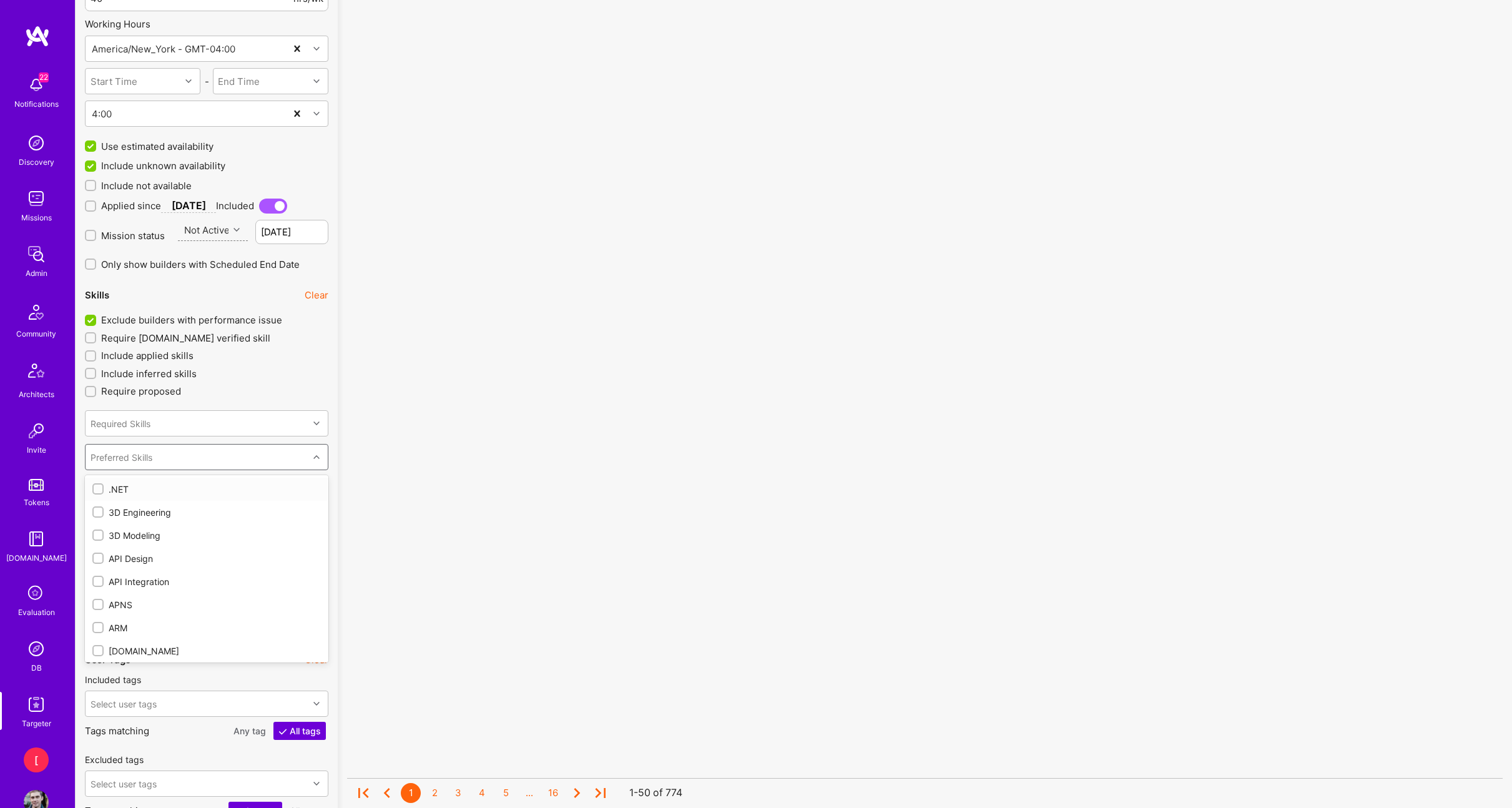
checkbox input "true"
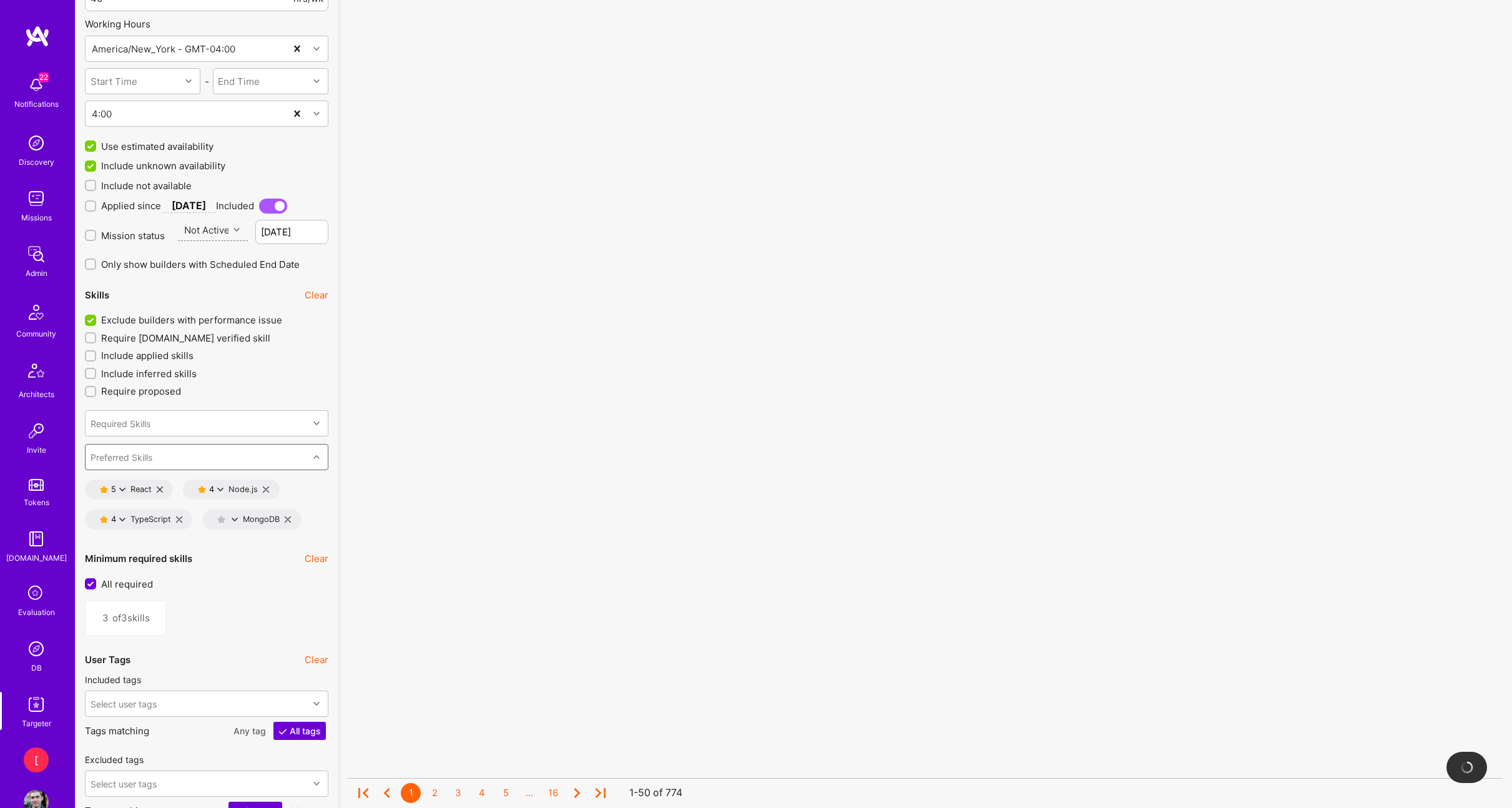
click at [187, 459] on div "Preferred Skills" at bounding box center [196, 457] width 223 height 25
click at [185, 450] on div "Preferred Skills" at bounding box center [196, 457] width 223 height 25
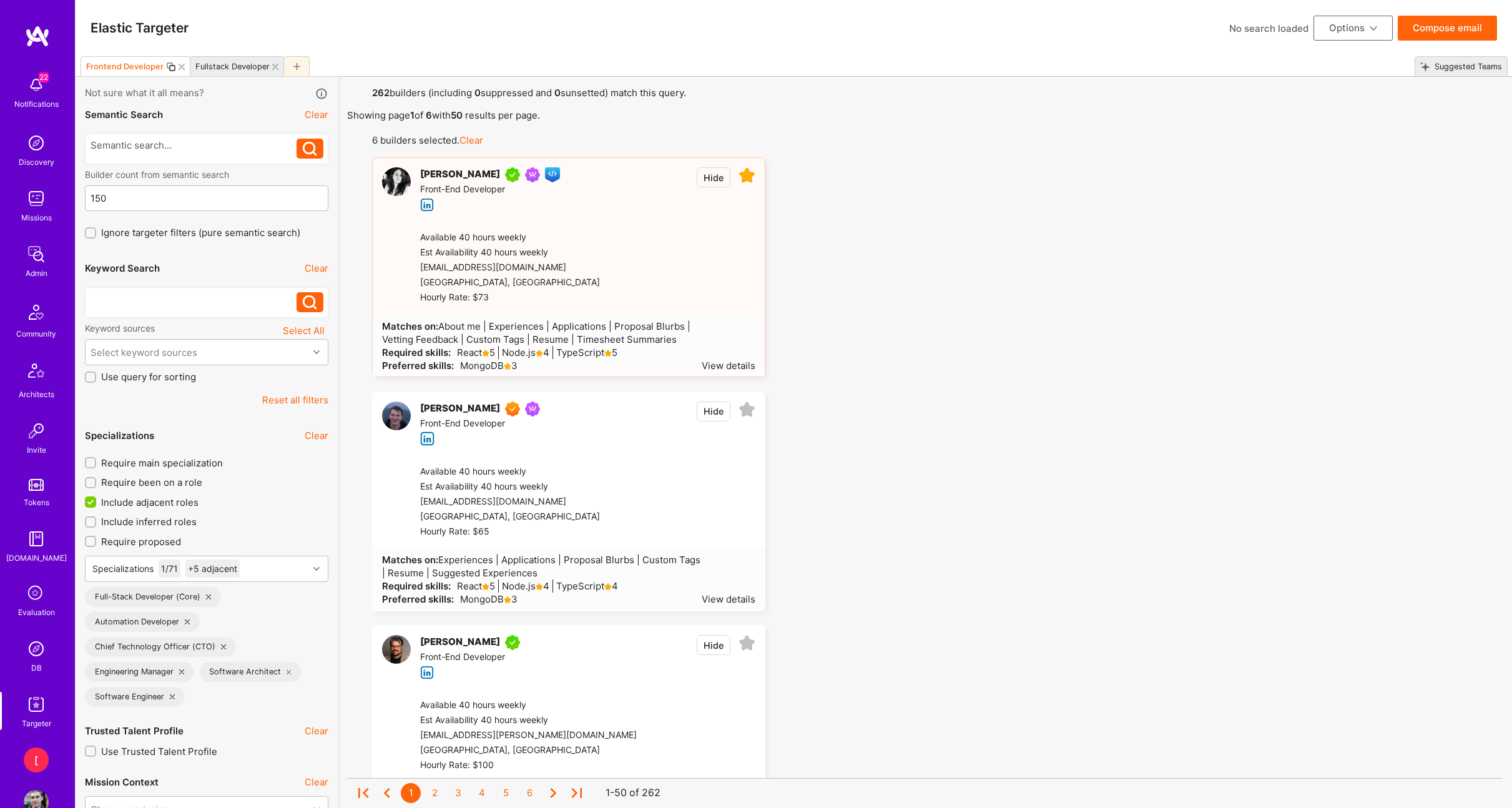
select select "5"
select select "4"
select select "6"
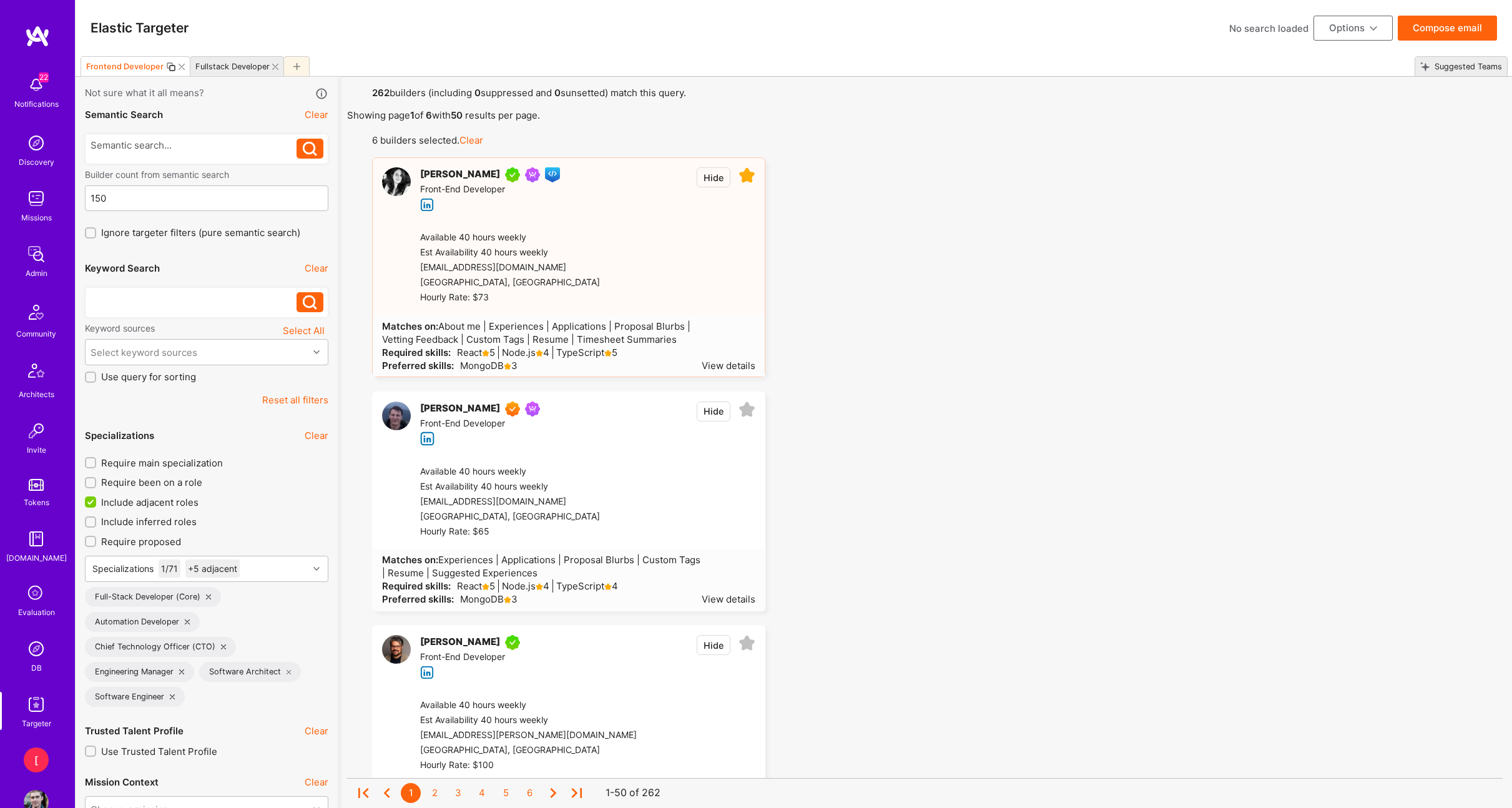
click at [749, 178] on icon at bounding box center [747, 175] width 17 height 17
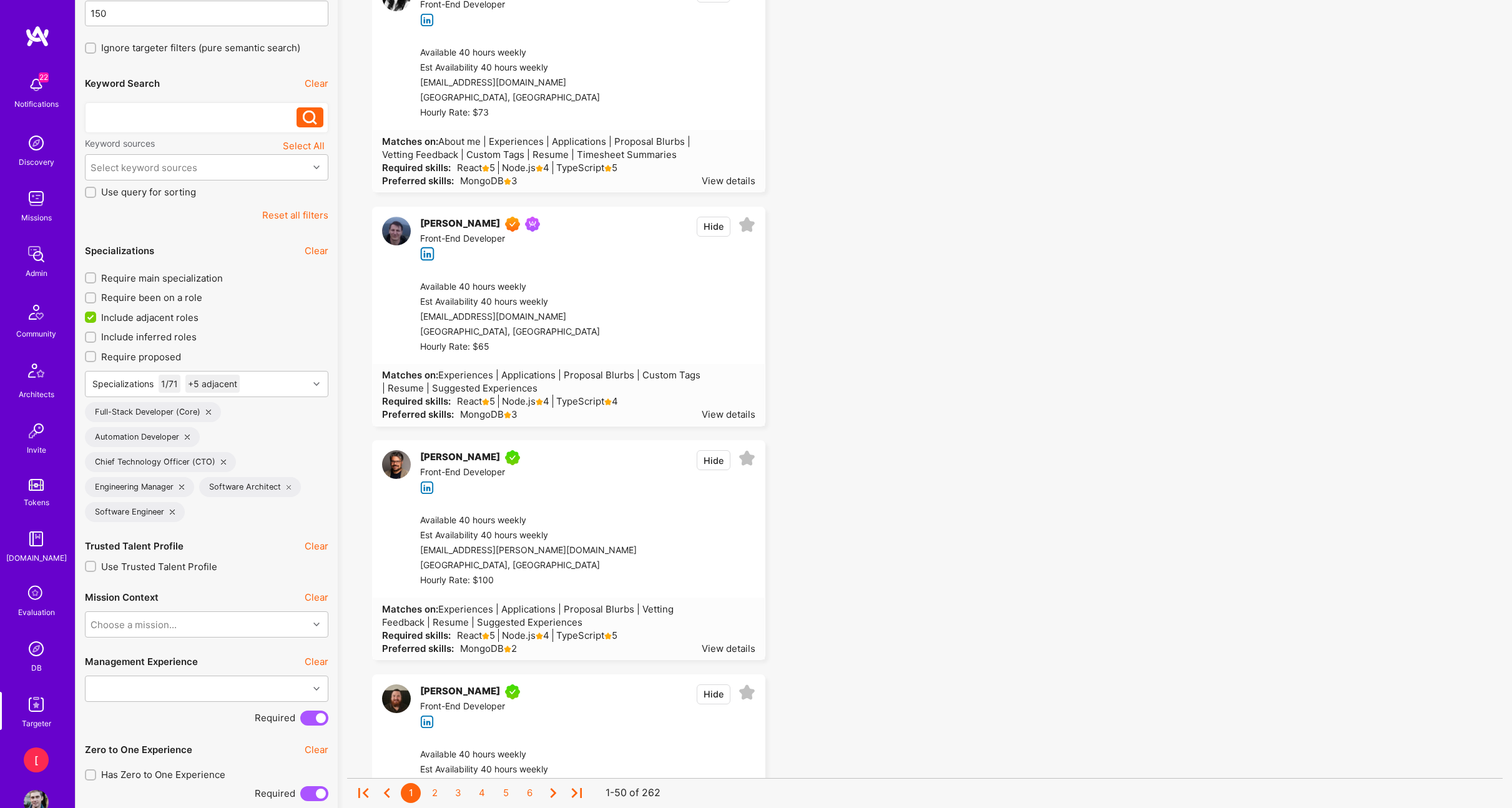
scroll to position [0, 0]
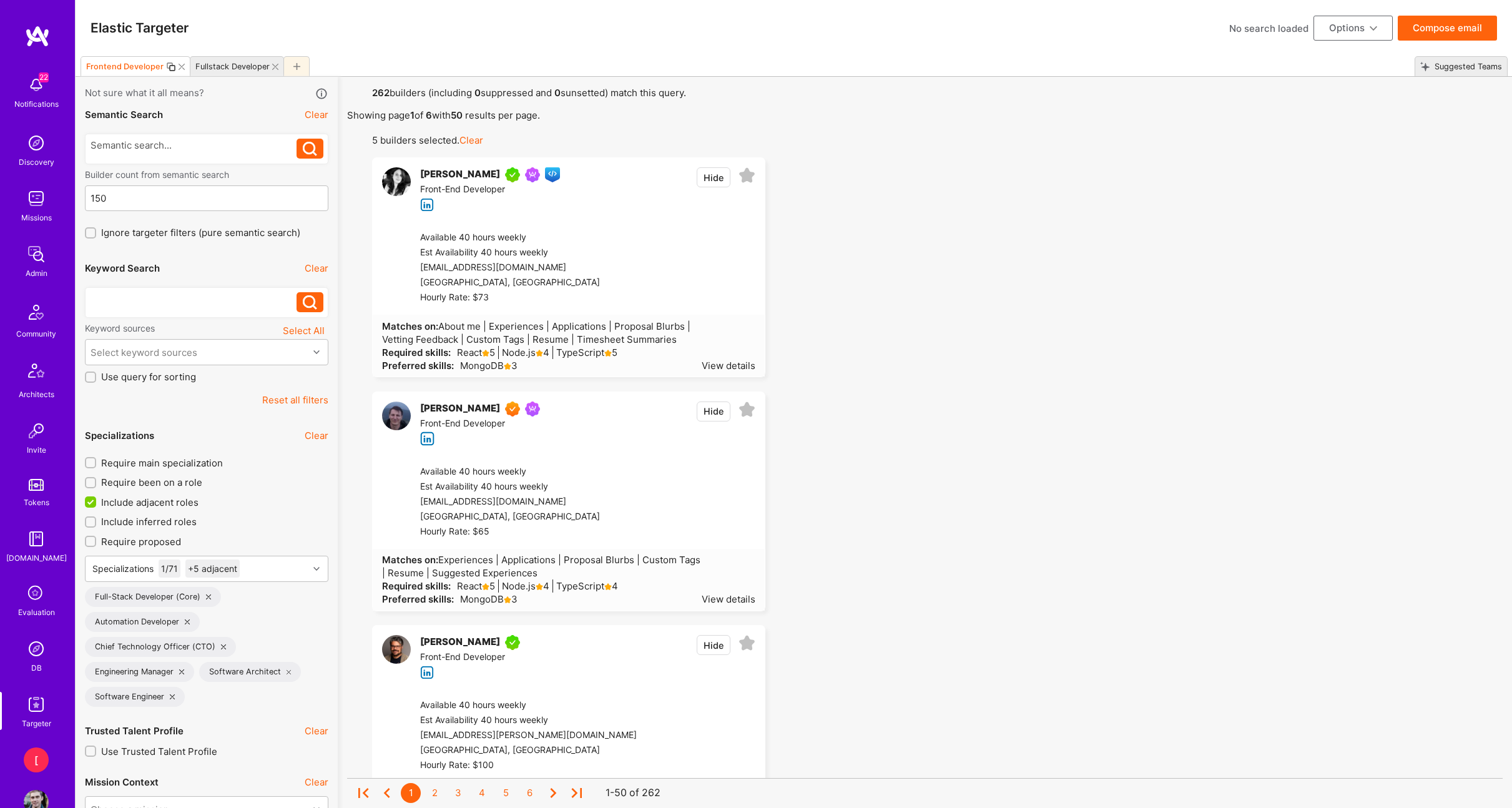
click at [477, 139] on button "Clear" at bounding box center [471, 139] width 24 height 13
click at [233, 260] on div "Keyword Search Clear" at bounding box center [207, 268] width 243 height 28
click at [1367, 32] on button "Options" at bounding box center [1352, 27] width 79 height 25
click at [1337, 123] on button "Save Search" at bounding box center [1335, 120] width 114 height 31
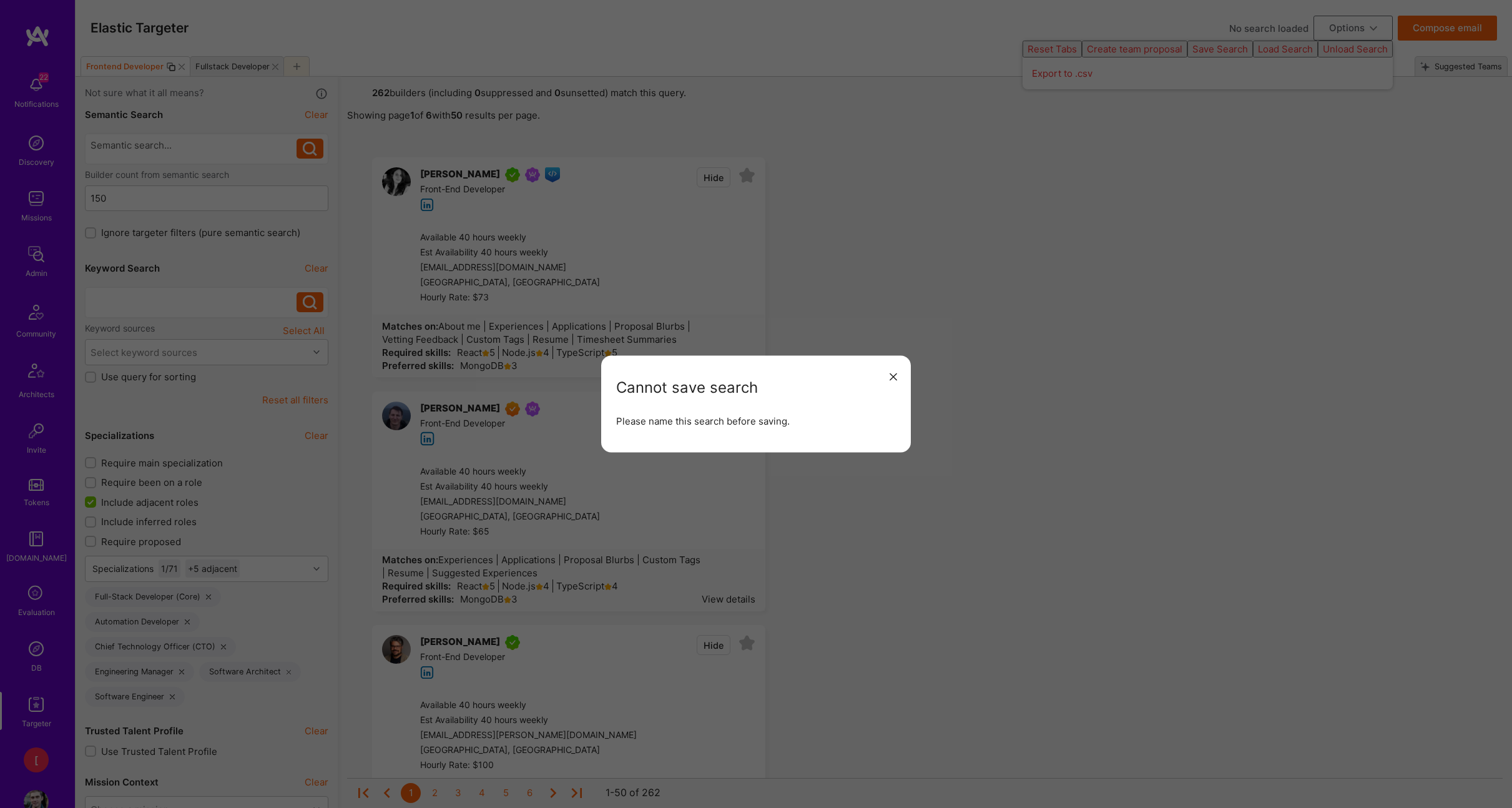
click at [894, 375] on icon "modal" at bounding box center [893, 377] width 8 height 8
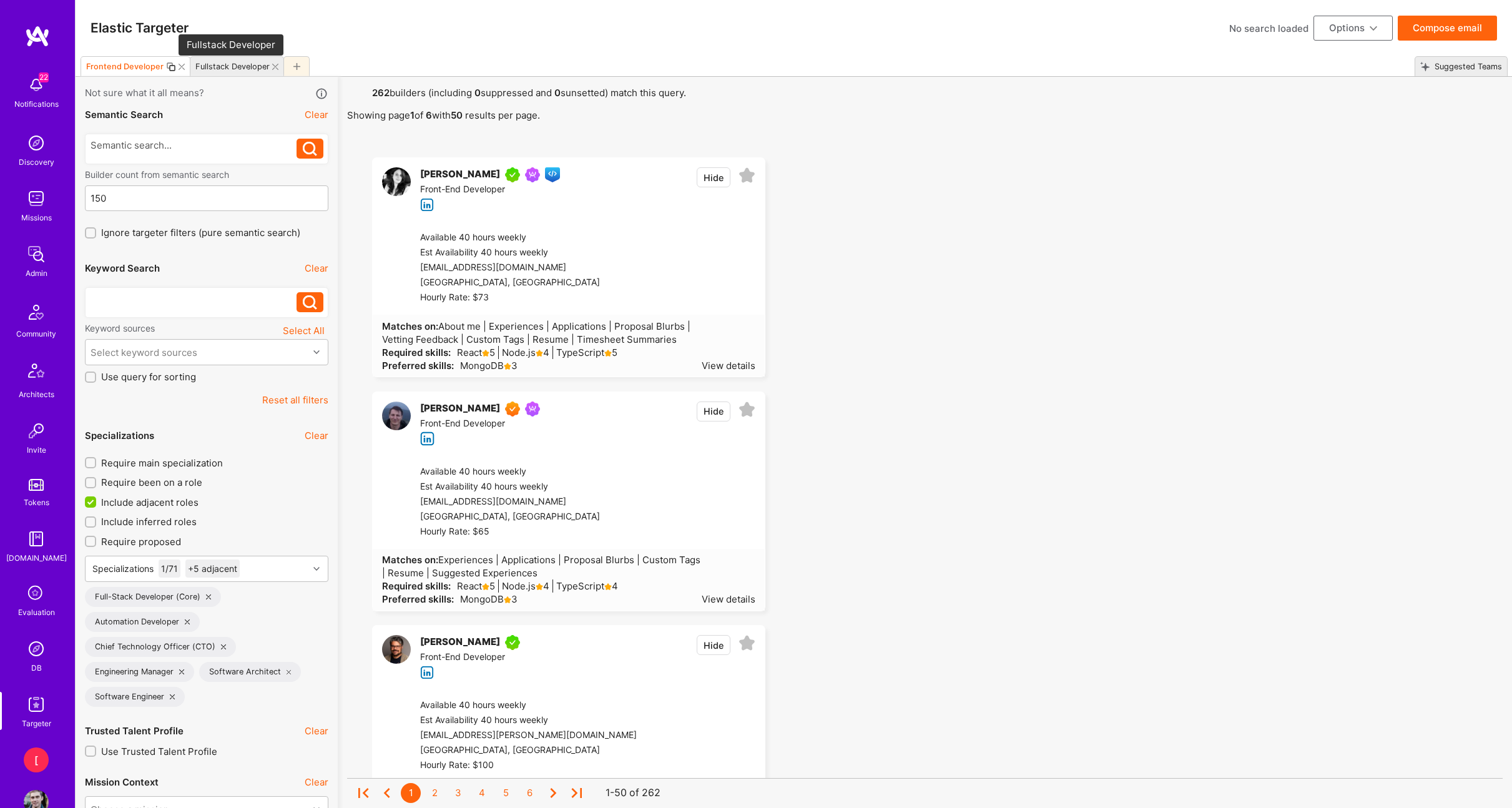
click at [235, 71] on div "Fullstack Developer" at bounding box center [233, 67] width 75 height 10
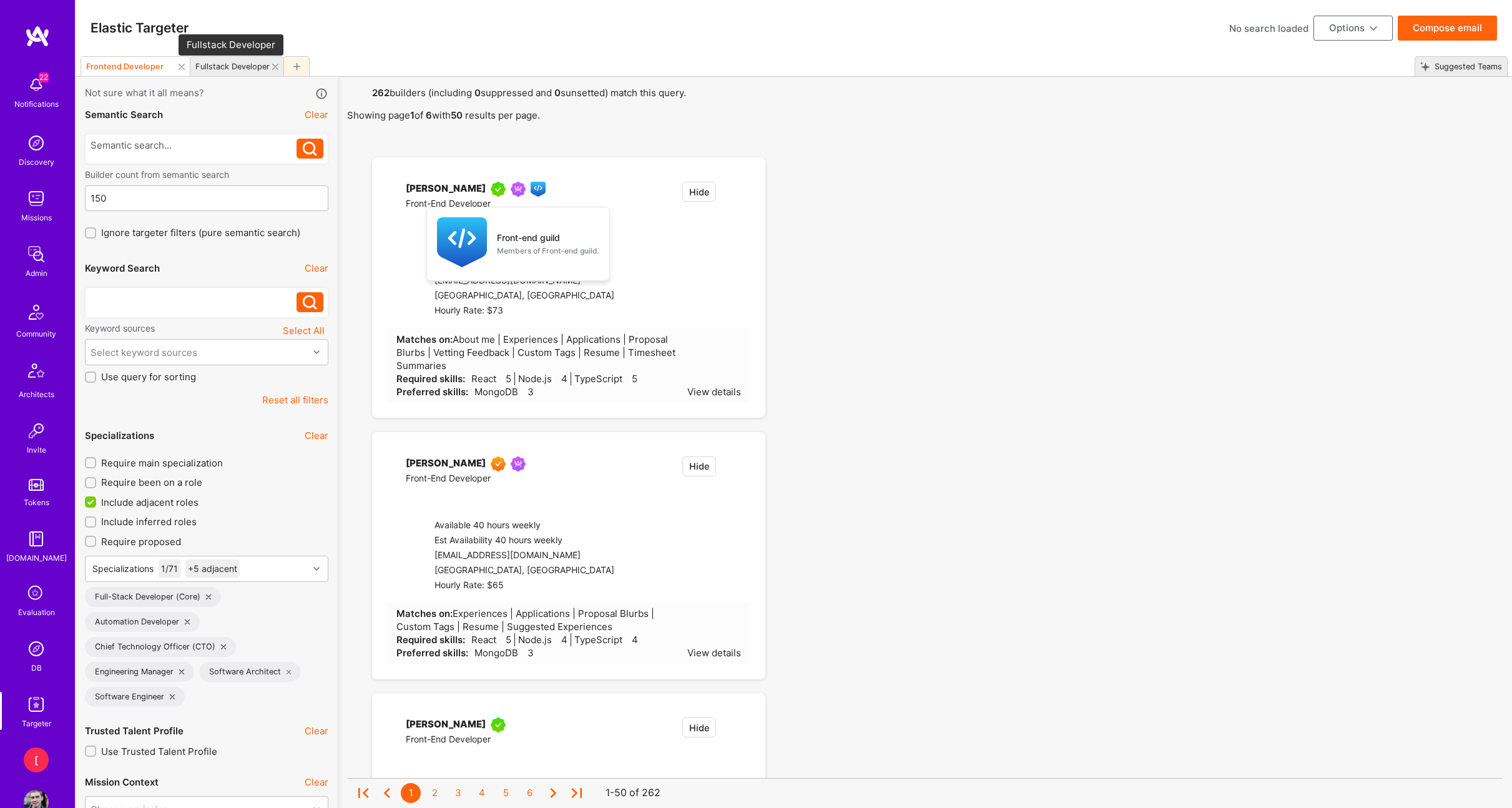
type input "[DATE]"
select select
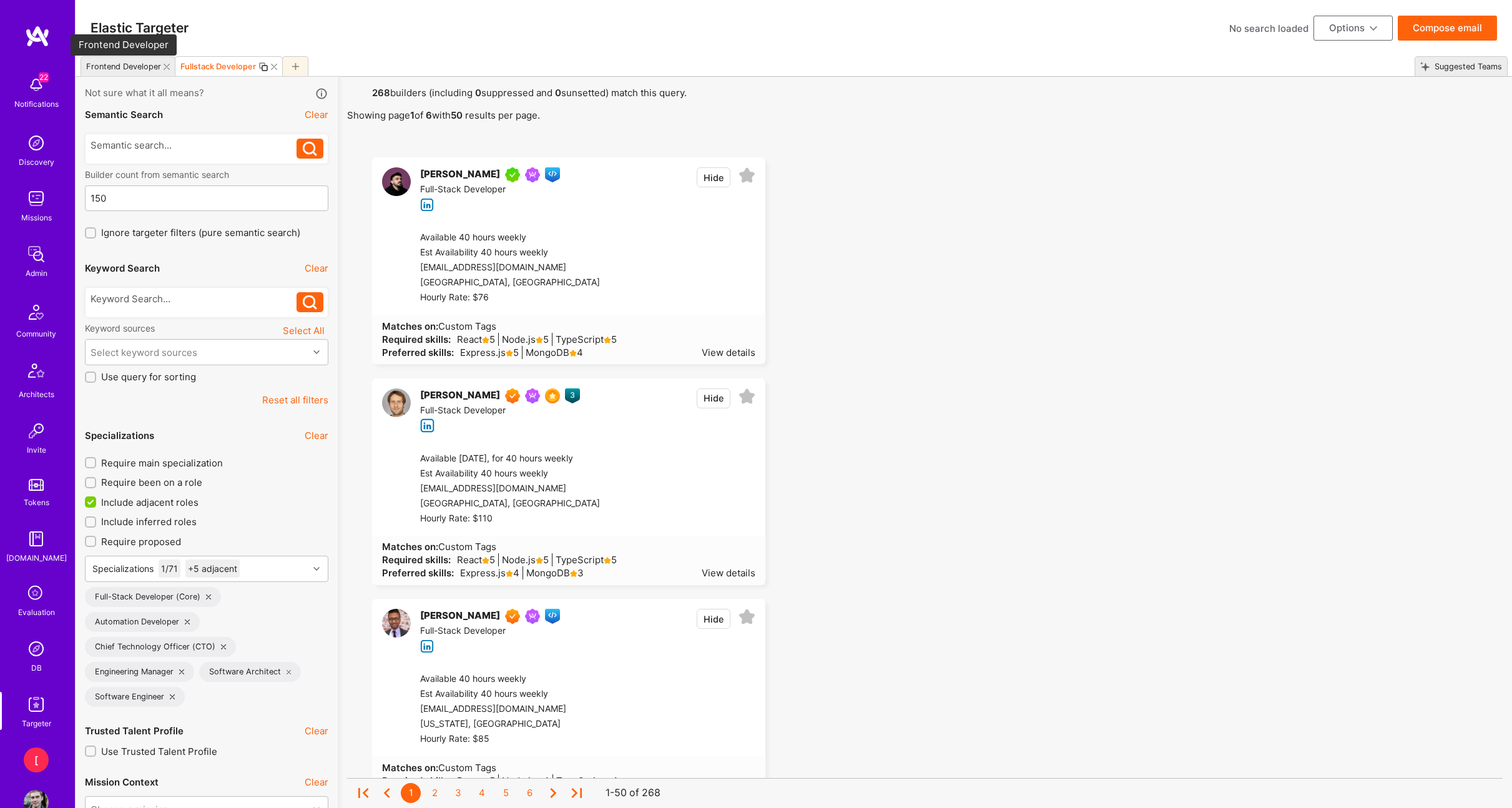
click at [120, 64] on div "Frontend Developer" at bounding box center [124, 67] width 75 height 10
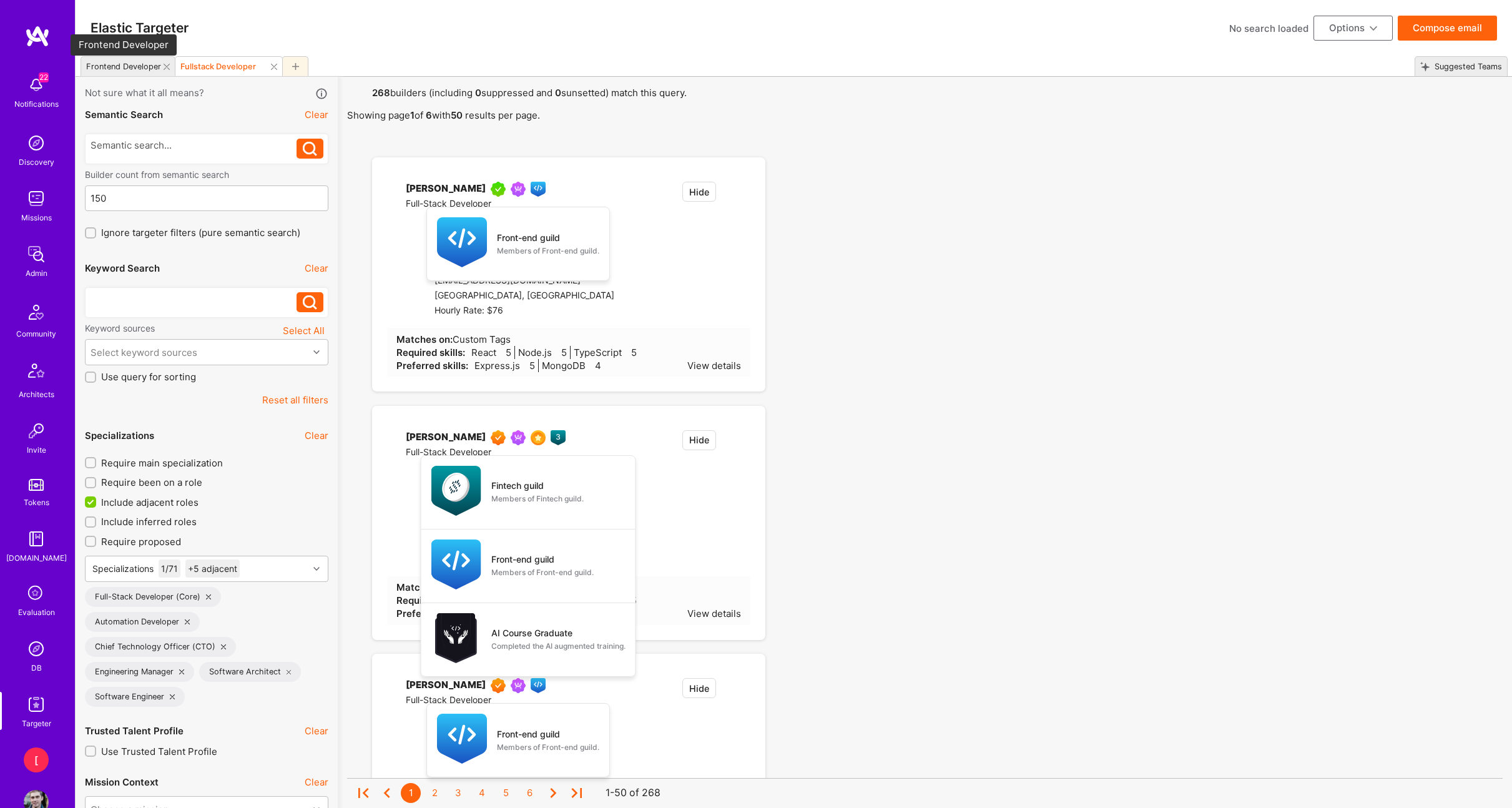
select select "4"
select select "6"
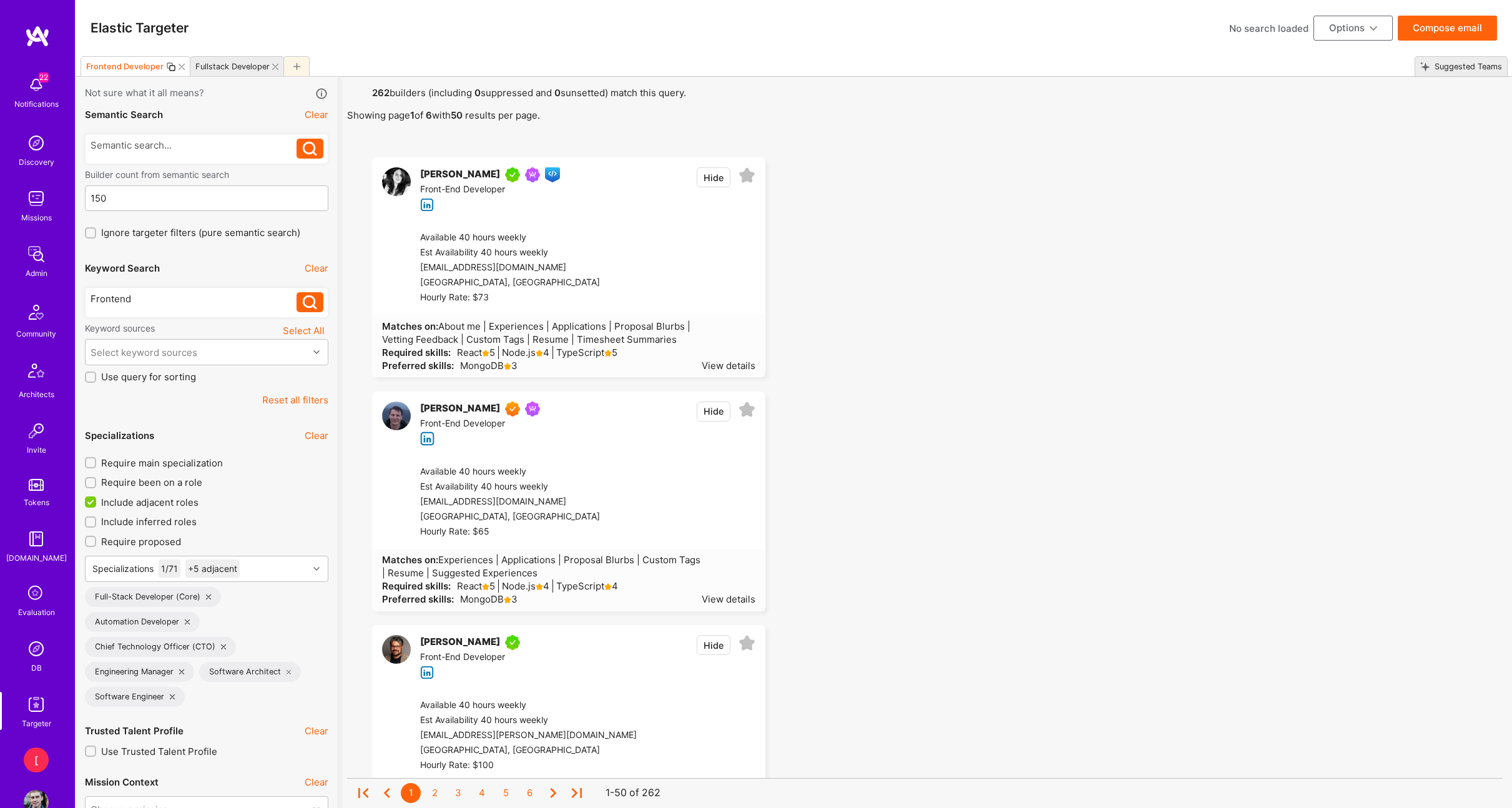
click at [131, 68] on div "Frontend Developer" at bounding box center [125, 67] width 78 height 10
type input "Fullstack v2"
click at [1367, 35] on button "Options" at bounding box center [1352, 27] width 79 height 25
click at [1340, 126] on button "Save Search" at bounding box center [1335, 120] width 114 height 31
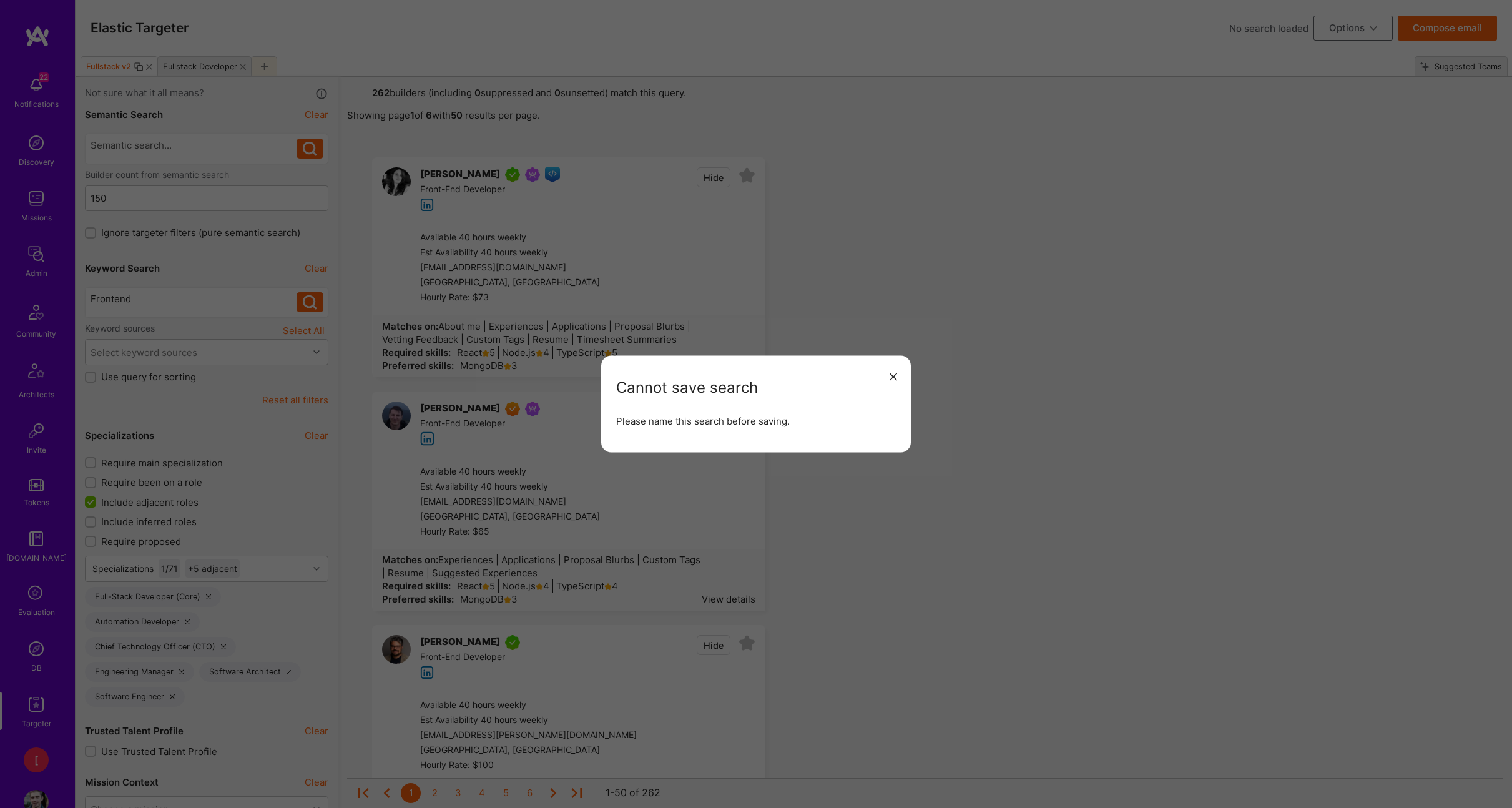
drag, startPoint x: 960, startPoint y: 267, endPoint x: 889, endPoint y: 385, distance: 137.7
click at [959, 267] on div "Cannot save search Please name this search before saving." at bounding box center [756, 404] width 1512 height 808
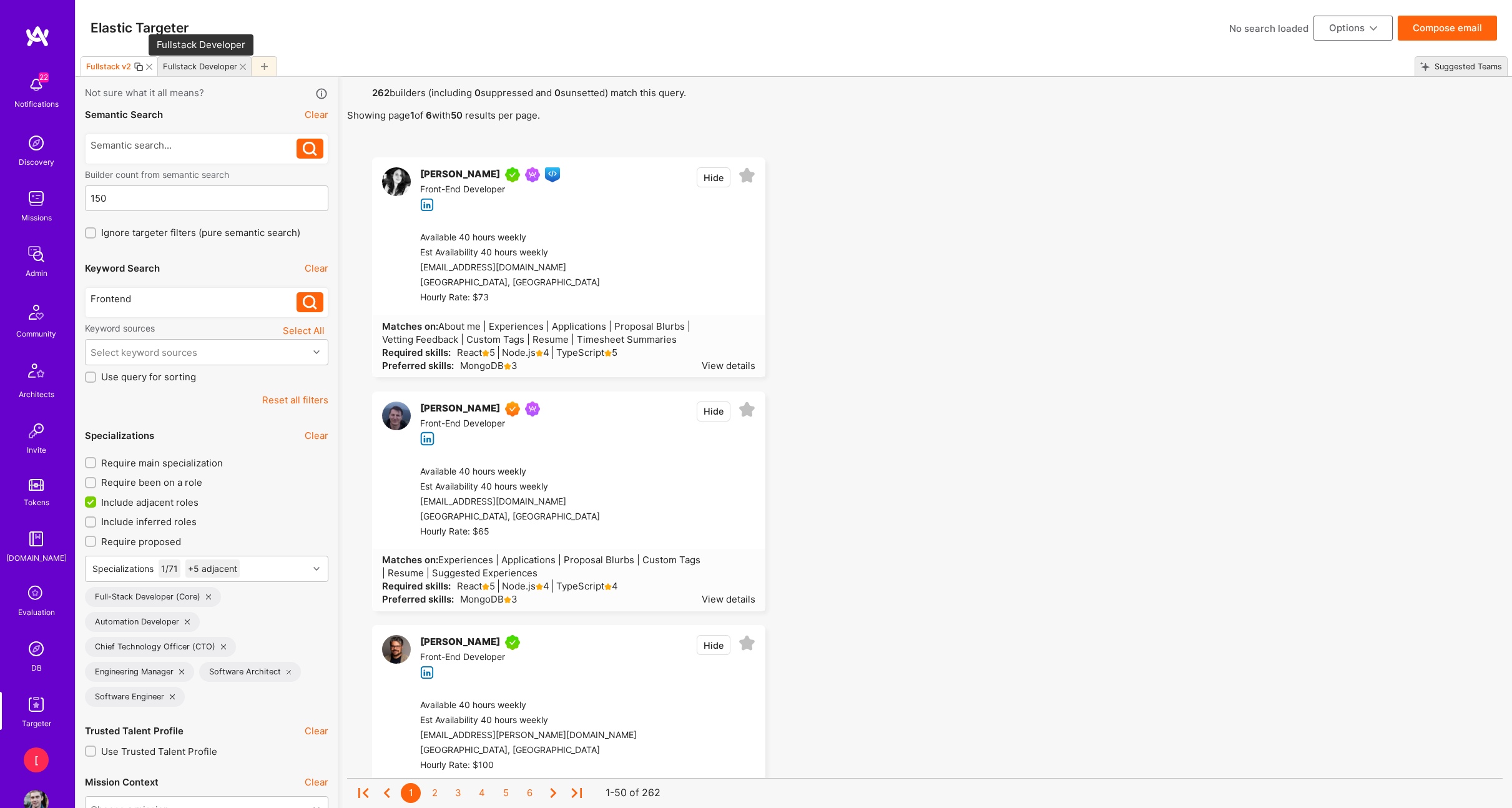
click at [196, 66] on div "Fullstack Developer" at bounding box center [200, 67] width 75 height 10
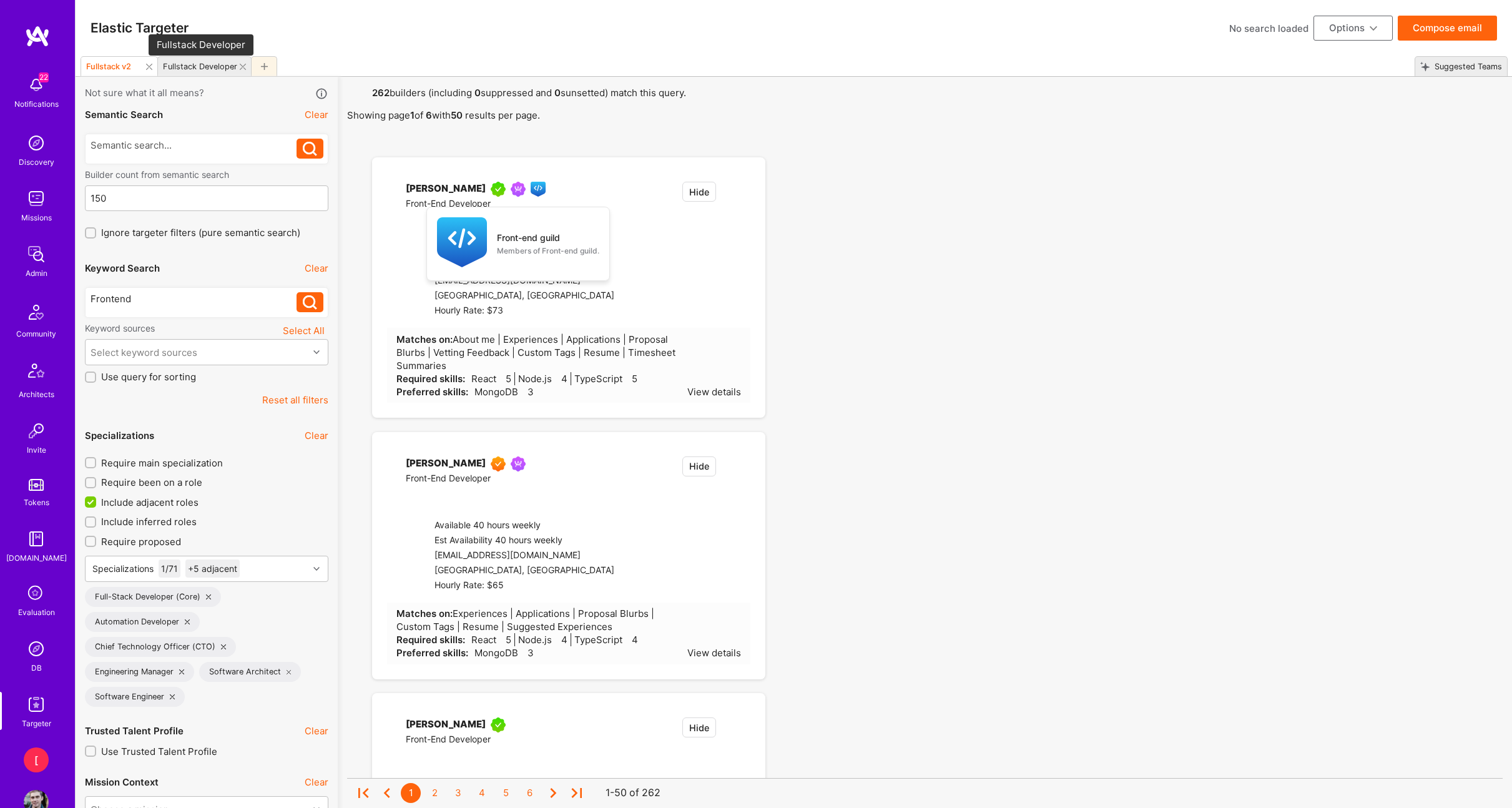
type input "[DATE]"
select select
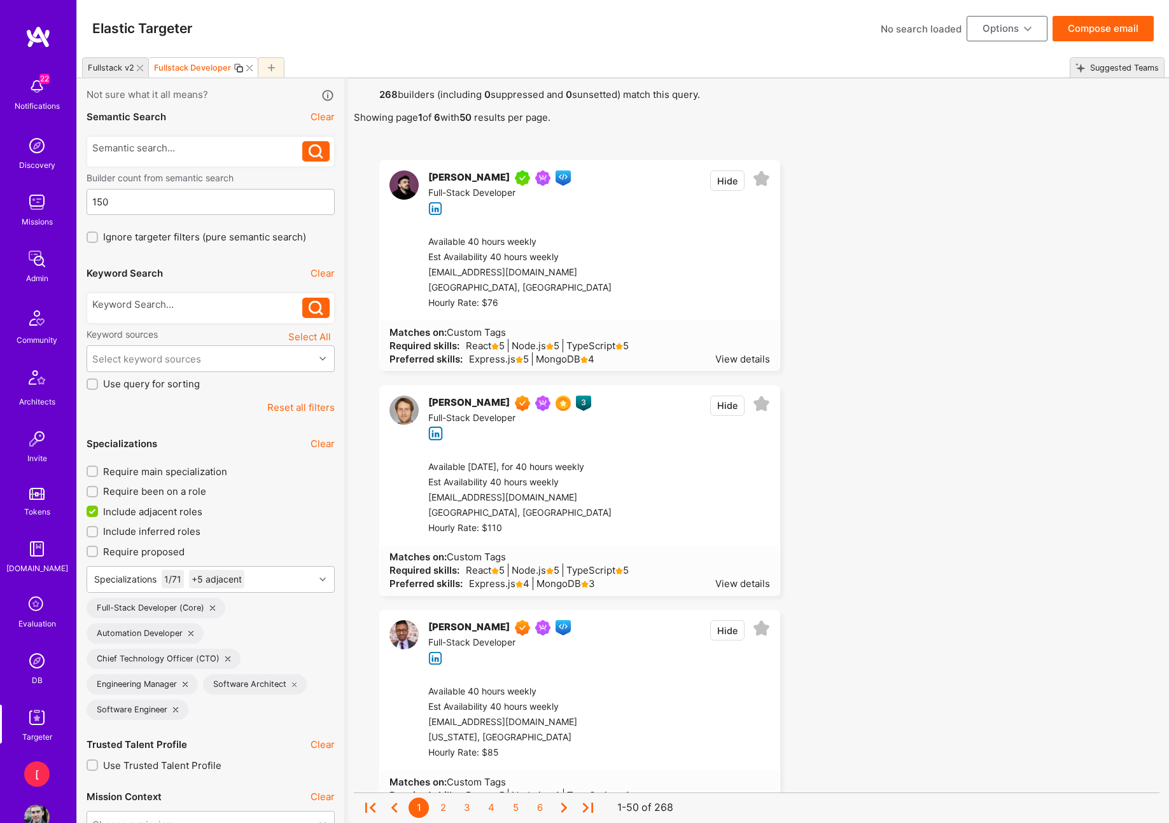
click at [94, 529] on input "Include inferred roles" at bounding box center [93, 532] width 9 height 9
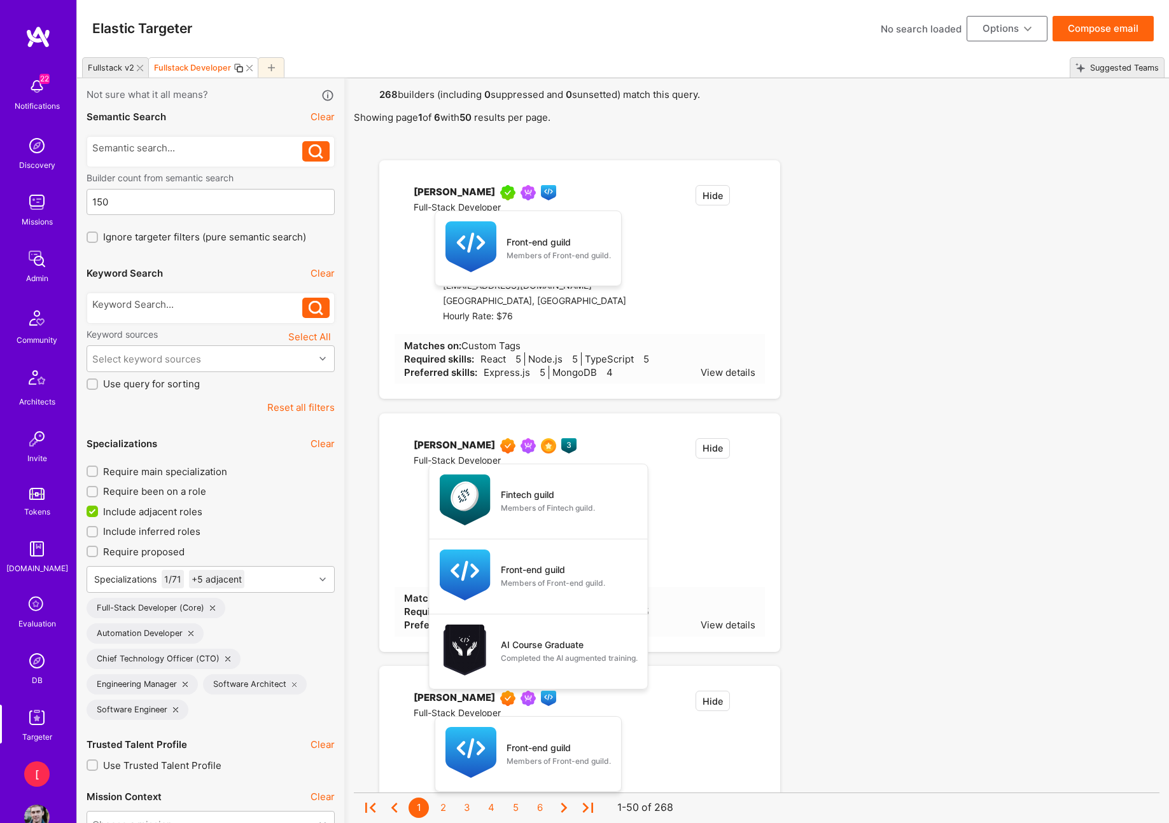
checkbox input "true"
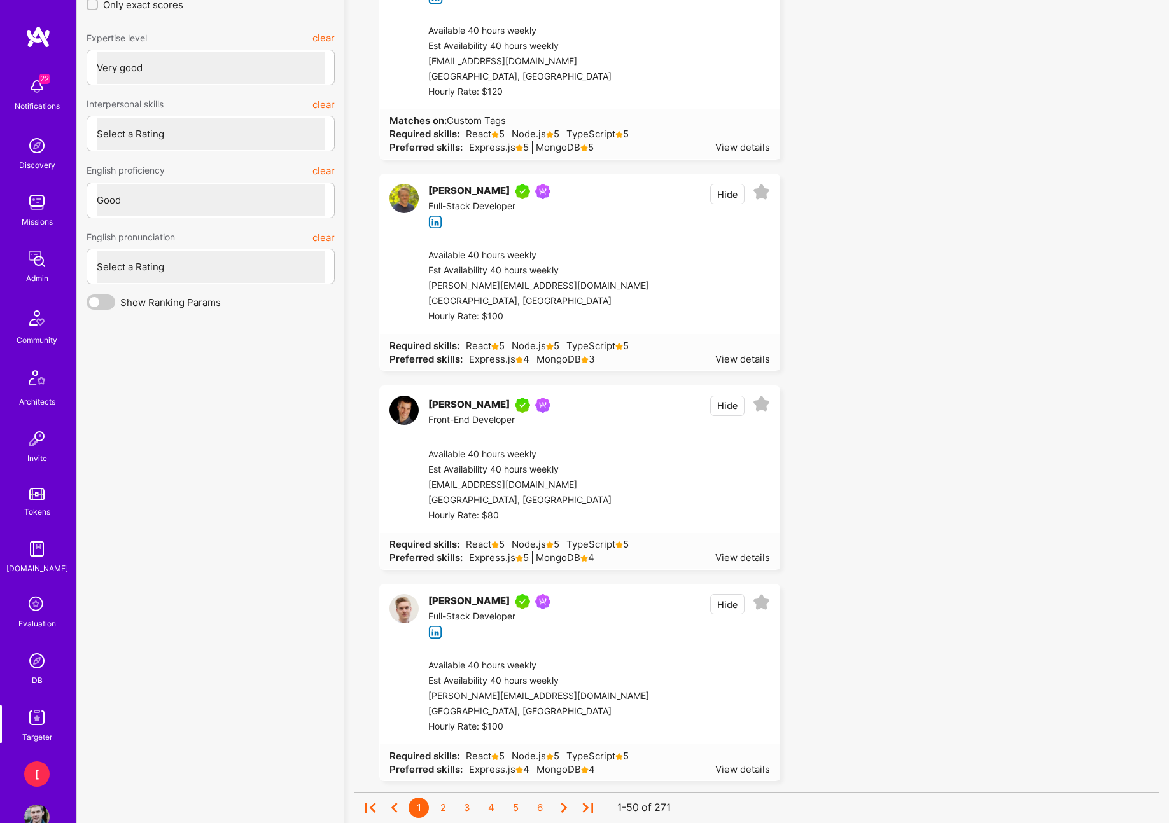
scroll to position [3670, 0]
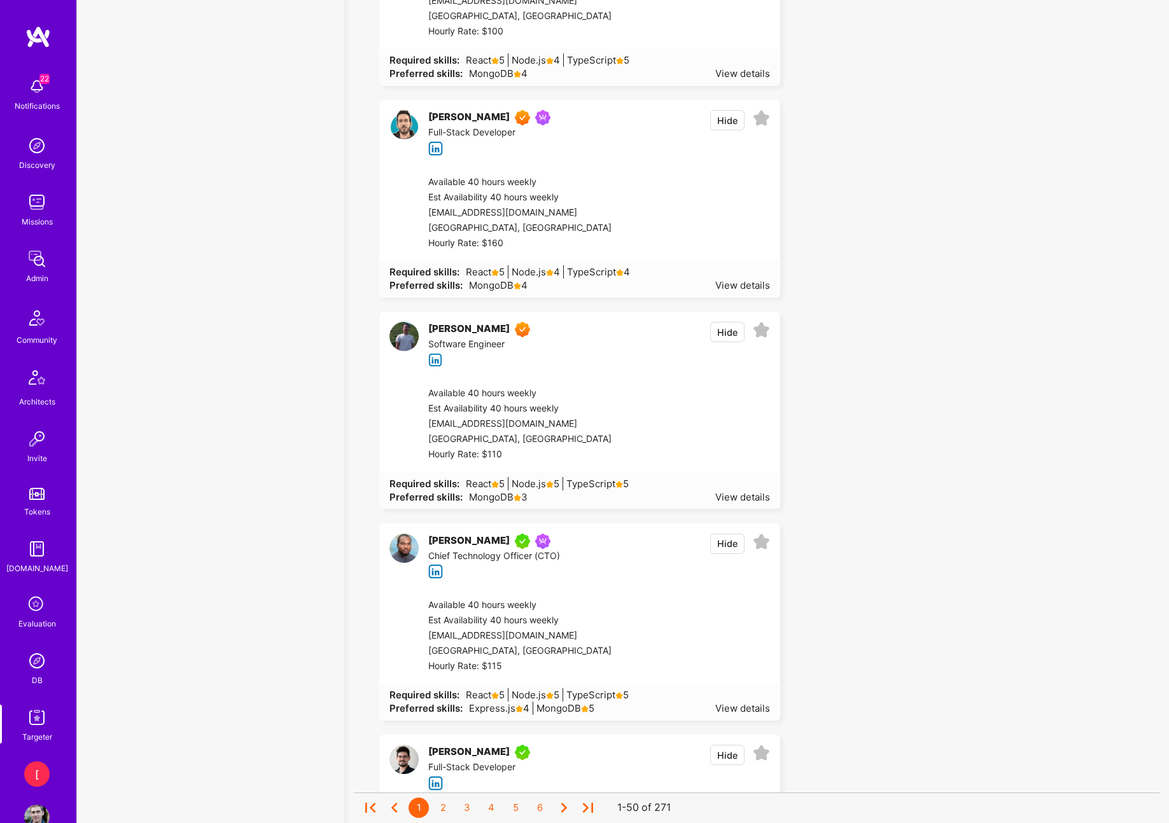
scroll to position [10071, 0]
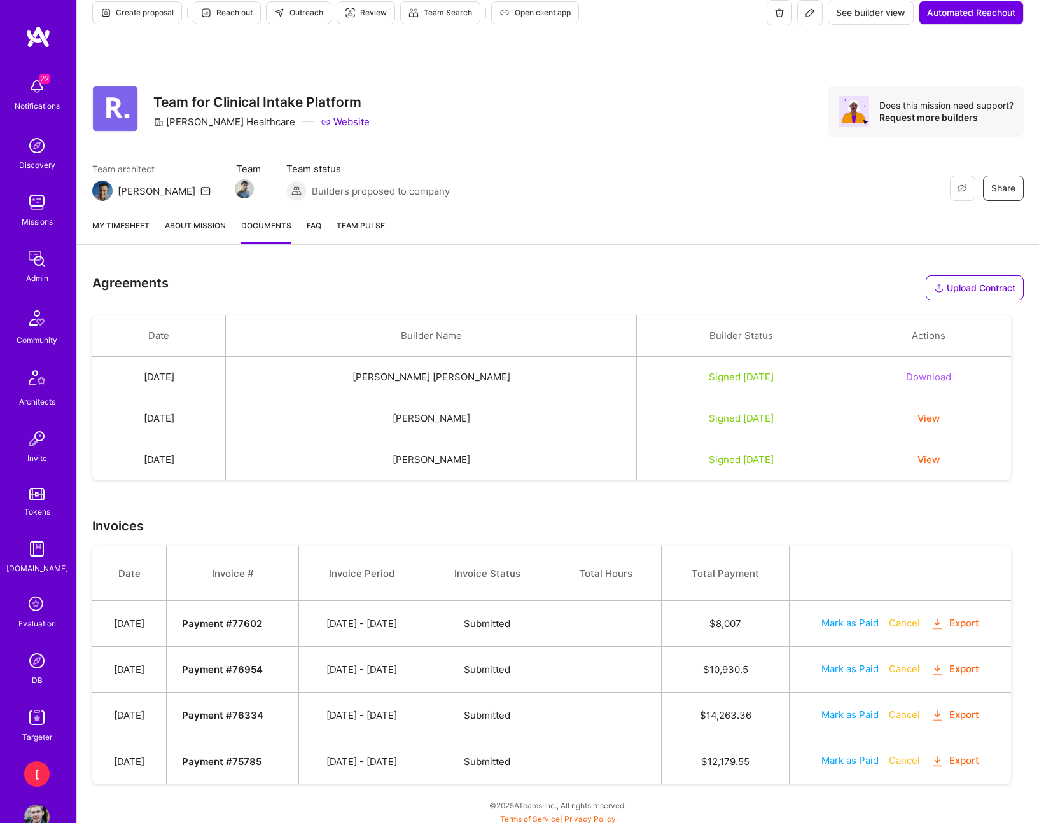
scroll to position [20, 0]
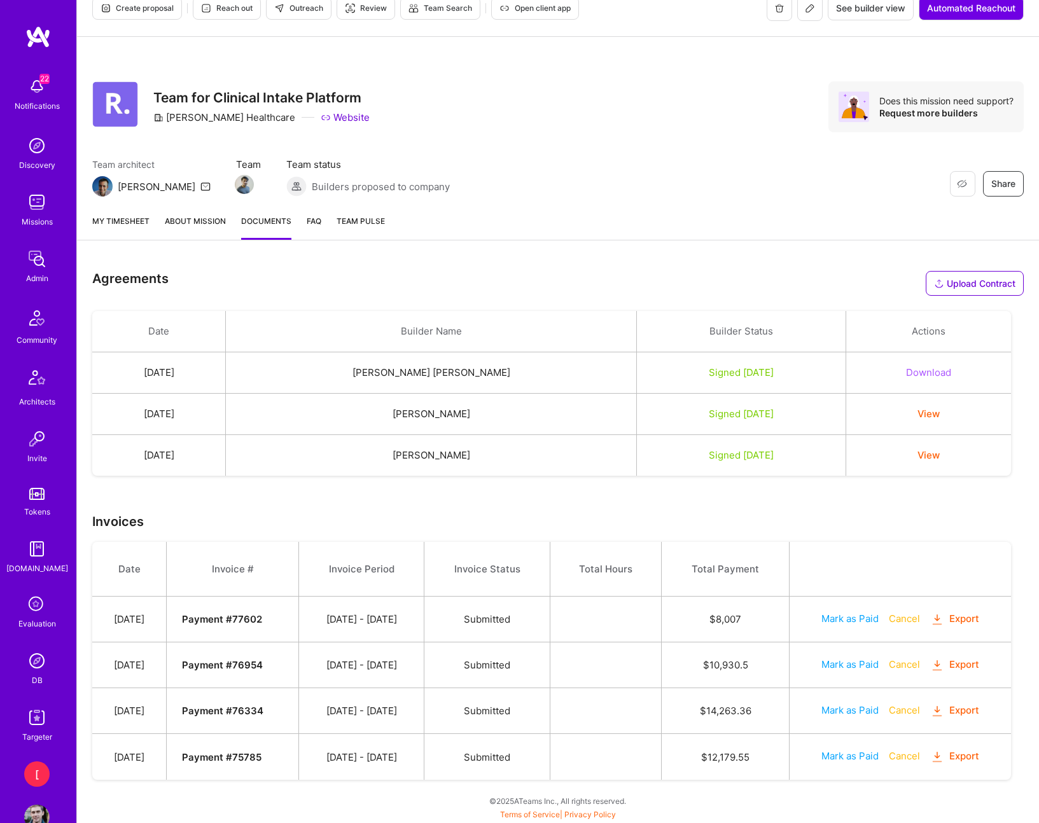
click at [933, 458] on button "View" at bounding box center [928, 454] width 22 height 13
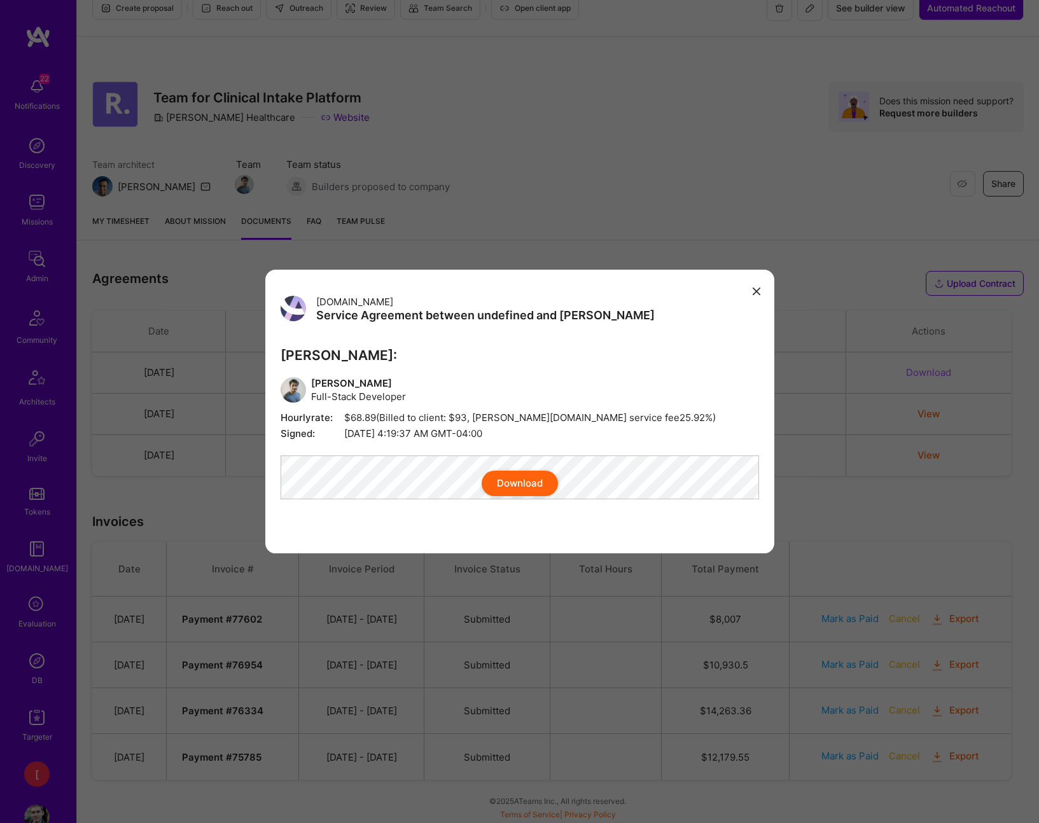
click at [754, 288] on icon "modal" at bounding box center [757, 292] width 8 height 8
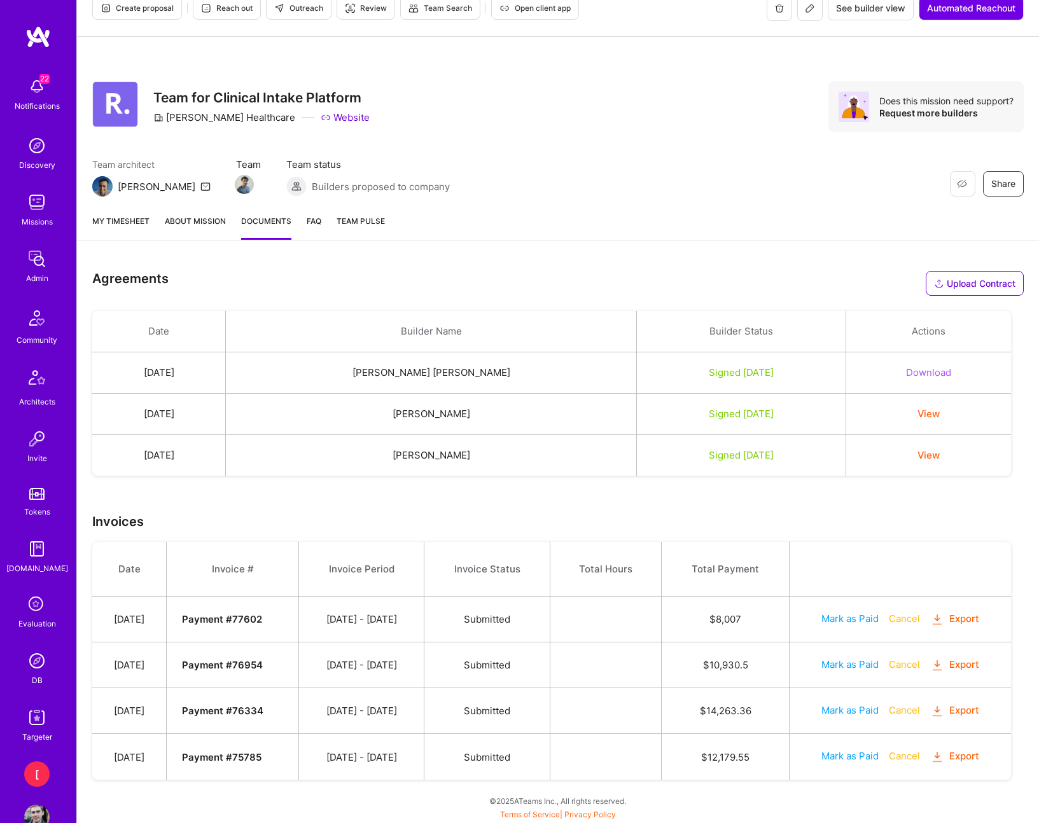
click at [932, 414] on button "View" at bounding box center [928, 413] width 22 height 13
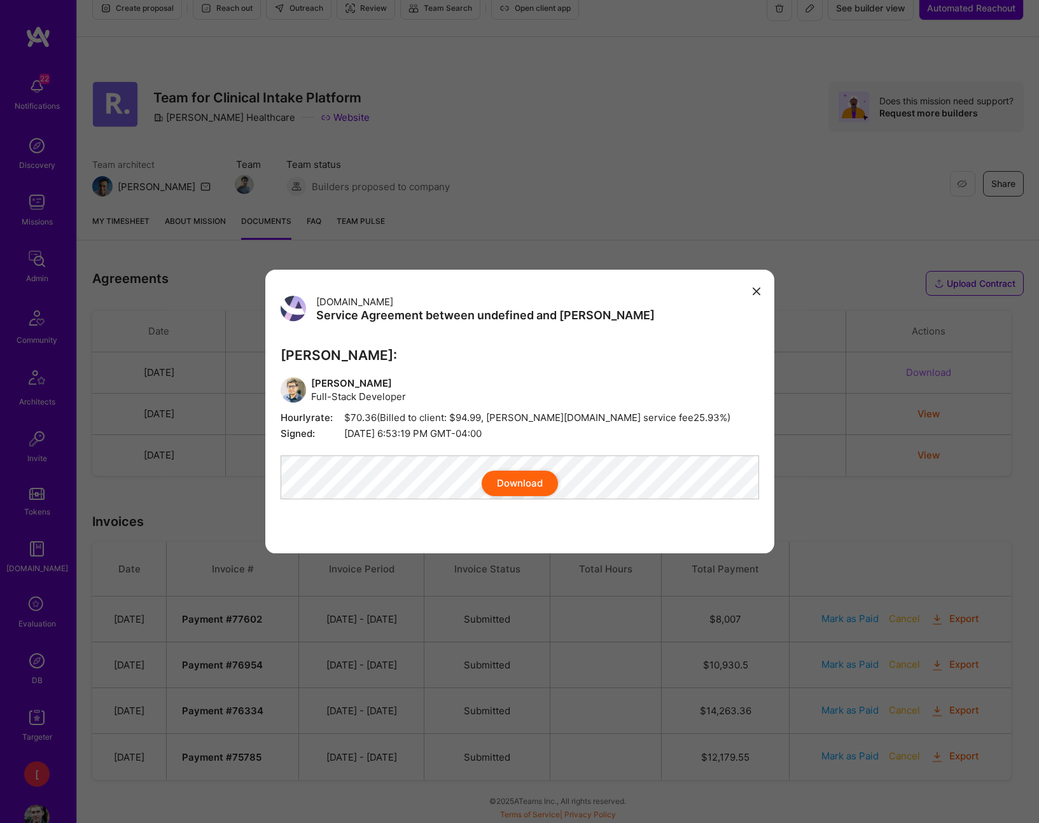
click at [754, 288] on icon "modal" at bounding box center [757, 292] width 8 height 8
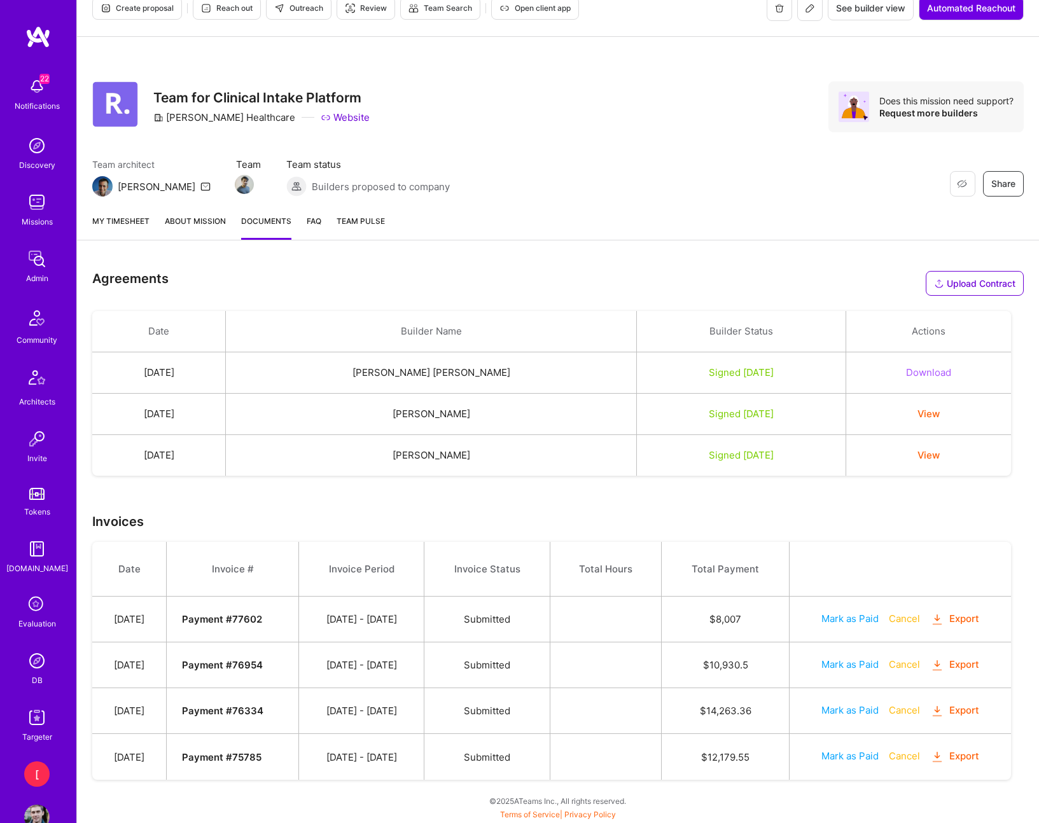
click at [937, 375] on button "Download" at bounding box center [928, 372] width 45 height 13
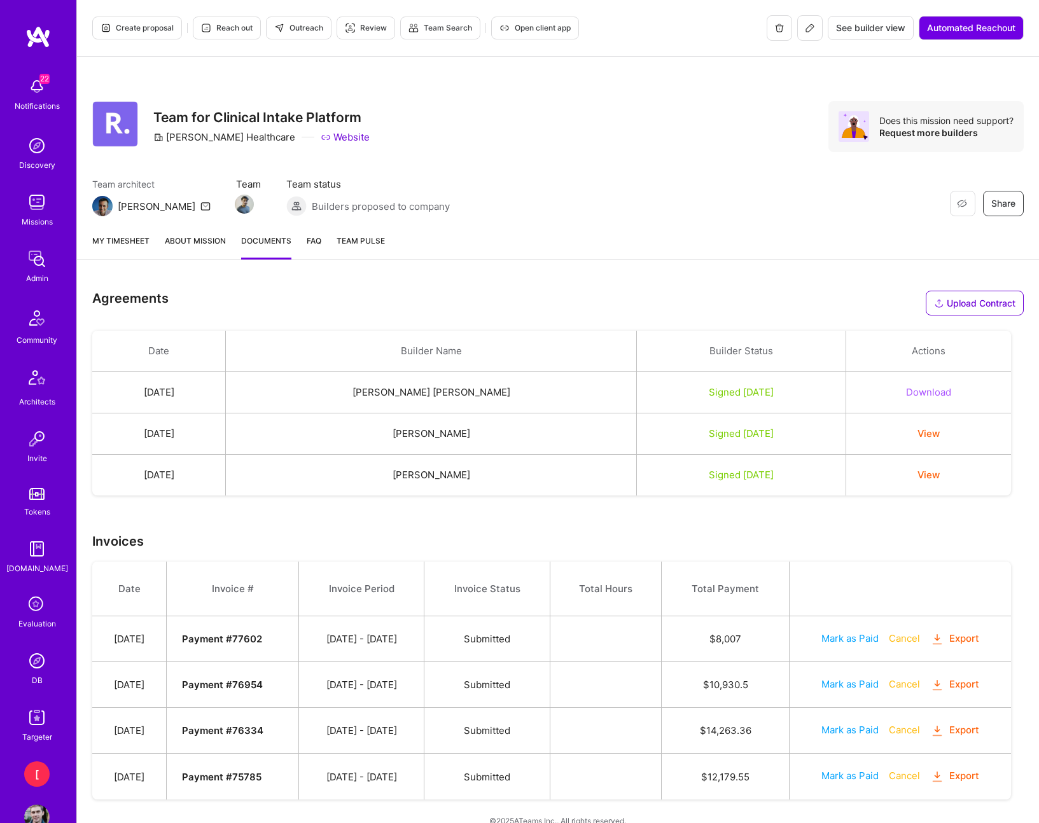
scroll to position [4, 0]
